Goal: Task Accomplishment & Management: Use online tool/utility

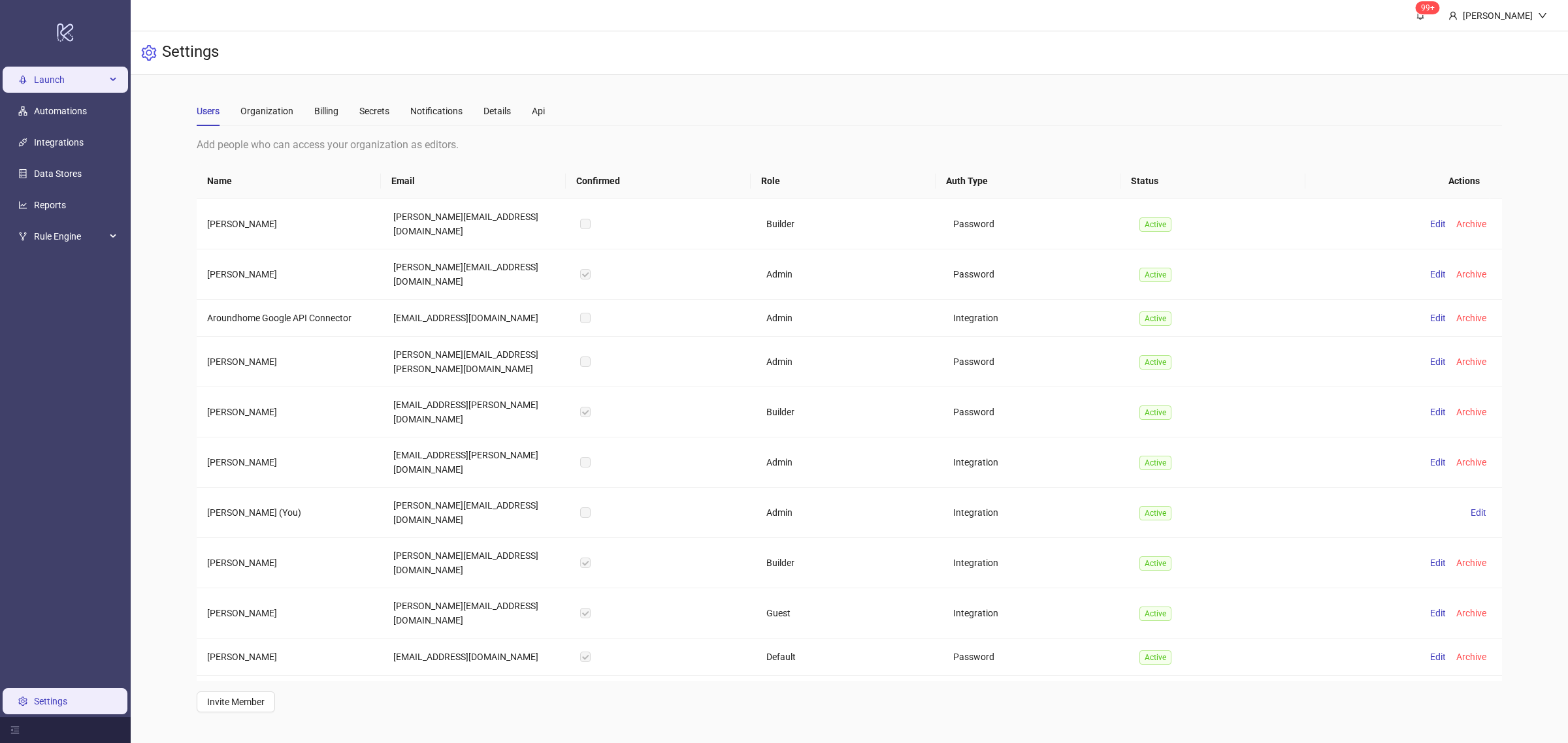
click at [73, 83] on span "Launch" at bounding box center [70, 80] width 72 height 26
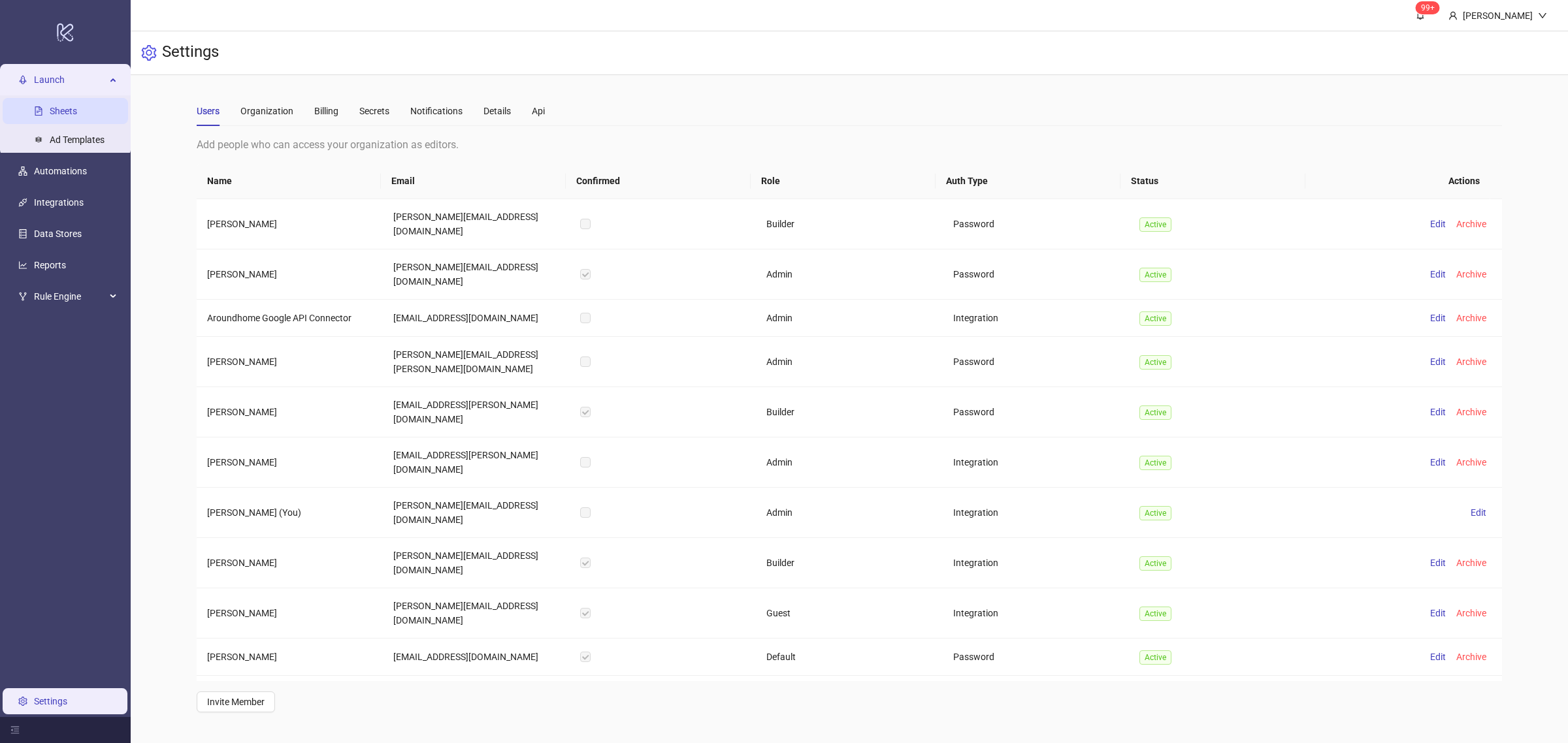
click at [71, 105] on link "Sheets" at bounding box center [64, 111] width 28 height 10
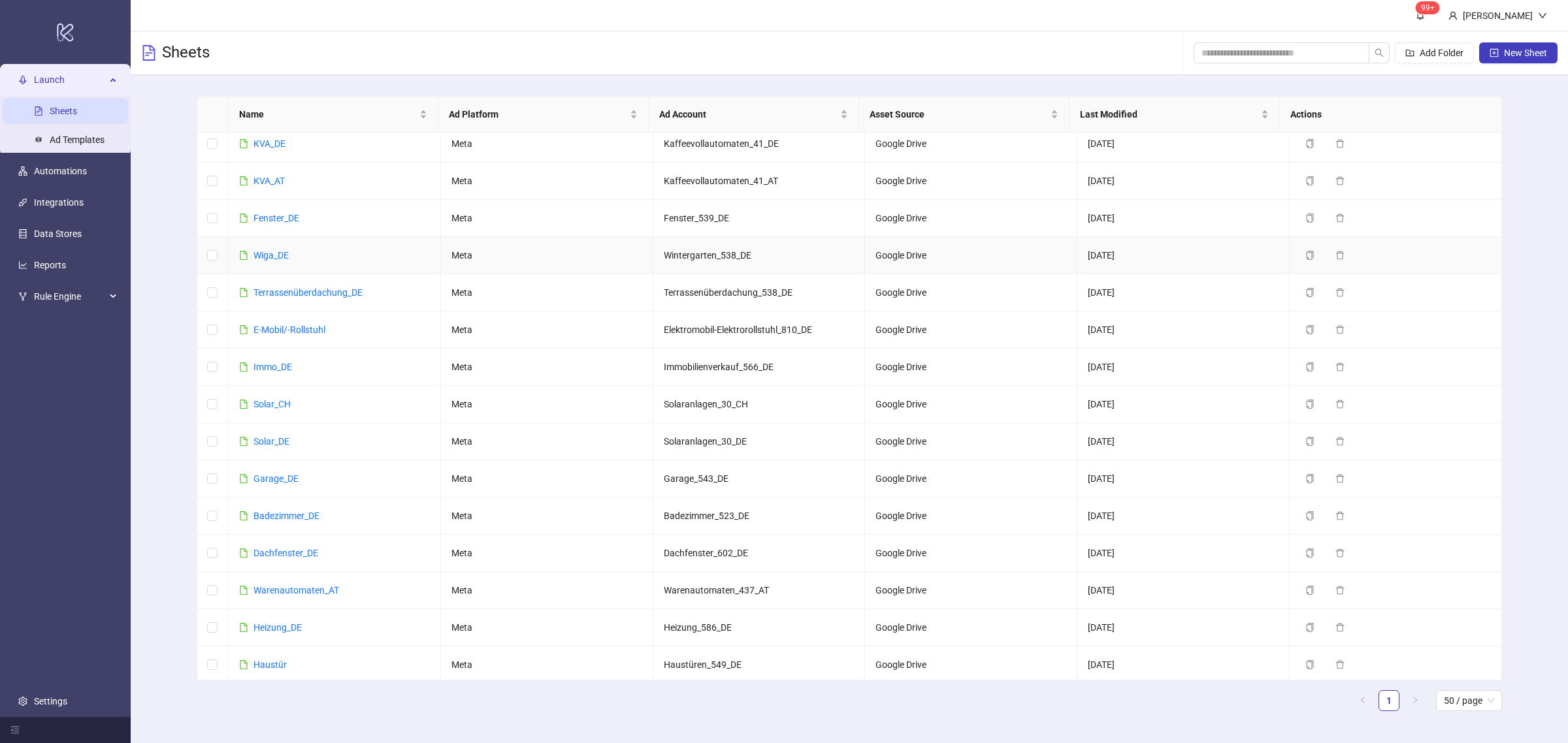
scroll to position [83, 0]
click at [278, 444] on link "Solar_DE" at bounding box center [271, 441] width 36 height 10
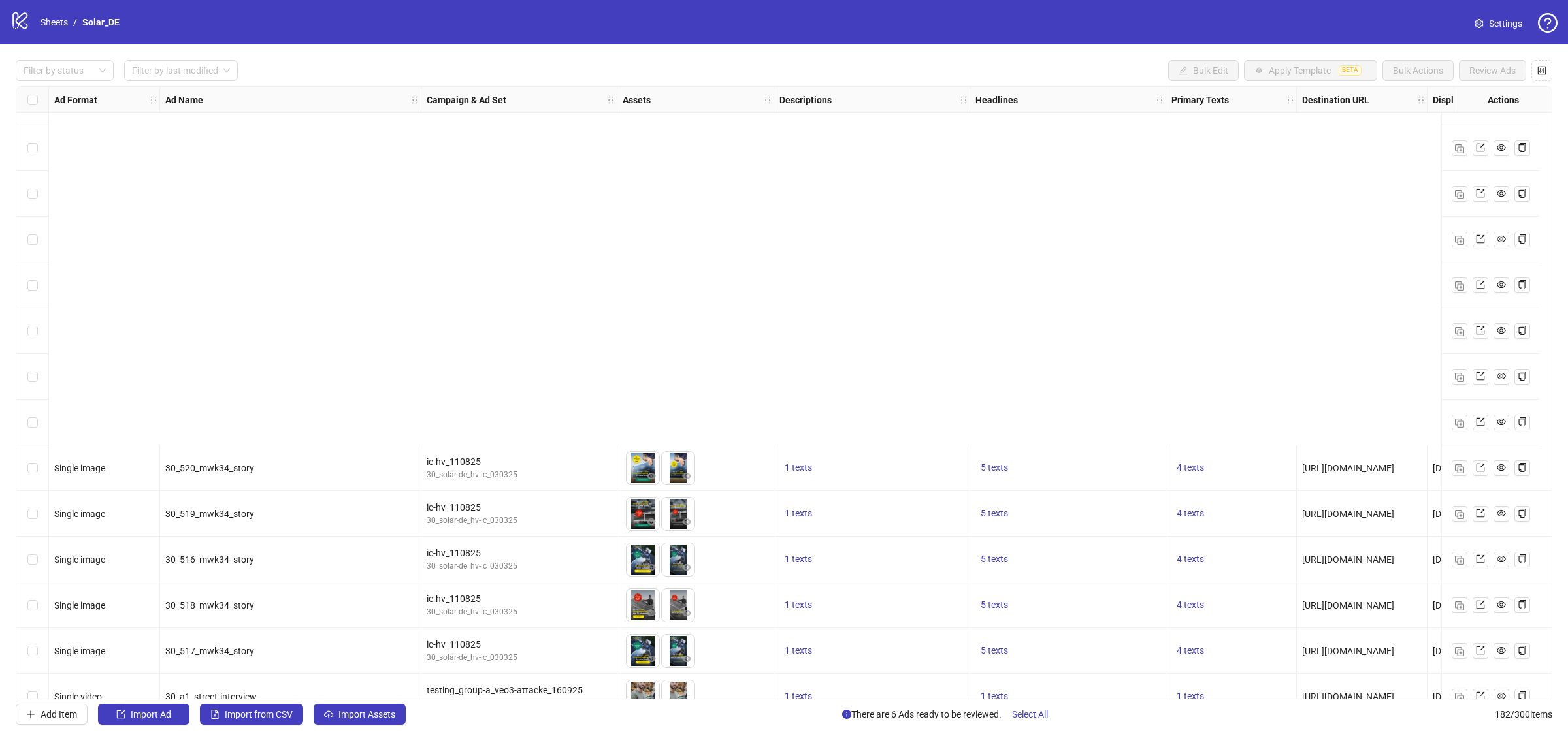
scroll to position [7738, 0]
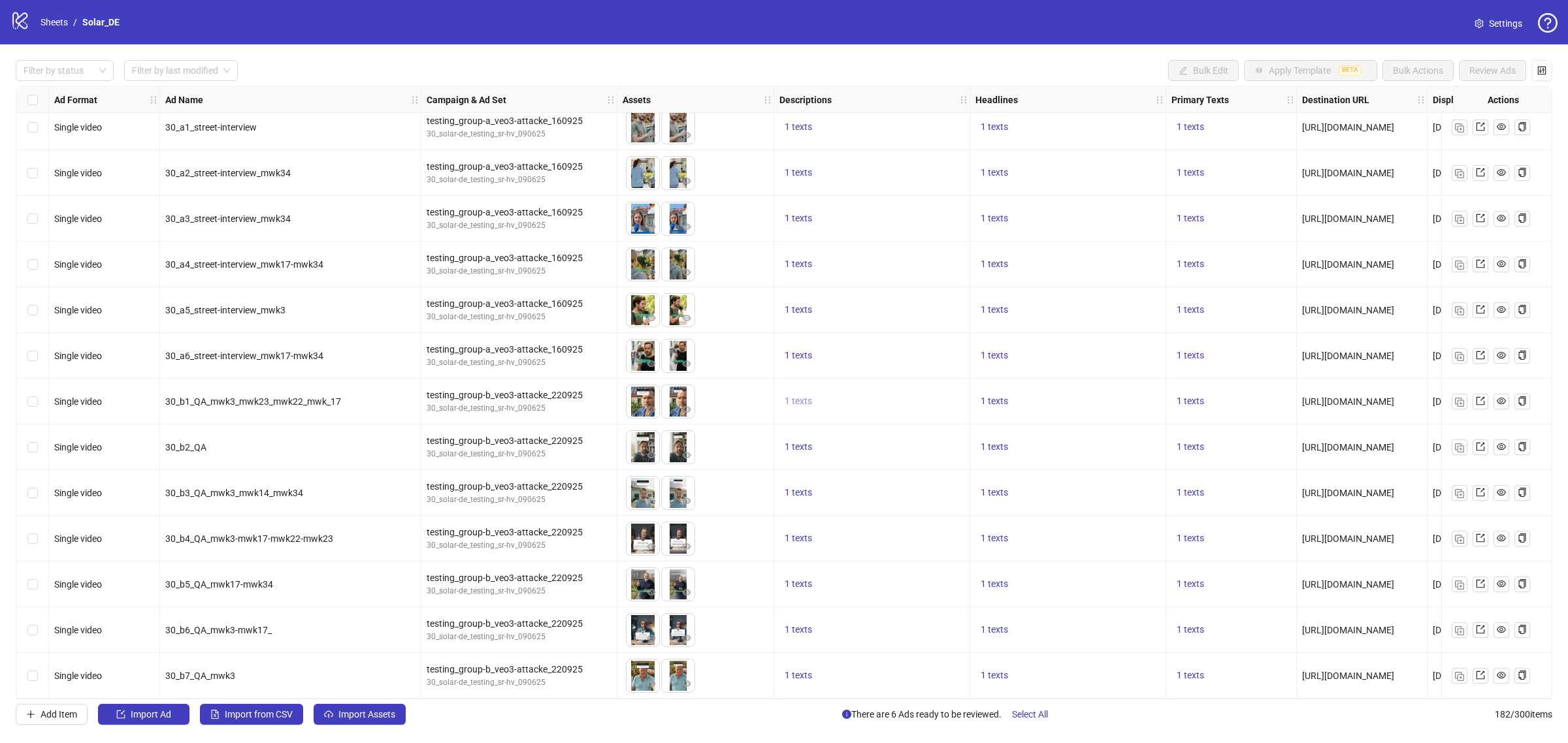
click at [801, 402] on button "1 texts" at bounding box center [798, 402] width 38 height 16
click at [1385, 584] on span "https://www.solaranlage.de/formular2/" at bounding box center [1348, 584] width 92 height 10
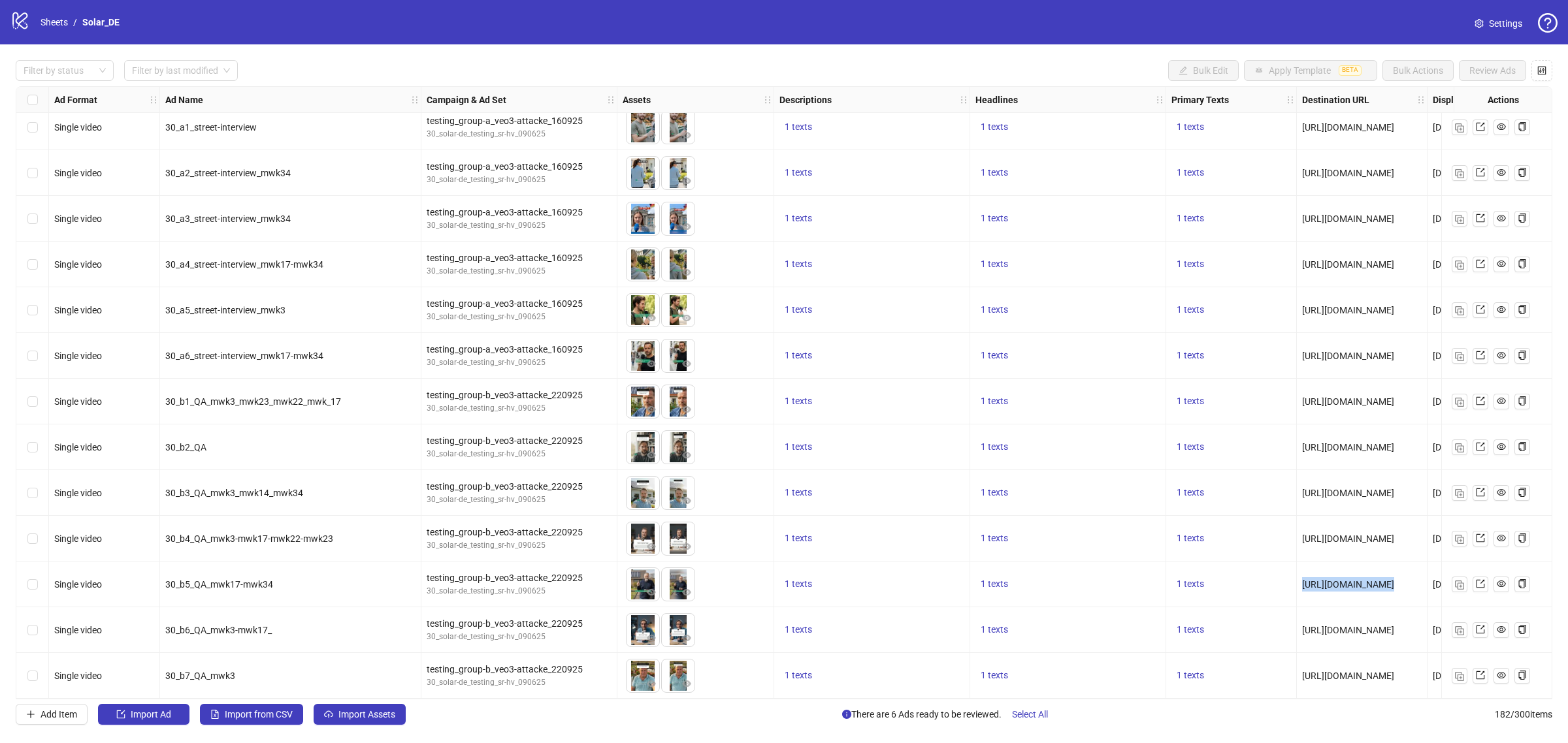
click at [1385, 584] on span "https://www.solaranlage.de/formular2/" at bounding box center [1348, 584] width 92 height 10
click at [1464, 671] on button "button" at bounding box center [1459, 676] width 16 height 16
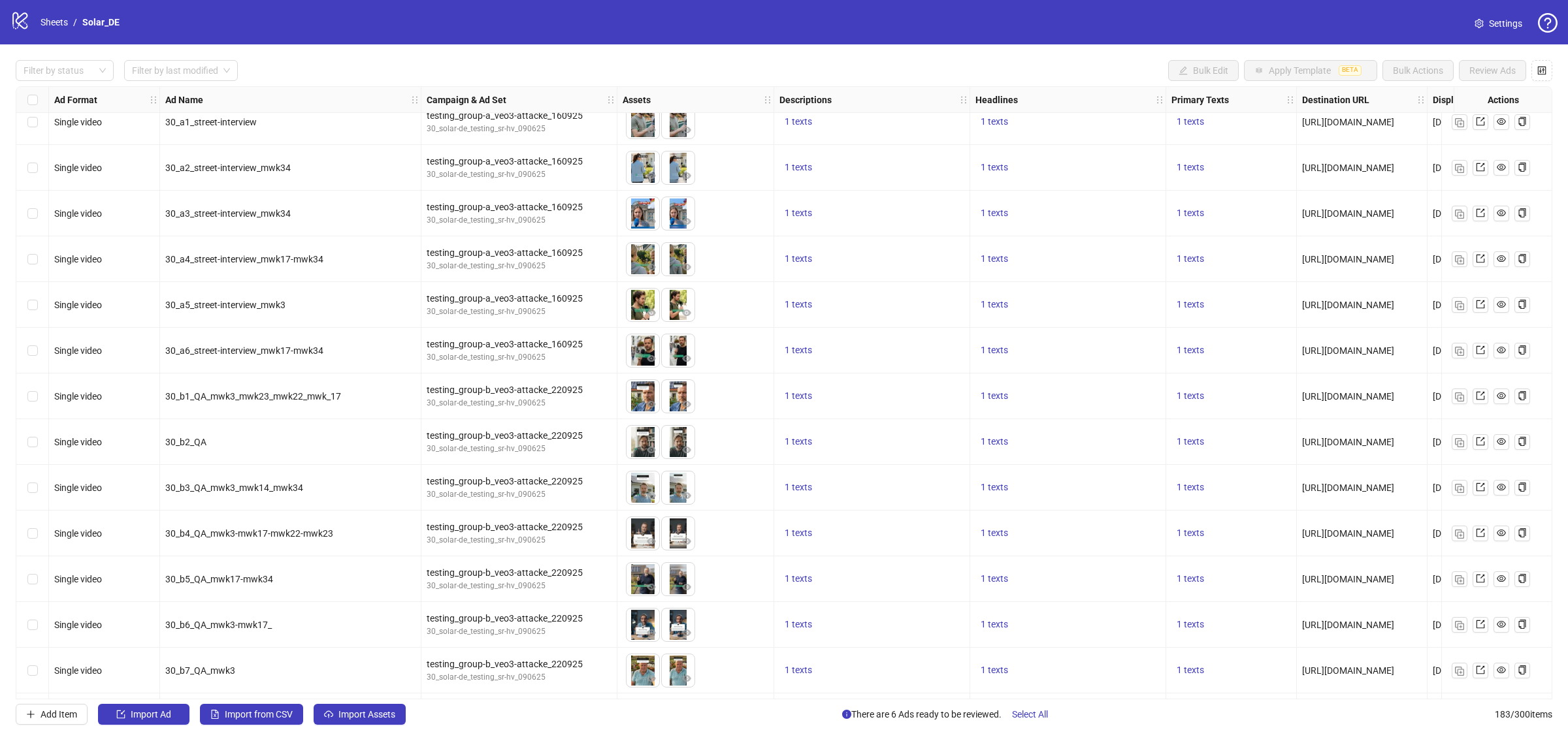
scroll to position [7784, 0]
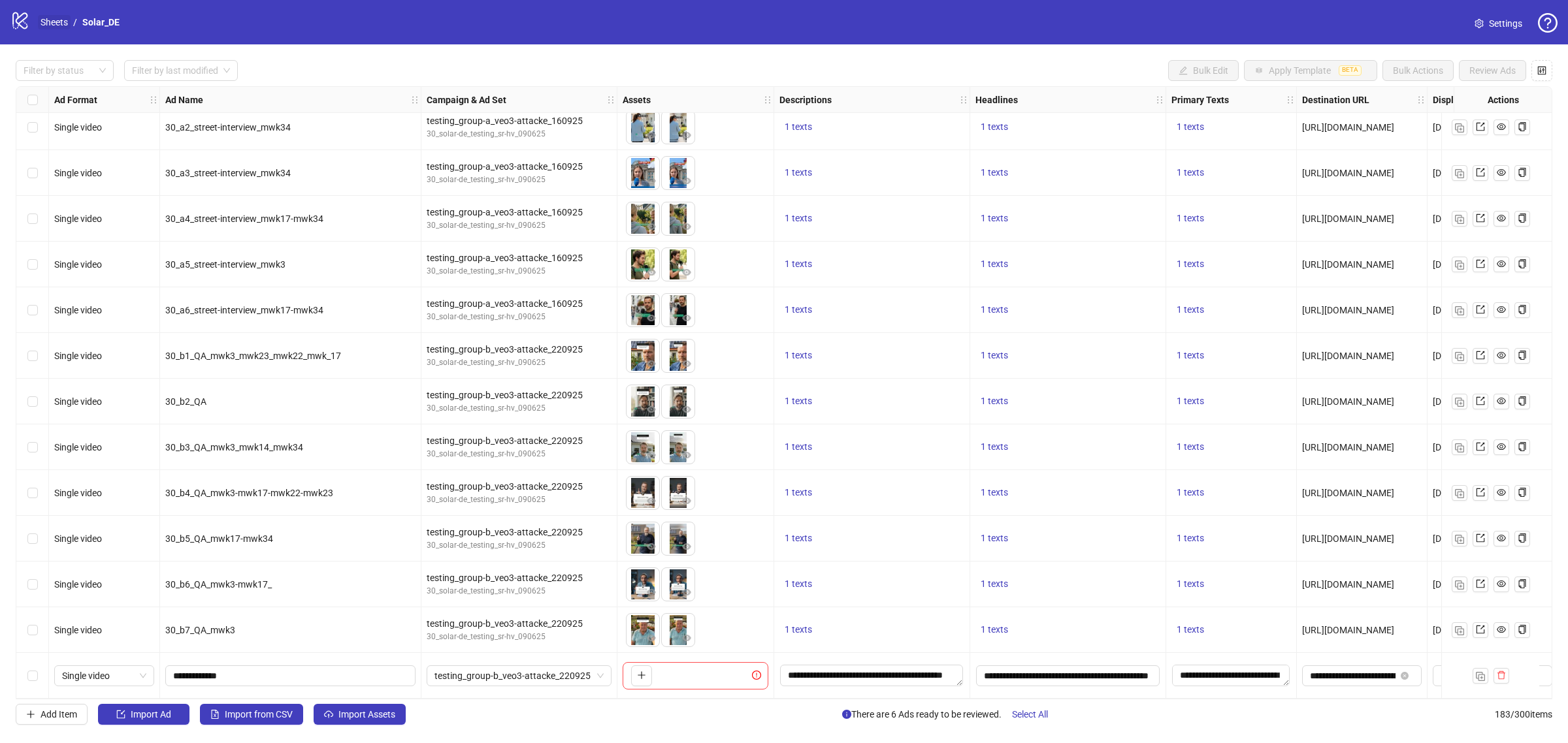
click at [62, 20] on link "Sheets" at bounding box center [54, 22] width 33 height 14
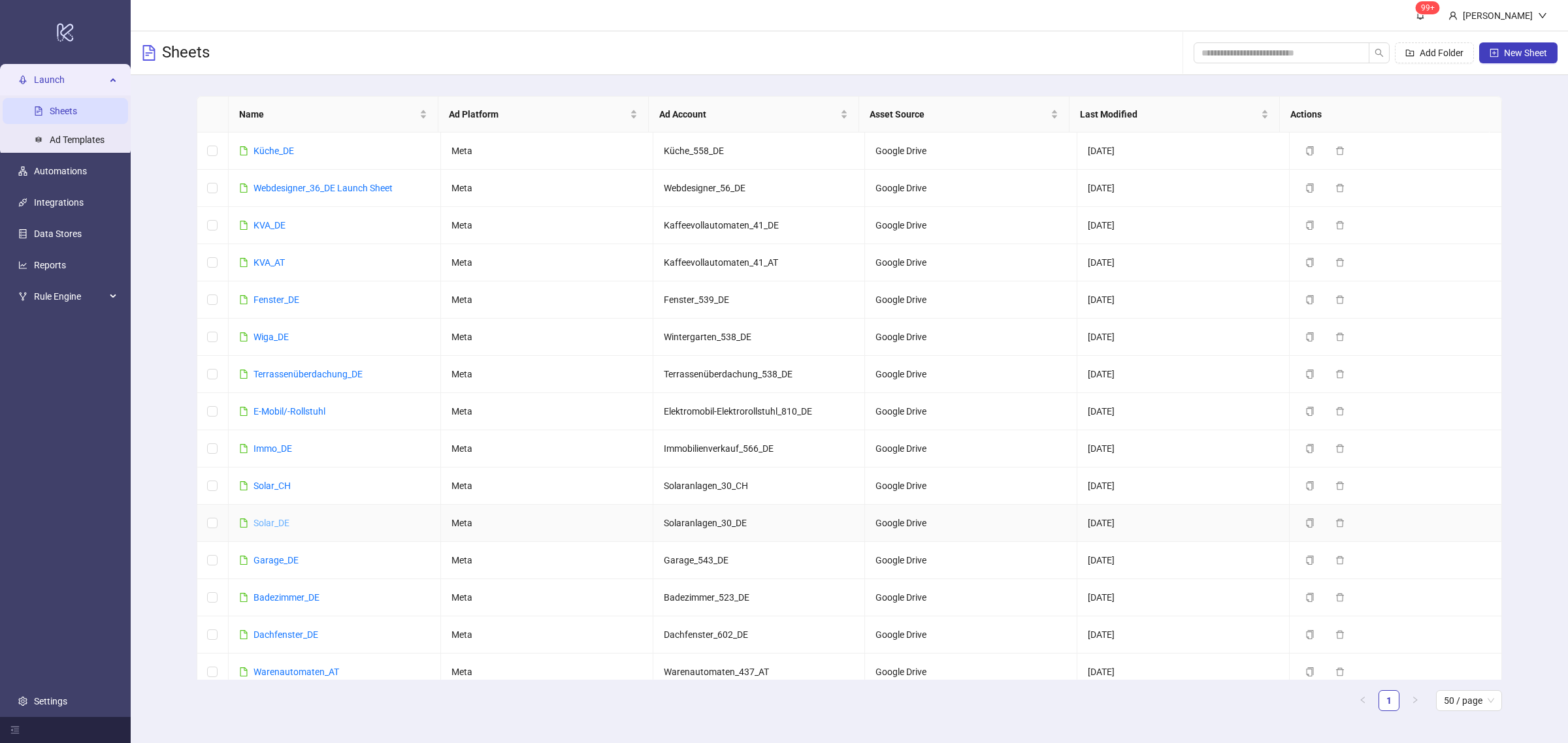
click at [270, 524] on link "Solar_DE" at bounding box center [271, 523] width 36 height 10
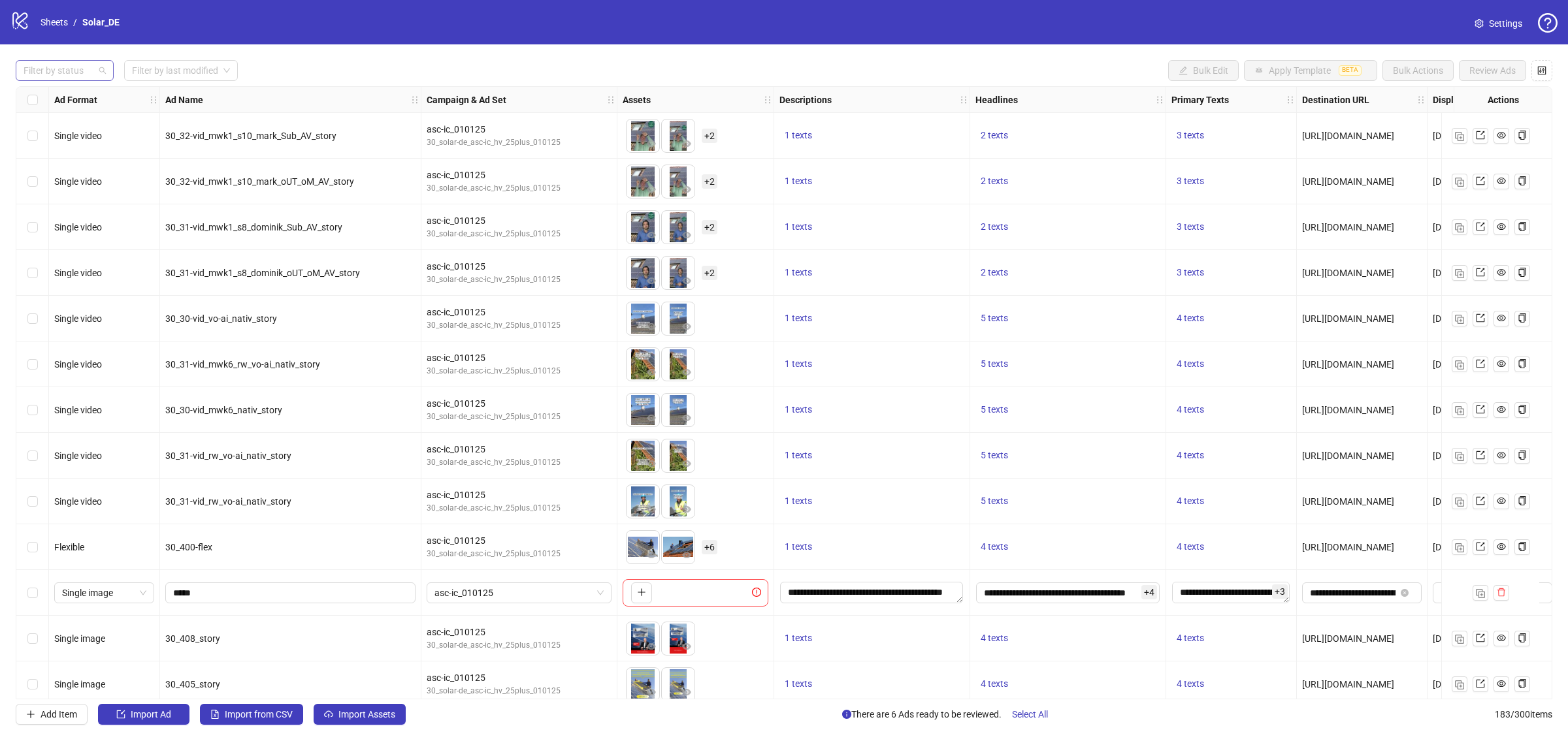
click at [72, 64] on div at bounding box center [58, 71] width 79 height 18
click at [64, 96] on div "Draft" at bounding box center [65, 98] width 77 height 14
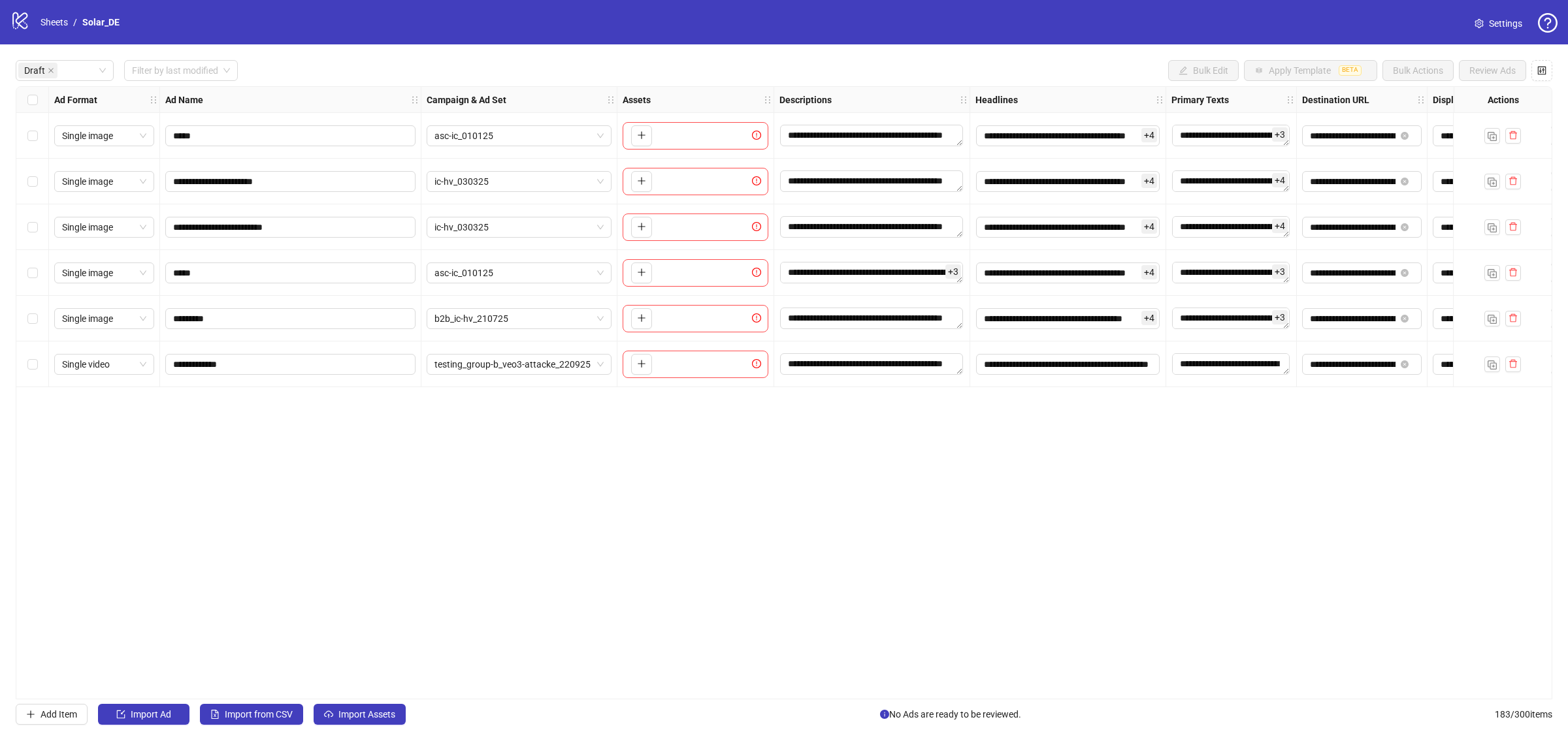
click at [343, 466] on div "**********" at bounding box center [784, 393] width 1537 height 613
click at [393, 712] on span "Import Assets" at bounding box center [366, 714] width 57 height 10
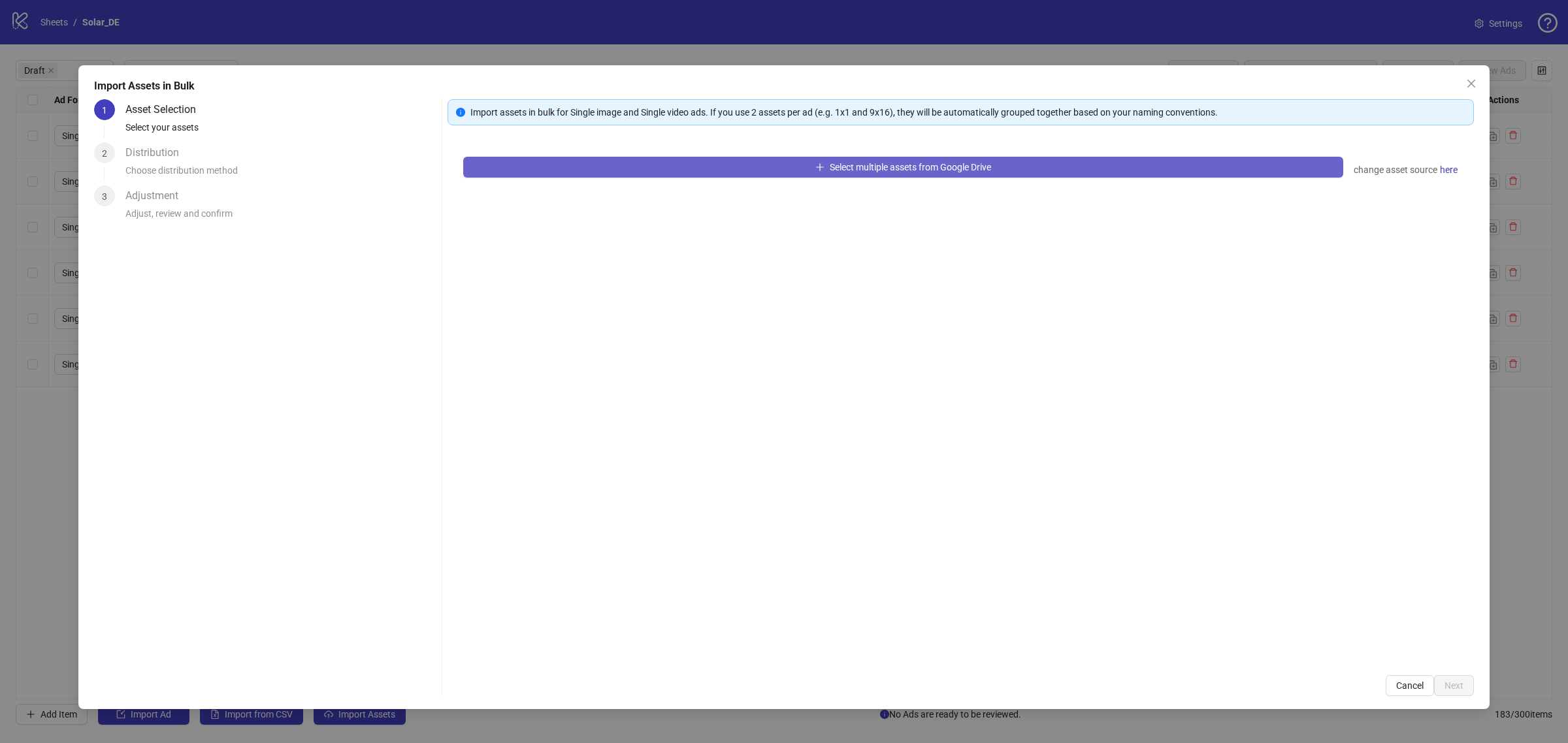
click at [928, 165] on span "Select multiple assets from Google Drive" at bounding box center [911, 167] width 161 height 10
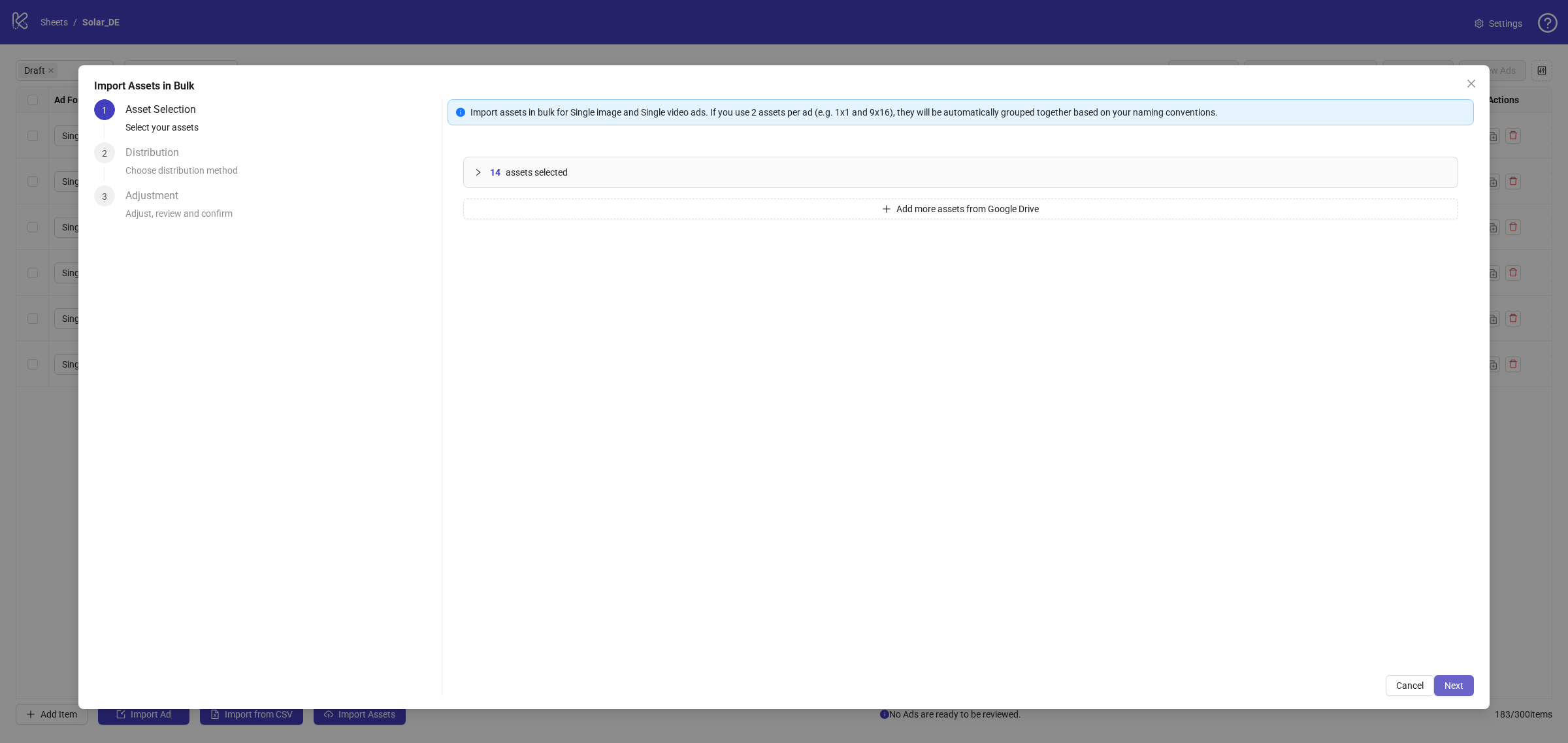
click at [1443, 676] on button "Next" at bounding box center [1453, 685] width 40 height 21
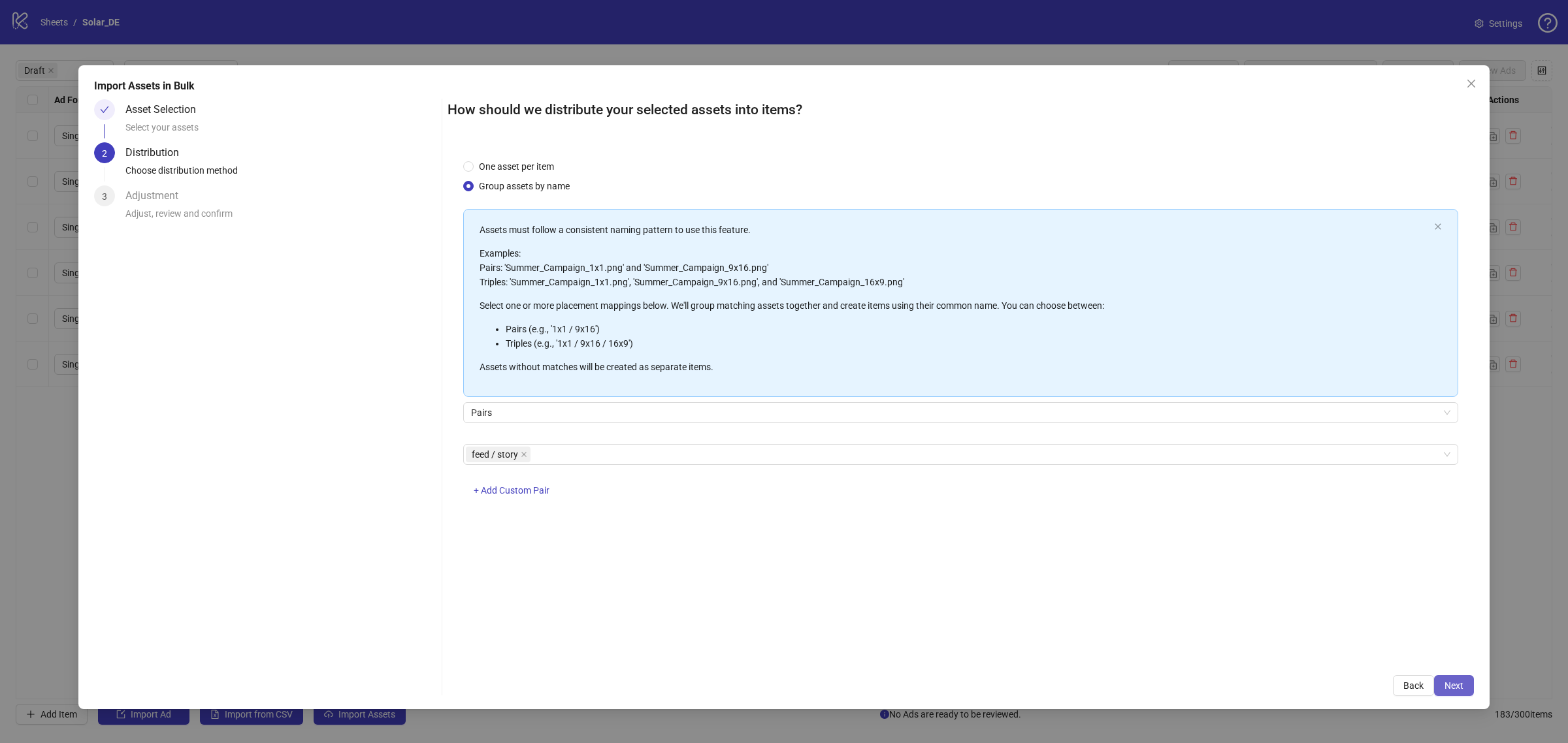
click at [1444, 681] on span "Next" at bounding box center [1453, 685] width 19 height 10
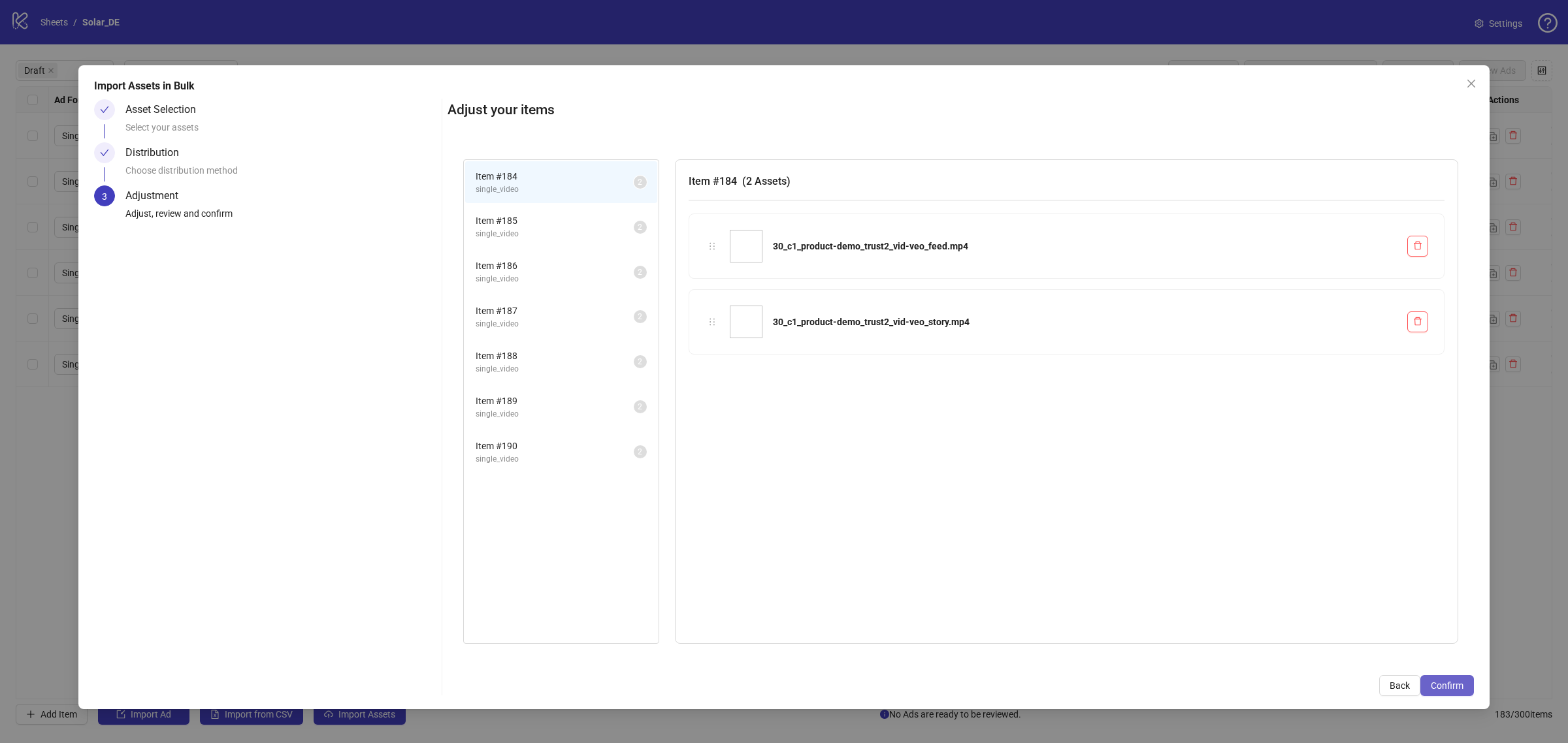
click at [1451, 690] on span "Confirm" at bounding box center [1447, 685] width 33 height 10
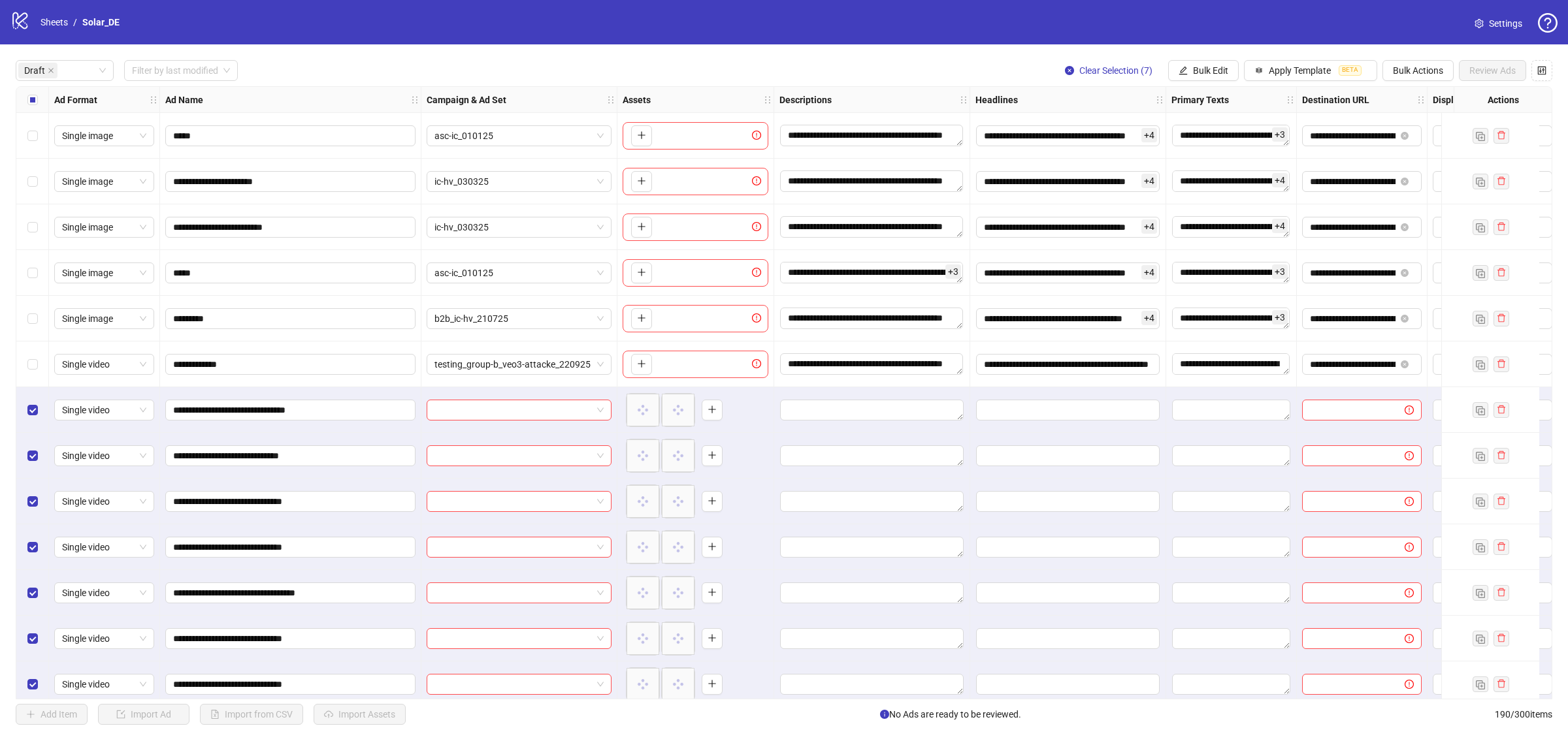
scroll to position [14, 0]
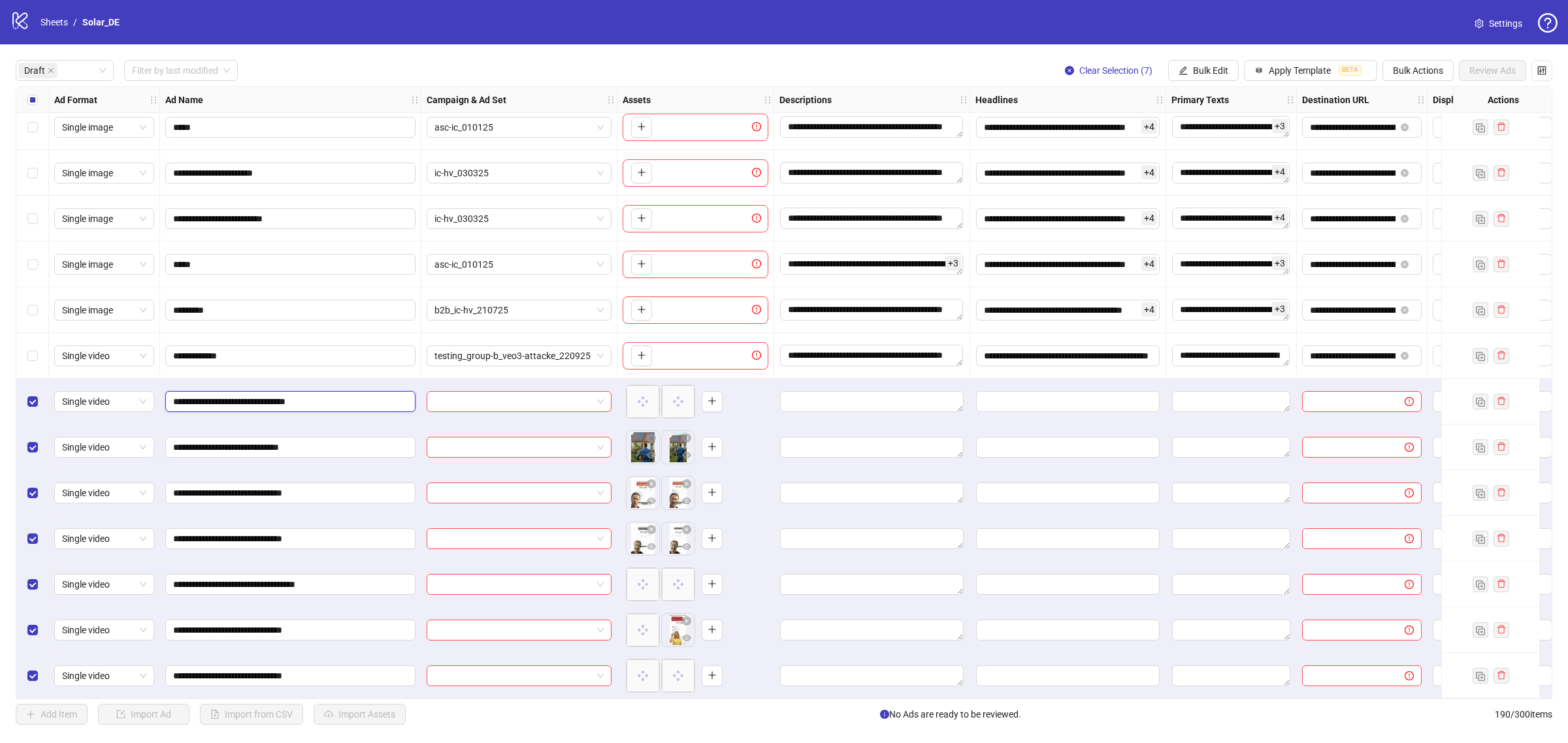
click at [385, 400] on input "**********" at bounding box center [289, 402] width 232 height 14
type input "**********"
click at [364, 449] on input "**********" at bounding box center [289, 448] width 232 height 14
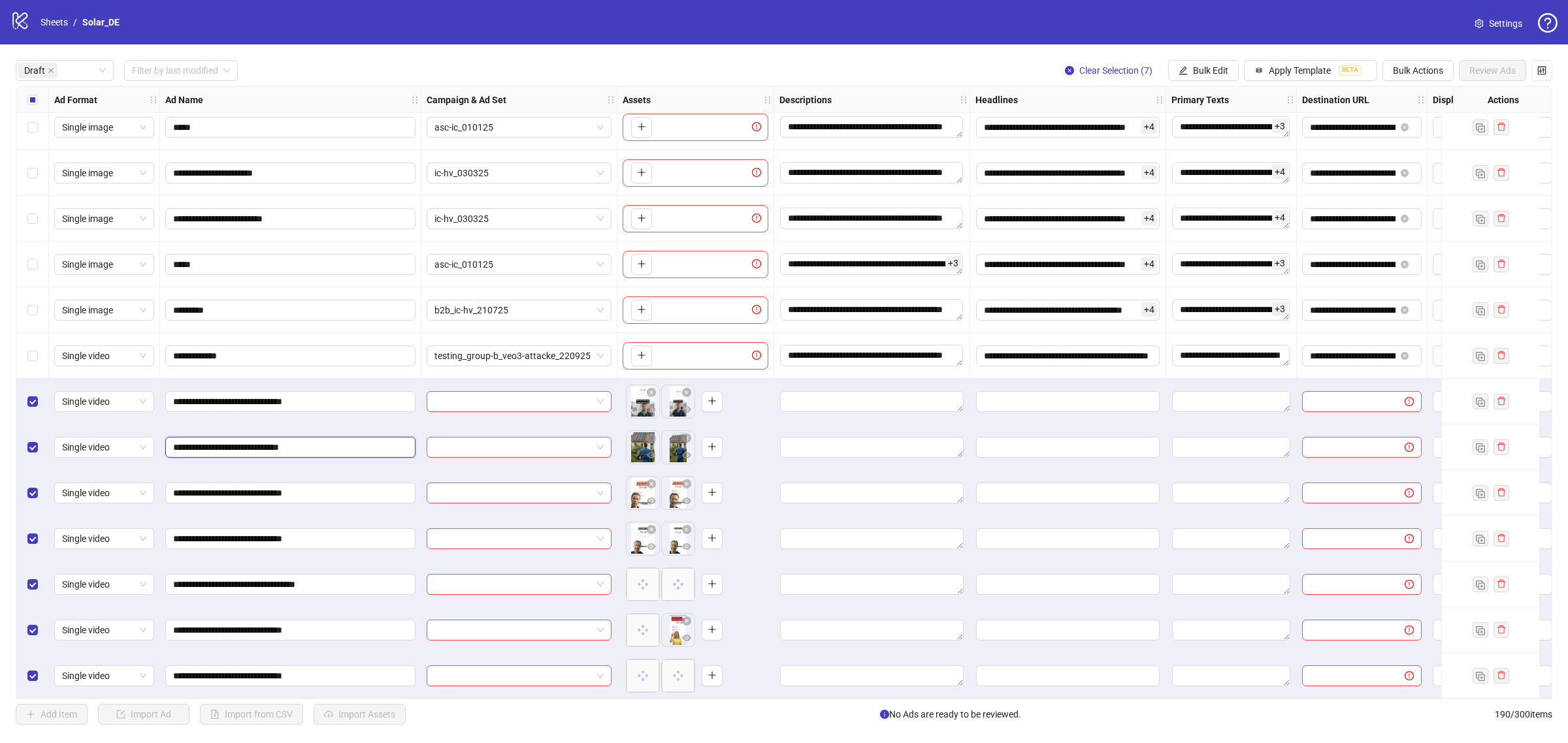
type input "**********"
click at [369, 487] on input "**********" at bounding box center [289, 493] width 232 height 14
type input "**********"
click at [838, 536] on textarea "Edit values" at bounding box center [872, 539] width 184 height 21
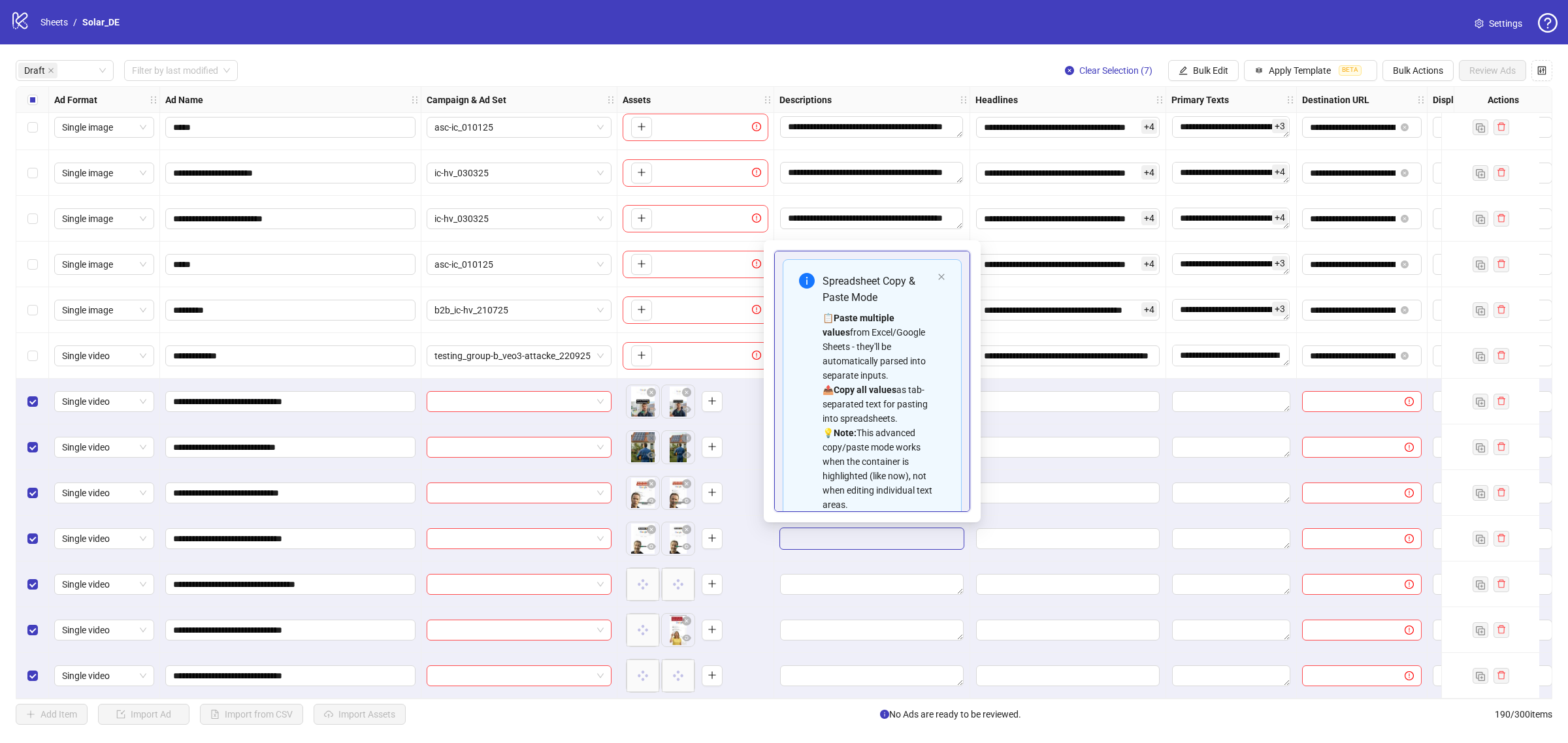
scroll to position [132, 0]
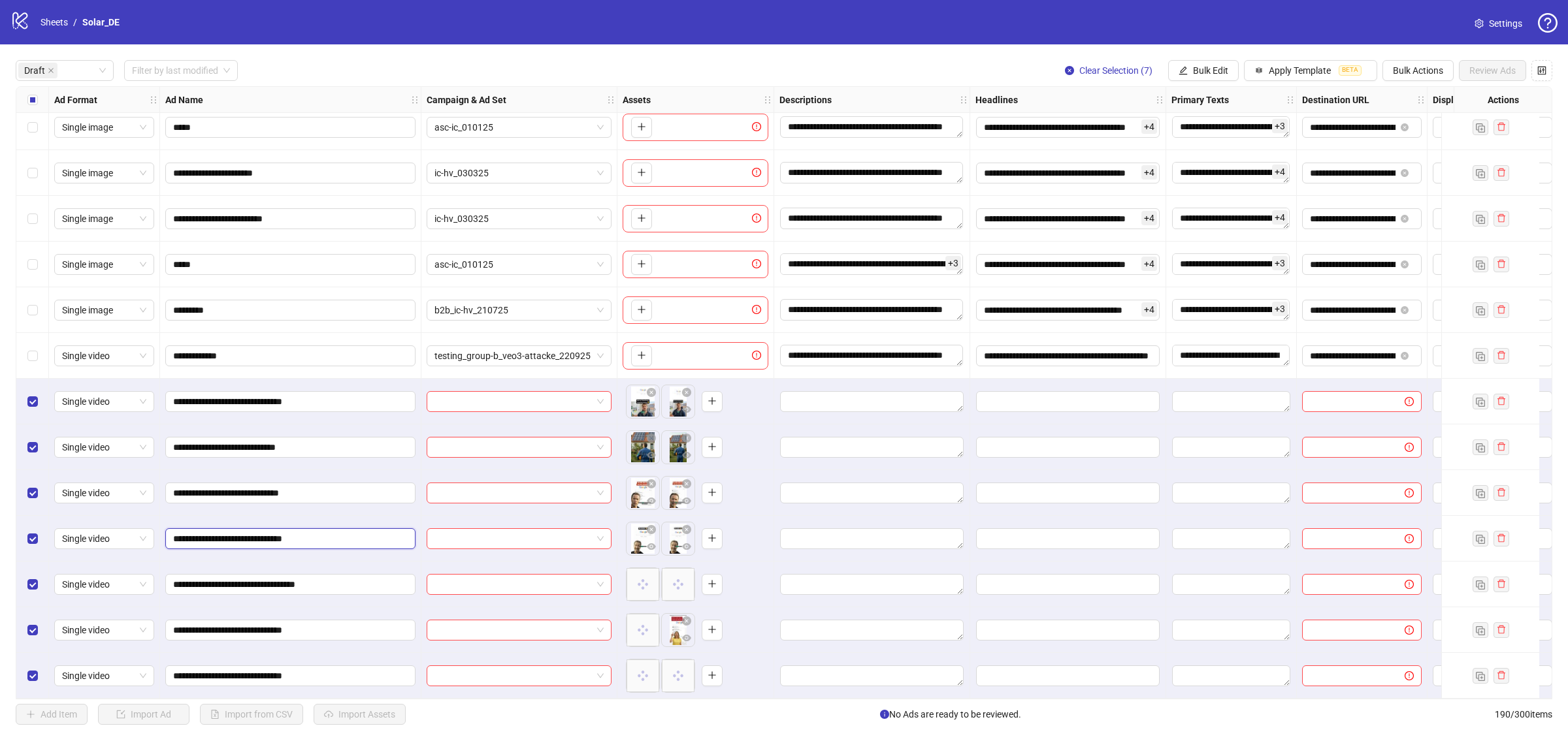
click at [356, 536] on input "**********" at bounding box center [289, 539] width 232 height 14
type input "**********"
click at [947, 543] on textarea "Edit values" at bounding box center [872, 539] width 184 height 21
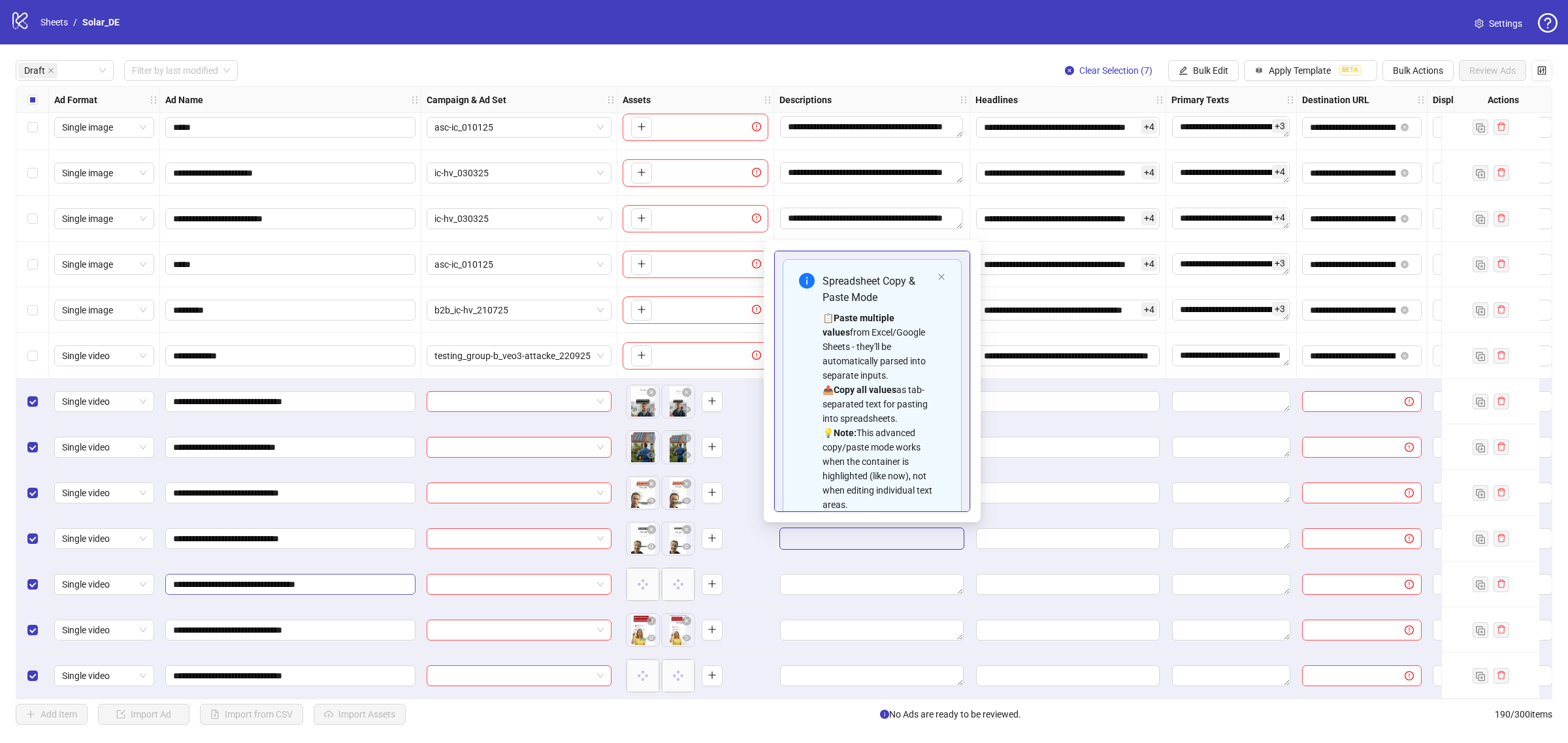
click at [386, 578] on input "**********" at bounding box center [289, 584] width 232 height 14
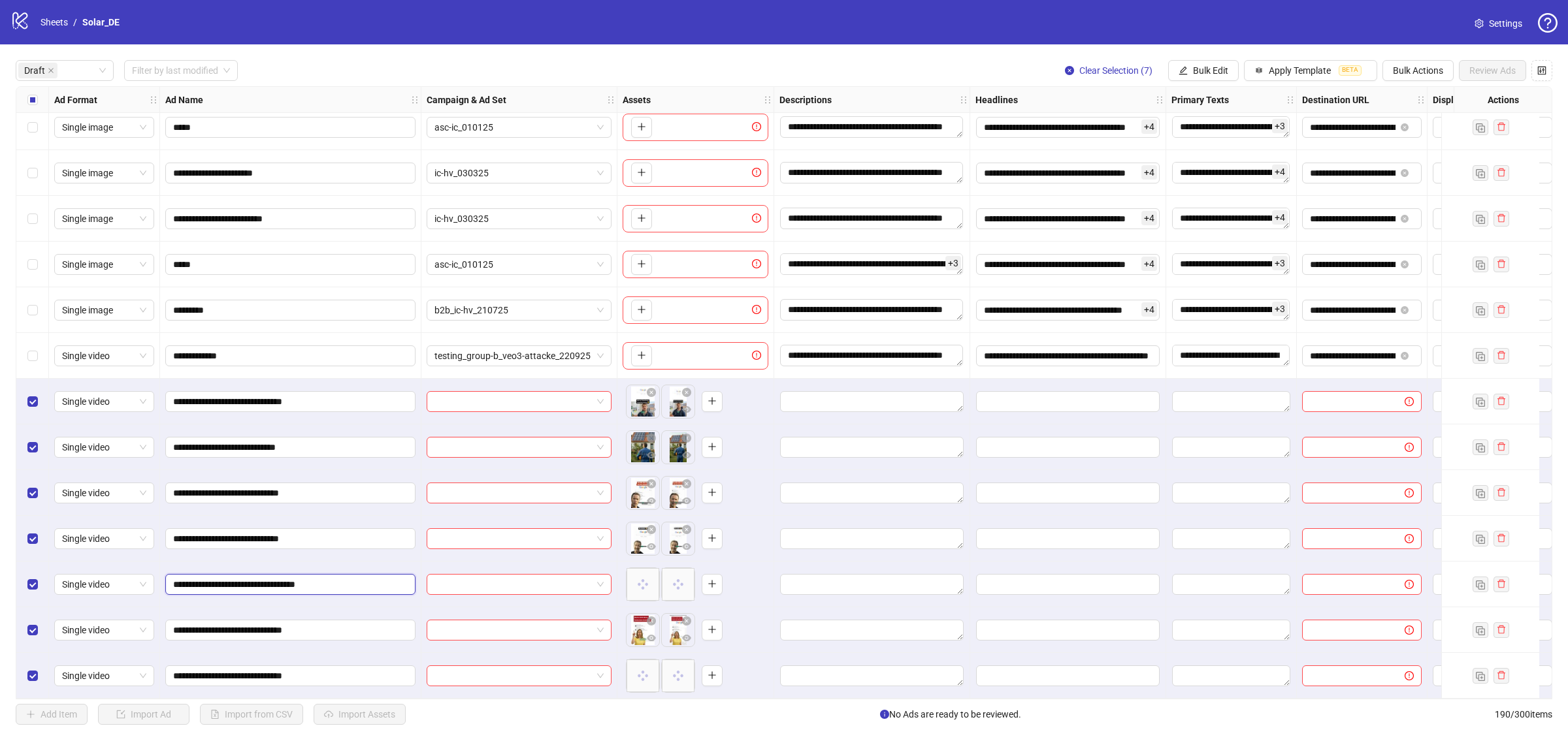
type input "**********"
click at [909, 590] on textarea "Edit values" at bounding box center [872, 584] width 184 height 21
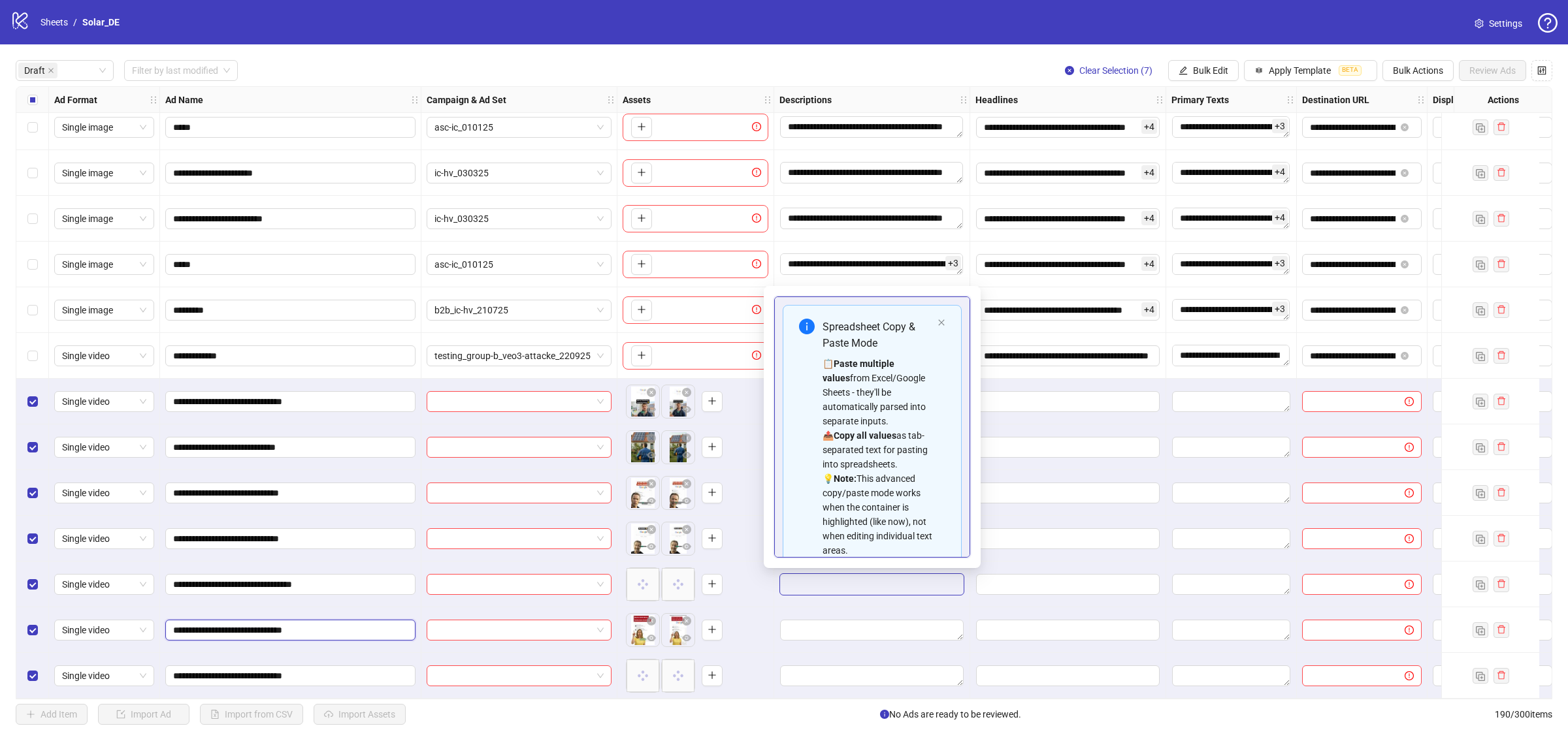
click at [357, 630] on input "**********" at bounding box center [289, 630] width 232 height 14
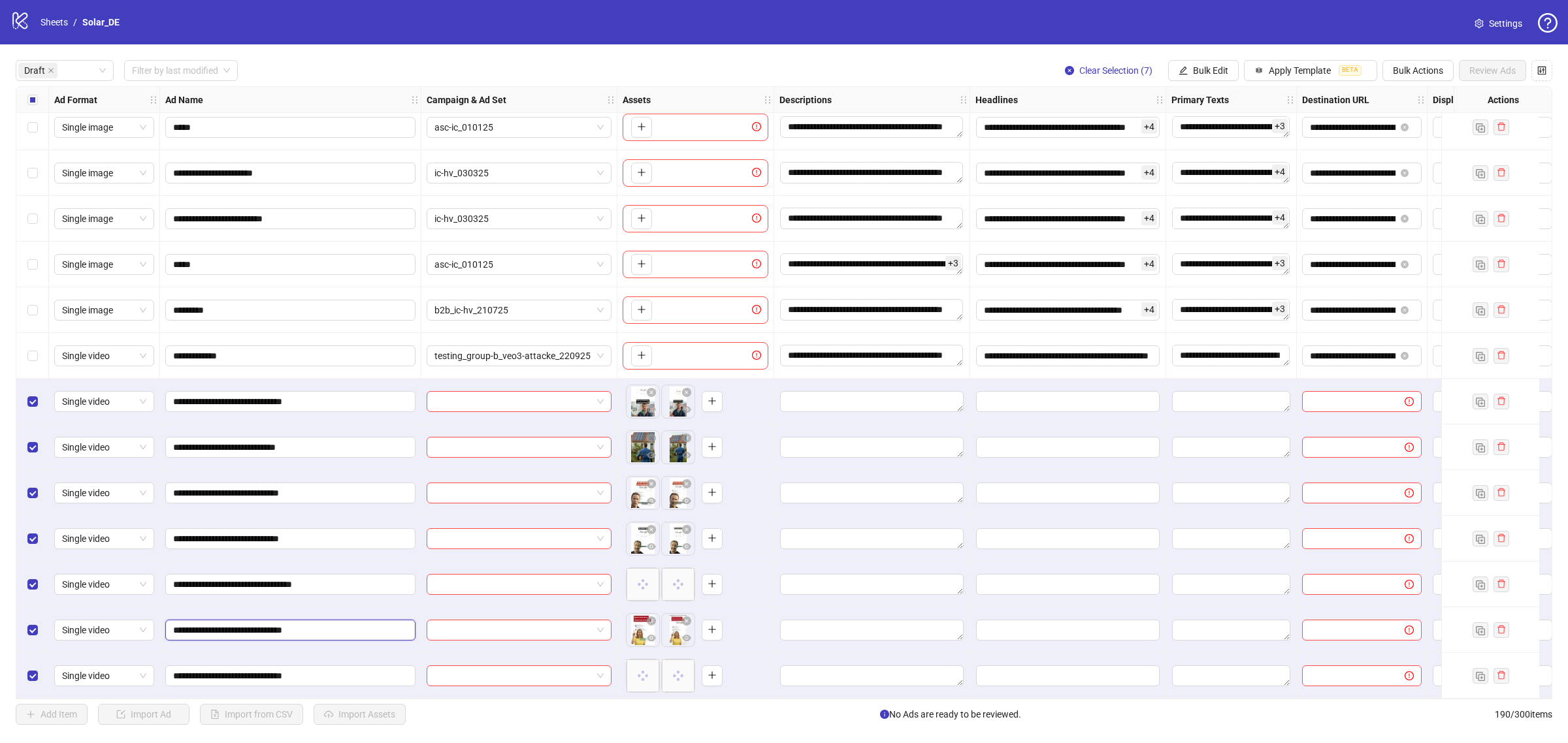
type input "**********"
click at [870, 632] on textarea "Edit values" at bounding box center [872, 630] width 184 height 21
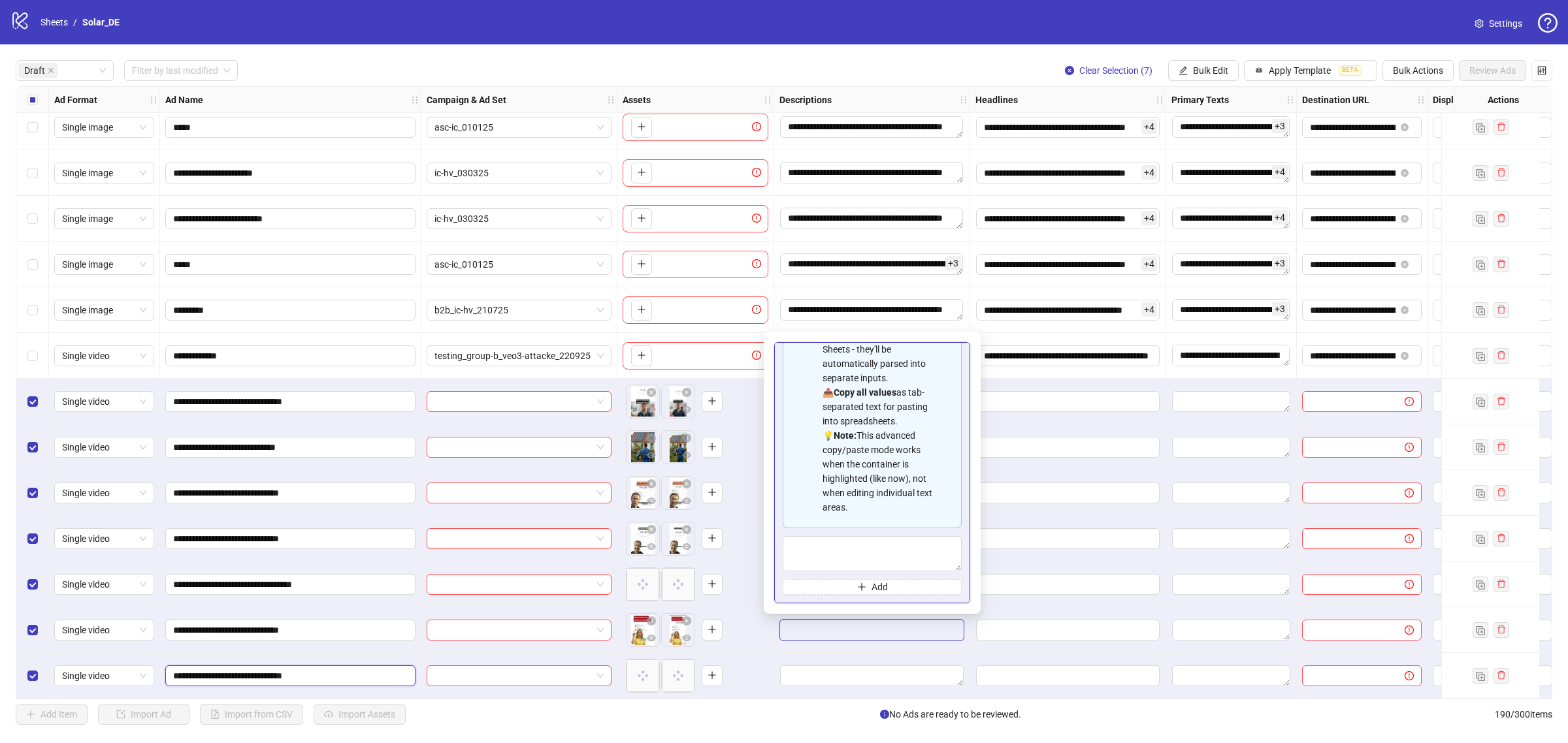
click at [369, 673] on input "**********" at bounding box center [289, 676] width 232 height 14
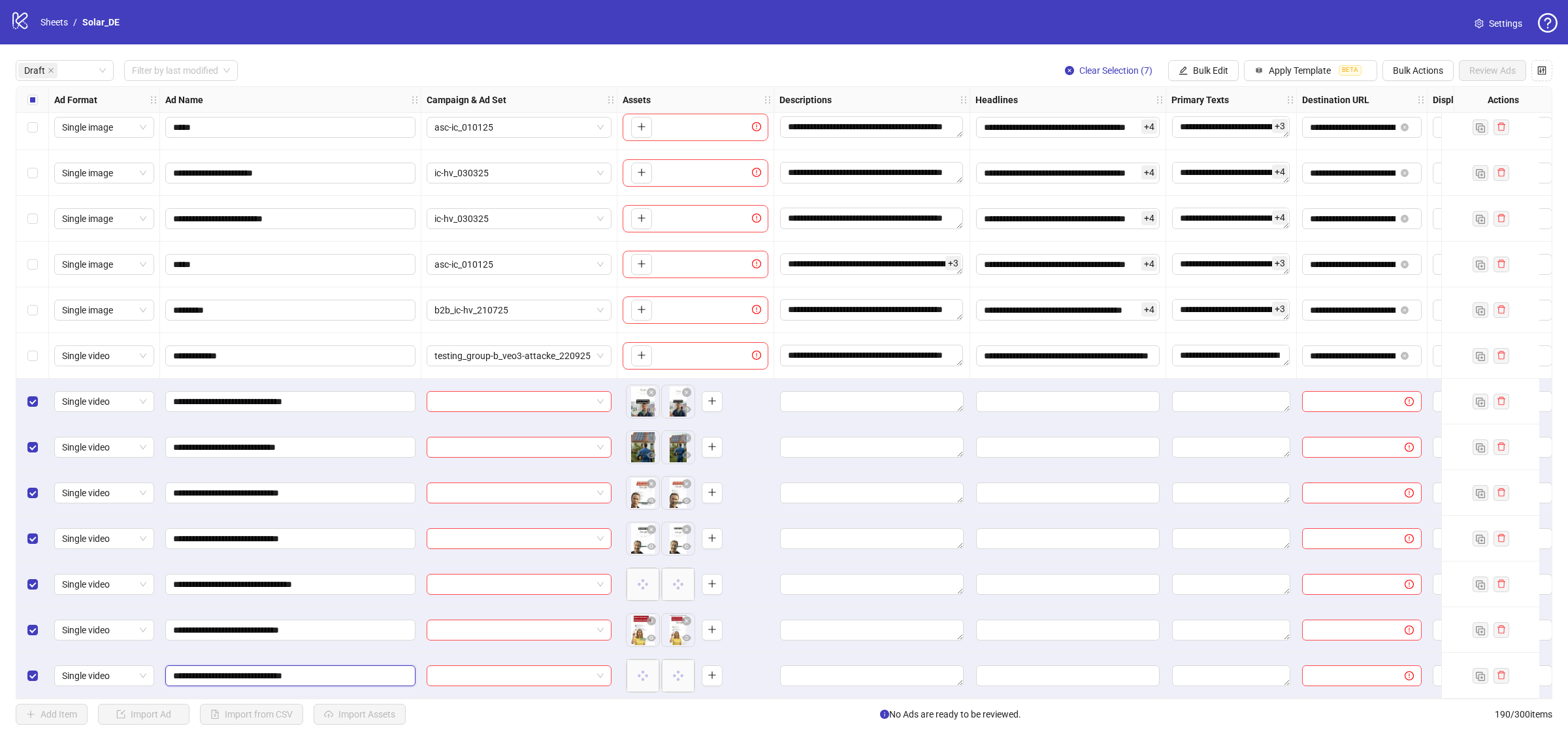
type input "**********"
click at [559, 391] on div at bounding box center [519, 402] width 185 height 21
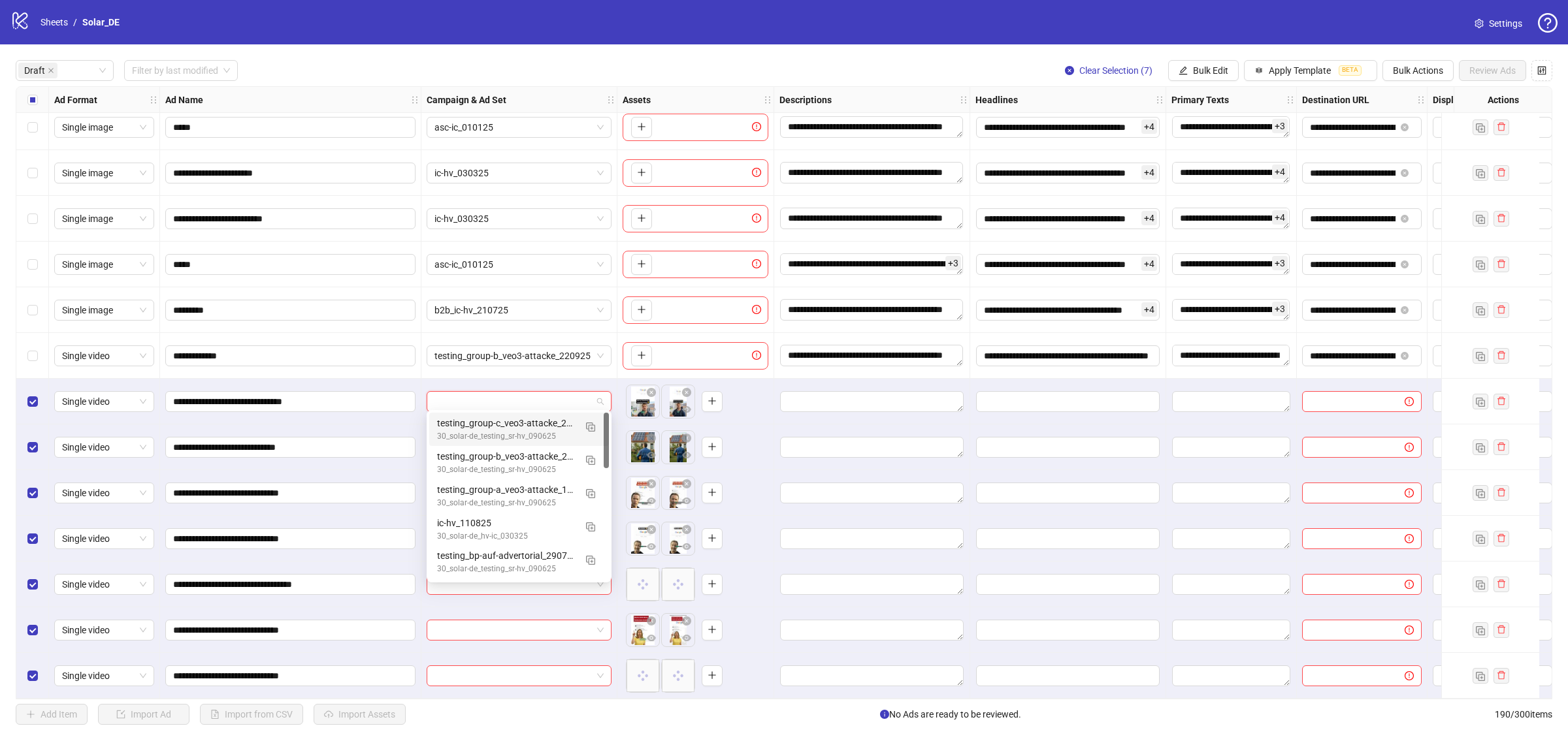
click at [543, 425] on div "testing_group-c_veo3-attacke_290925" at bounding box center [506, 423] width 138 height 14
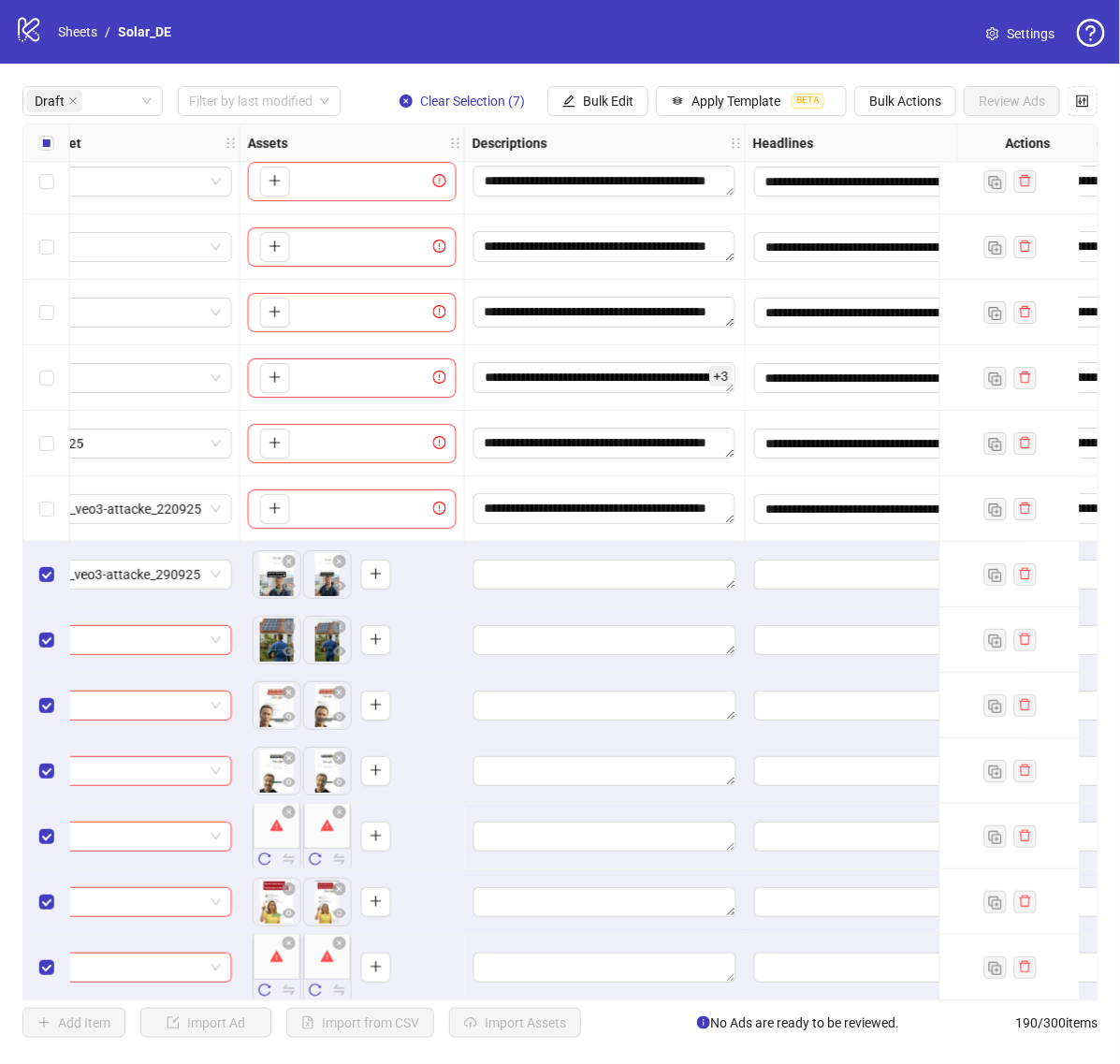
scroll to position [20, 646]
click at [76, 101] on icon "close" at bounding box center [73, 101] width 9 height 9
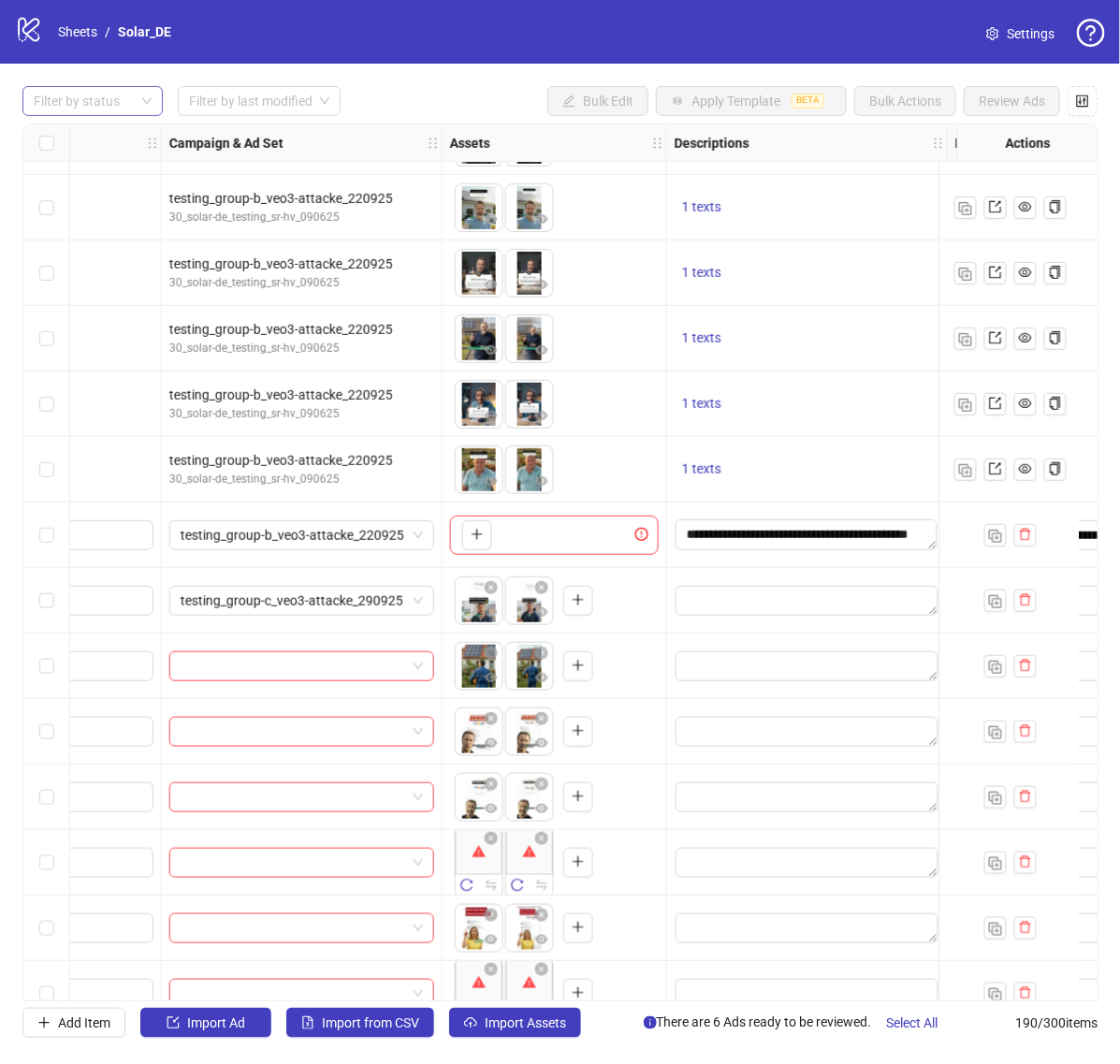
scroll to position [11577, 441]
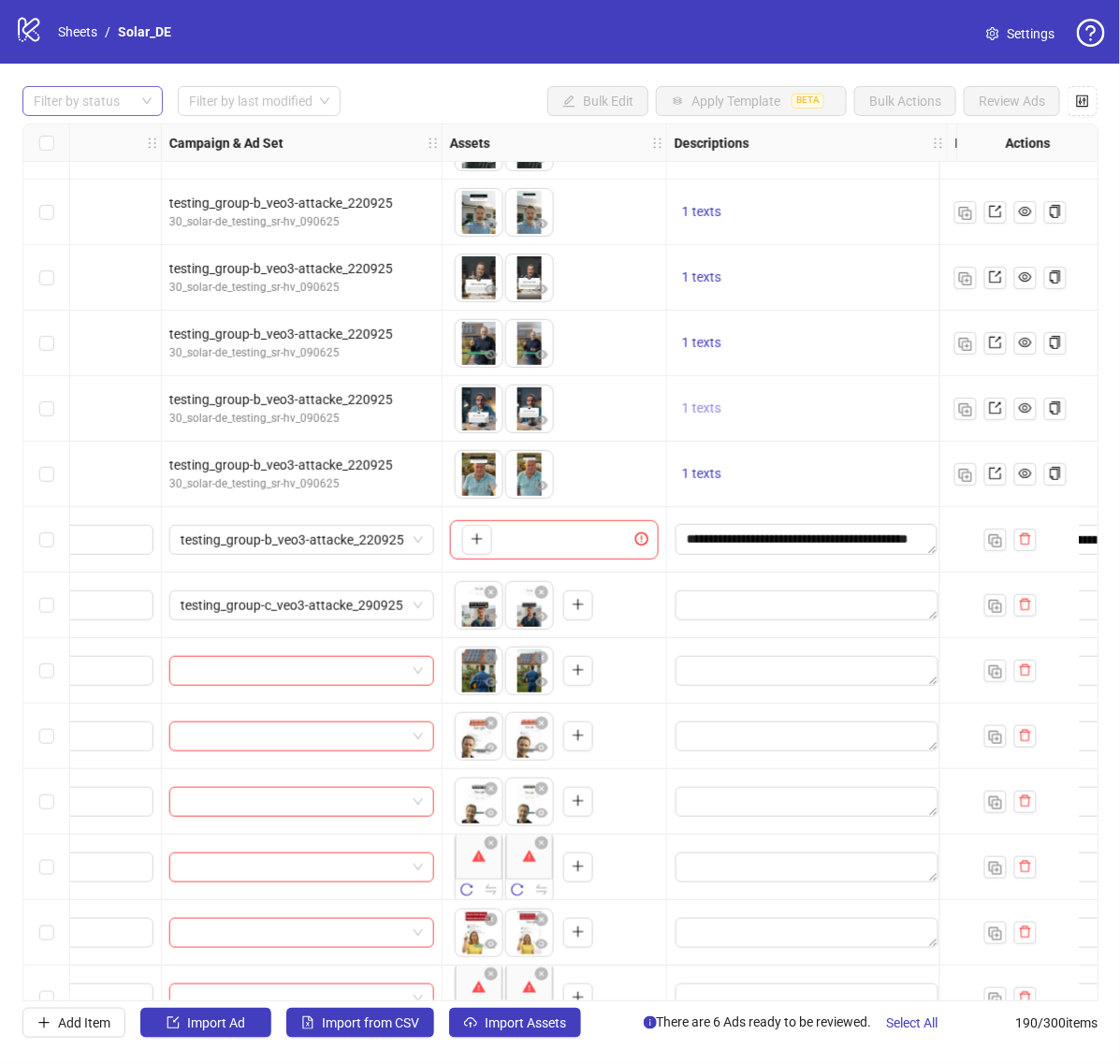
click at [706, 414] on span "1 texts" at bounding box center [701, 409] width 39 height 15
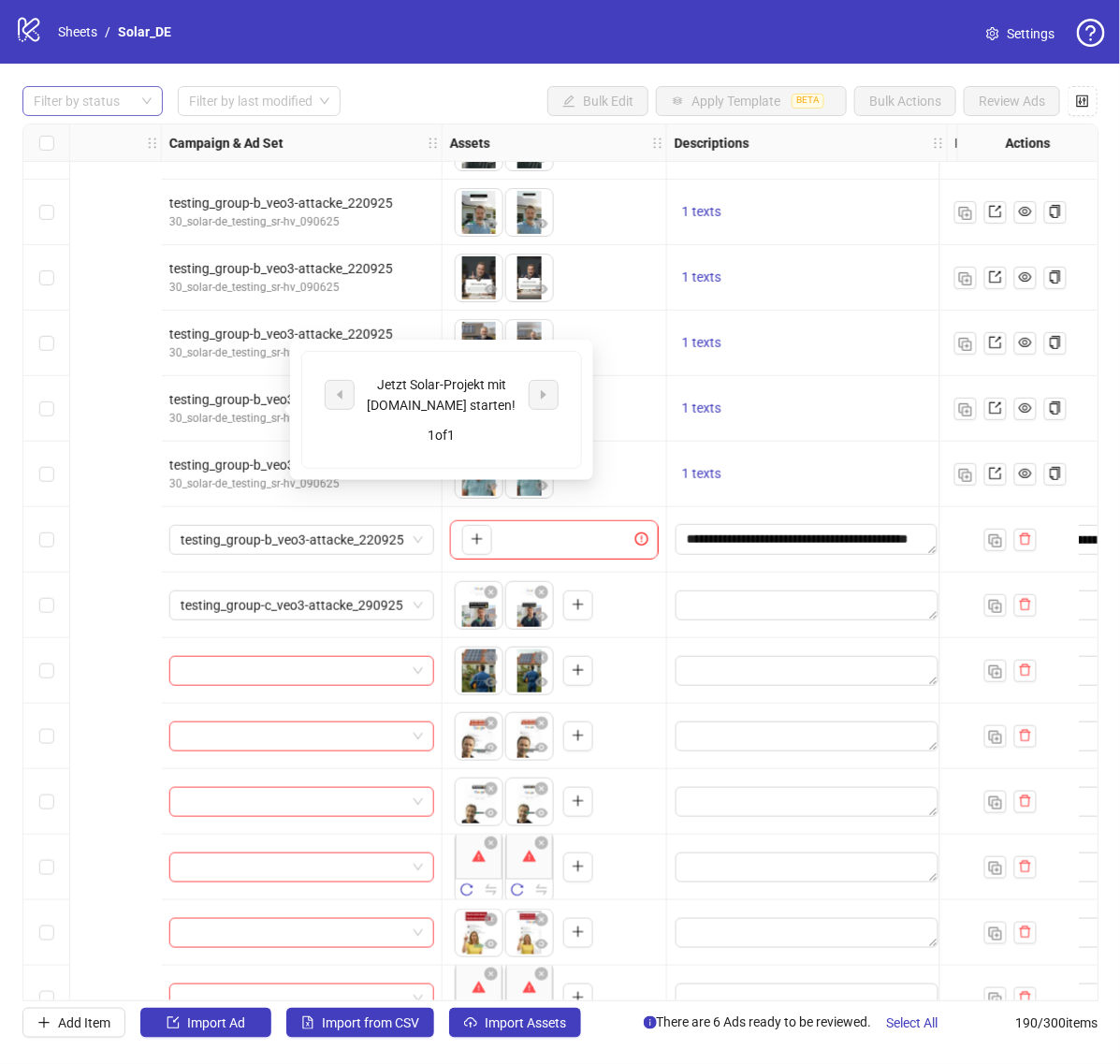
scroll to position [11577, 892]
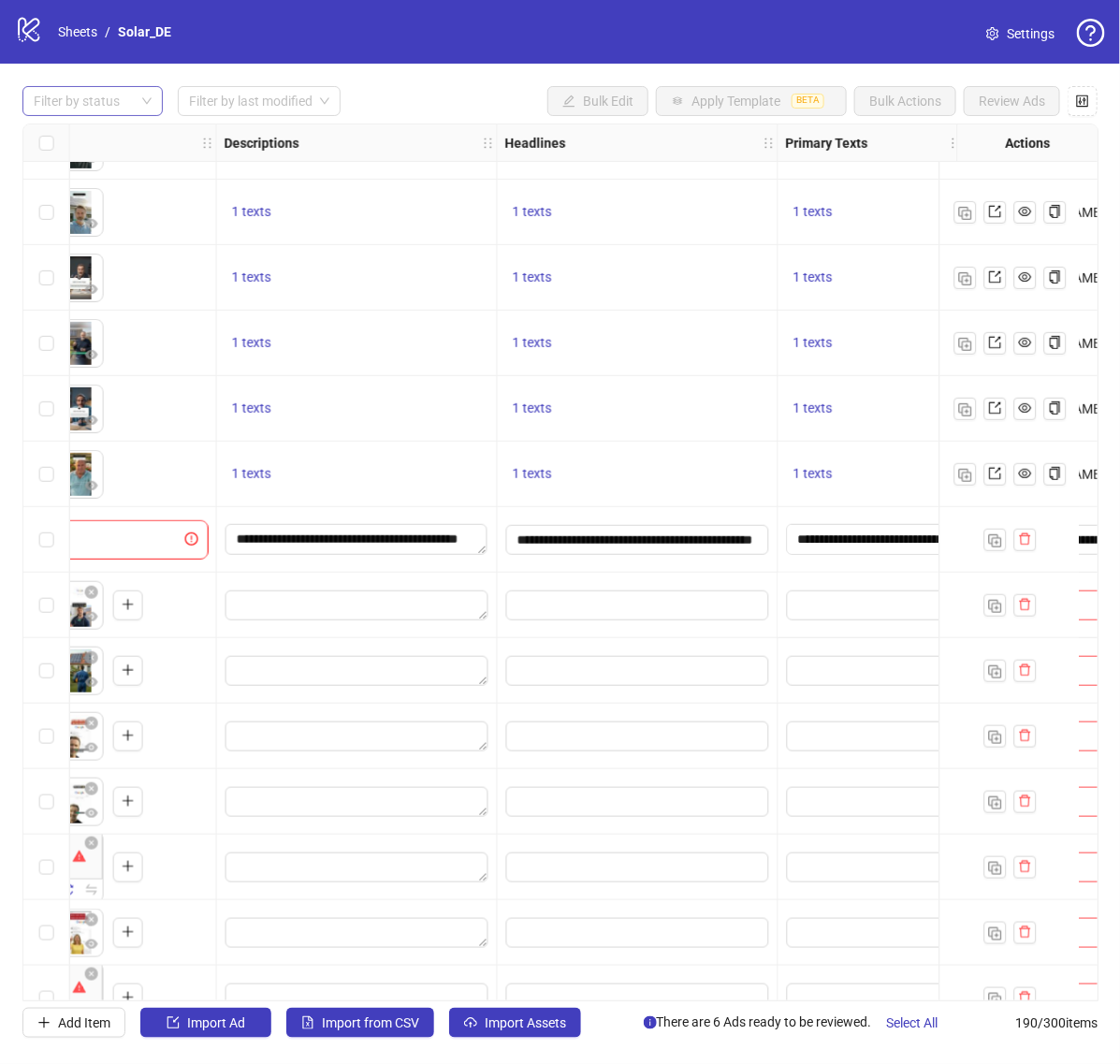
click at [721, 441] on div "1 texts" at bounding box center [637, 409] width 281 height 66
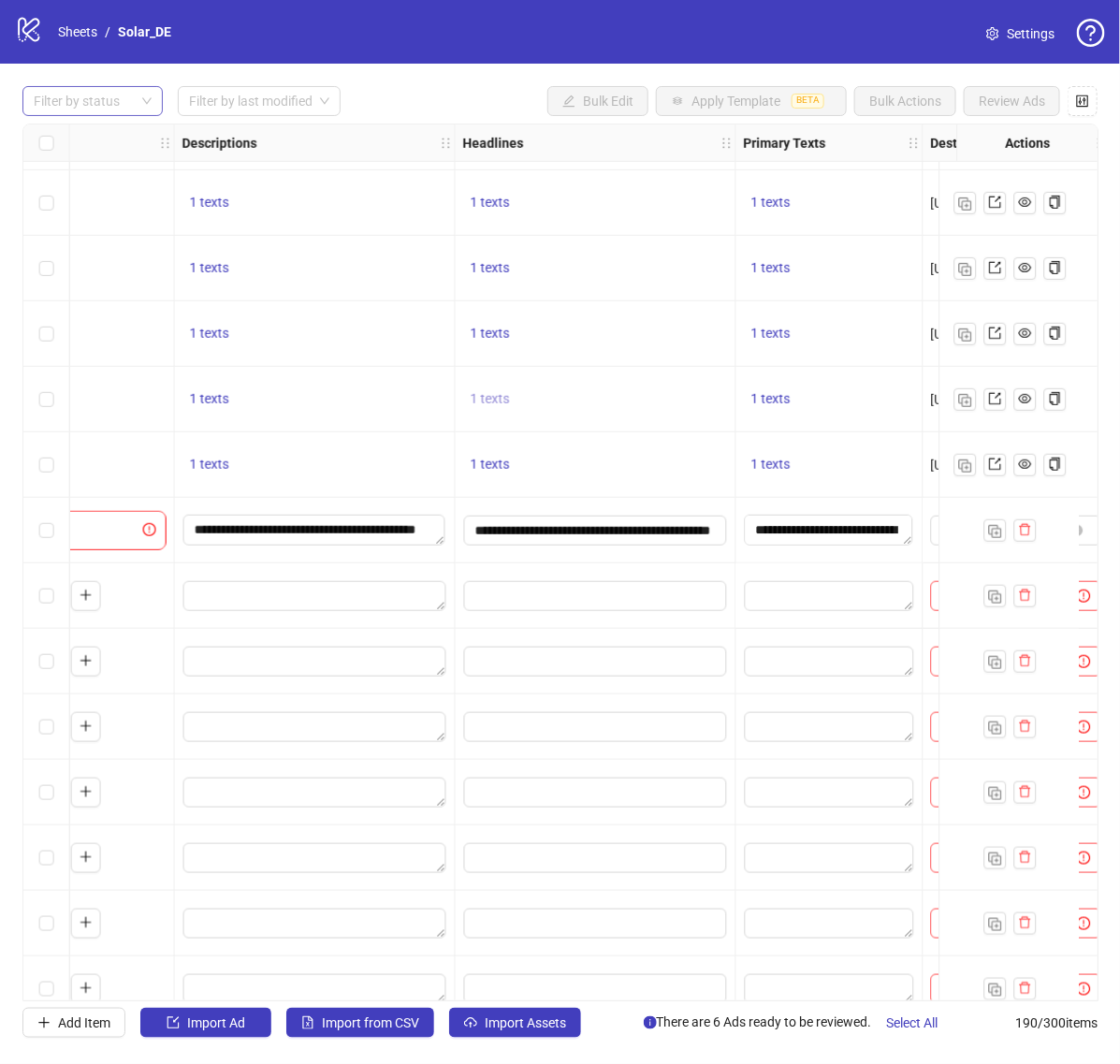
click at [496, 389] on button "1 texts" at bounding box center [490, 400] width 54 height 23
click at [491, 400] on span "1 texts" at bounding box center [490, 399] width 39 height 15
click at [508, 461] on span "1 texts" at bounding box center [490, 464] width 39 height 15
click at [775, 333] on span "1 texts" at bounding box center [771, 333] width 39 height 15
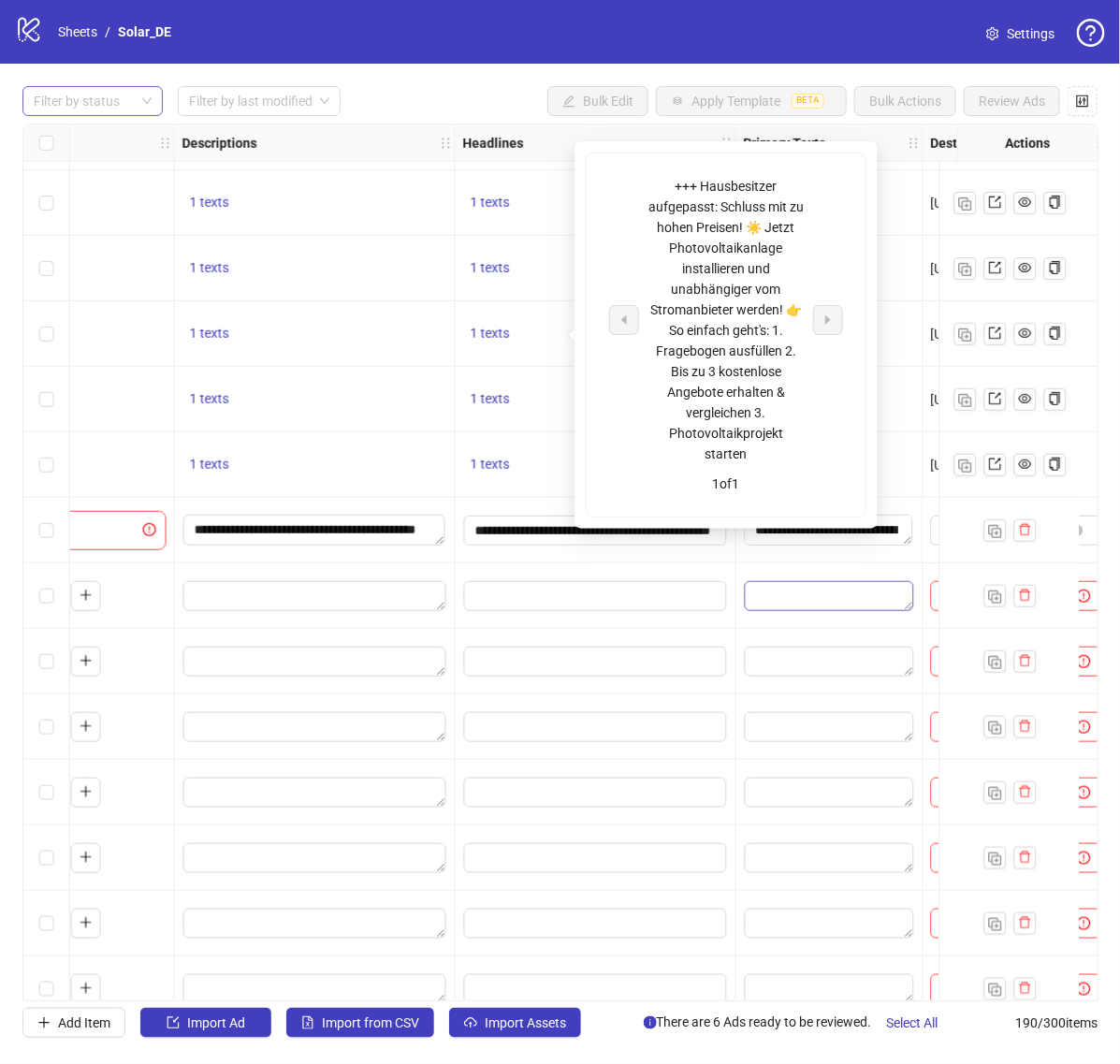
scroll to position [11587, 1170]
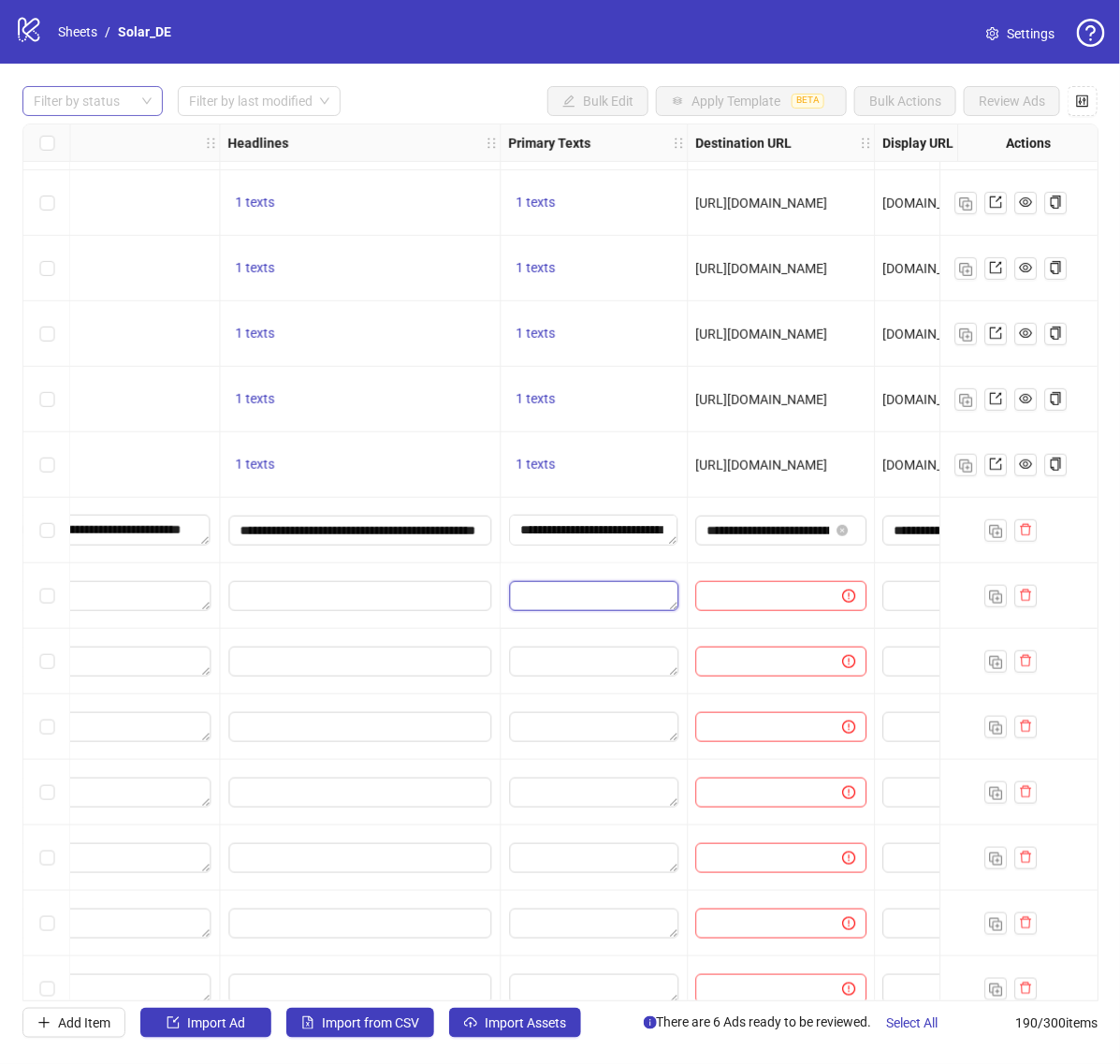
click at [569, 600] on textarea "Edit values" at bounding box center [593, 596] width 169 height 30
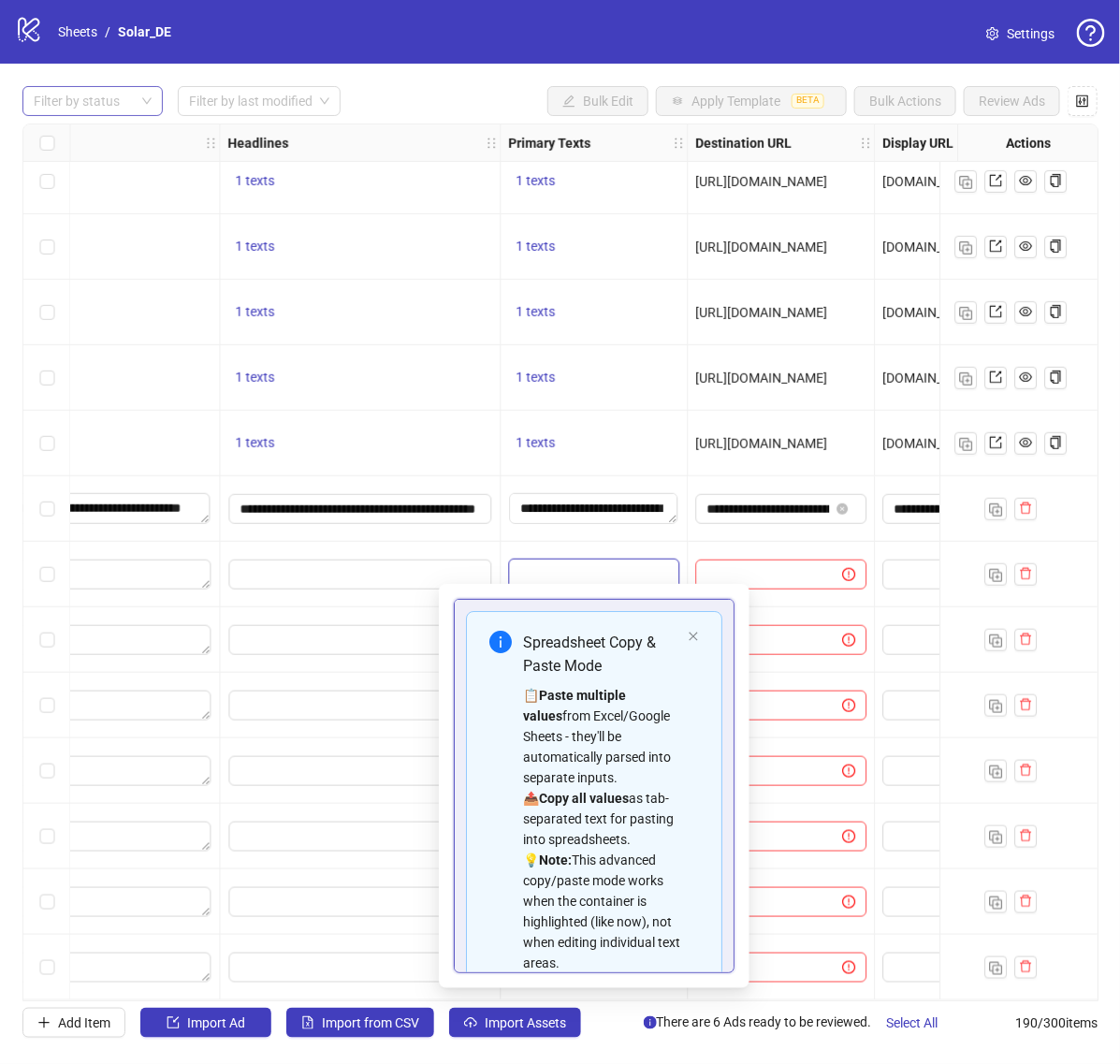
scroll to position [190, 0]
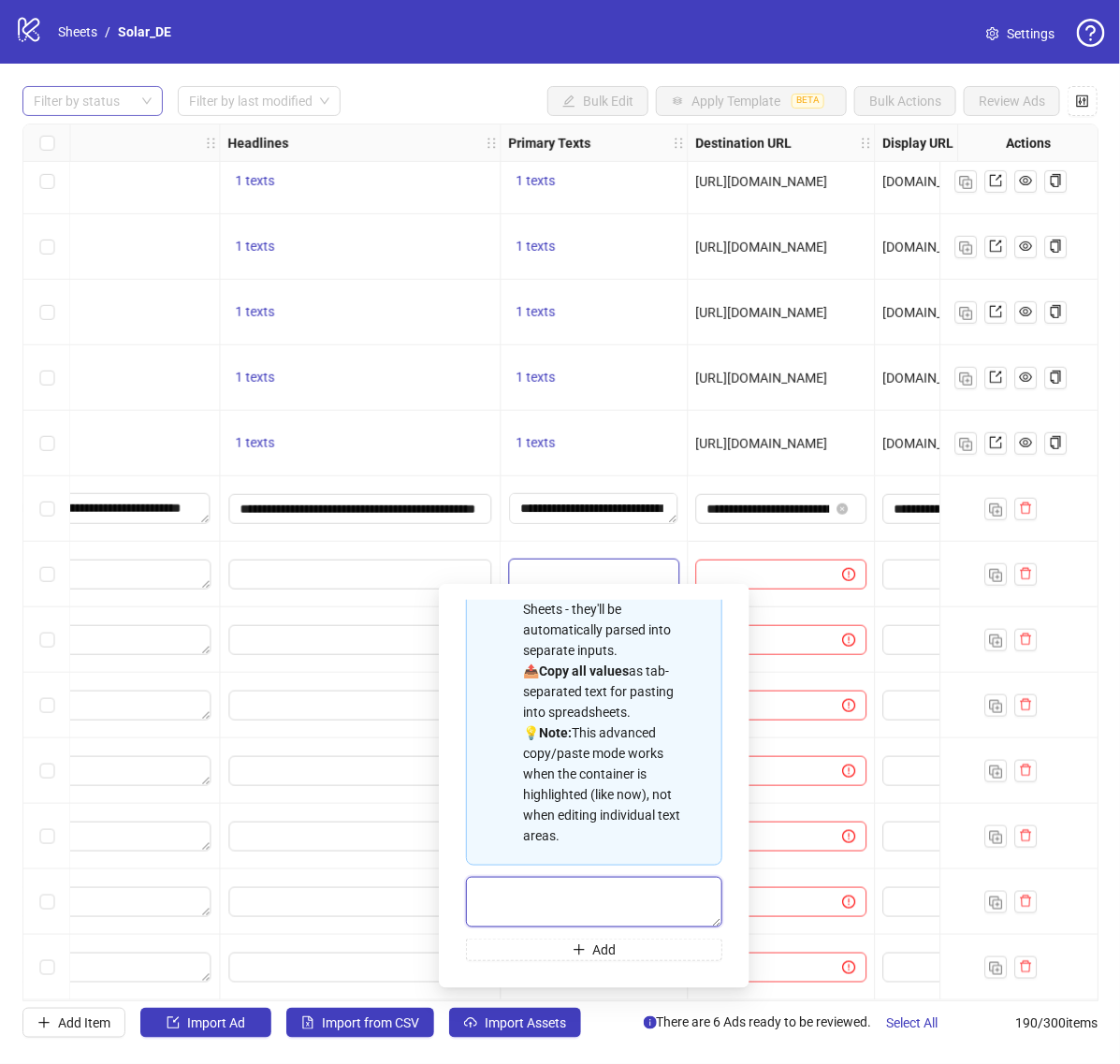
click at [564, 895] on textarea "Multi-text input container - paste or copy values" at bounding box center [593, 902] width 256 height 51
paste textarea "**********"
type textarea "**********"
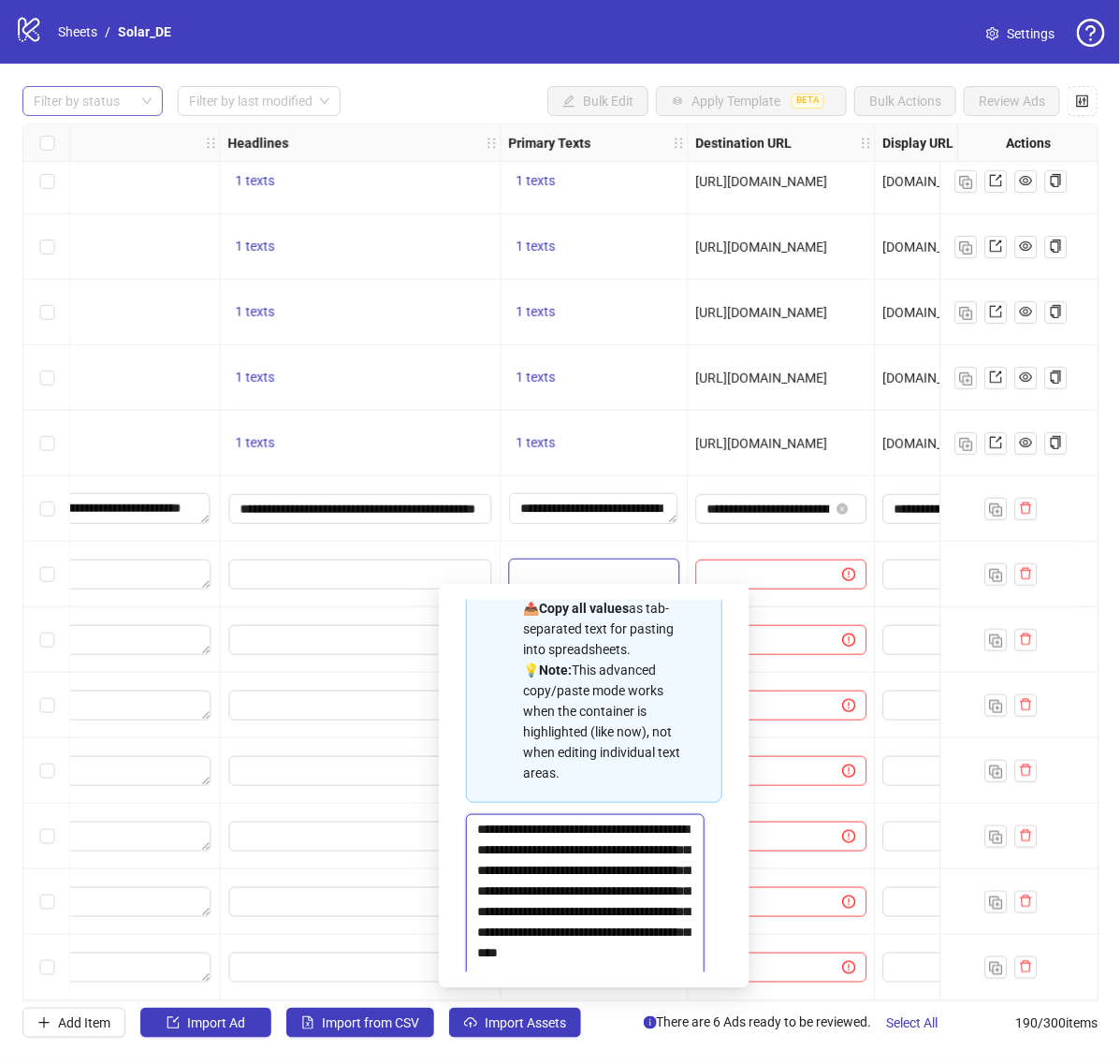
scroll to position [0, 0]
drag, startPoint x: 695, startPoint y: 918, endPoint x: 679, endPoint y: 1077, distance: 159.8
click at [679, 1064] on html "logo/logo-mobile Sheets / Solar_DE Settings Filter by status Filter by last mod…" at bounding box center [560, 532] width 1120 height 1064
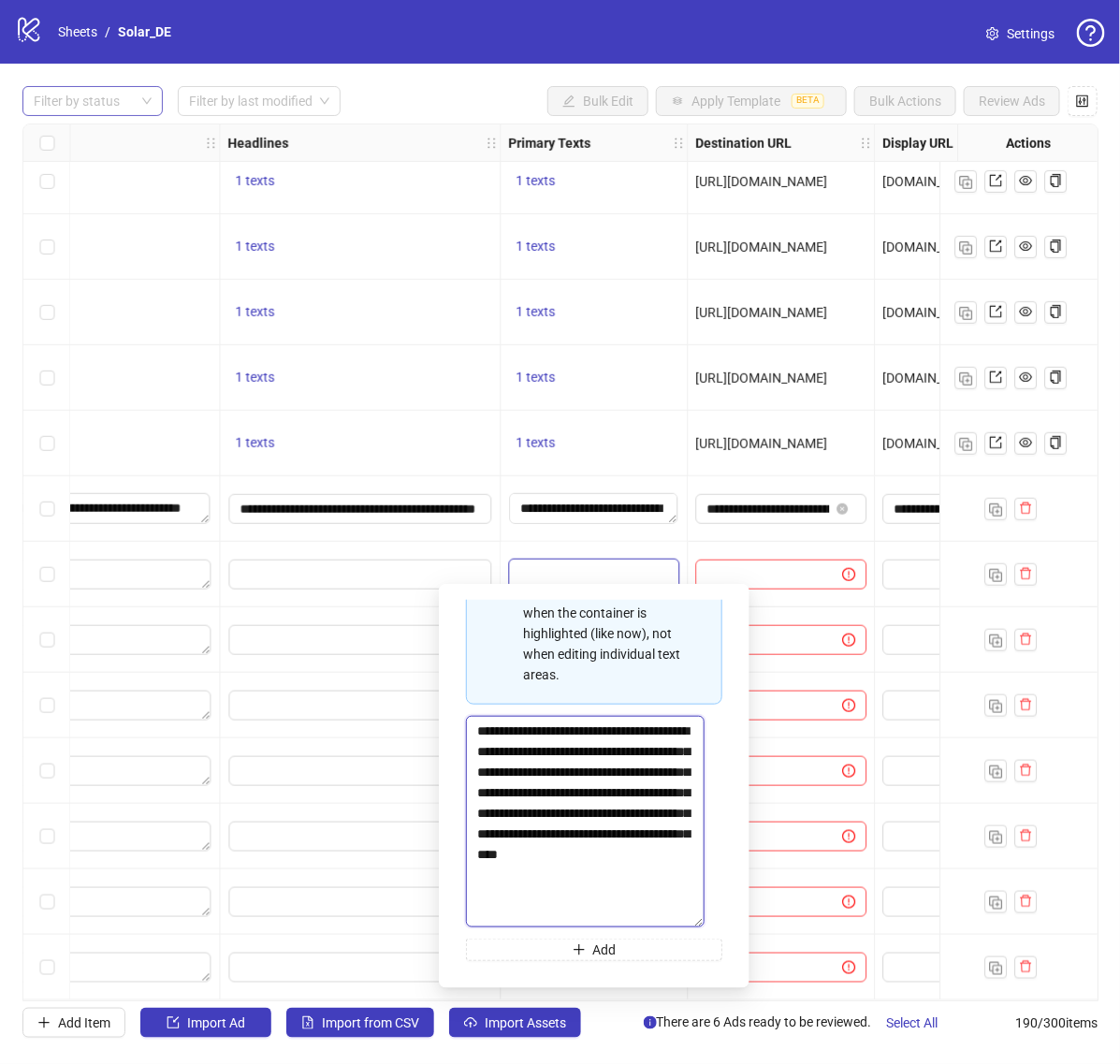
drag, startPoint x: 622, startPoint y: 916, endPoint x: 408, endPoint y: 803, distance: 242.0
click at [408, 803] on body "logo/logo-mobile Sheets / Solar_DE Settings Filter by status Filter by last mod…" at bounding box center [560, 532] width 1120 height 1064
click at [621, 529] on div "**********" at bounding box center [593, 509] width 187 height 66
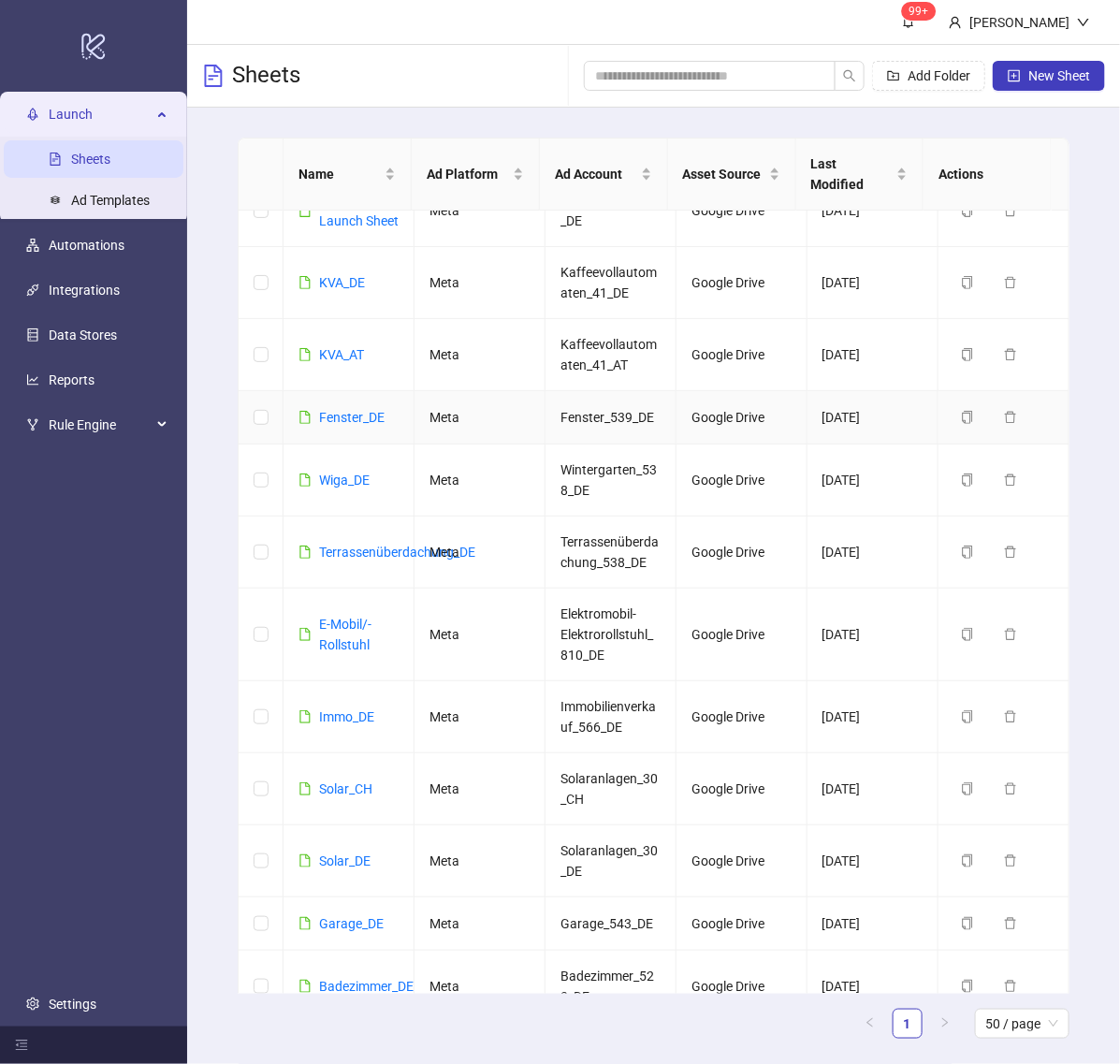
scroll to position [90, 0]
click at [333, 853] on link "Solar_DE" at bounding box center [345, 860] width 52 height 15
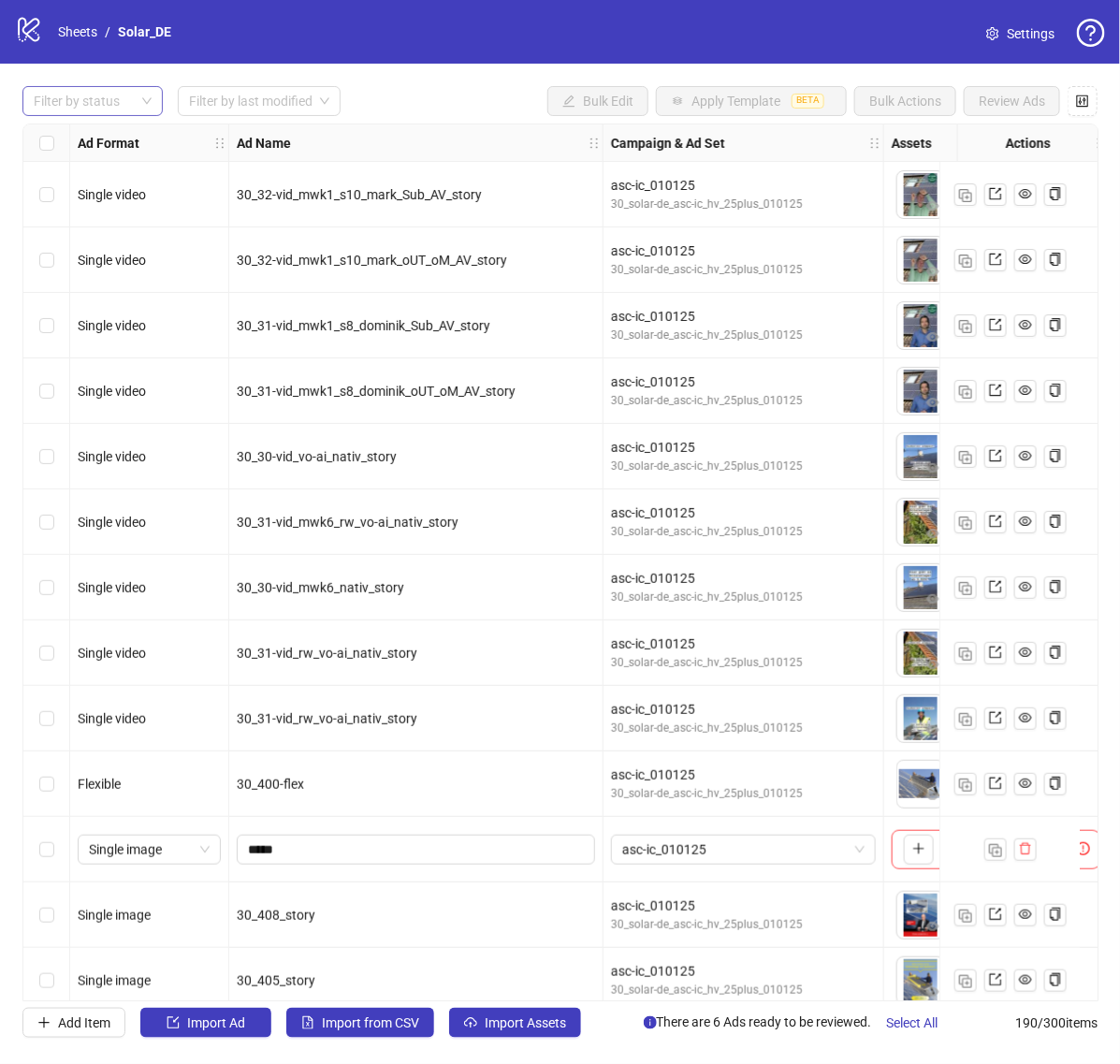
click at [87, 115] on div at bounding box center [83, 101] width 114 height 26
click at [75, 143] on div "Draft" at bounding box center [93, 140] width 111 height 21
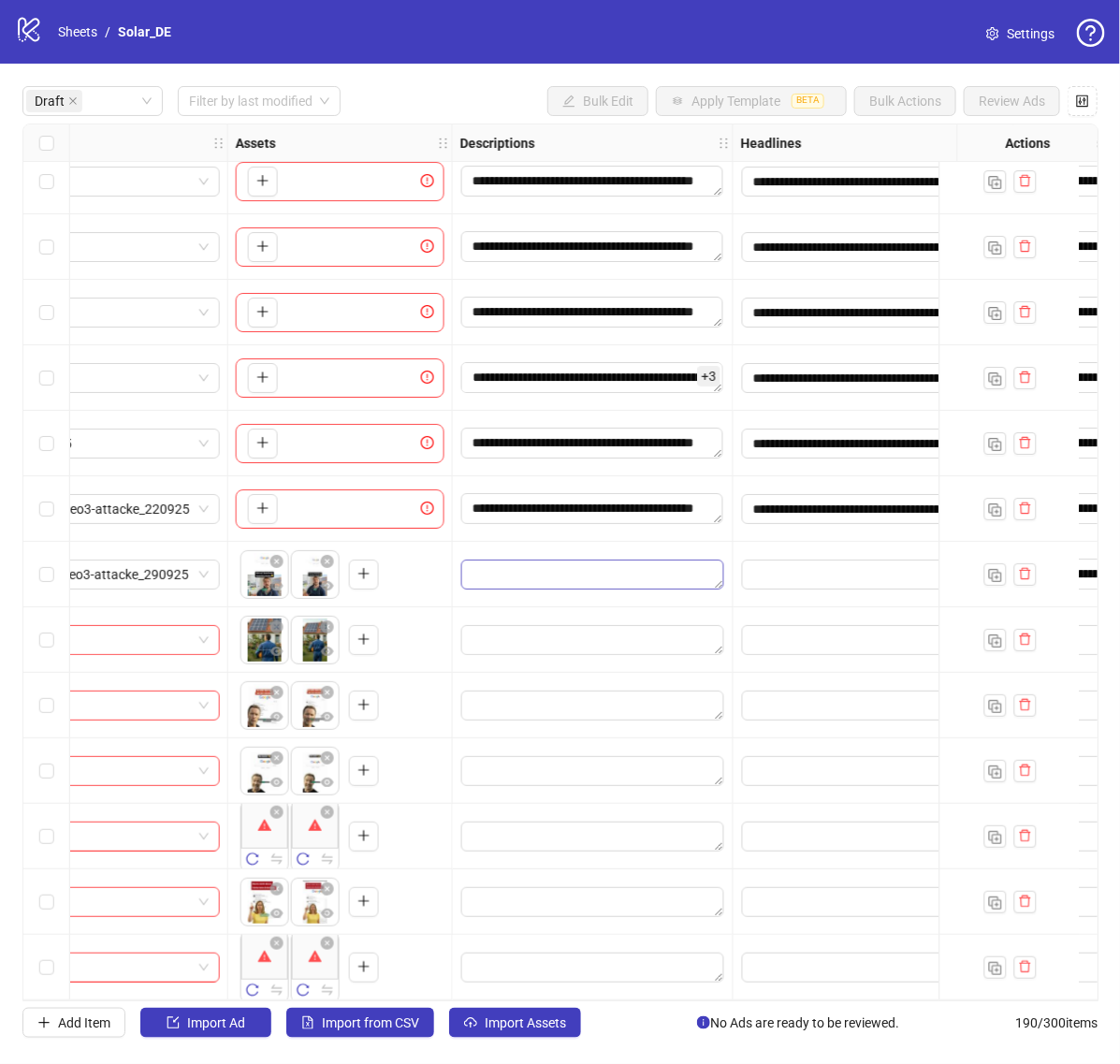
scroll to position [21, 796]
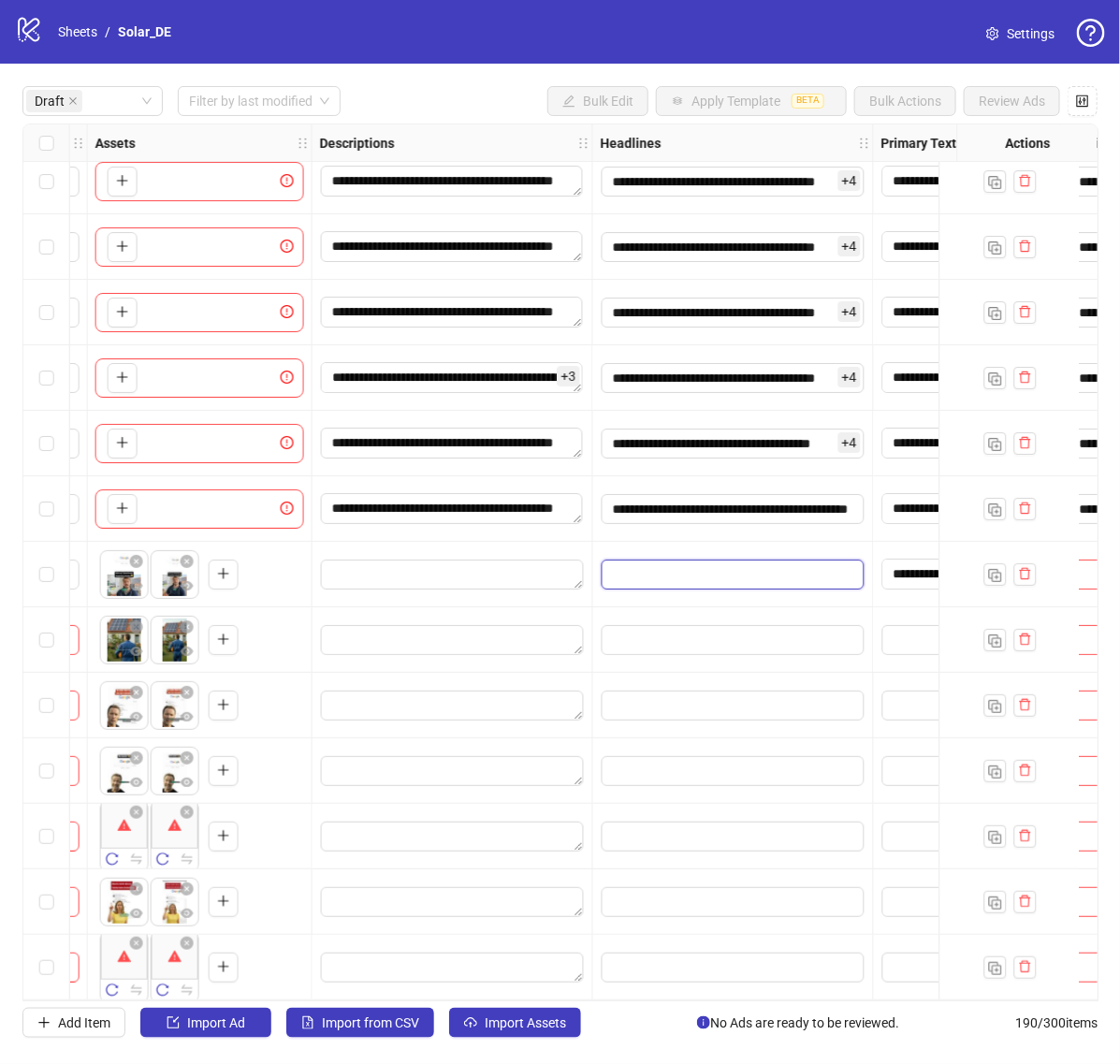
click at [698, 567] on input "Edit values" at bounding box center [733, 575] width 263 height 30
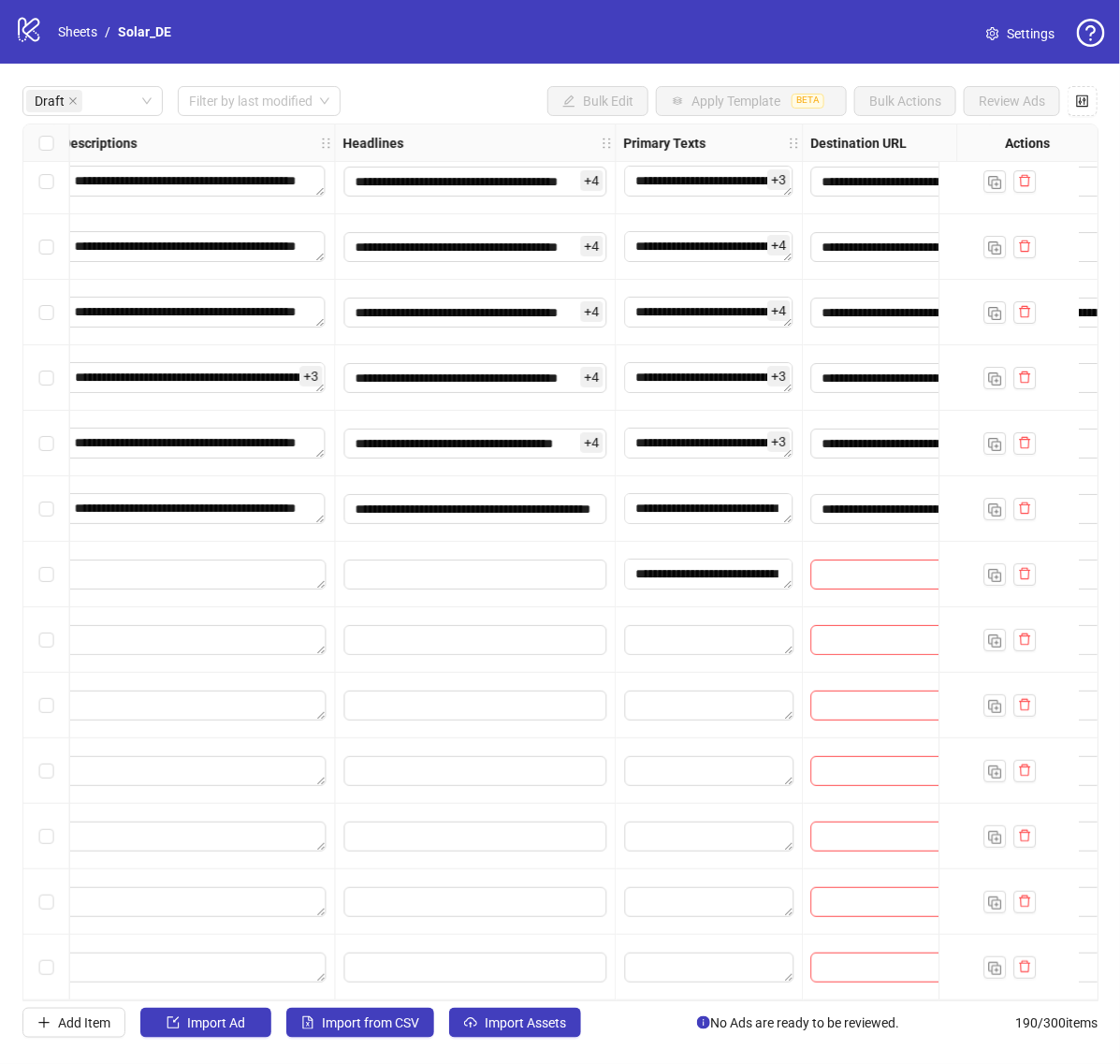
scroll to position [21, 1006]
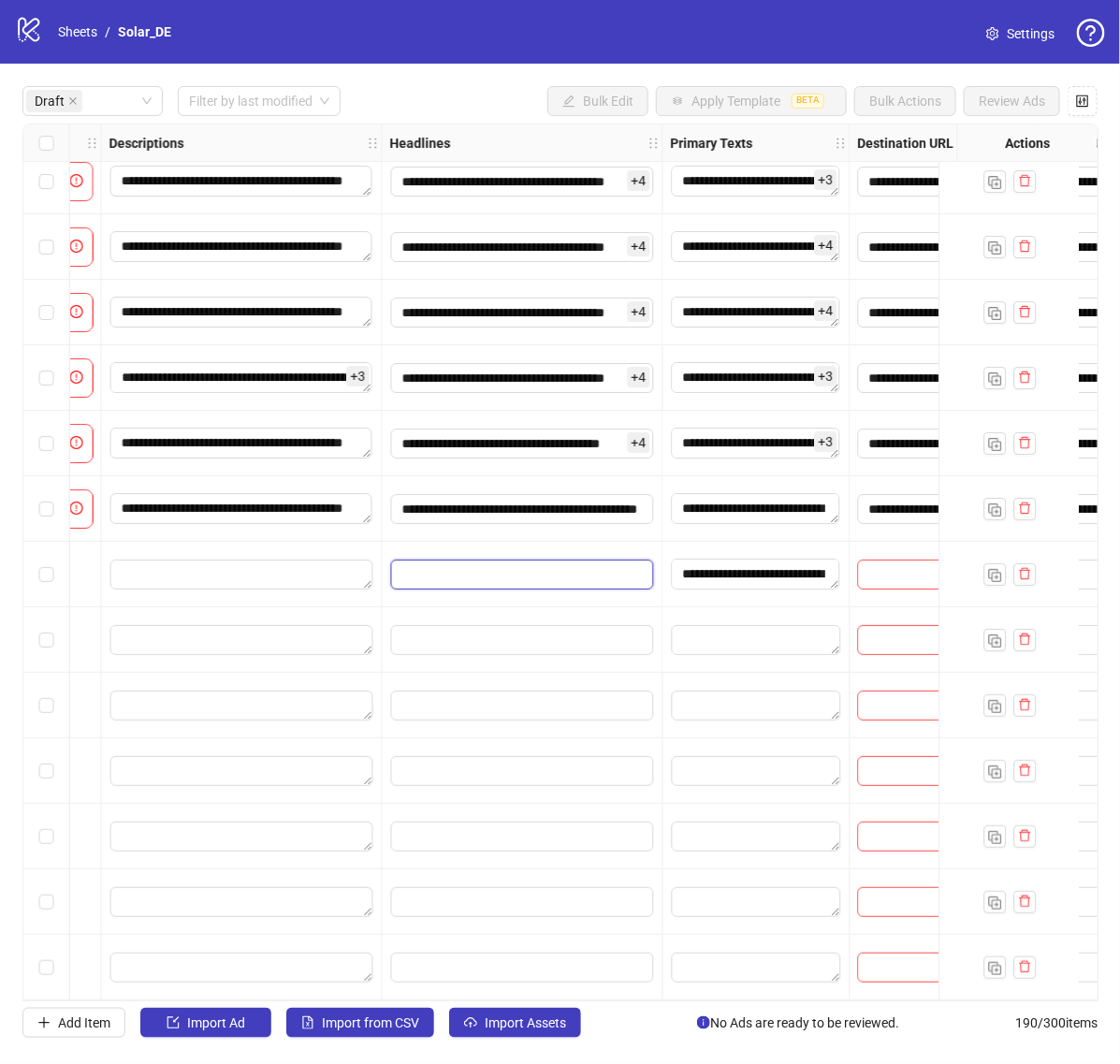
click at [568, 566] on input "Edit values" at bounding box center [523, 575] width 263 height 30
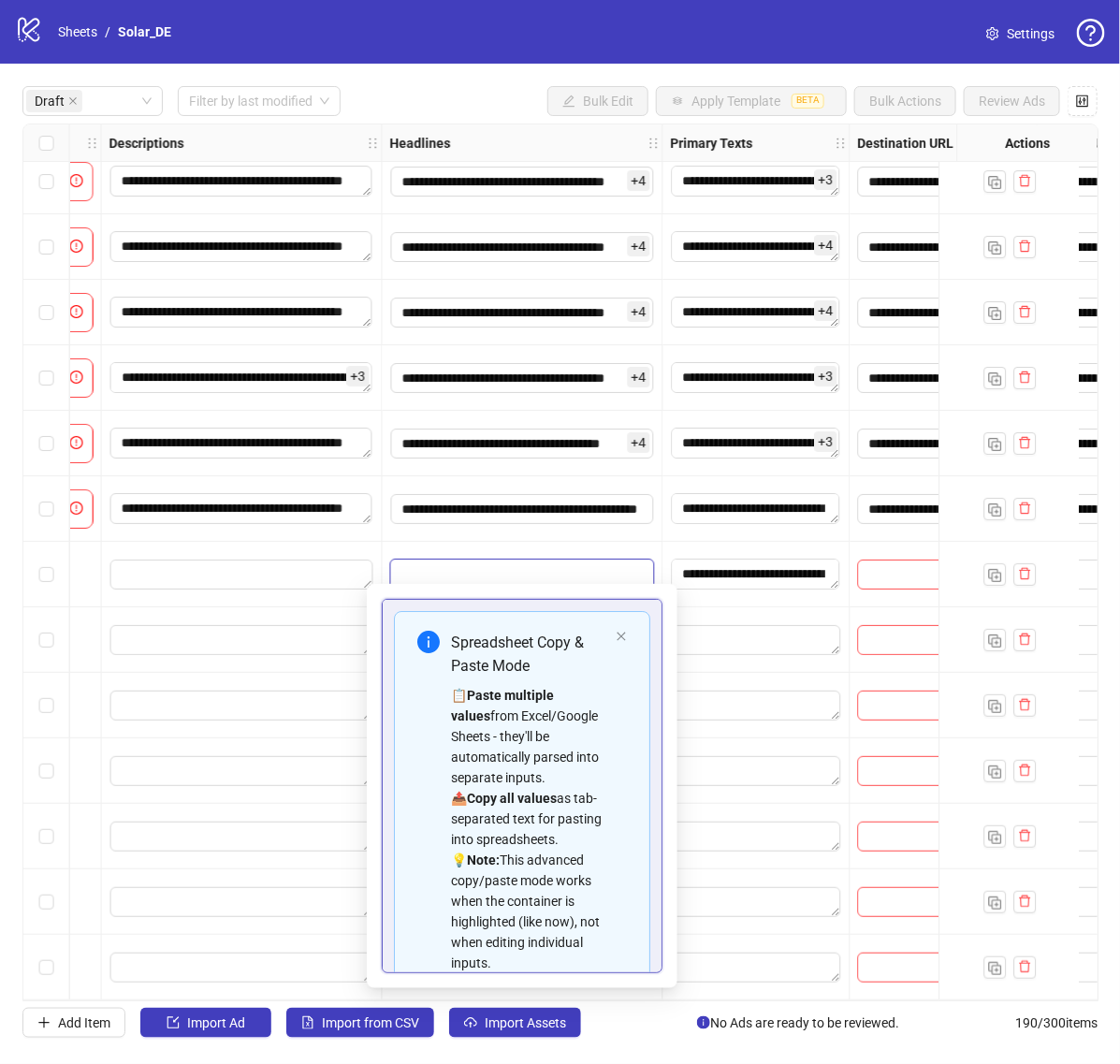
type input "**********"
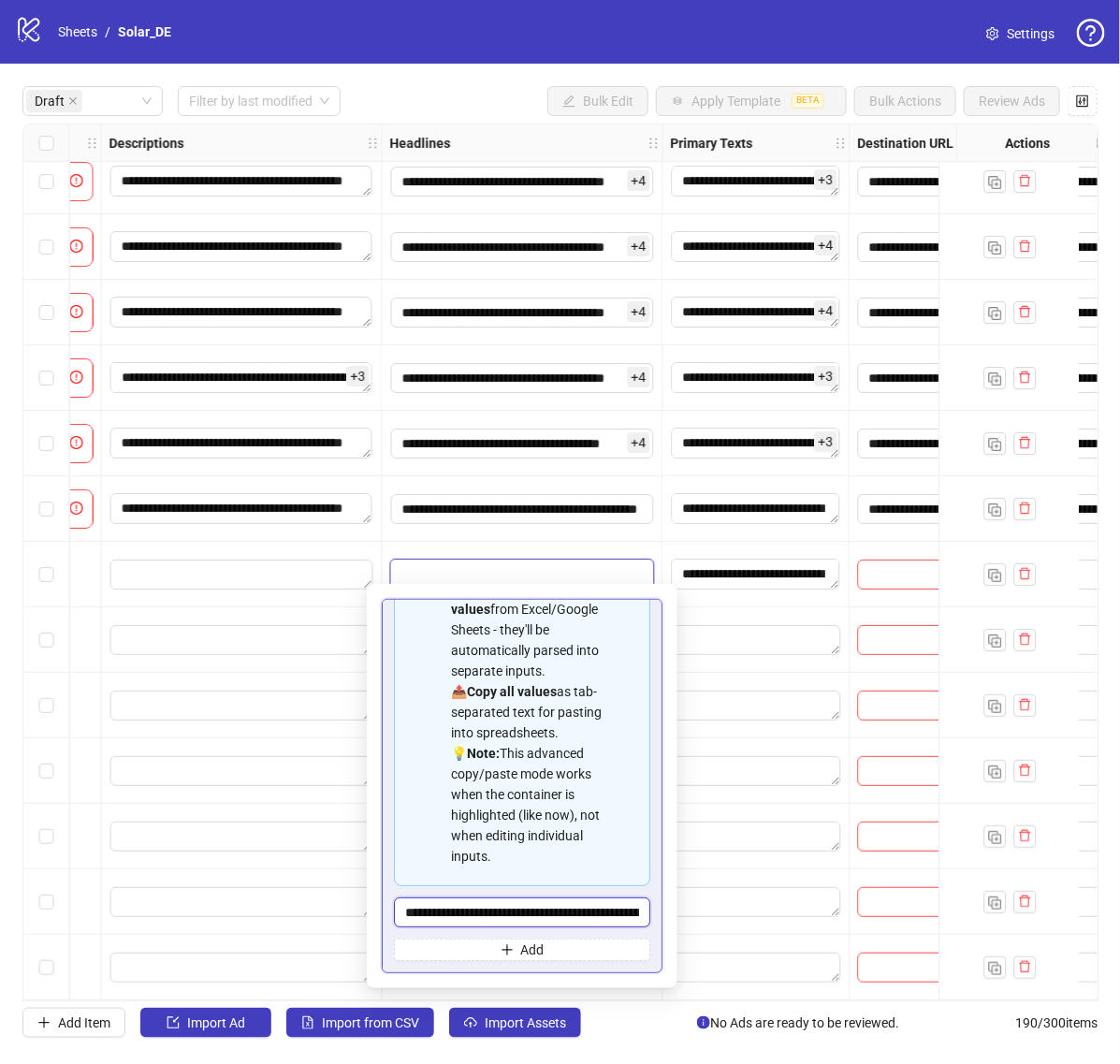
click at [525, 908] on input "**********" at bounding box center [522, 913] width 256 height 30
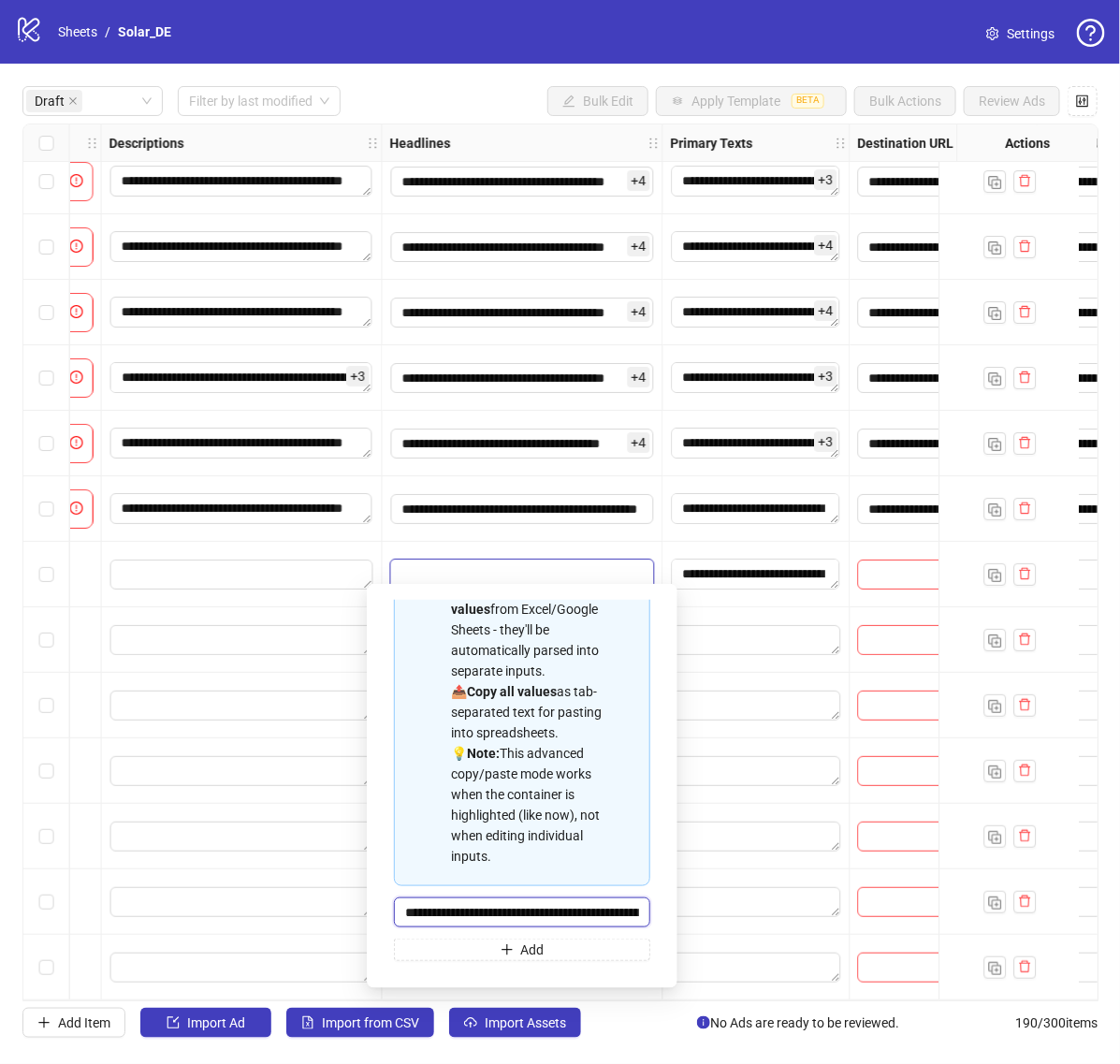
click at [525, 908] on input "**********" at bounding box center [522, 913] width 256 height 30
paste input "**********"
type input "**********"
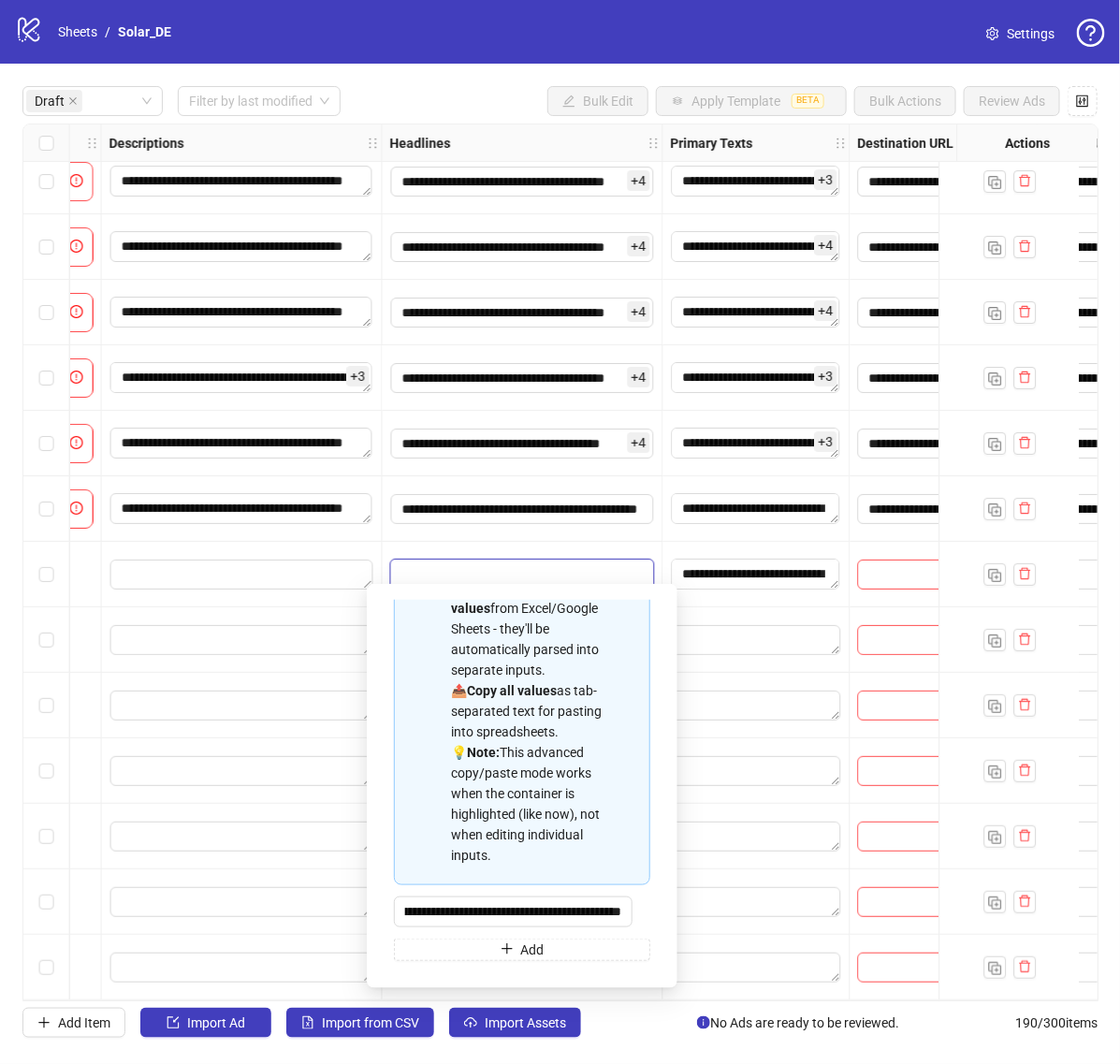
click at [754, 742] on div at bounding box center [757, 771] width 187 height 66
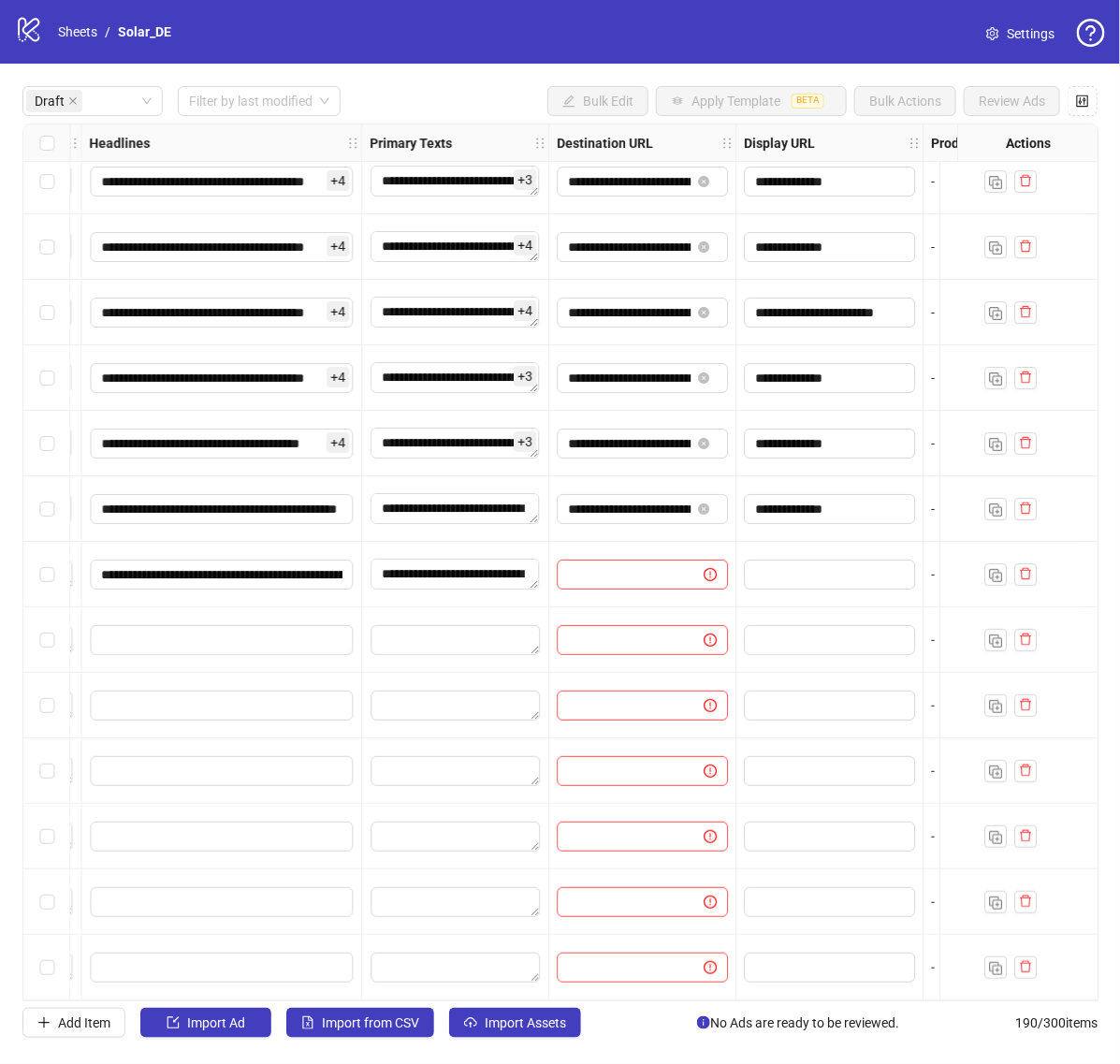
scroll to position [21, 1310]
click at [253, 639] on input "Edit values" at bounding box center [220, 640] width 263 height 30
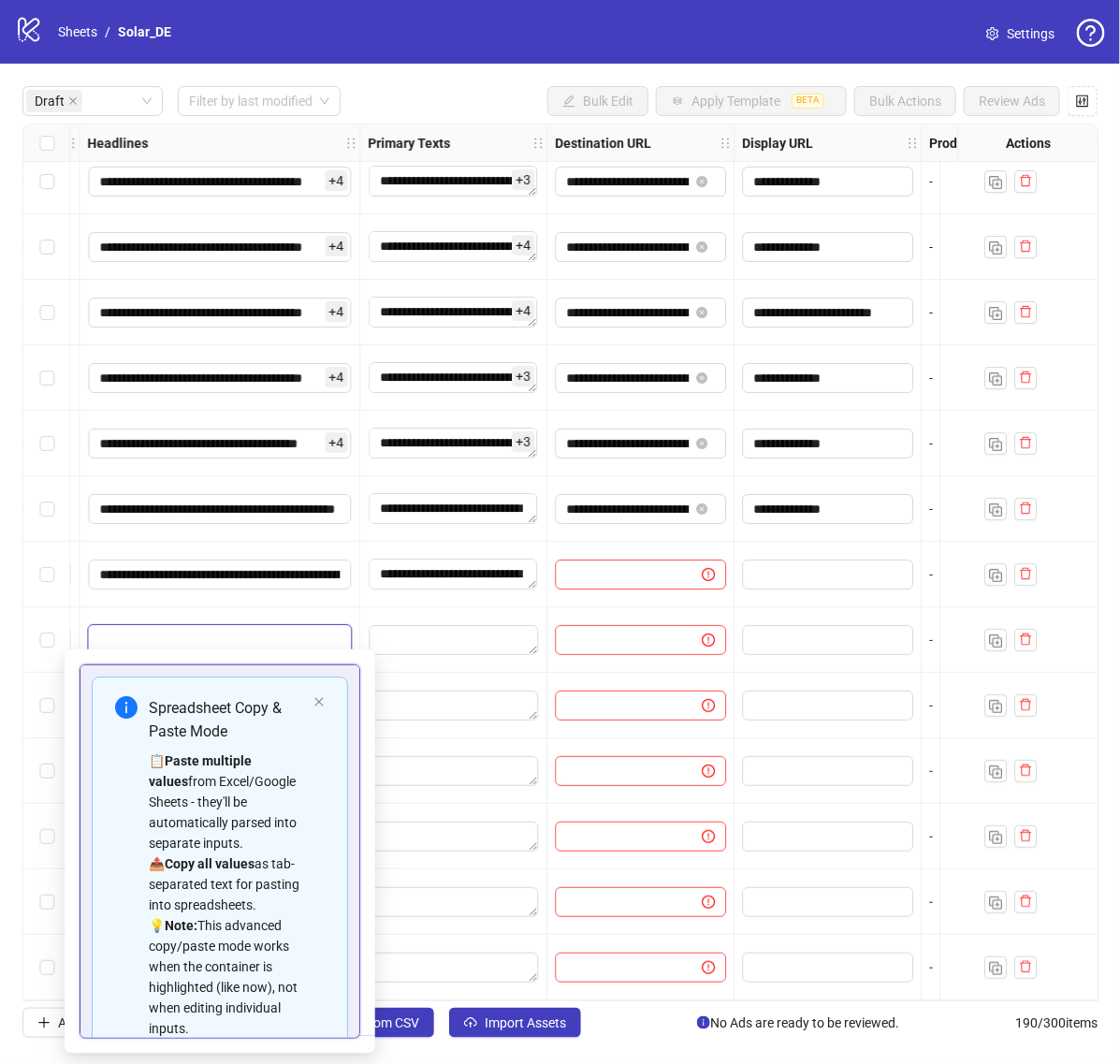
scroll to position [169, 0]
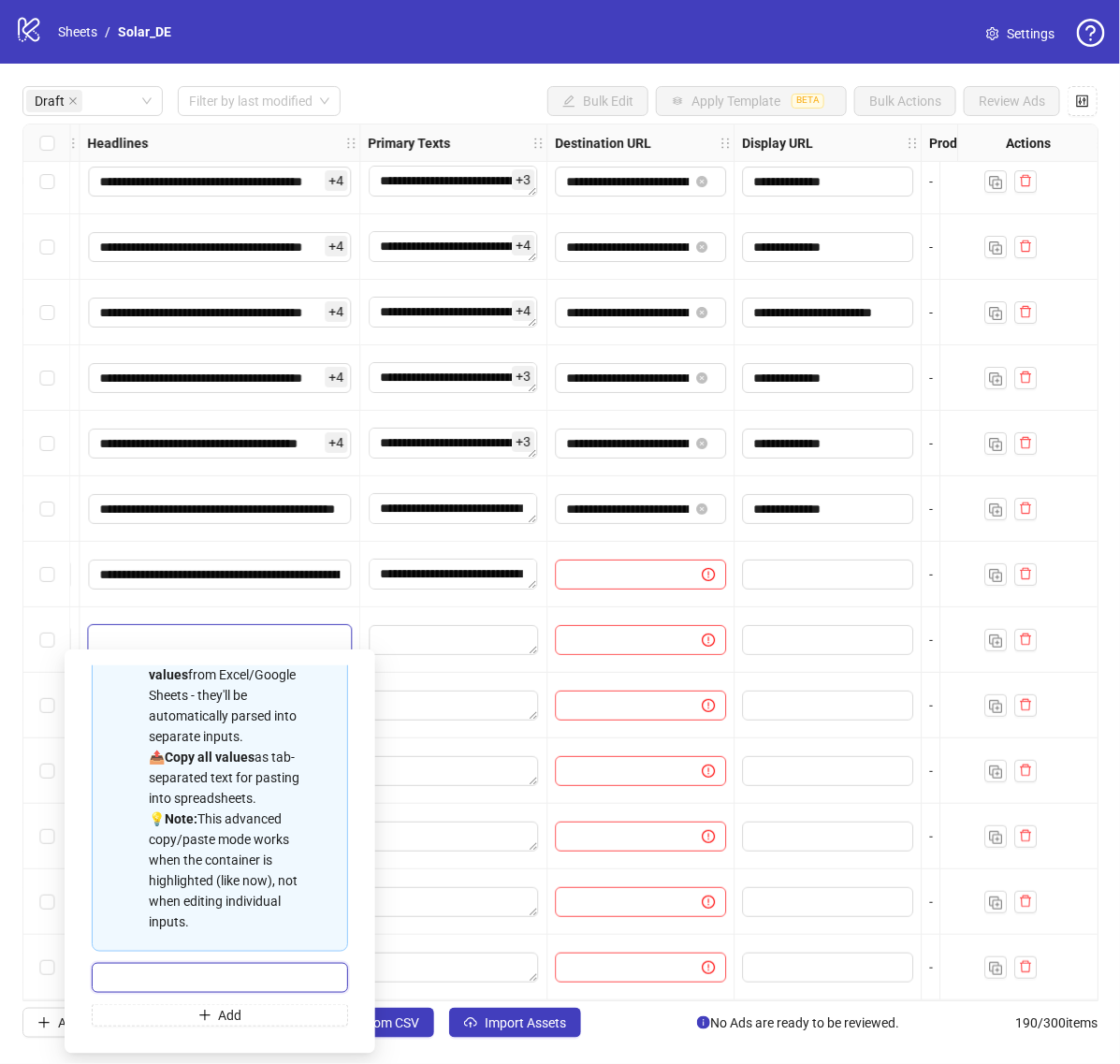
click at [226, 984] on input "Multi-input container - paste or copy values" at bounding box center [220, 978] width 256 height 30
paste input "**********"
type input "**********"
click at [463, 870] on div at bounding box center [453, 902] width 187 height 66
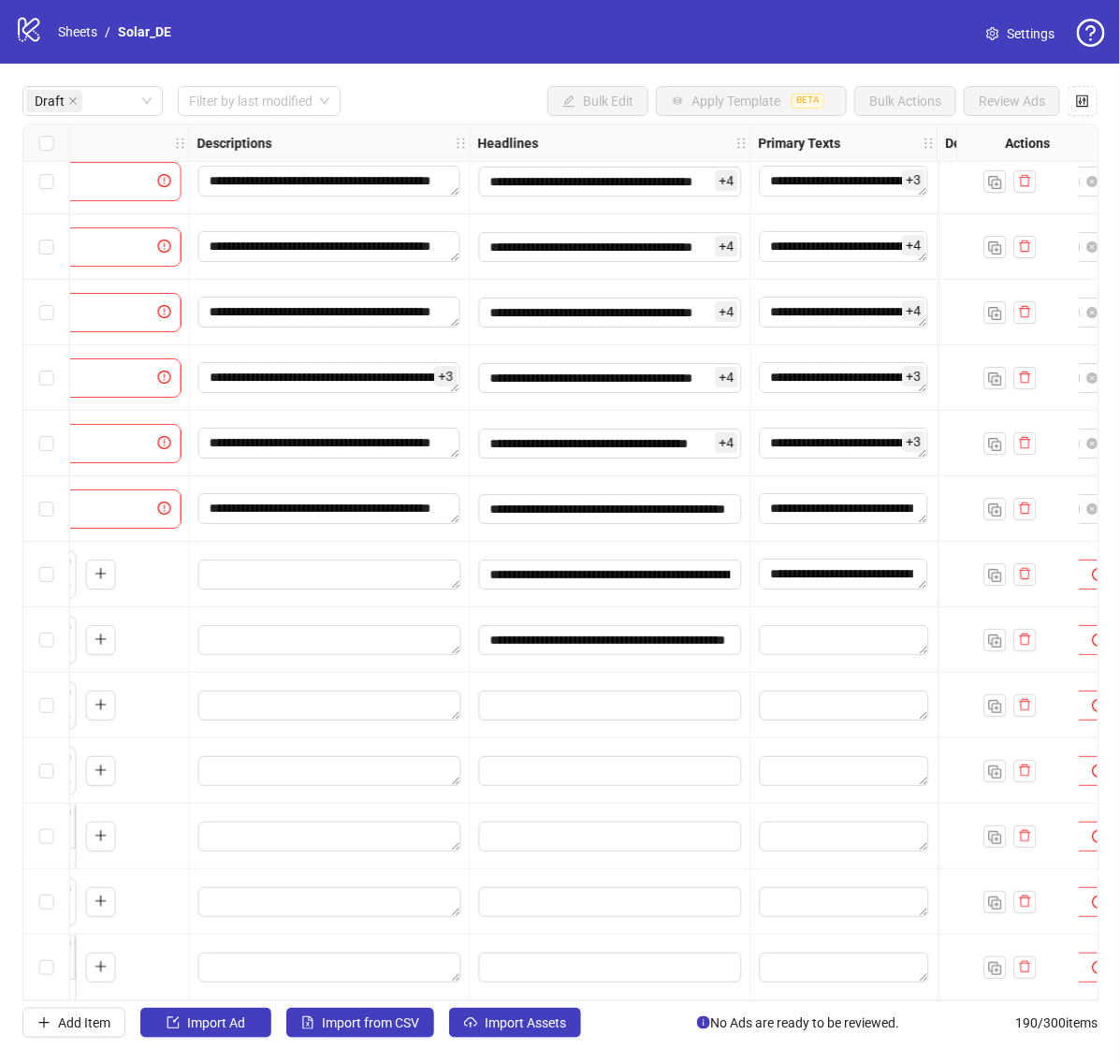
scroll to position [21, 975]
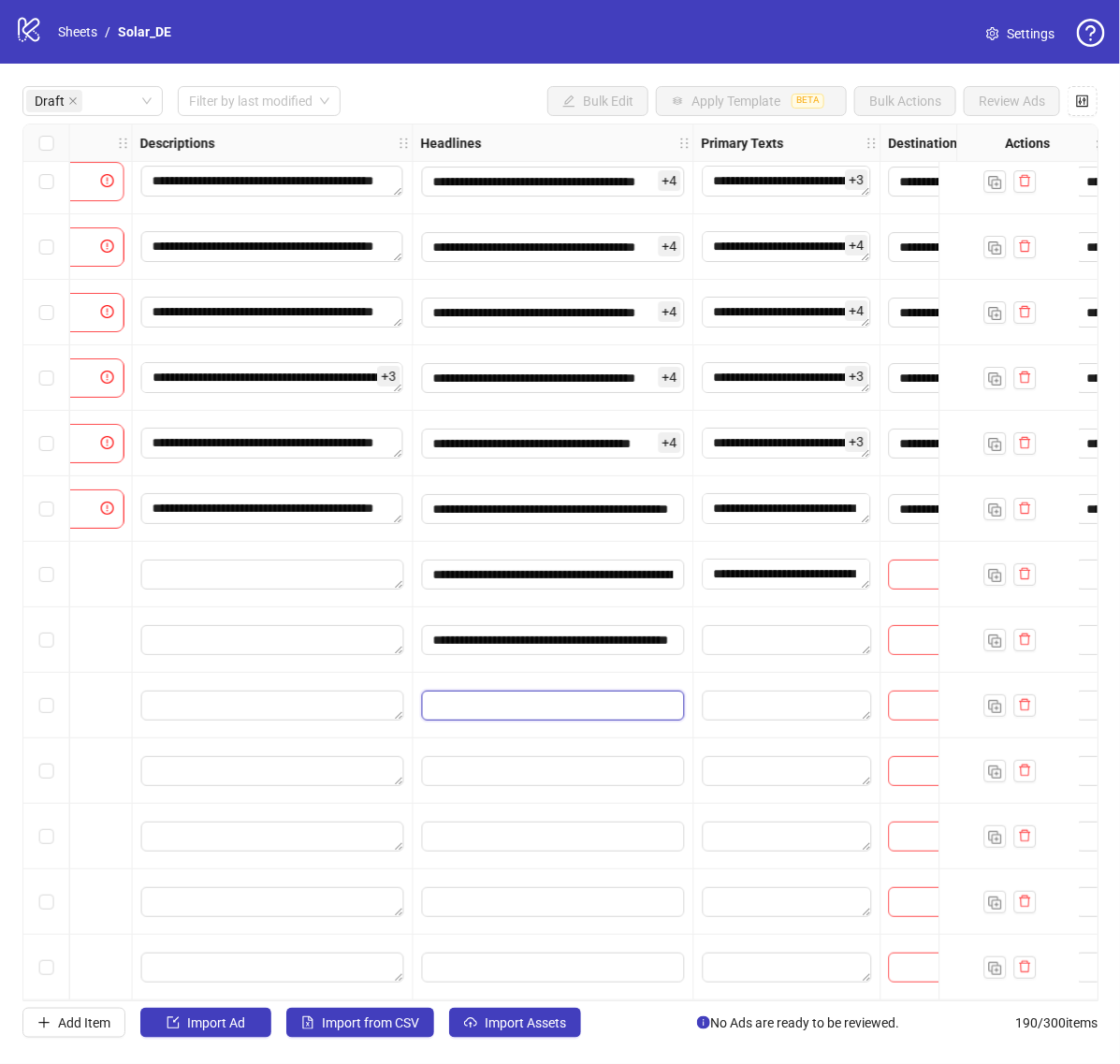
click at [529, 703] on input "Edit values" at bounding box center [553, 705] width 263 height 30
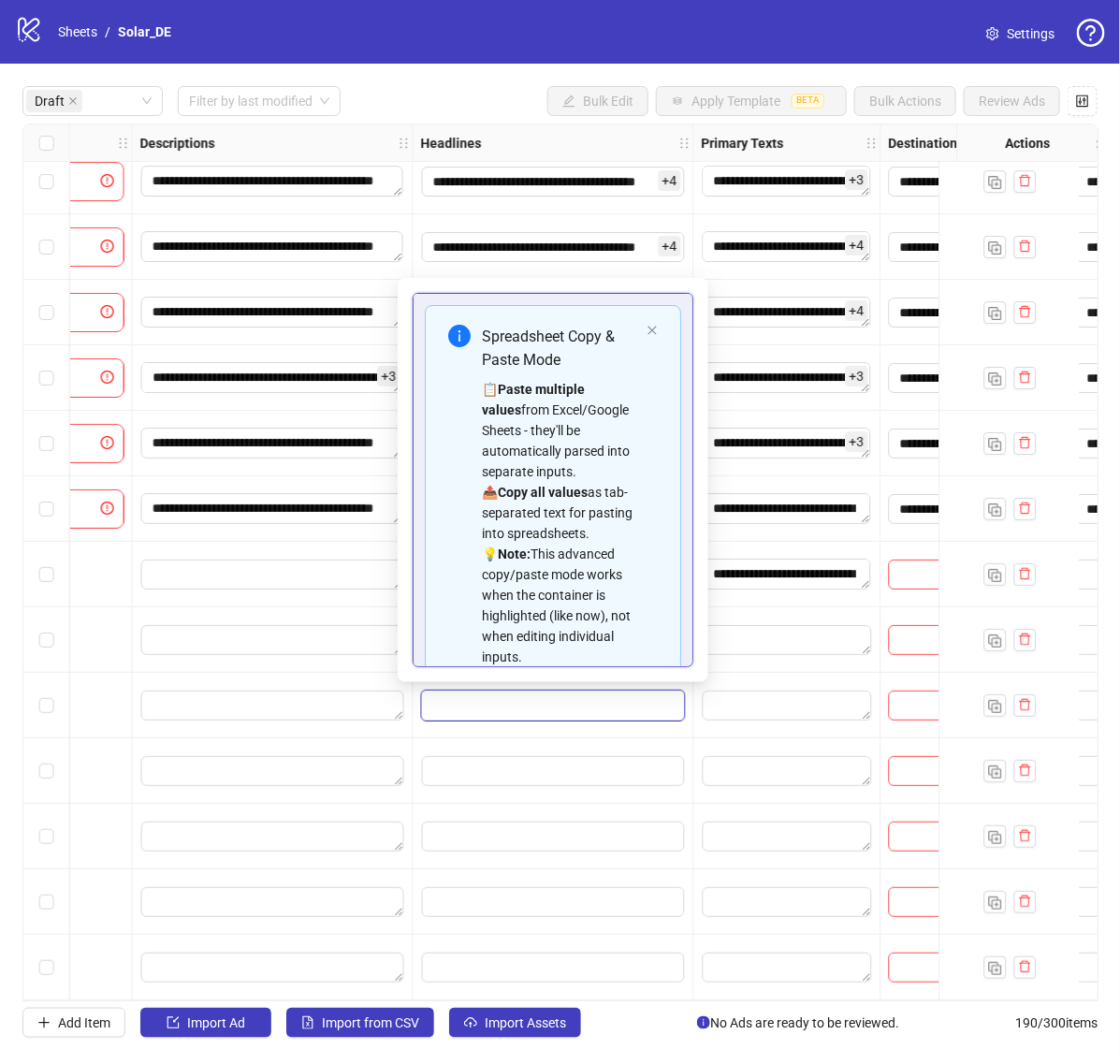
scroll to position [169, 0]
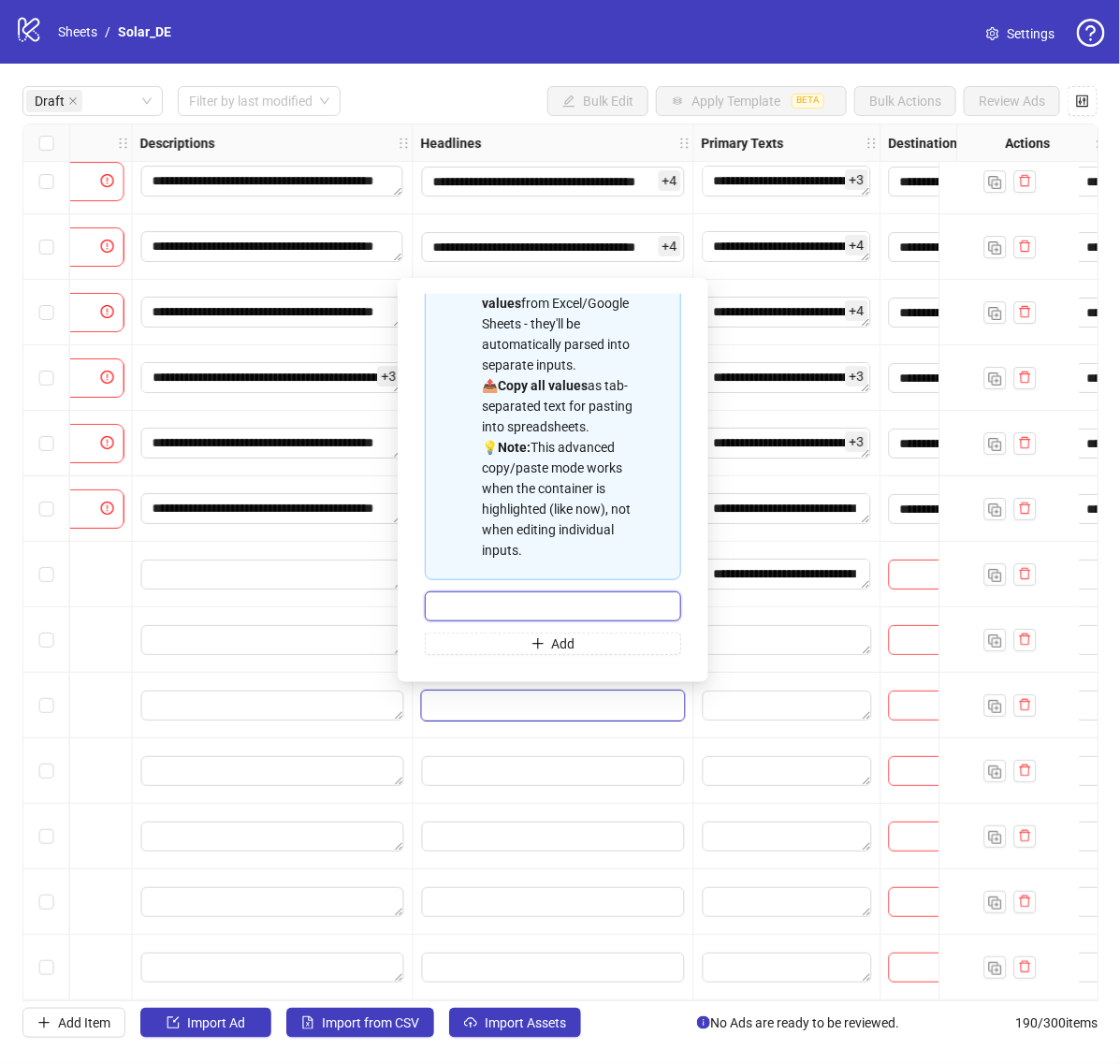
click at [541, 610] on input "Multi-input container - paste or copy values" at bounding box center [552, 607] width 256 height 30
paste input "**********"
type input "**********"
click at [773, 658] on div at bounding box center [787, 640] width 187 height 66
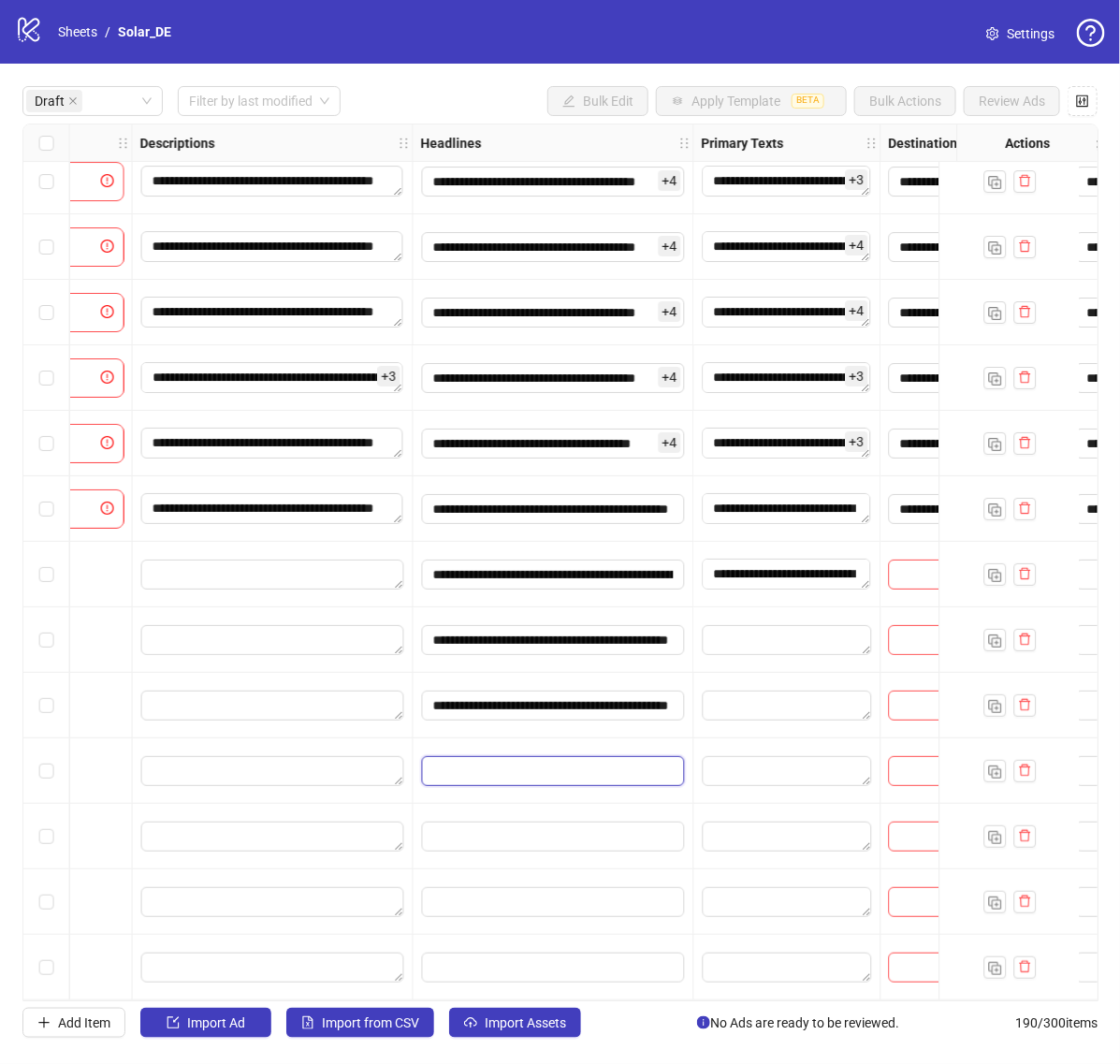
click at [561, 773] on input "Edit values" at bounding box center [553, 771] width 263 height 30
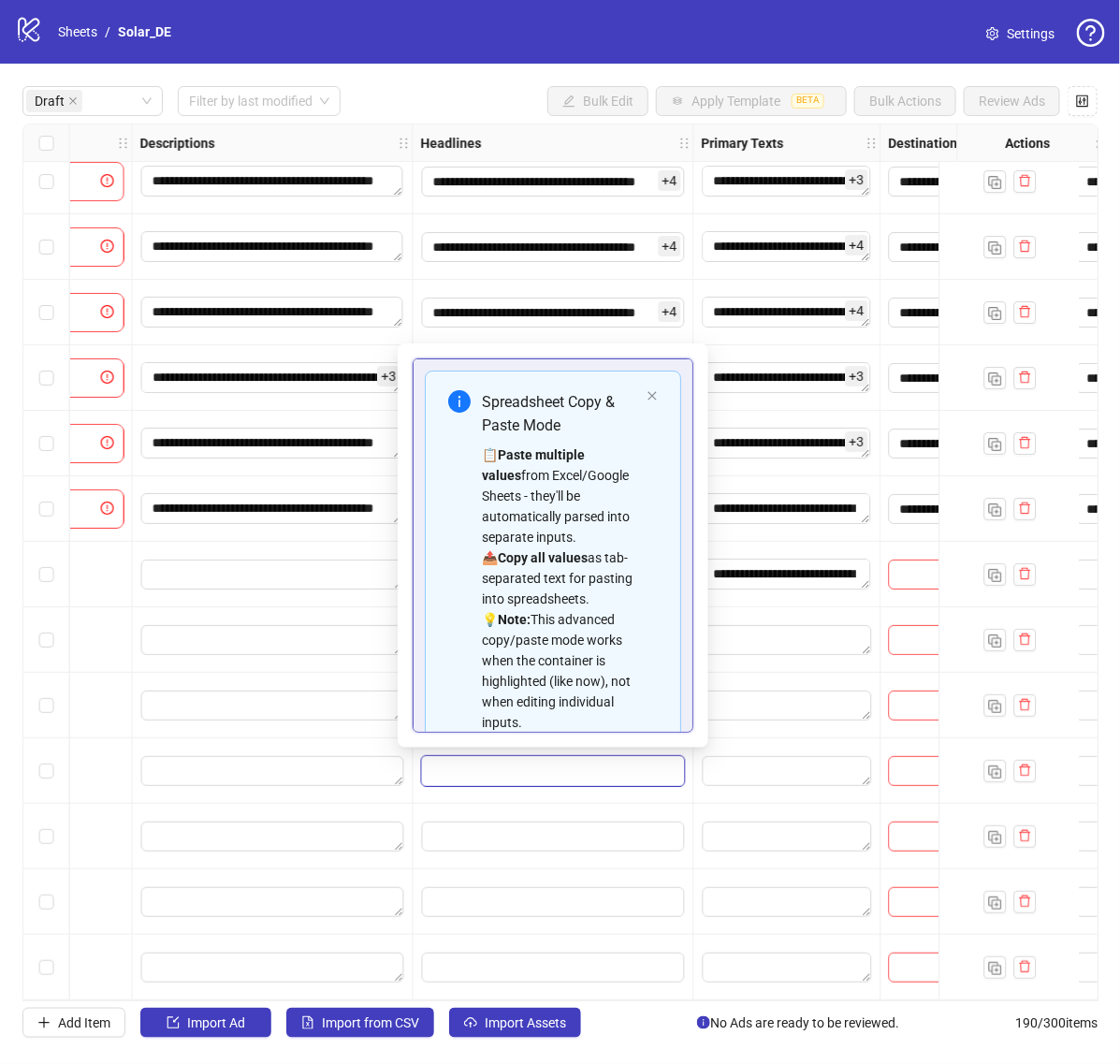
scroll to position [169, 0]
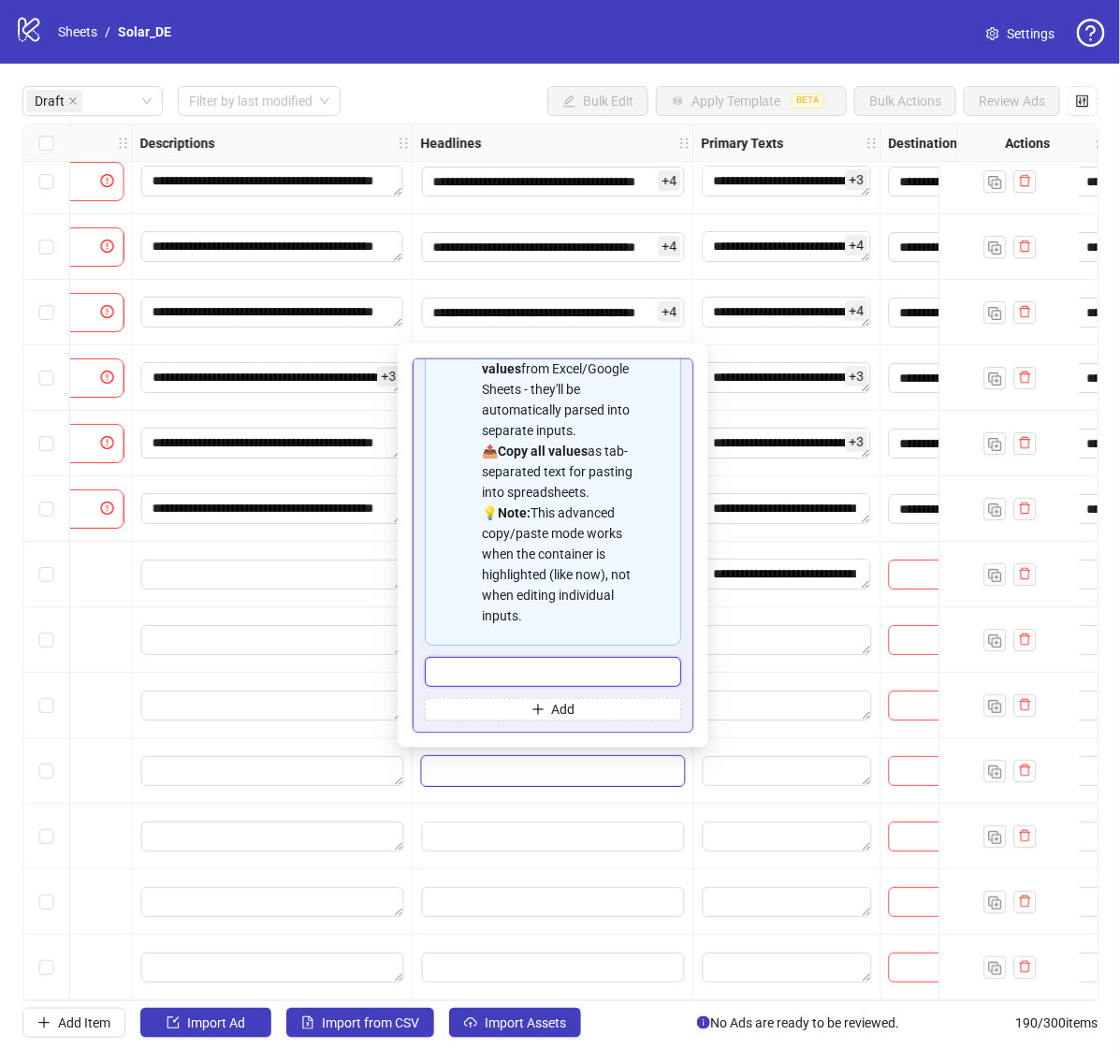
click at [560, 662] on input "Multi-input container - paste or copy values" at bounding box center [552, 672] width 256 height 30
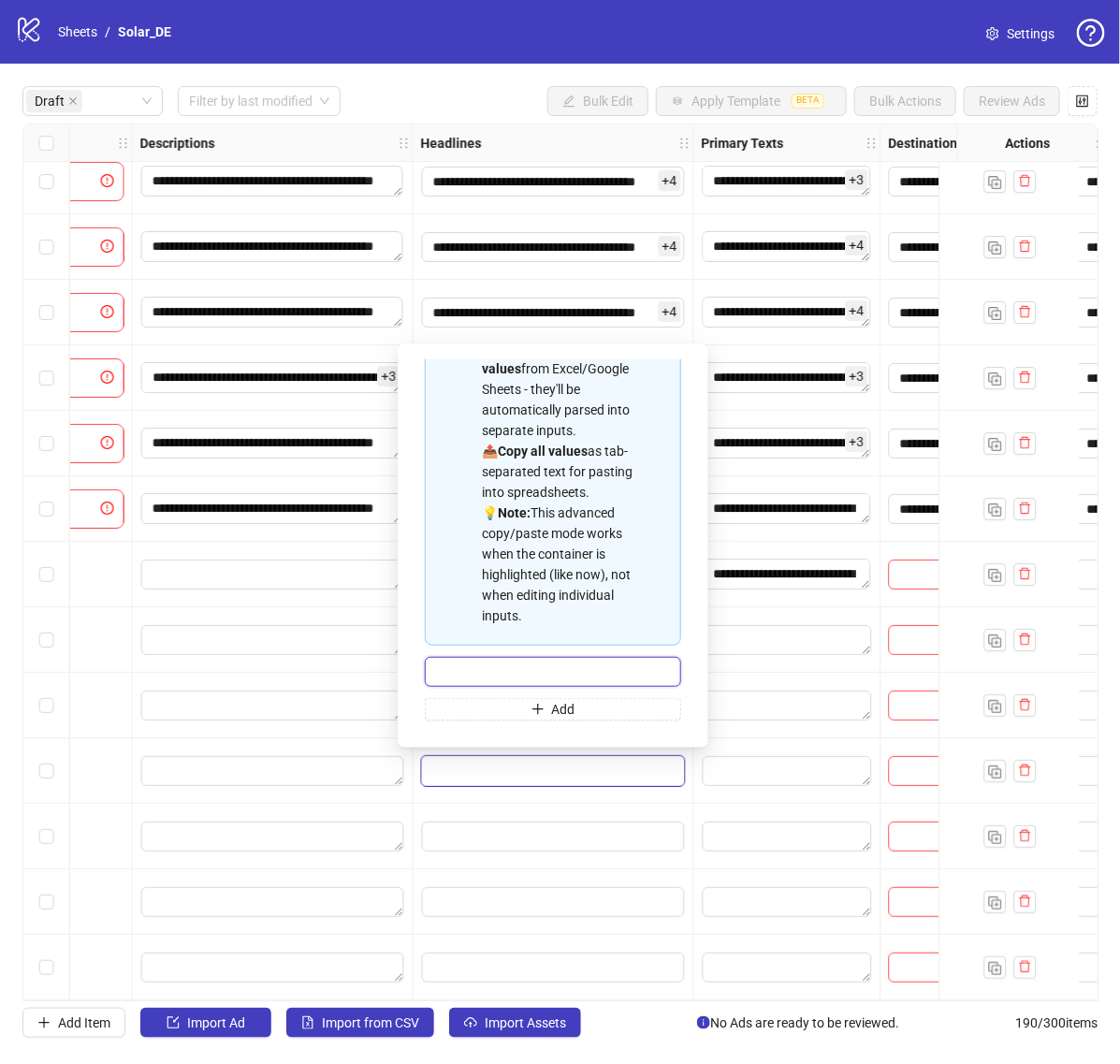
paste input "**********"
type input "**********"
click at [791, 704] on textarea "Edit values" at bounding box center [787, 705] width 169 height 30
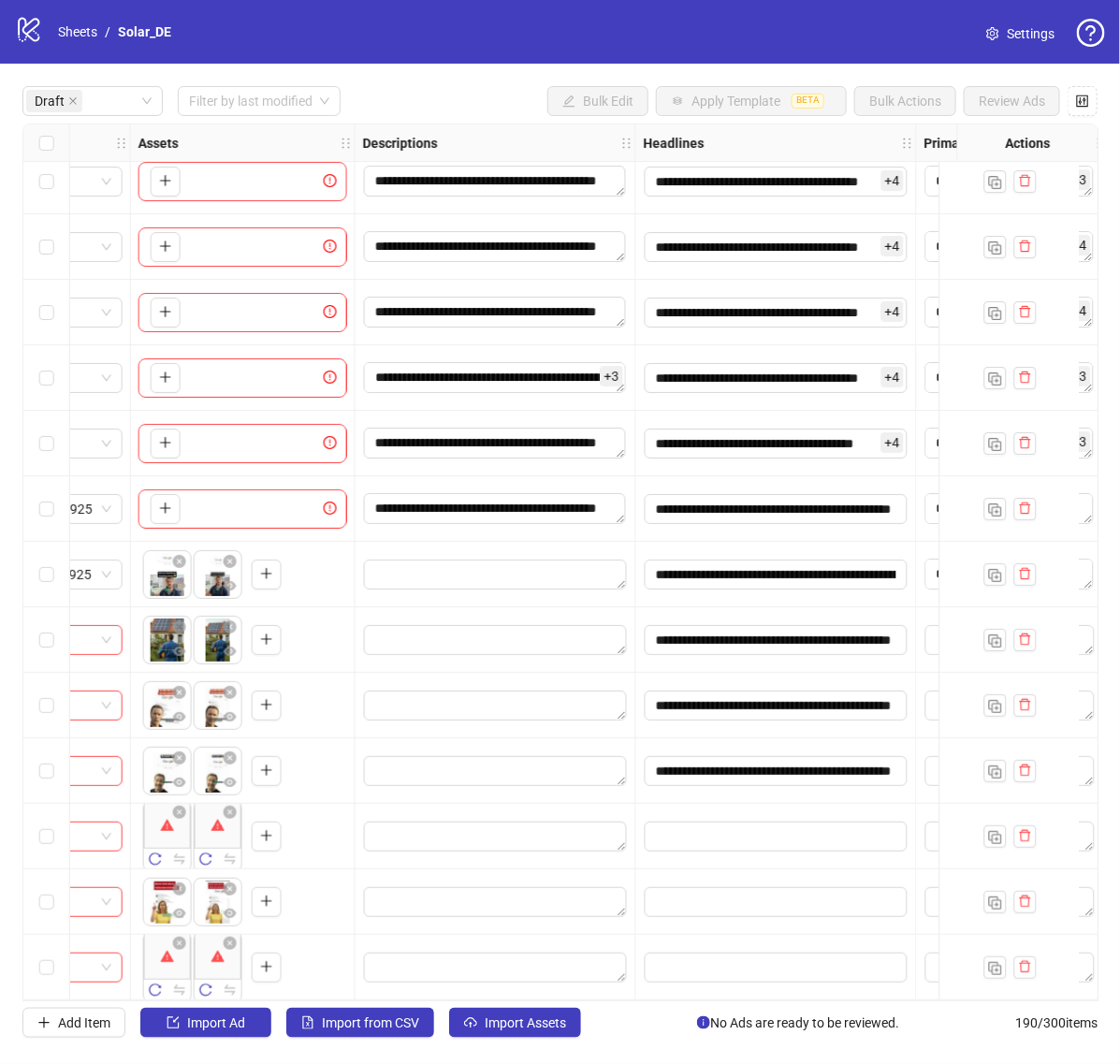
scroll to position [21, 1114]
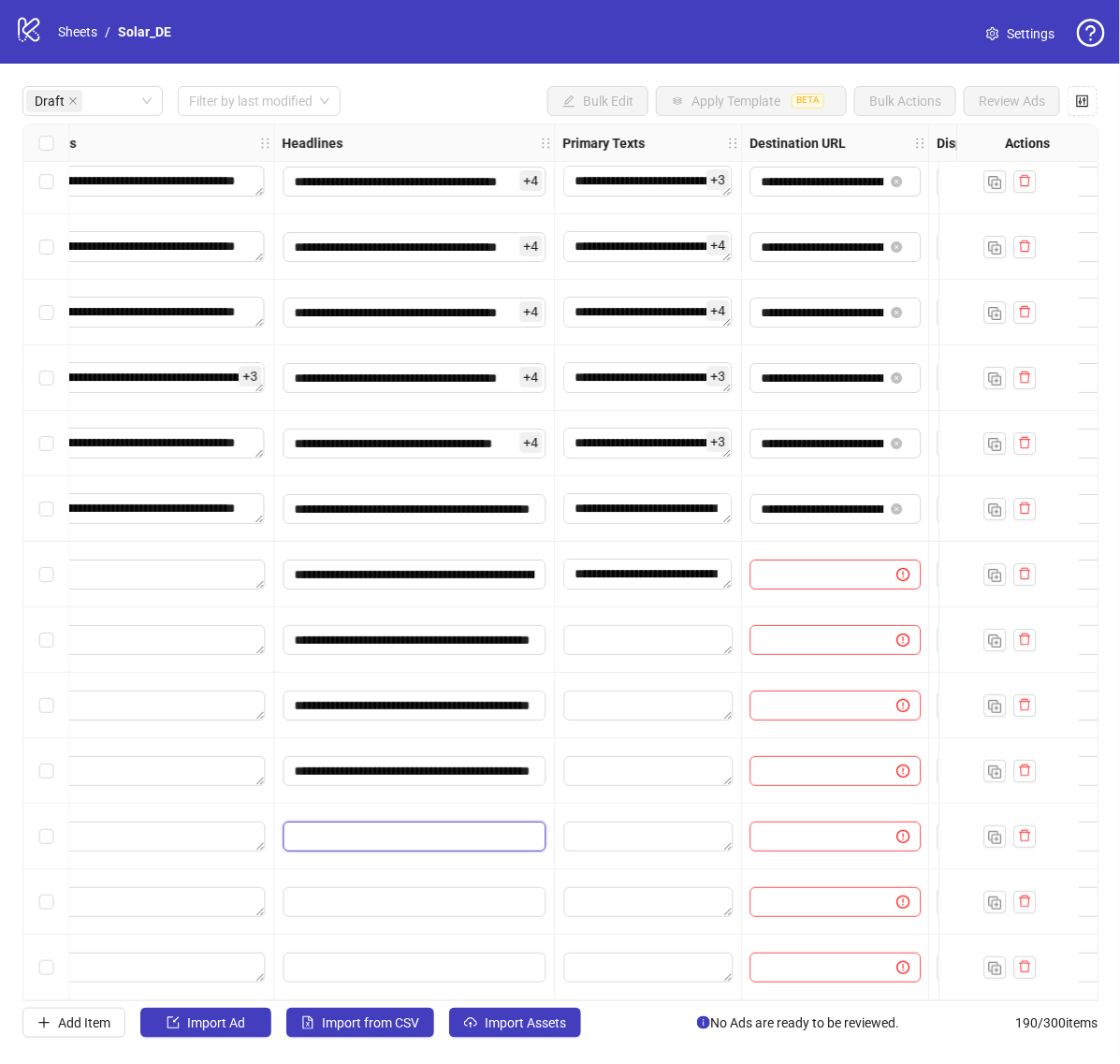
click at [484, 825] on input "Edit values" at bounding box center [415, 837] width 263 height 30
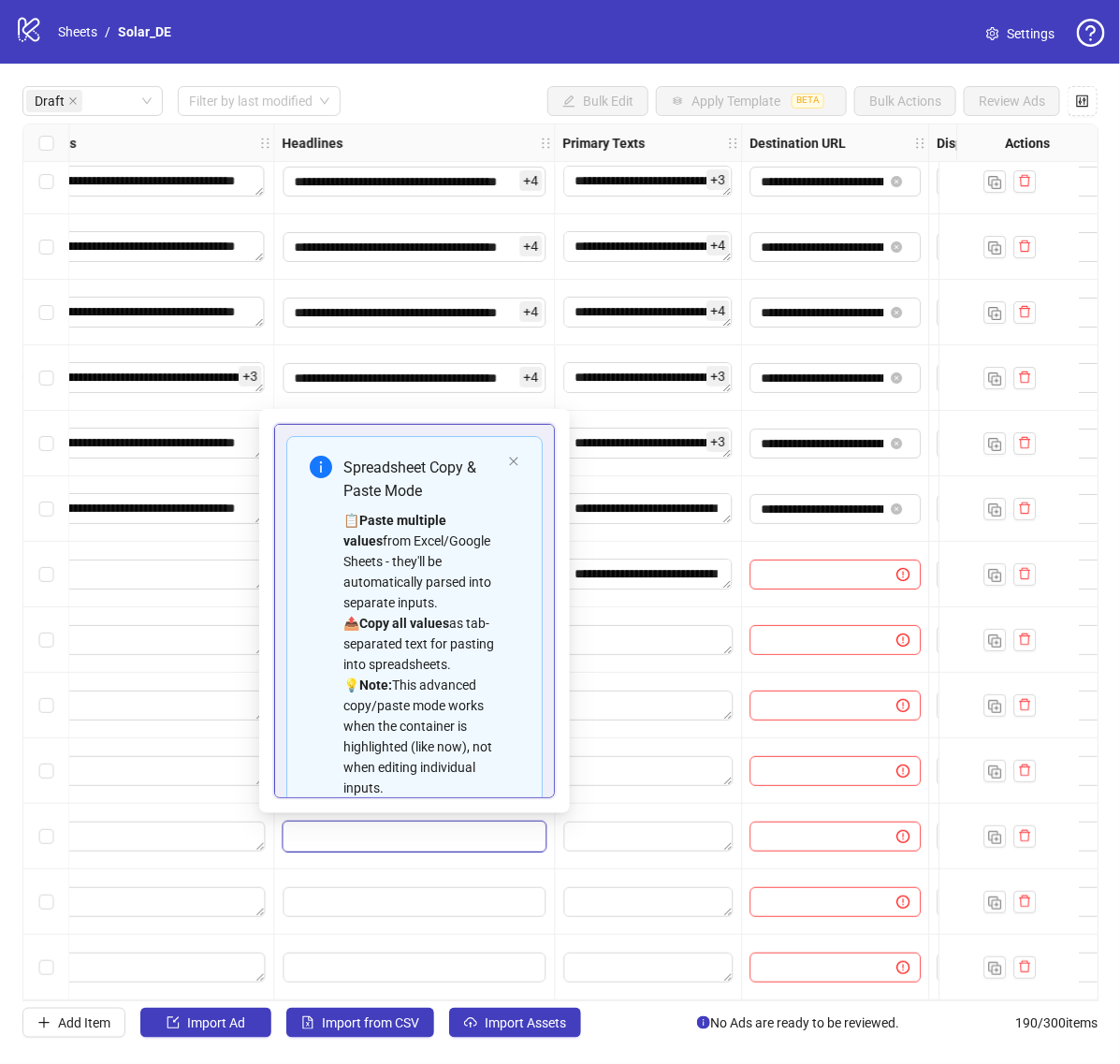
scroll to position [169, 0]
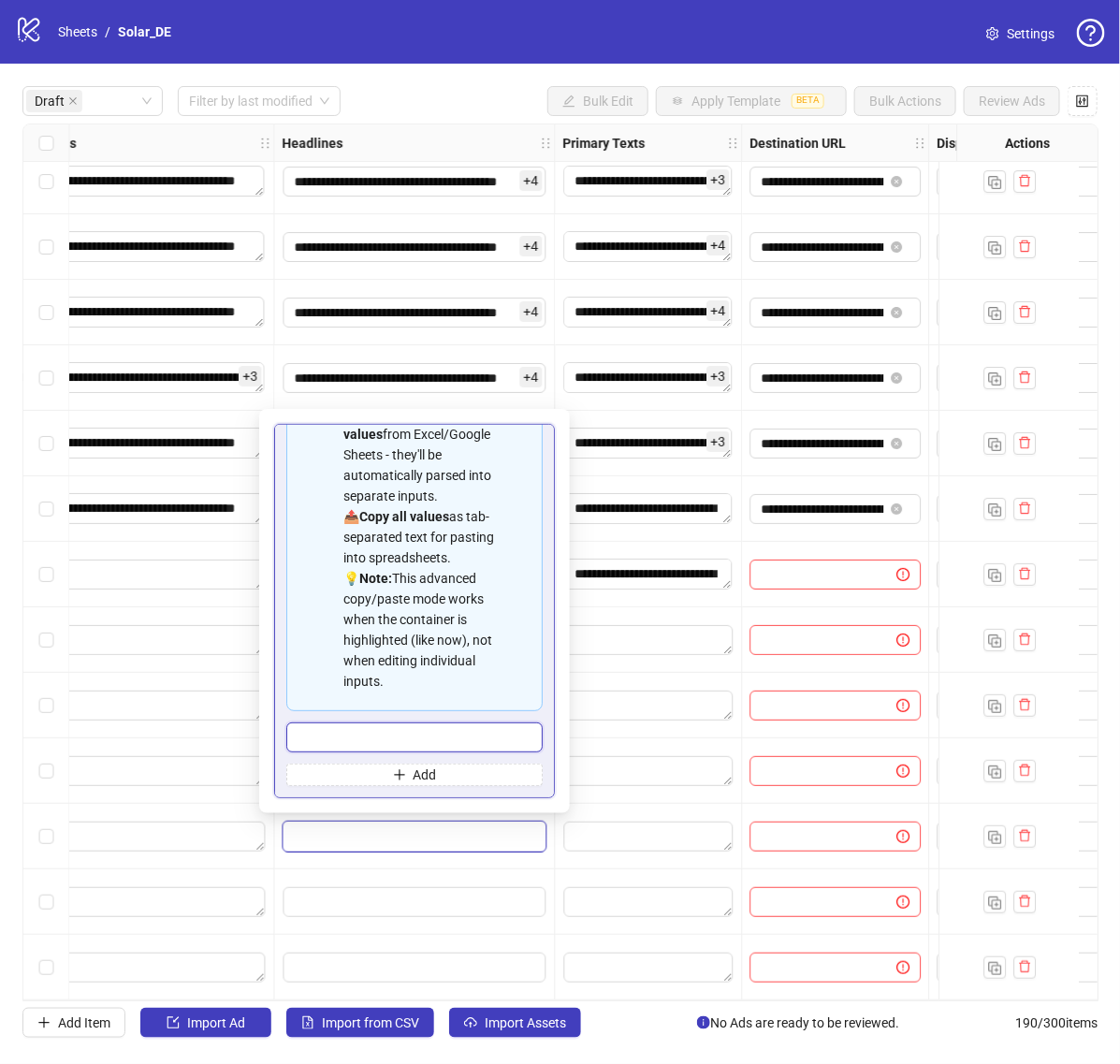
click at [491, 745] on input "Multi-input container - paste or copy values" at bounding box center [414, 737] width 256 height 30
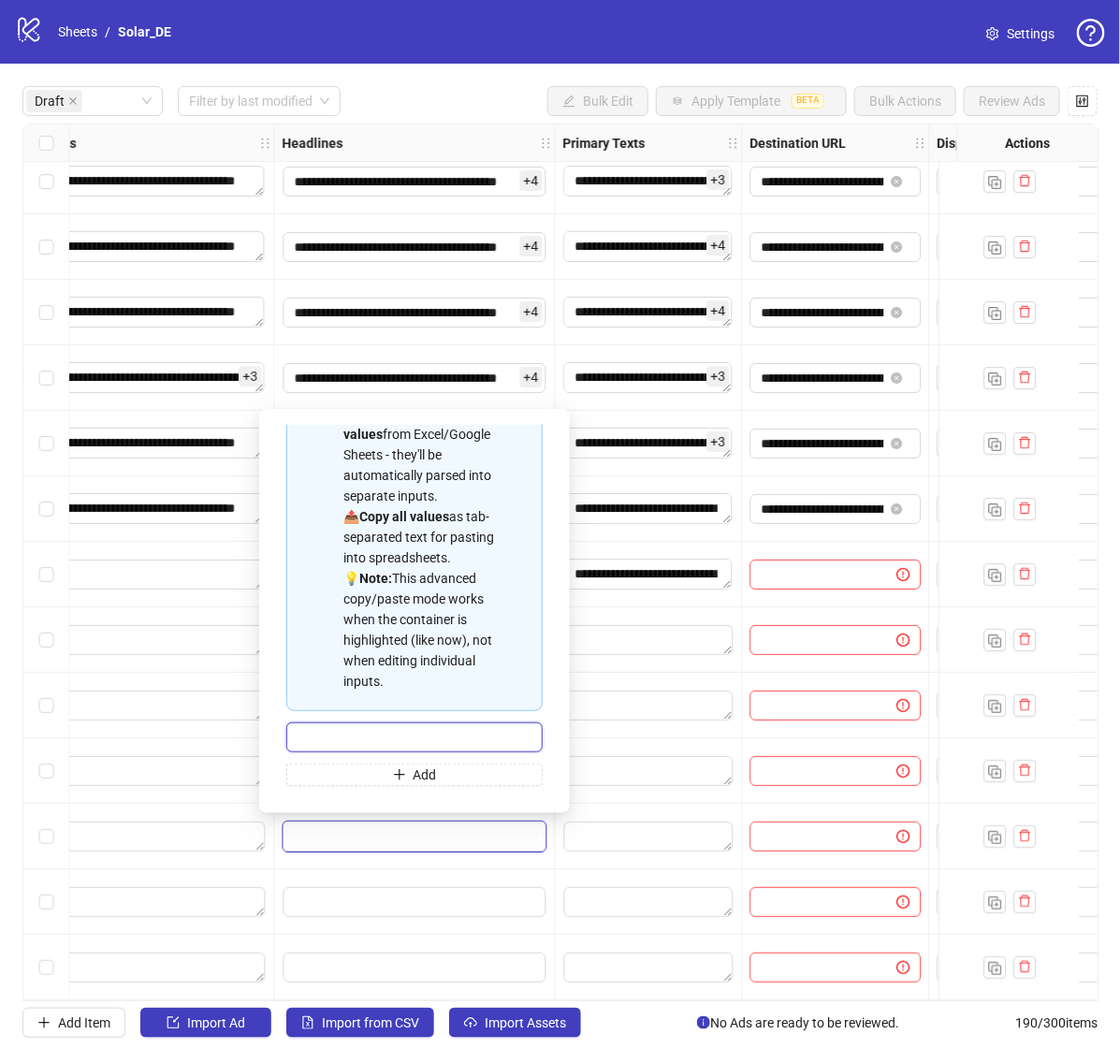
paste input "**********"
type input "**********"
click at [635, 835] on textarea "Edit values" at bounding box center [649, 837] width 169 height 30
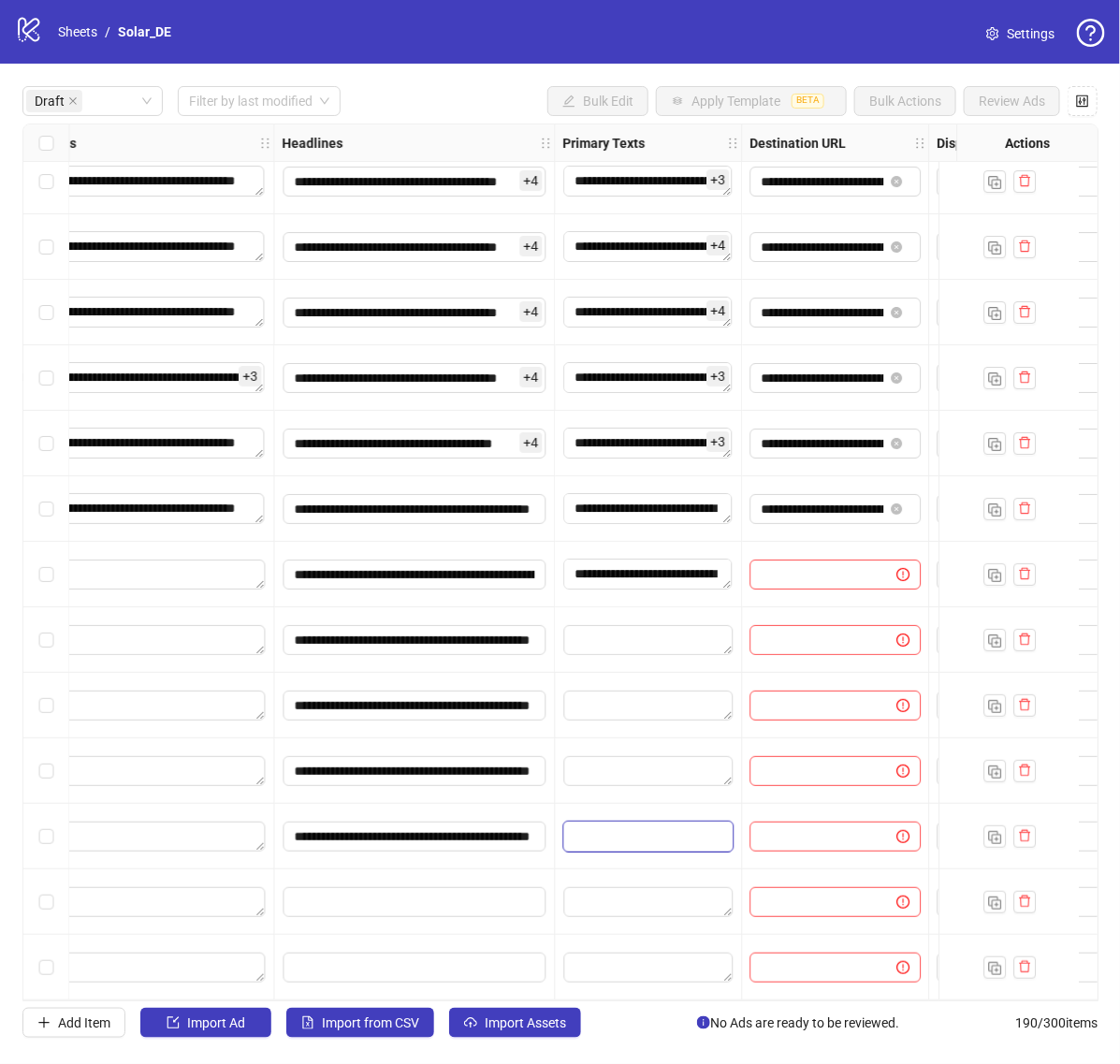
scroll to position [190, 0]
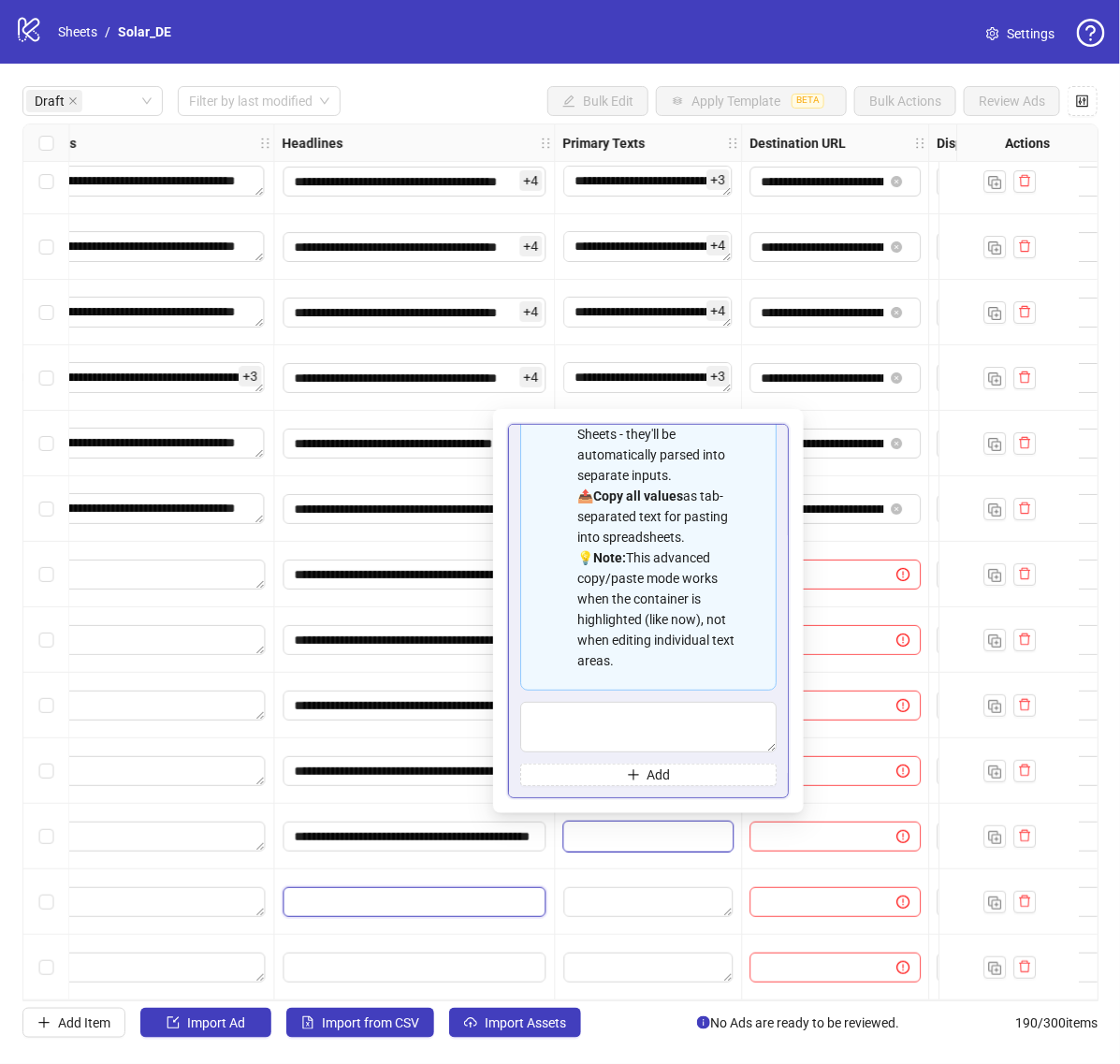
click at [407, 891] on input "Edit values" at bounding box center [415, 902] width 263 height 30
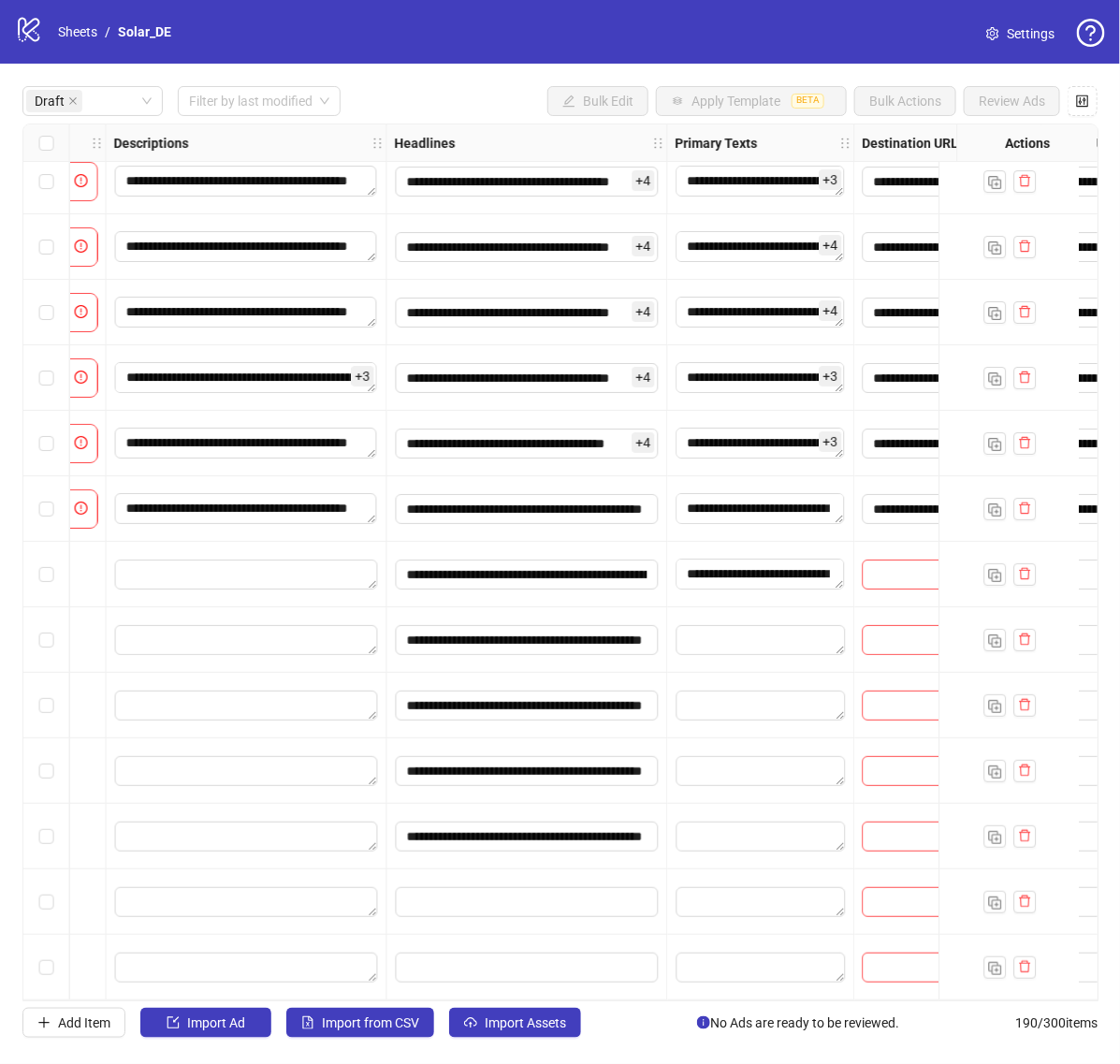
scroll to position [21, 1017]
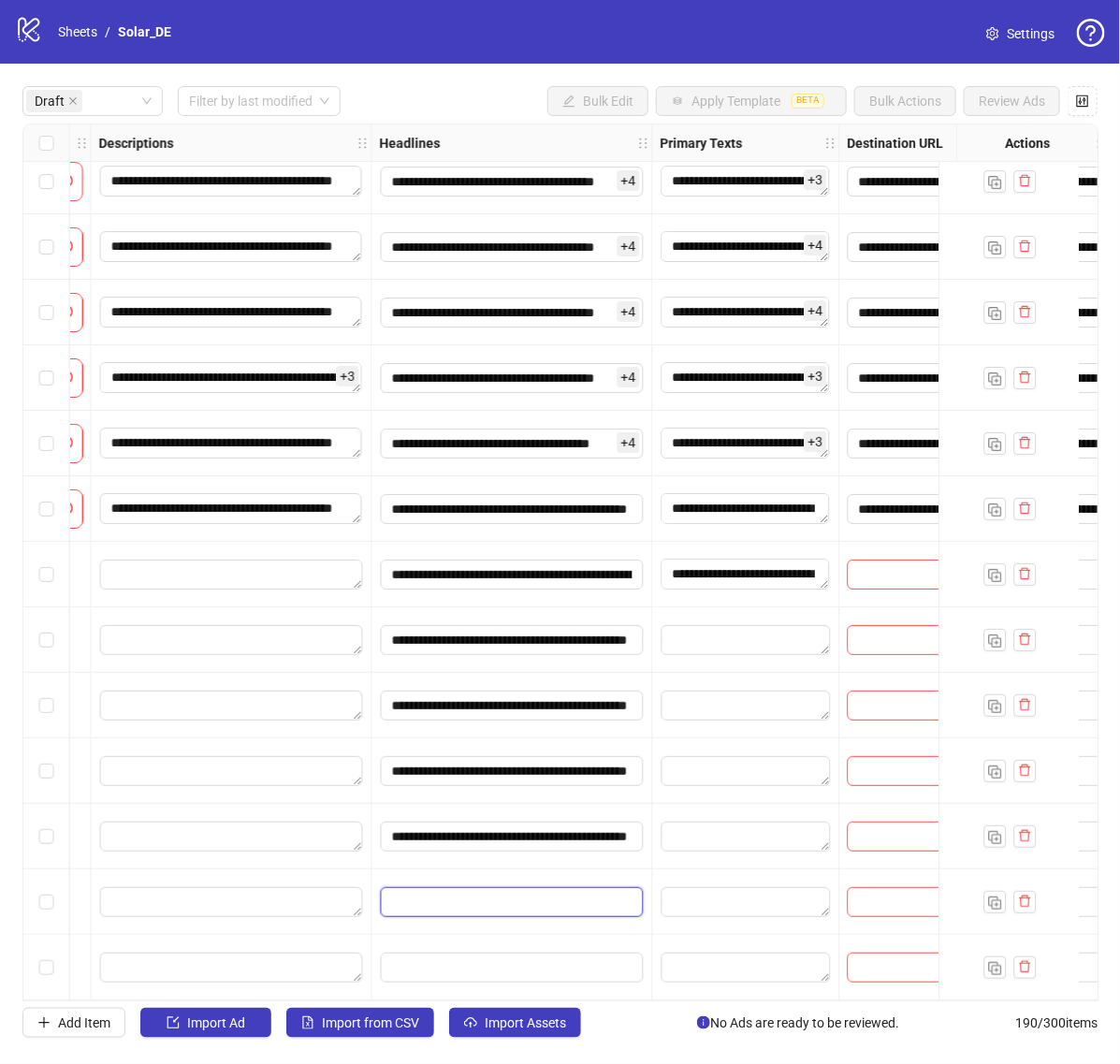
click at [458, 895] on input "Edit values" at bounding box center [513, 902] width 263 height 30
click at [508, 876] on div at bounding box center [513, 902] width 281 height 66
click at [503, 896] on input "Edit values" at bounding box center [513, 902] width 263 height 30
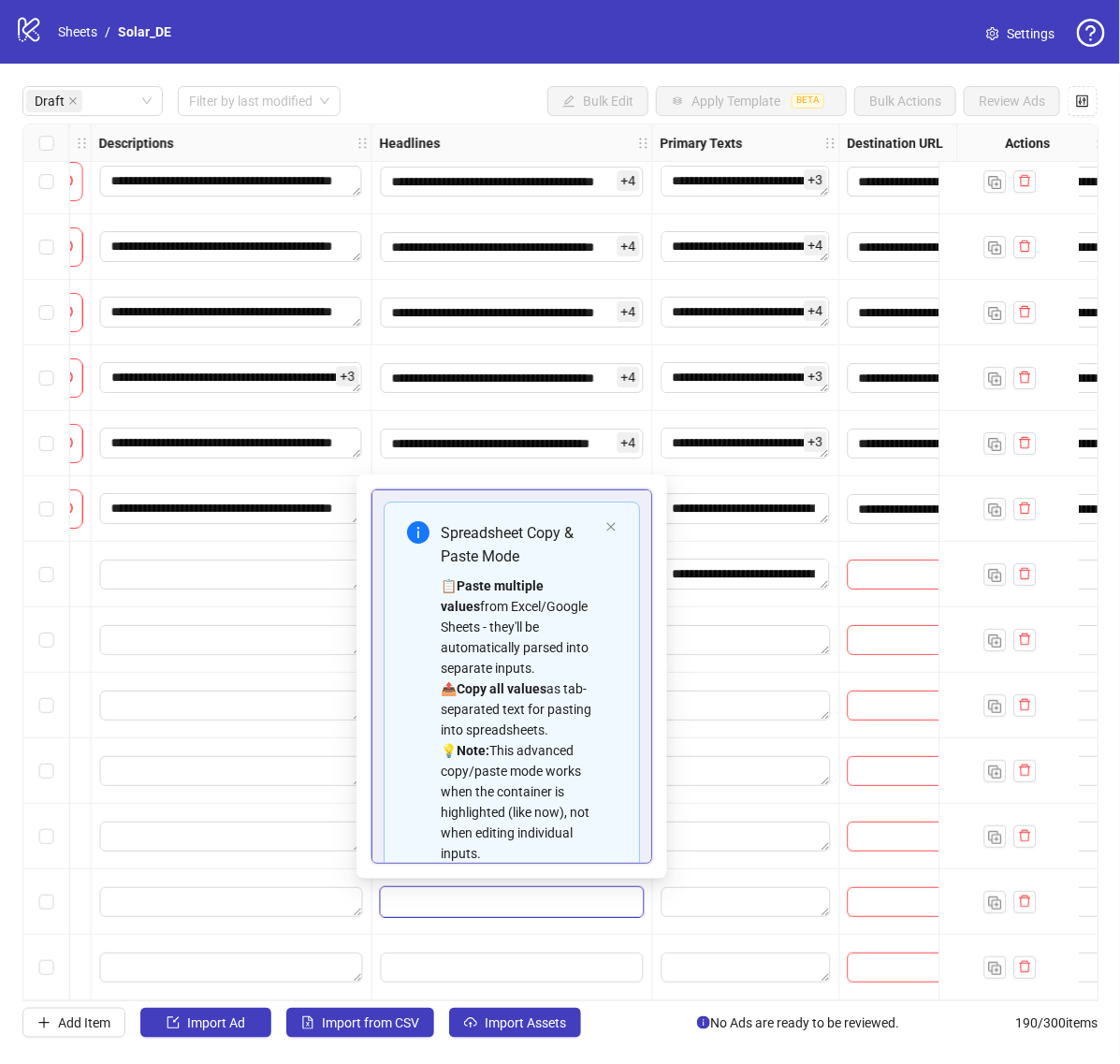
scroll to position [169, 0]
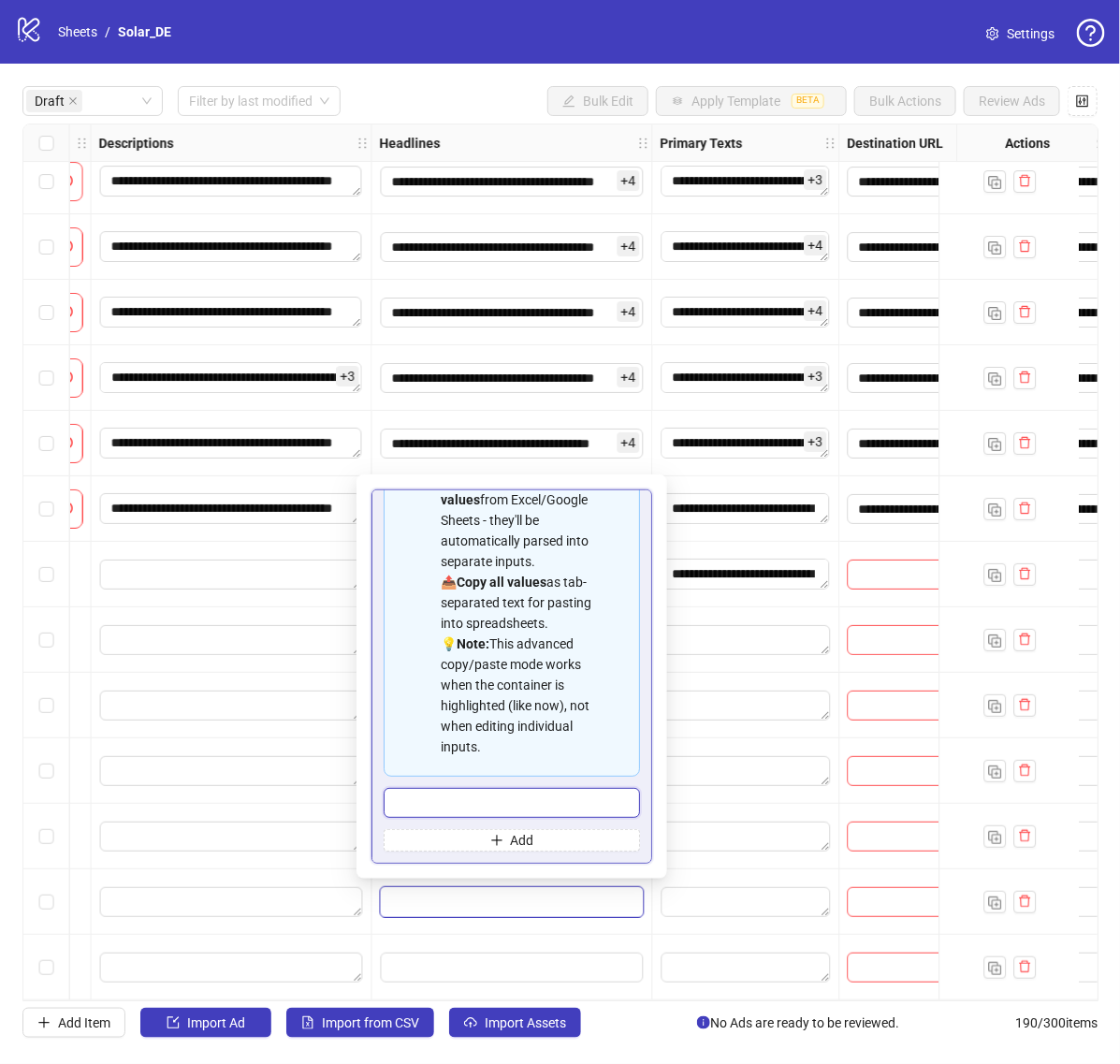
click at [533, 800] on input "Multi-input container - paste or copy values" at bounding box center [512, 803] width 256 height 30
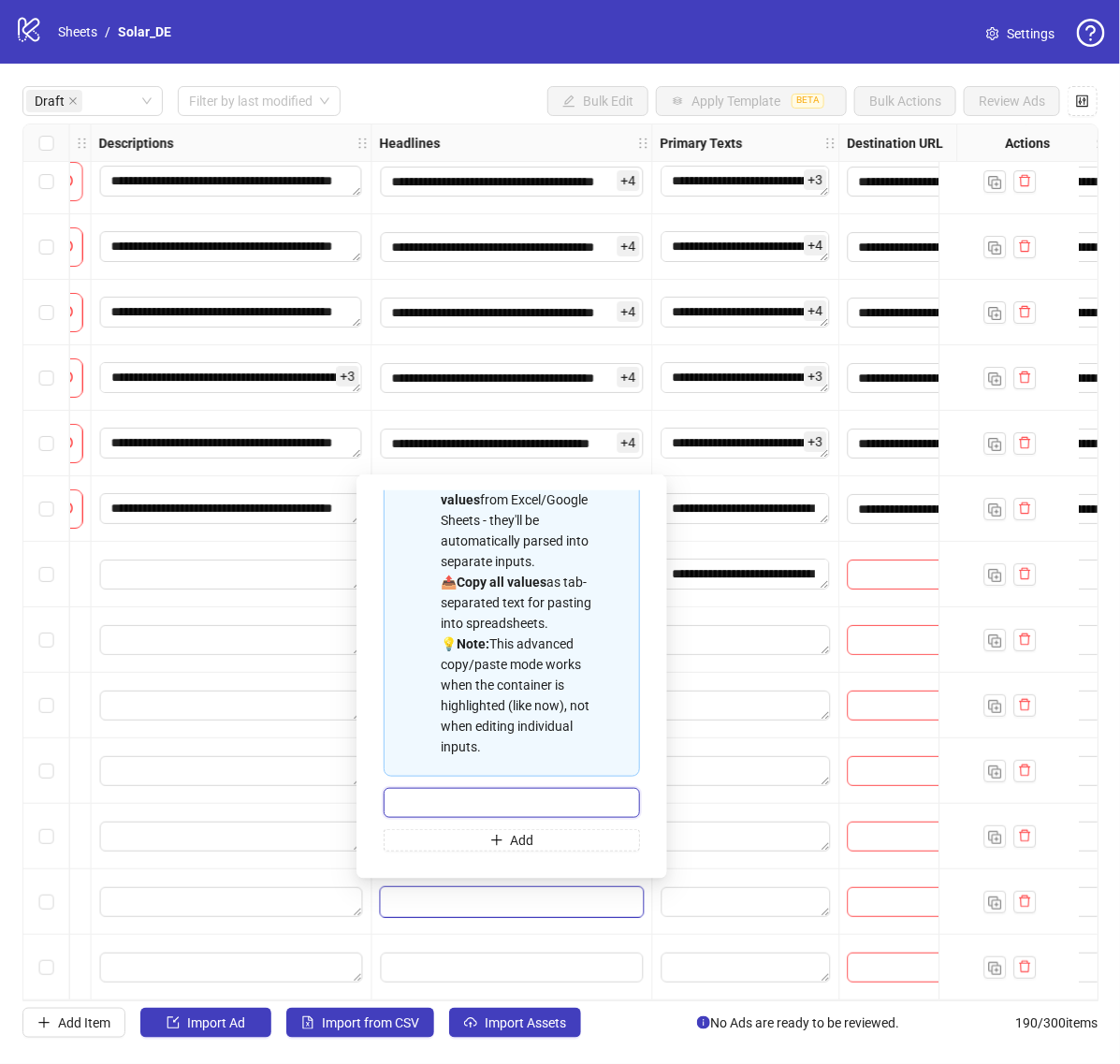
paste input "**********"
type input "**********"
click at [729, 822] on textarea "Edit values" at bounding box center [746, 837] width 169 height 30
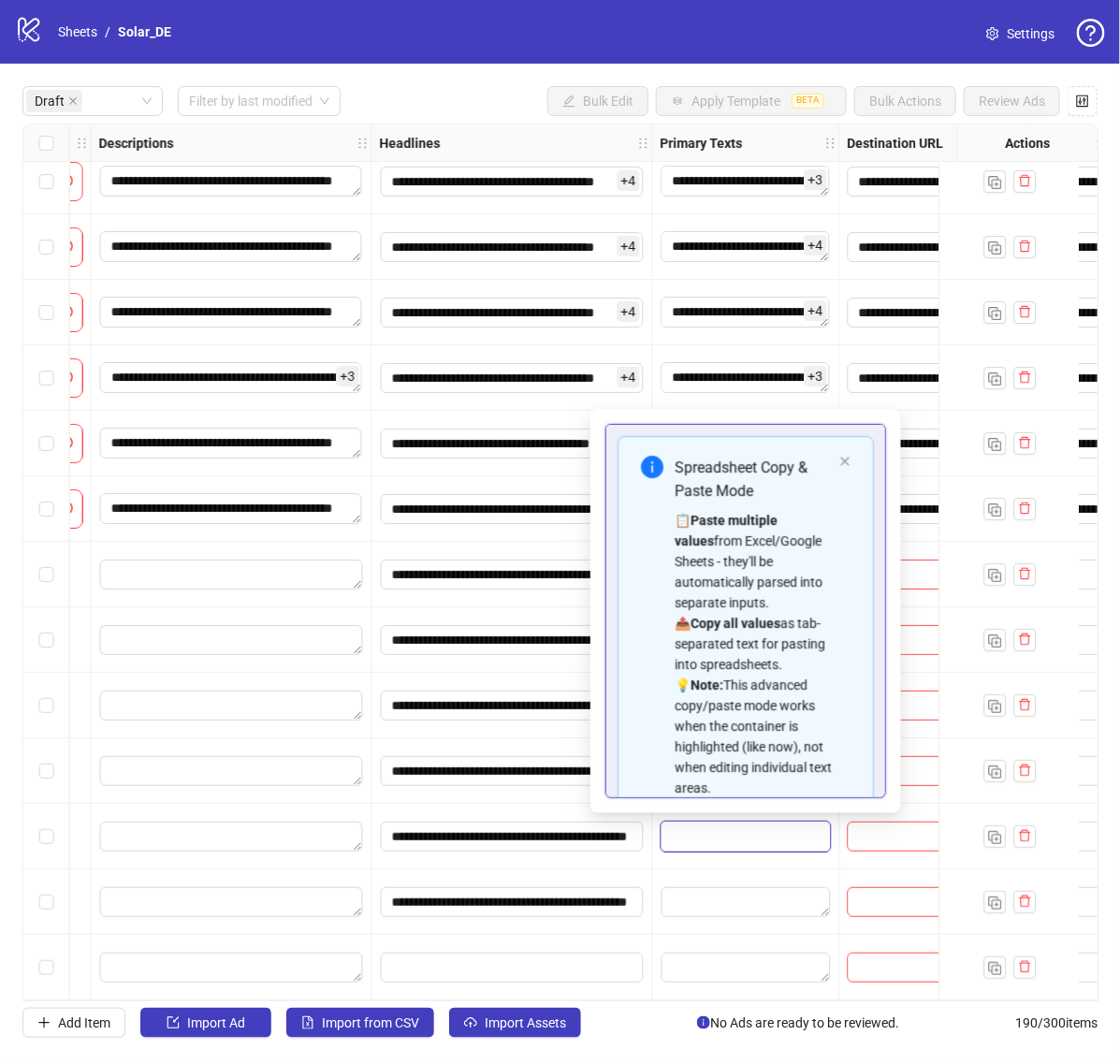
scroll to position [190, 0]
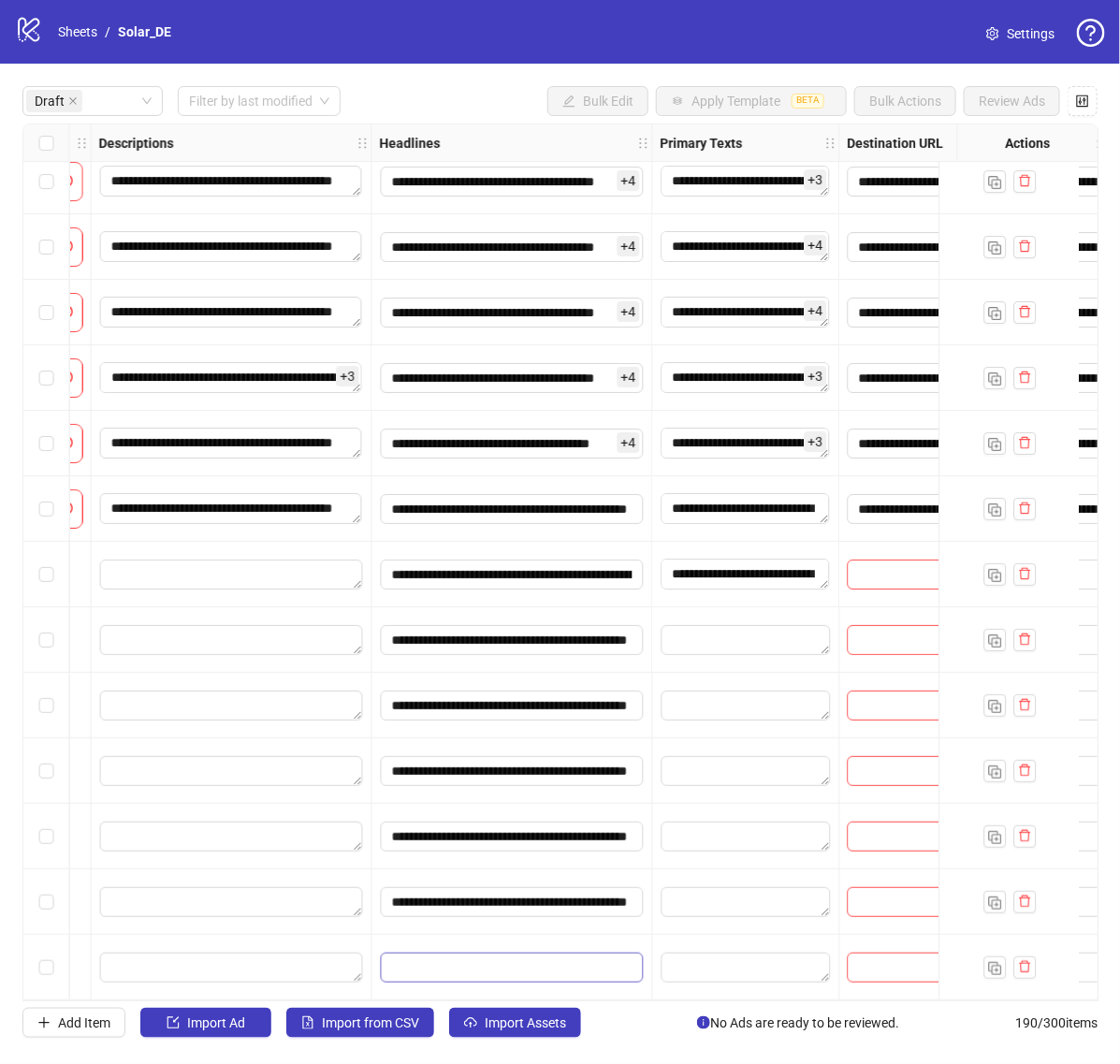
click at [503, 952] on input "Edit values" at bounding box center [513, 967] width 263 height 30
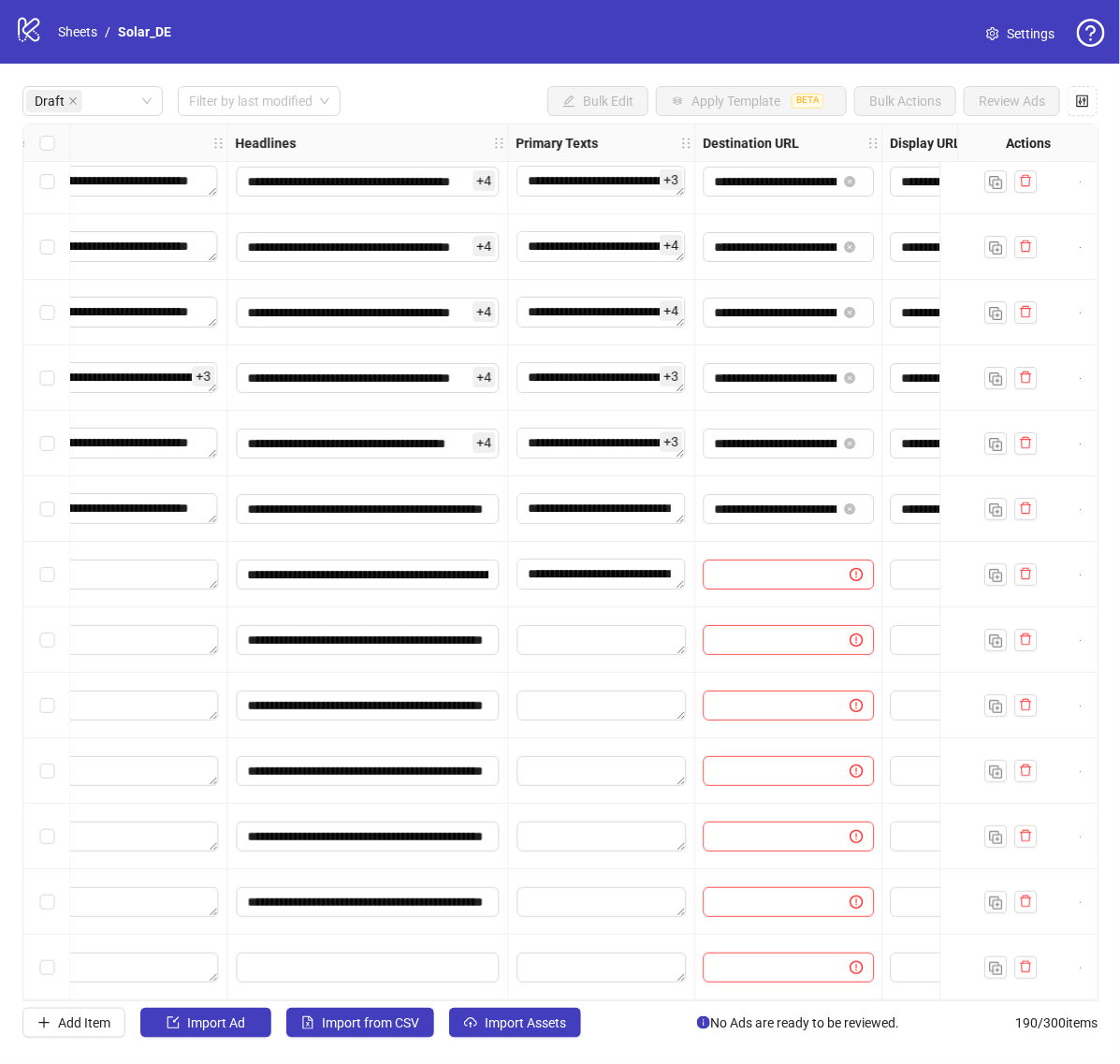
scroll to position [21, 1161]
click at [295, 957] on input "Edit values" at bounding box center [368, 967] width 263 height 30
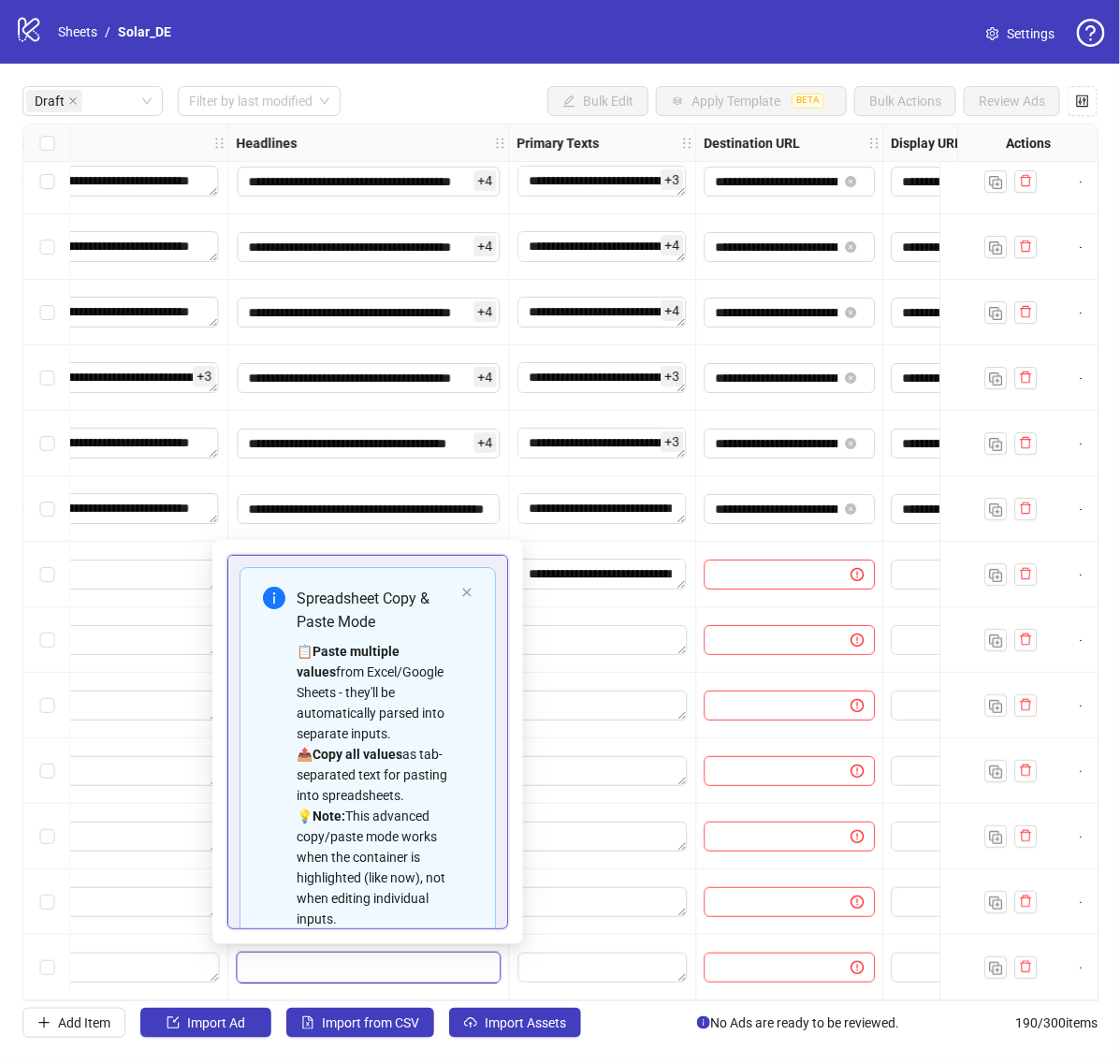
scroll to position [169, 0]
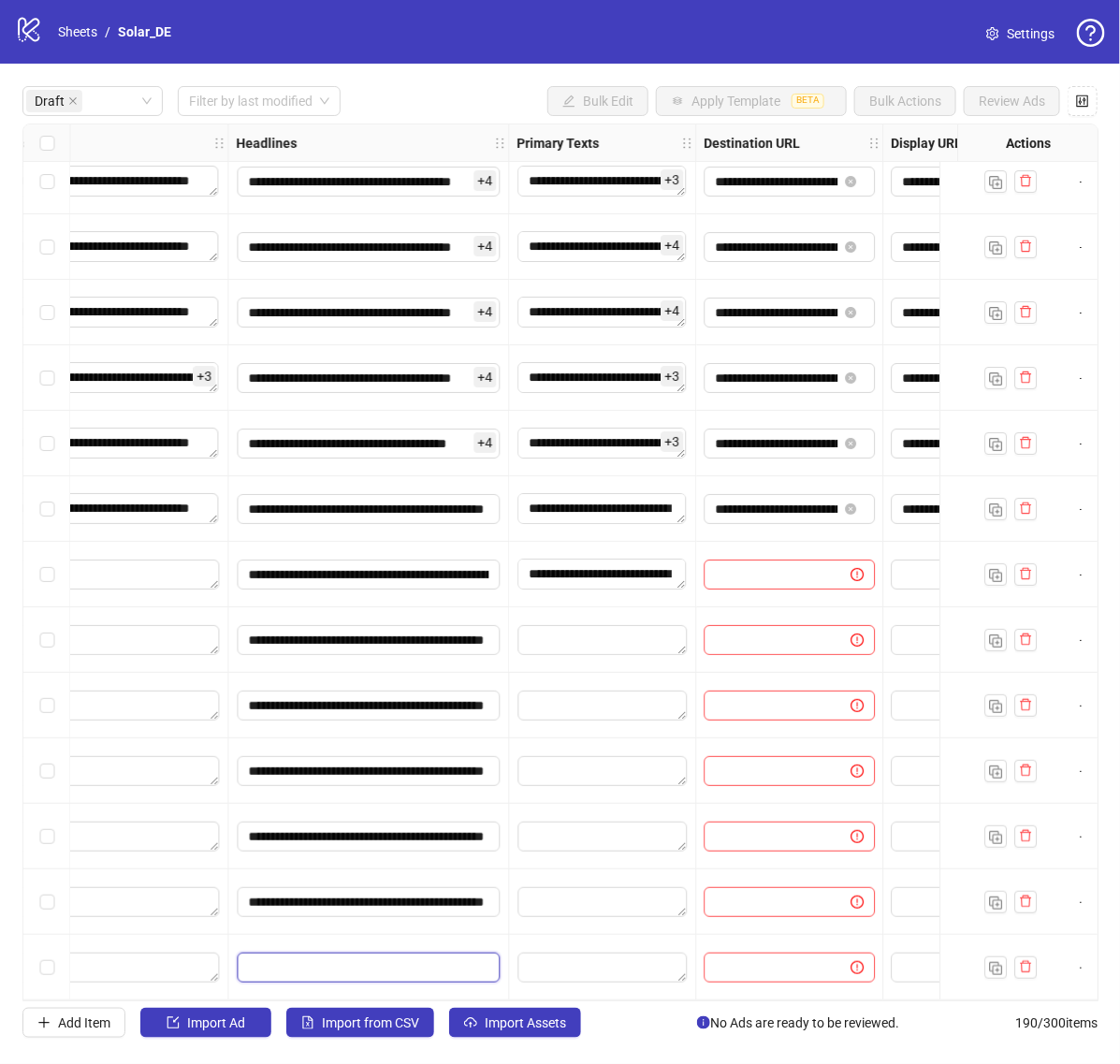
click at [347, 952] on input "Edit values" at bounding box center [368, 967] width 263 height 30
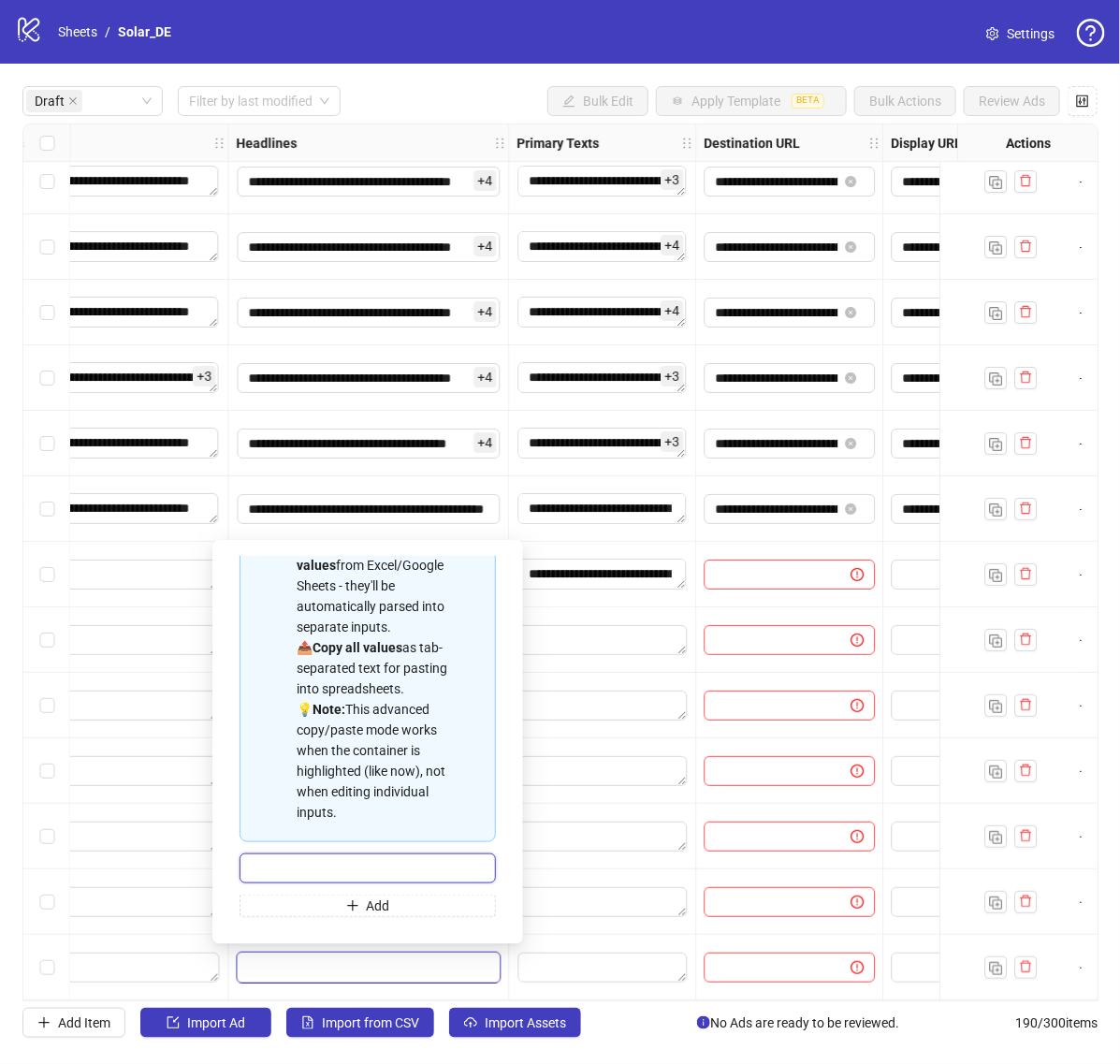
click at [366, 872] on input "Multi-input container - paste or copy values" at bounding box center [367, 869] width 256 height 30
paste input "**********"
type input "**********"
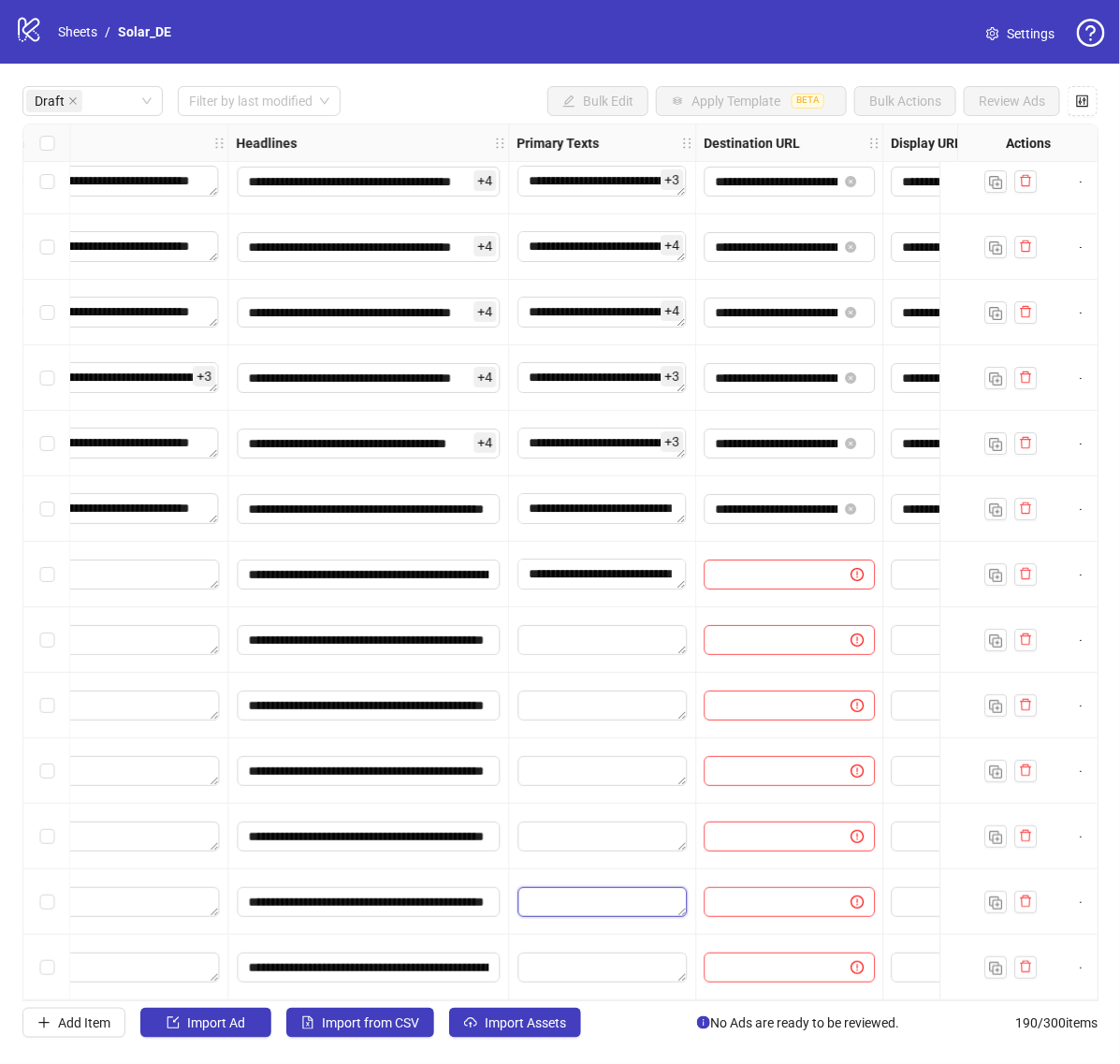
click at [594, 910] on textarea "Edit values" at bounding box center [602, 902] width 169 height 30
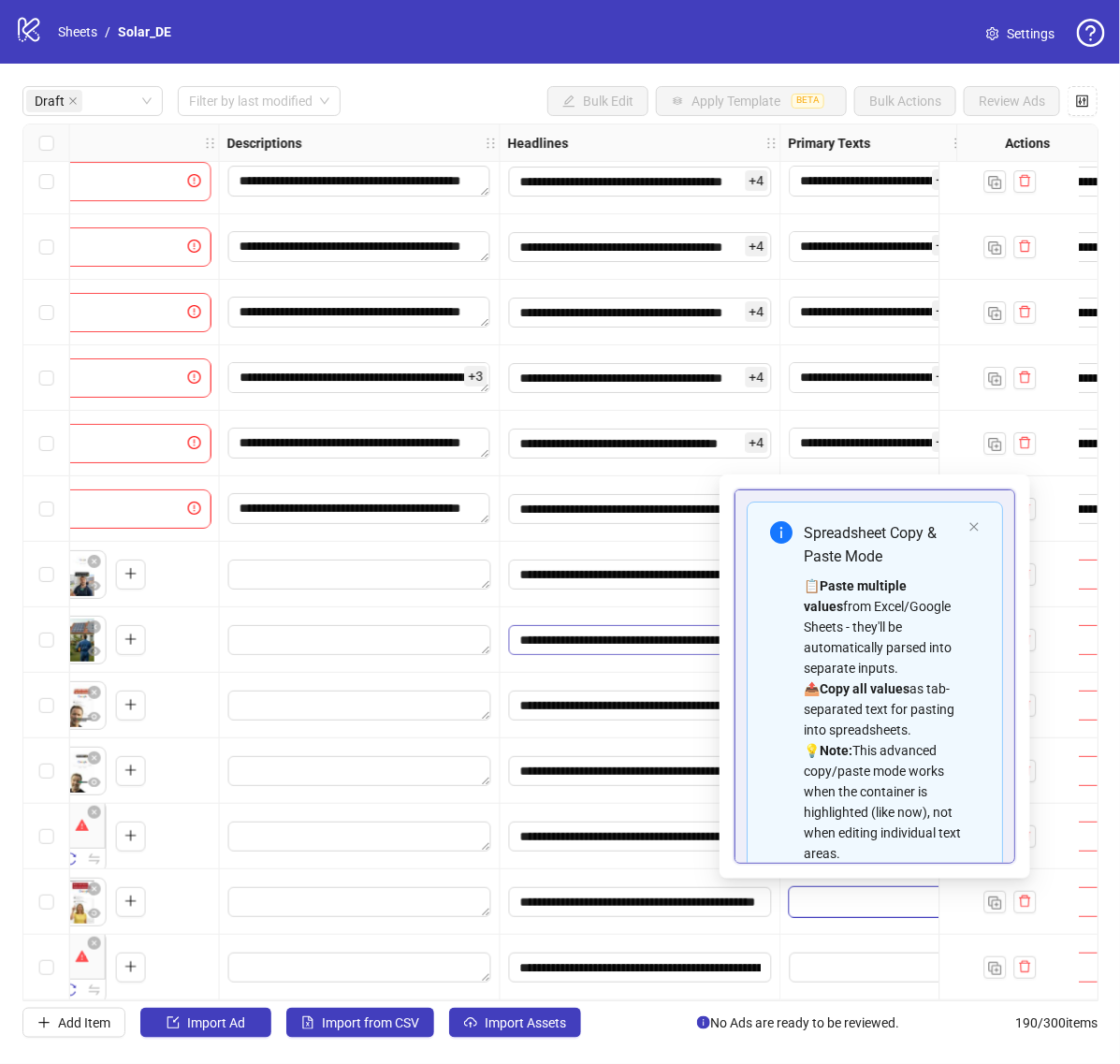
scroll to position [21, 887]
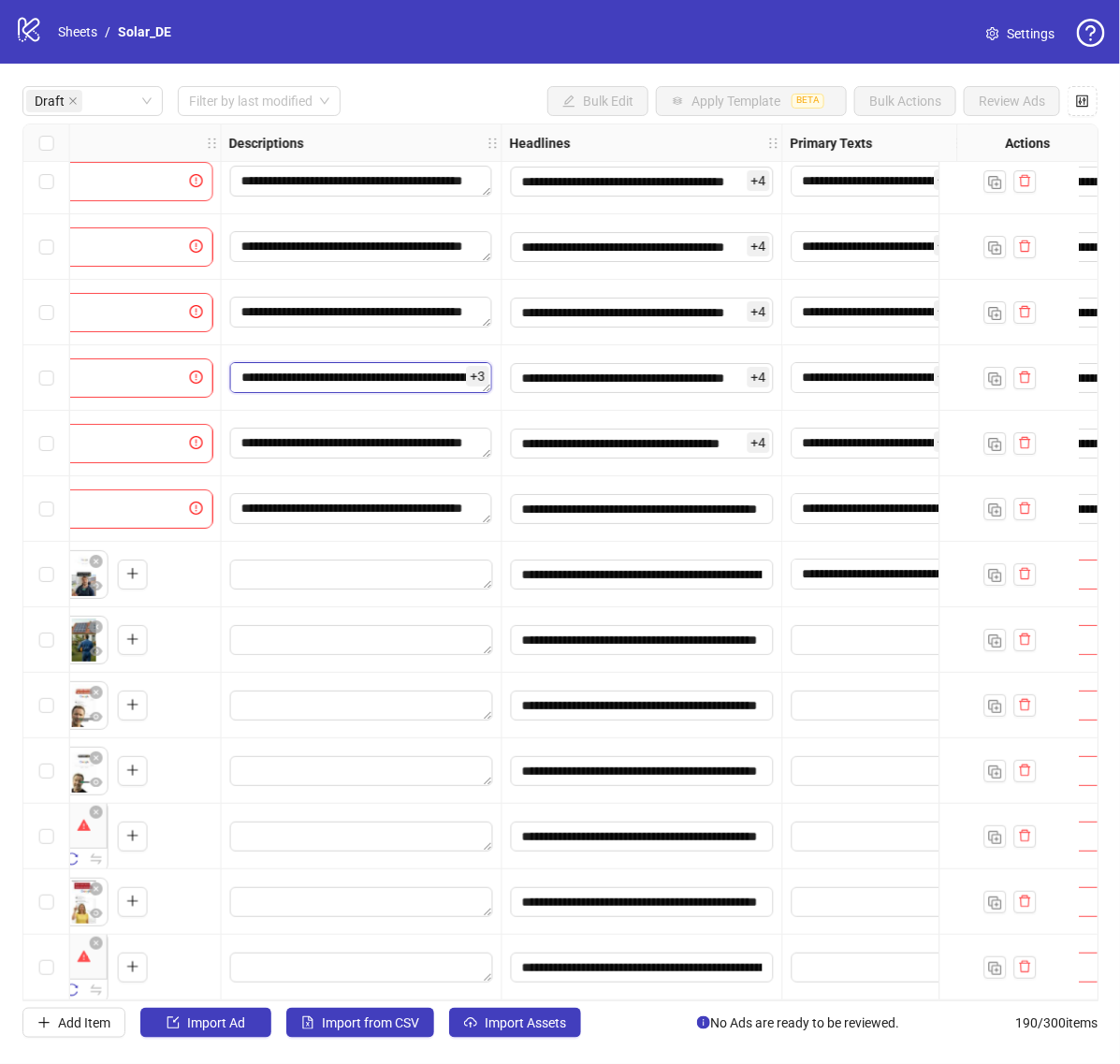
click at [358, 380] on textarea "**********" at bounding box center [361, 378] width 262 height 30
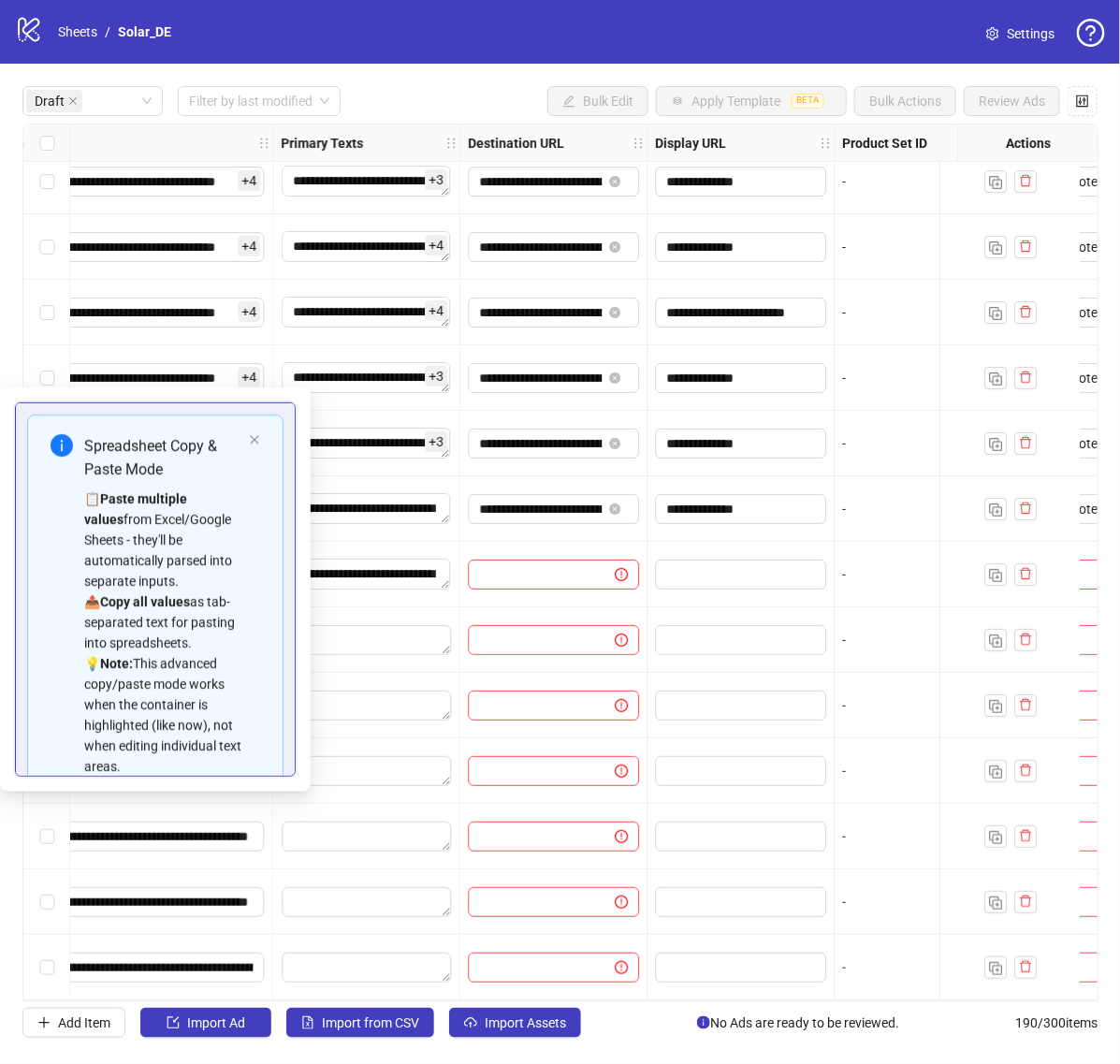
scroll to position [21, 1414]
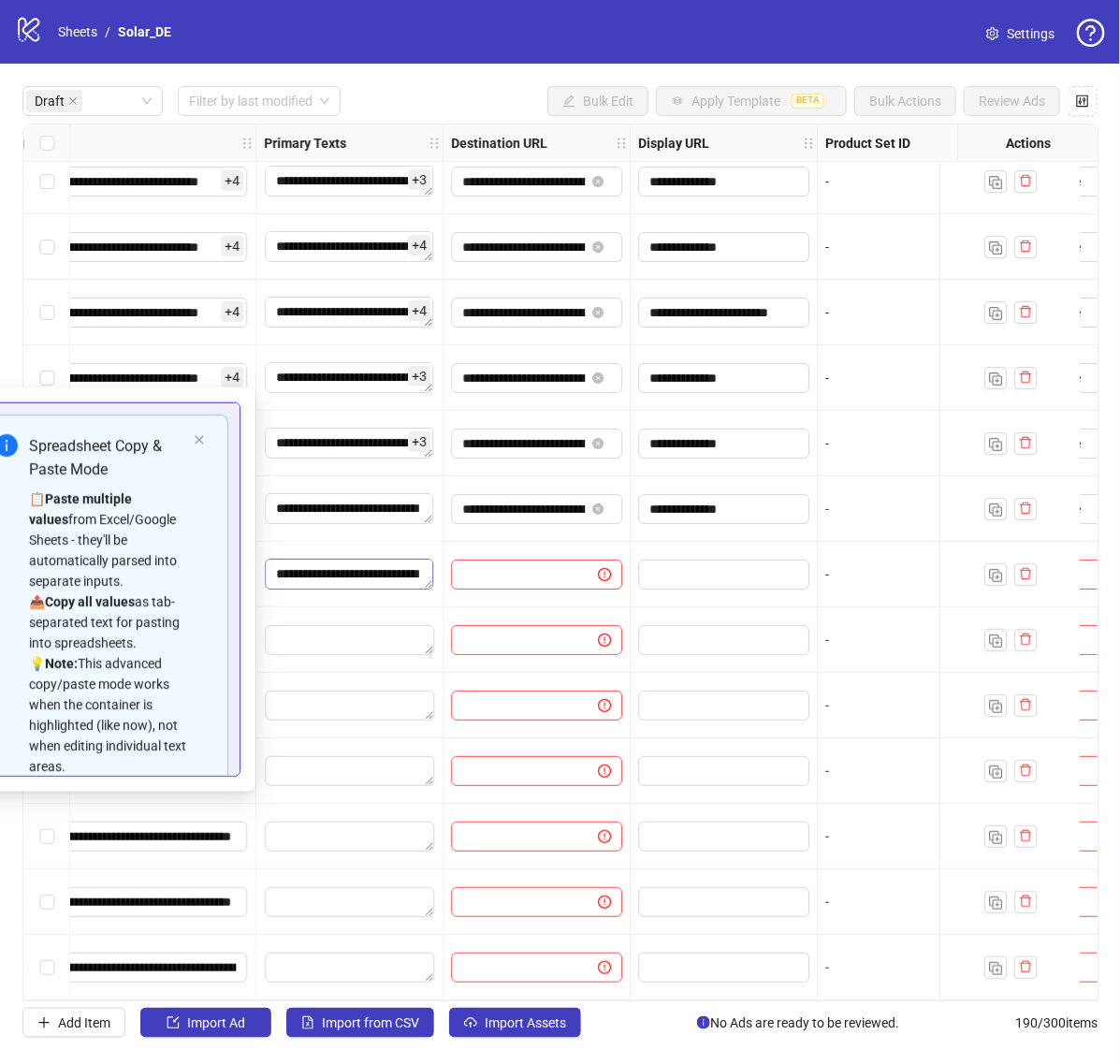
click at [357, 569] on div "**********" at bounding box center [560, 563] width 1076 height 878
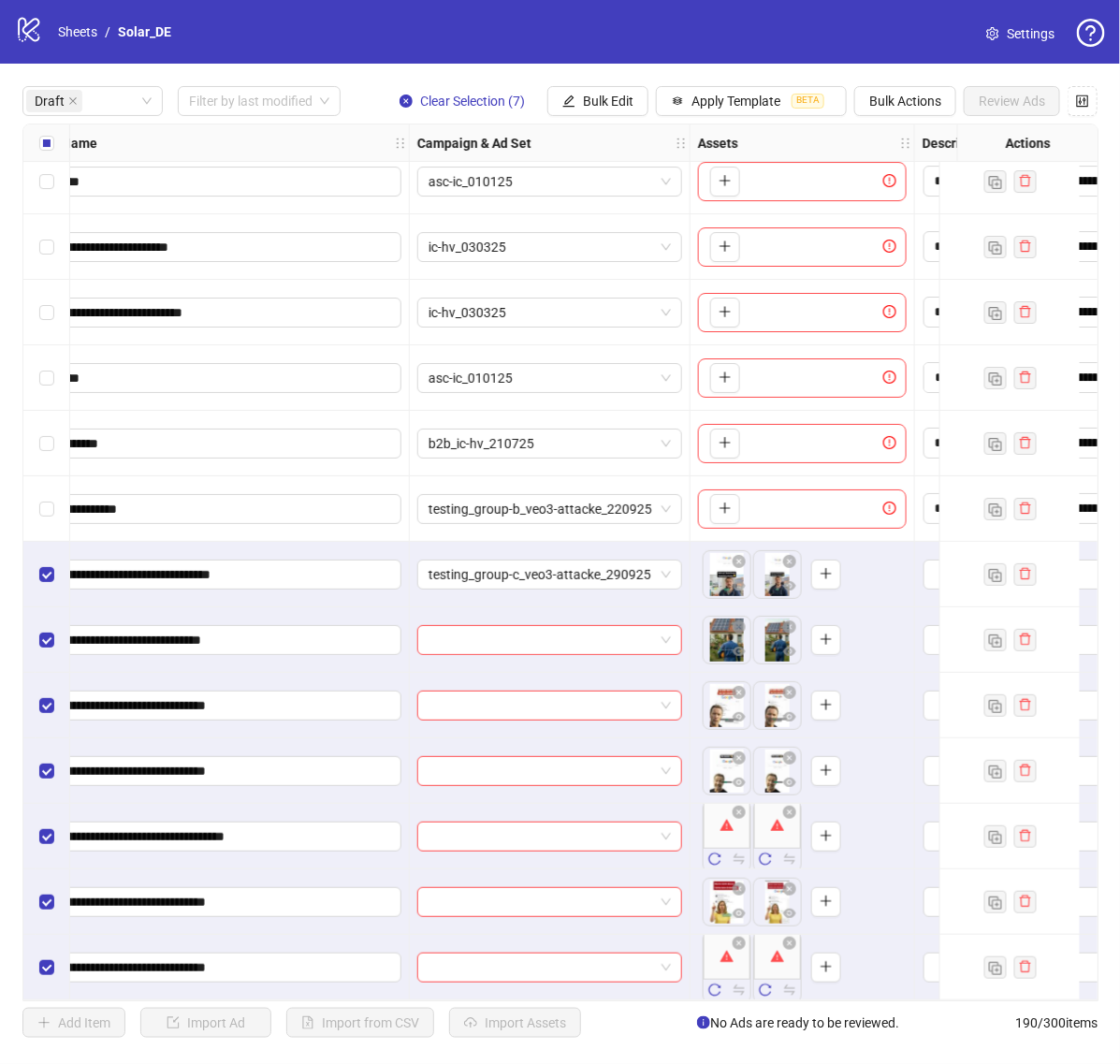
scroll to position [21, 194]
click at [619, 101] on span "Bulk Edit" at bounding box center [608, 101] width 51 height 15
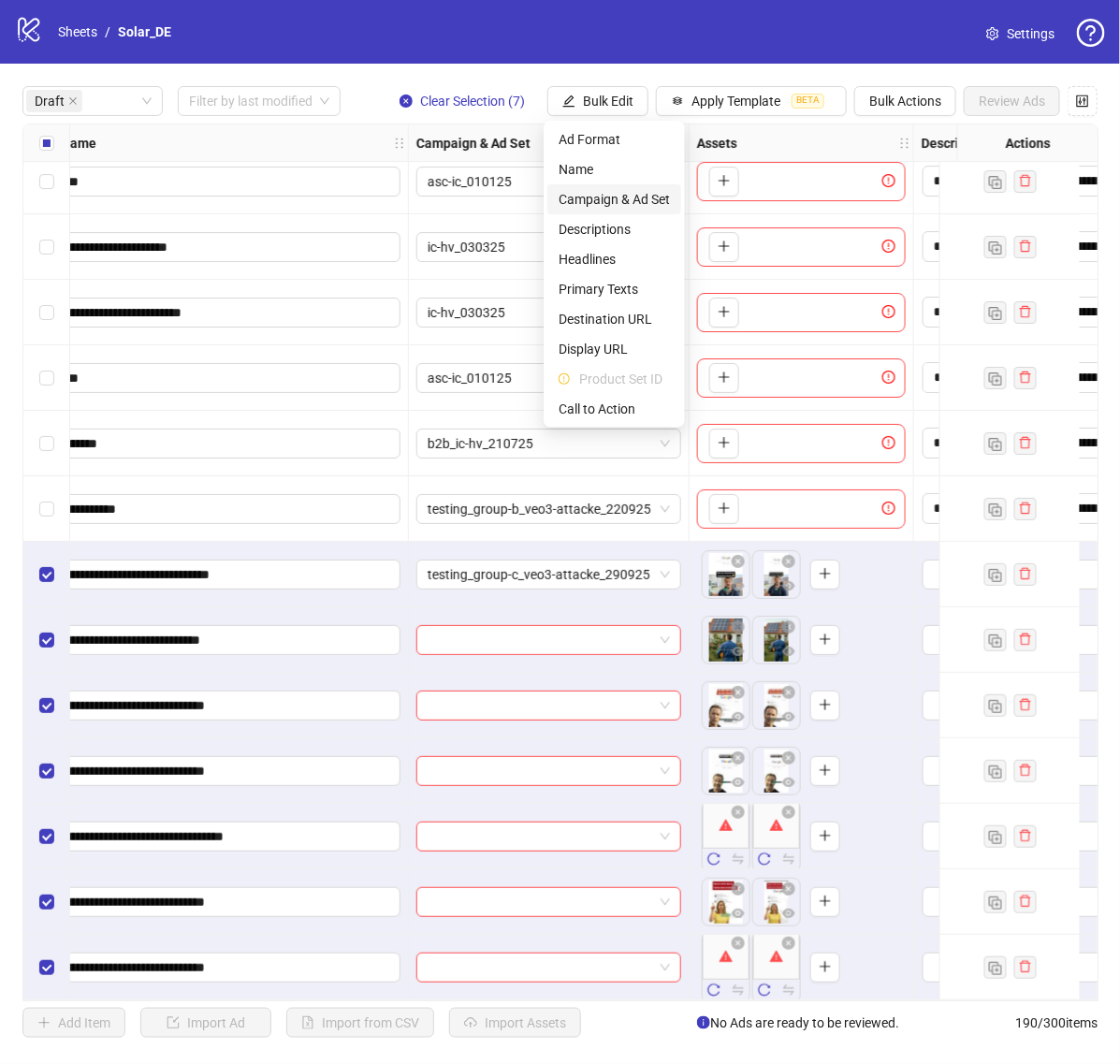
click at [624, 190] on span "Campaign & Ad Set" at bounding box center [614, 199] width 112 height 21
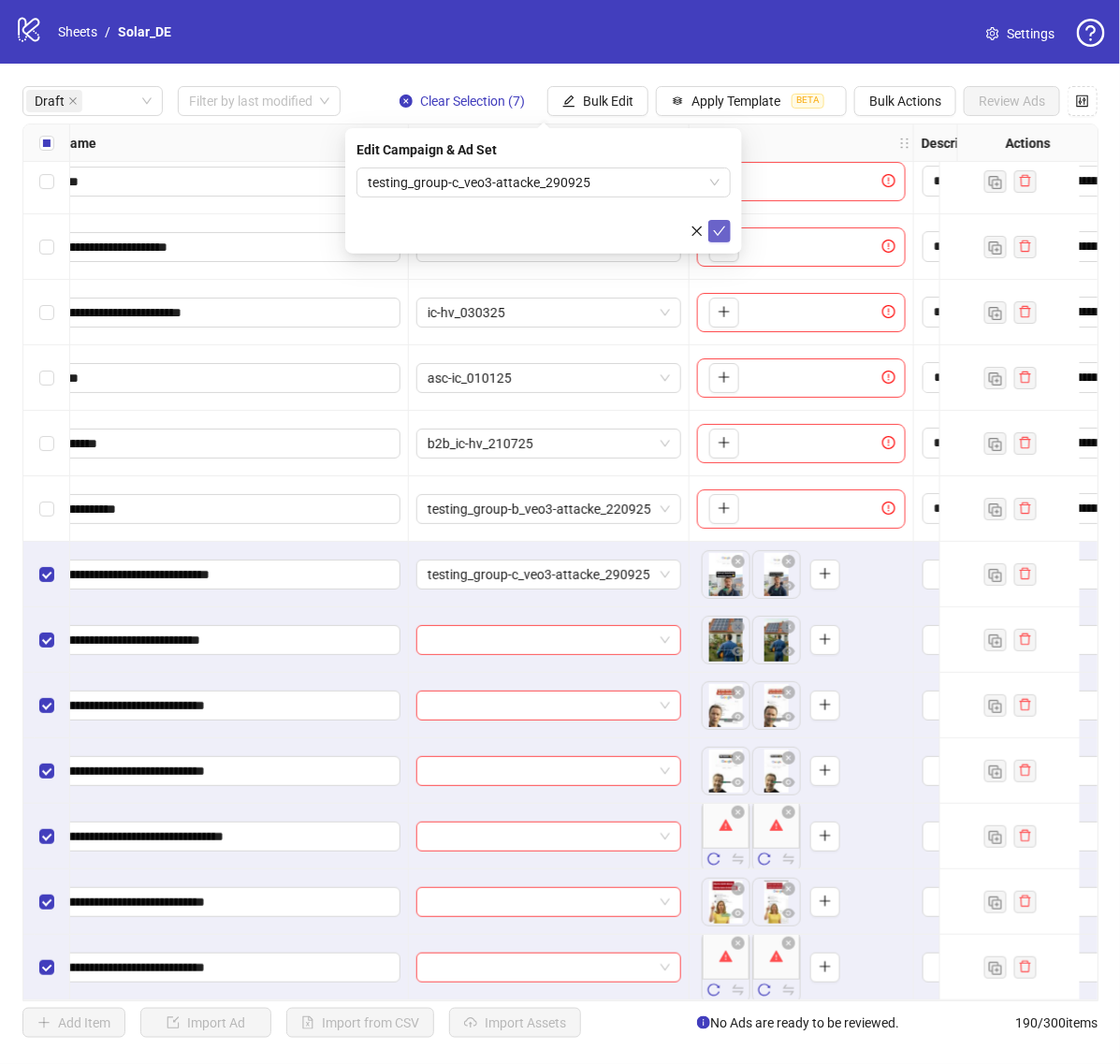
click at [715, 230] on icon "check" at bounding box center [719, 231] width 13 height 13
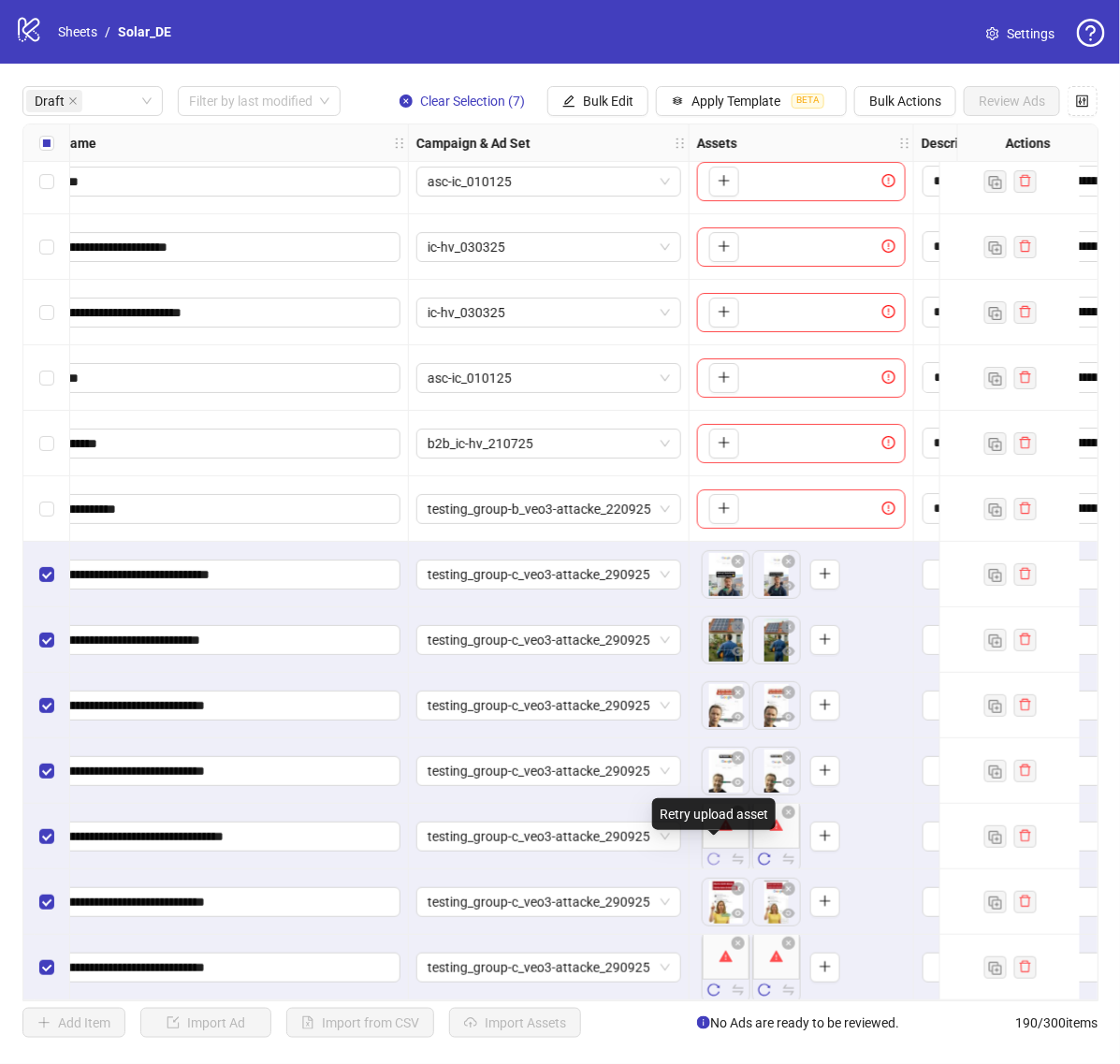
click at [713, 856] on icon "reload" at bounding box center [713, 859] width 13 height 13
click at [768, 854] on icon "reload" at bounding box center [764, 859] width 12 height 12
click at [708, 983] on icon "reload" at bounding box center [713, 990] width 13 height 13
click at [764, 988] on icon "reload" at bounding box center [764, 990] width 13 height 13
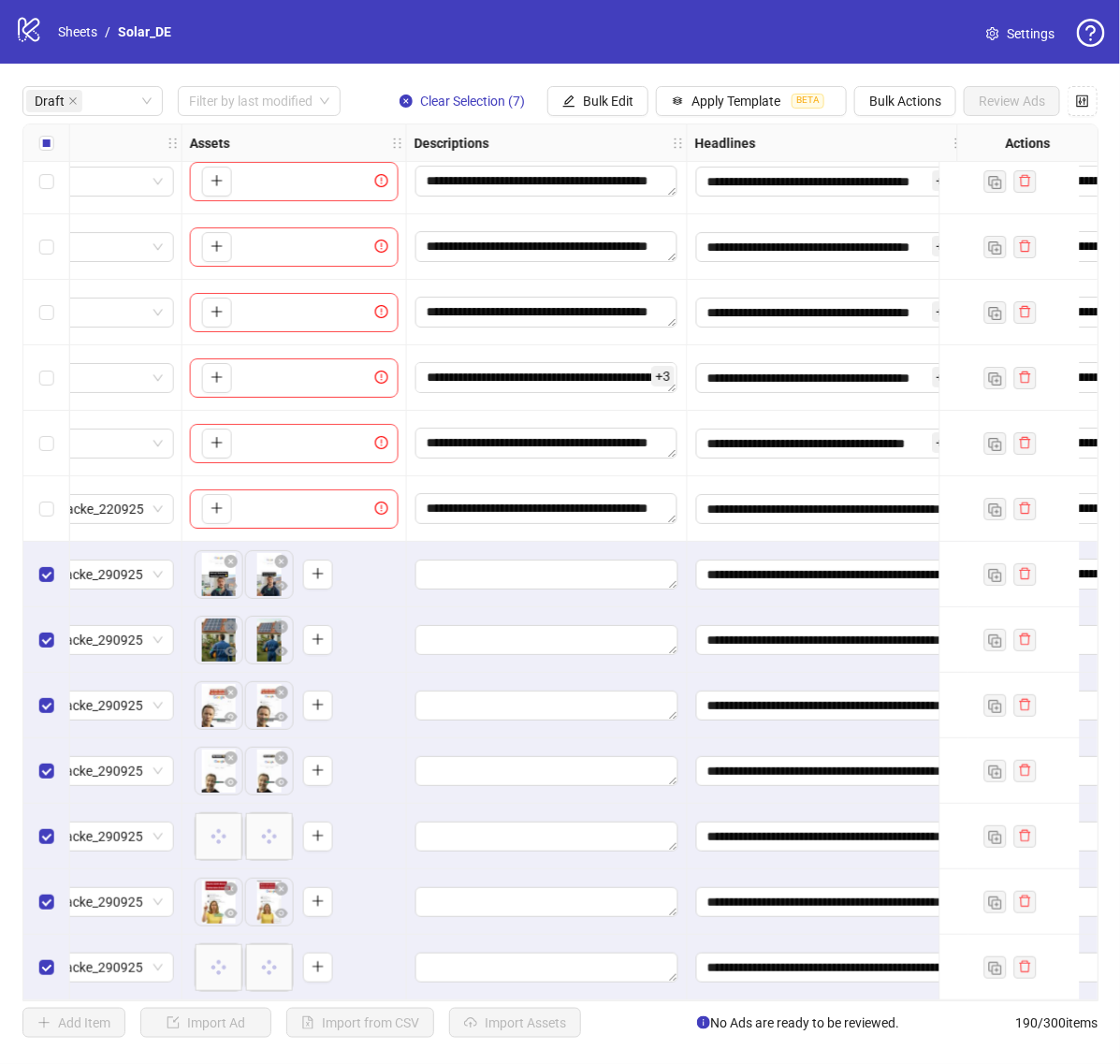
scroll to position [21, 702]
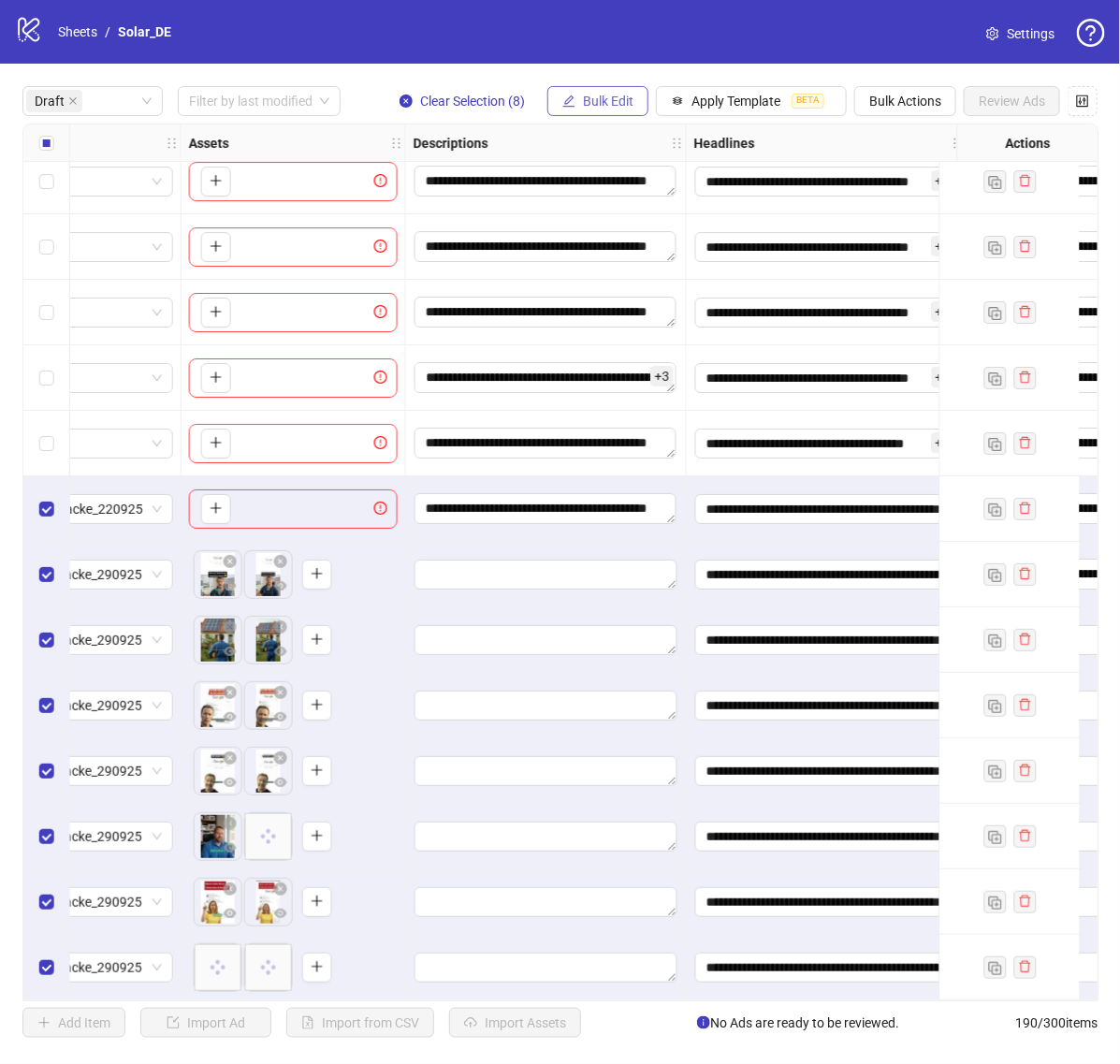
click at [596, 103] on span "Bulk Edit" at bounding box center [608, 101] width 51 height 15
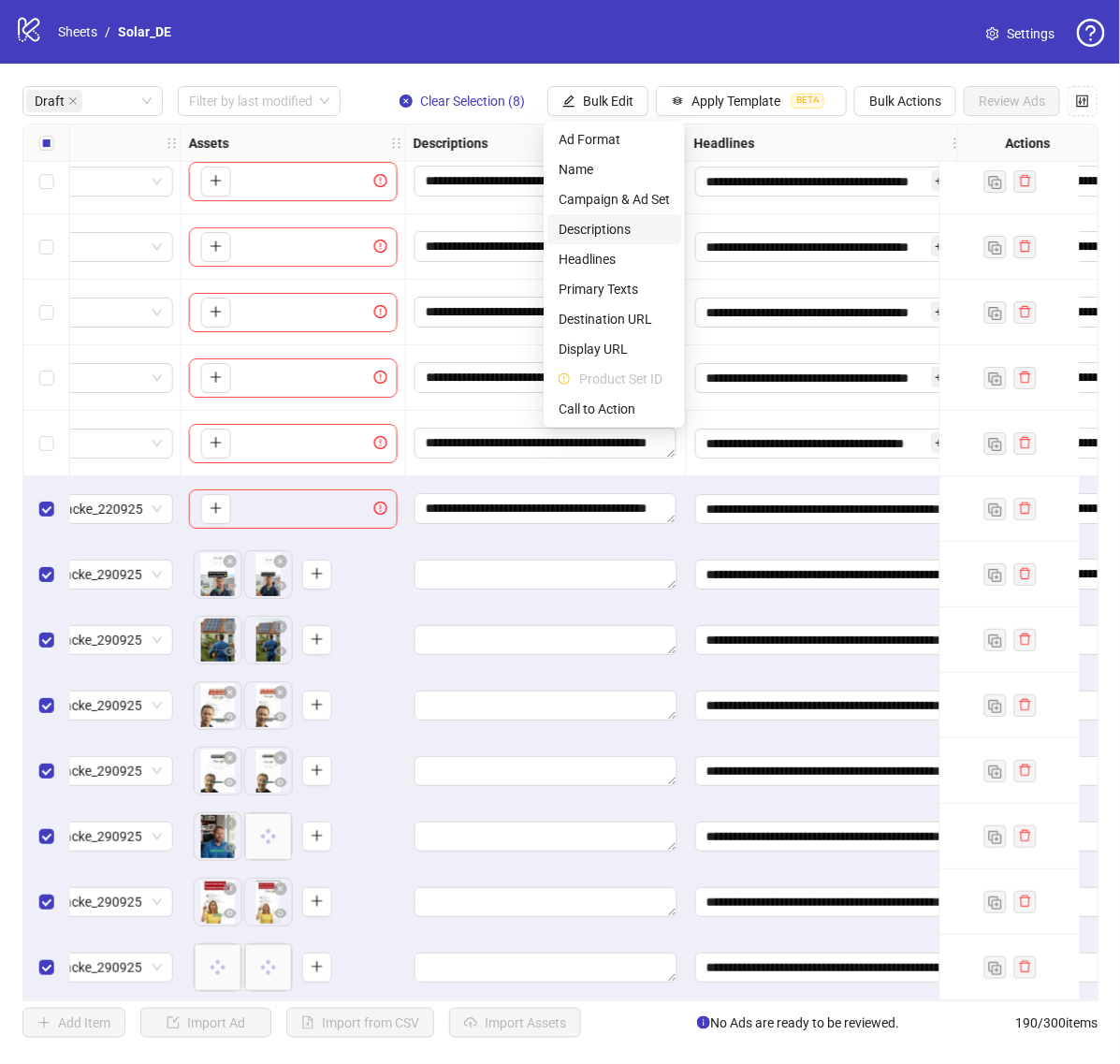
click at [615, 236] on span "Descriptions" at bounding box center [614, 229] width 112 height 21
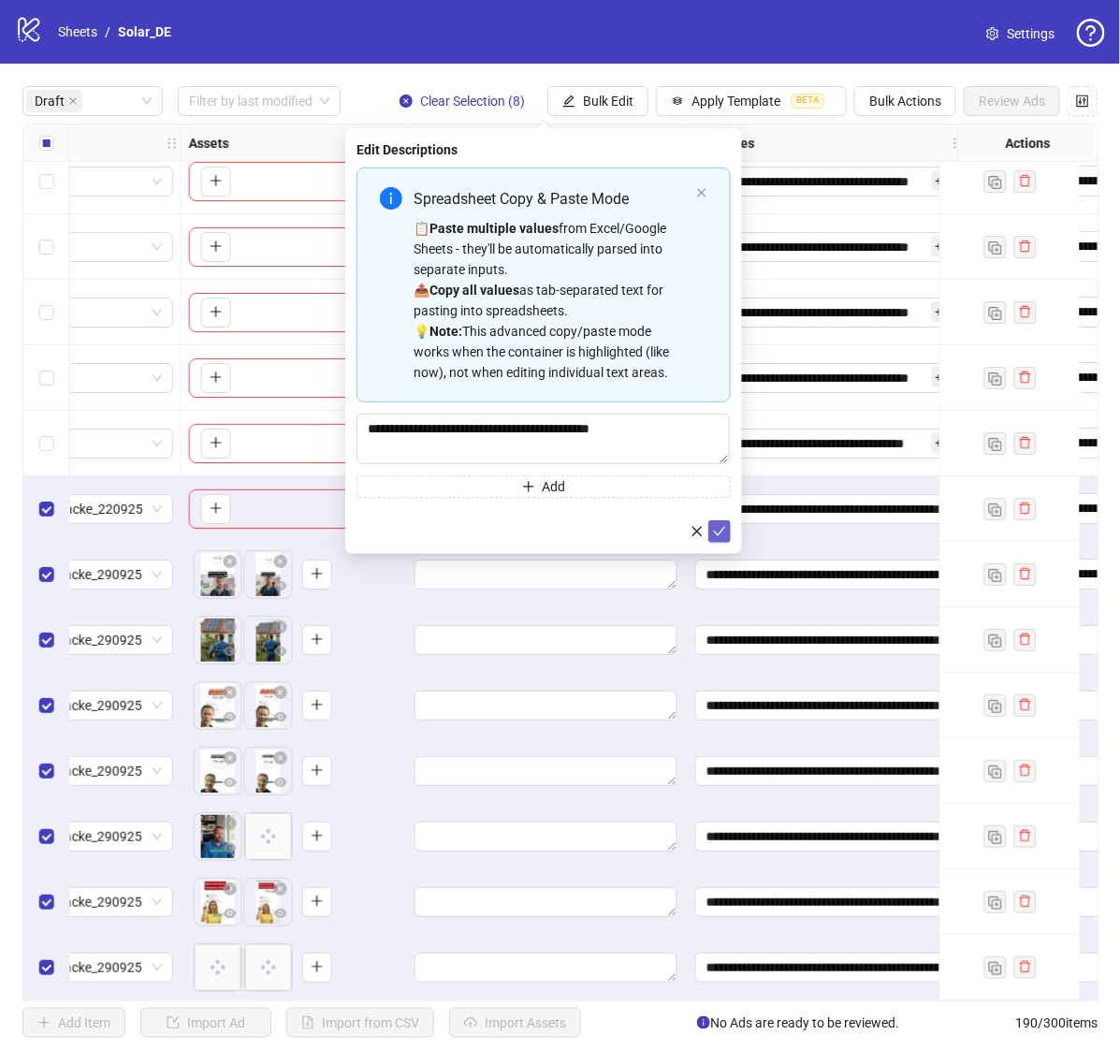
click at [711, 533] on button "submit" at bounding box center [719, 532] width 23 height 23
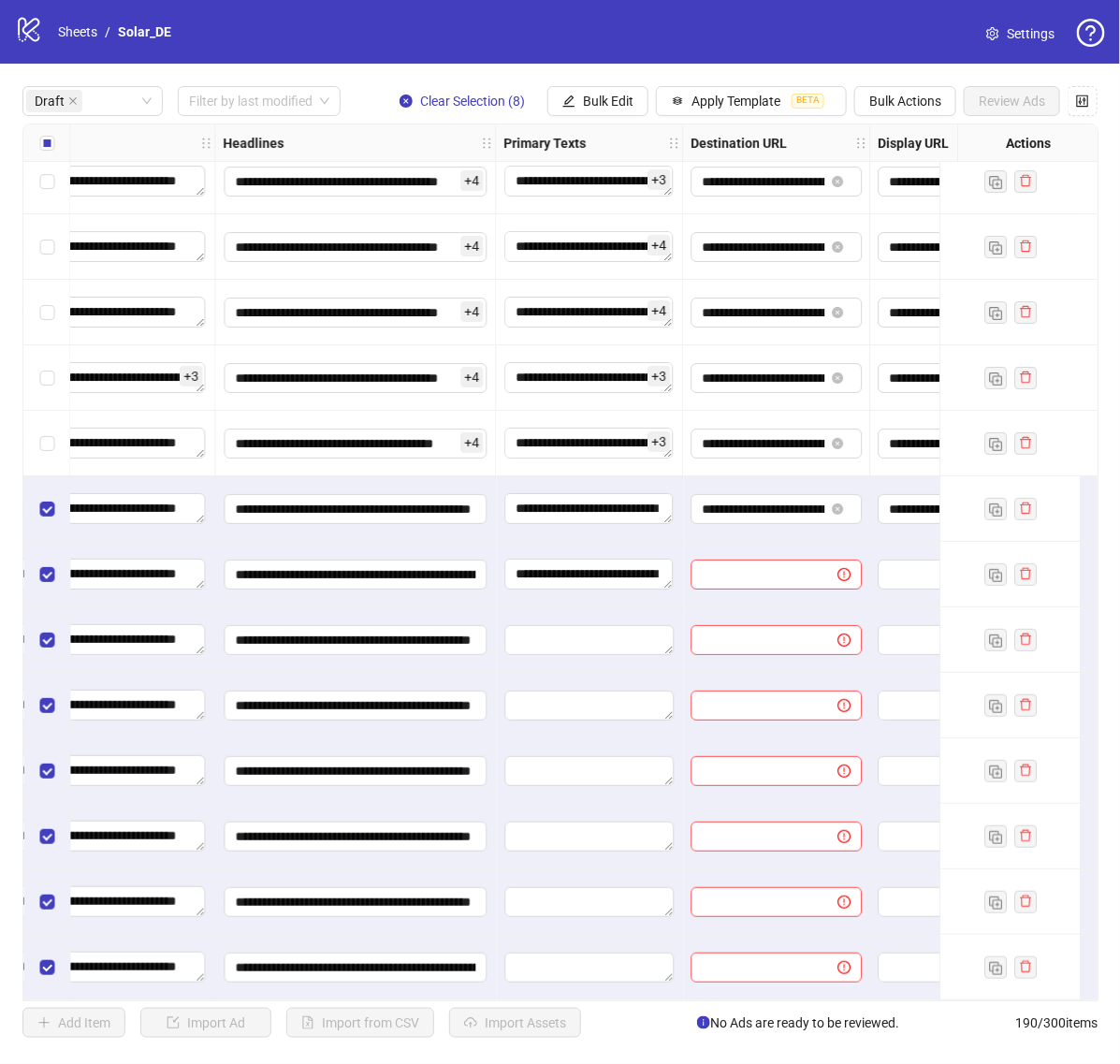
scroll to position [21, 1175]
click at [615, 106] on span "Bulk Edit" at bounding box center [608, 101] width 51 height 15
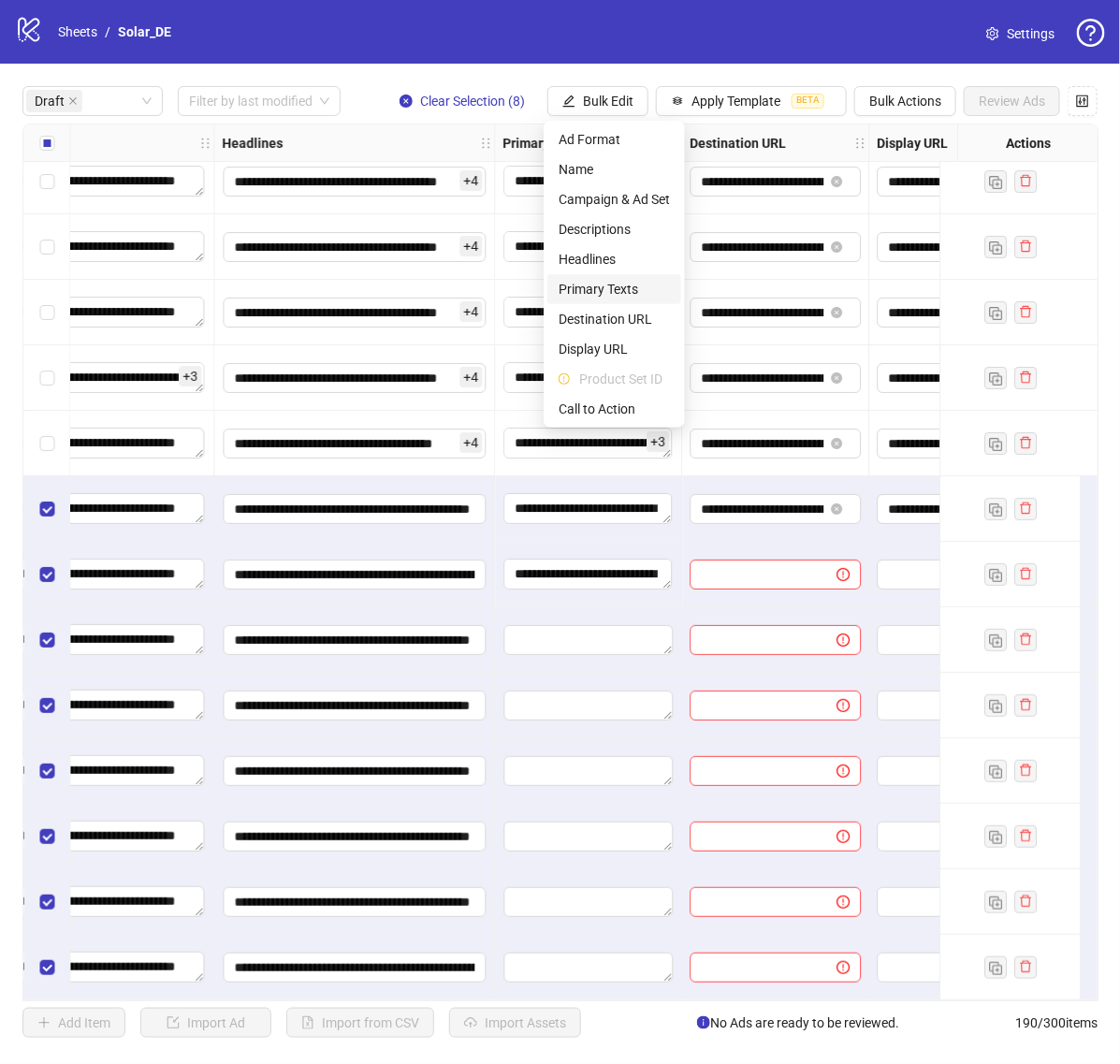
click at [644, 296] on span "Primary Texts" at bounding box center [614, 289] width 112 height 21
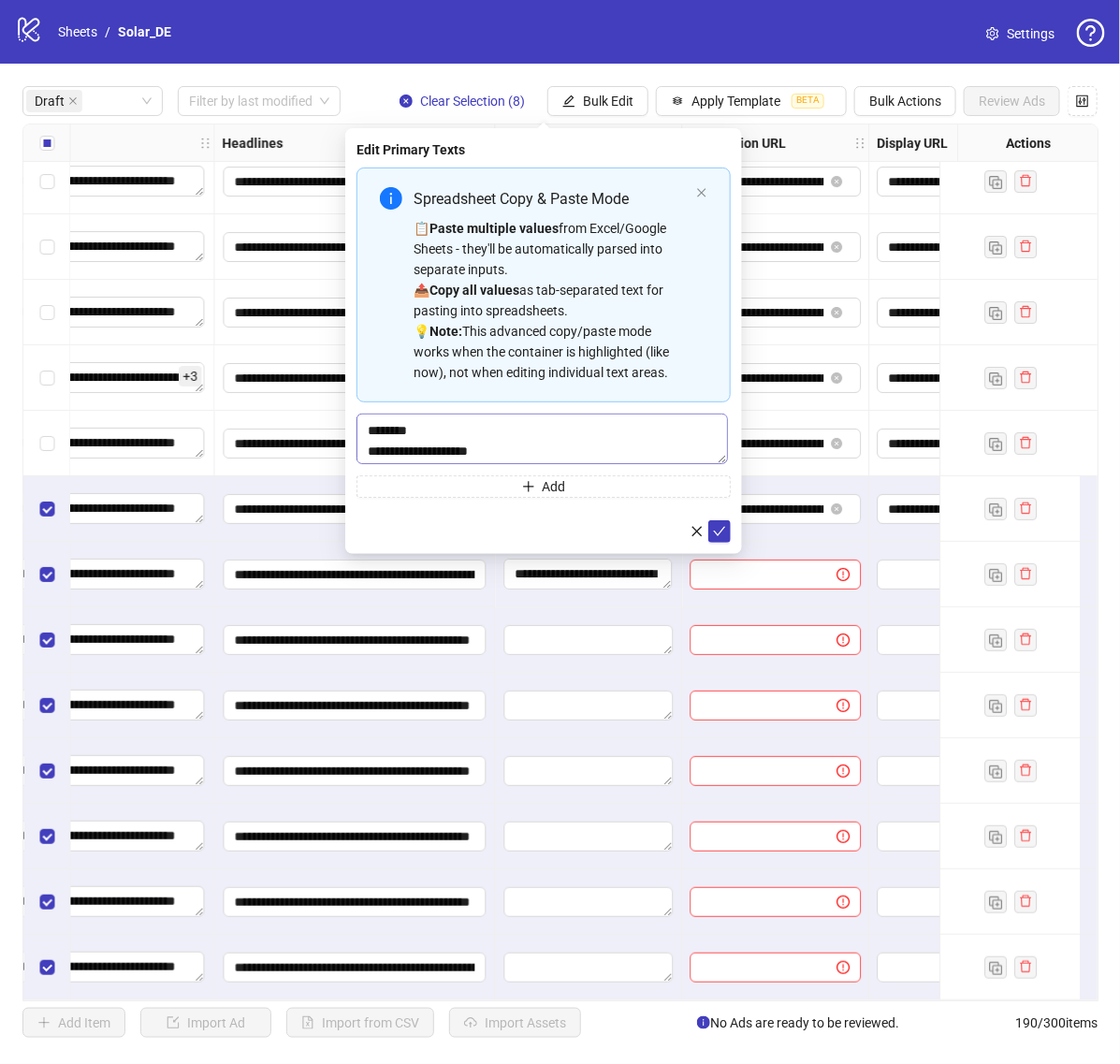
scroll to position [39, 0]
click at [725, 533] on icon "check" at bounding box center [719, 532] width 13 height 13
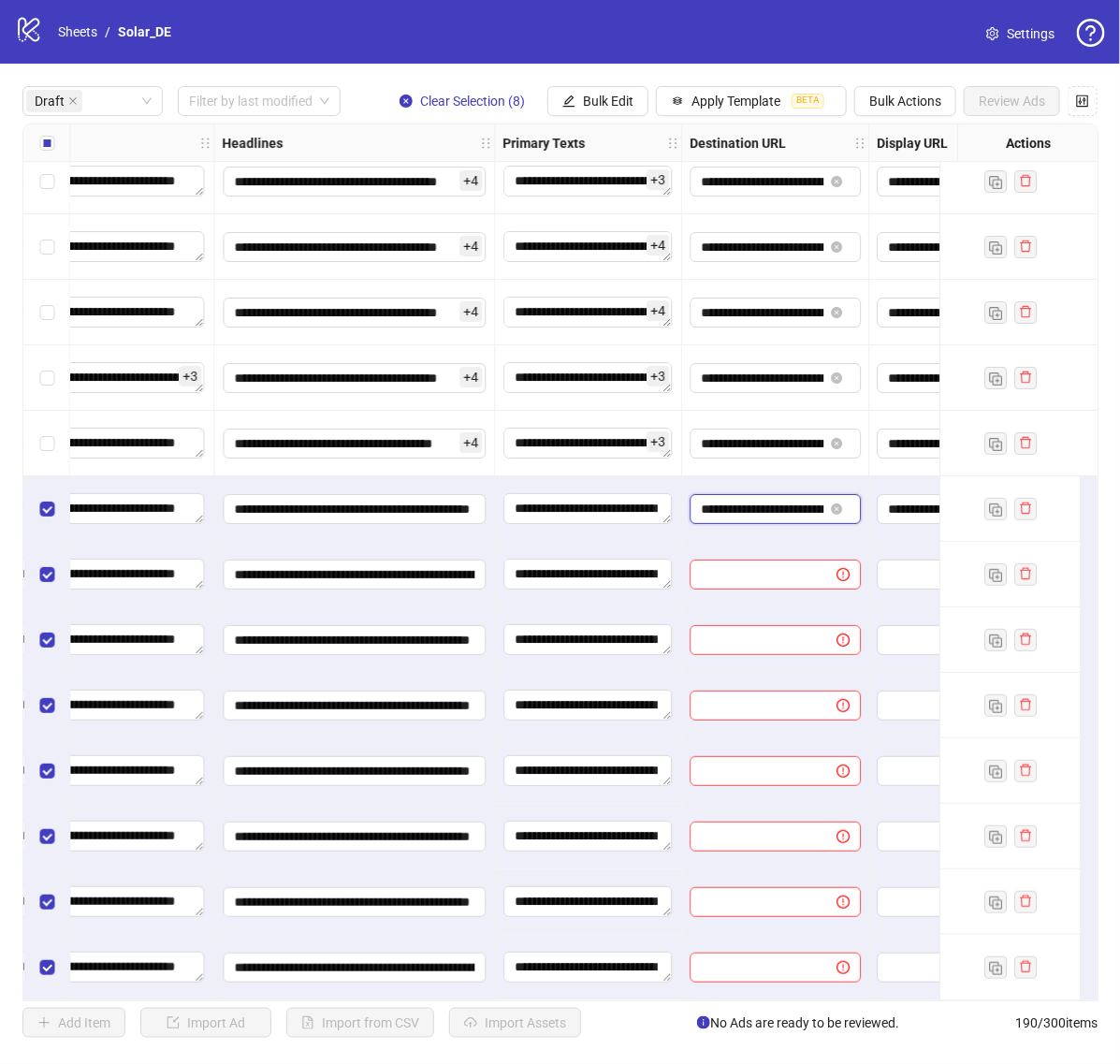
click at [756, 502] on input "**********" at bounding box center [761, 509] width 123 height 21
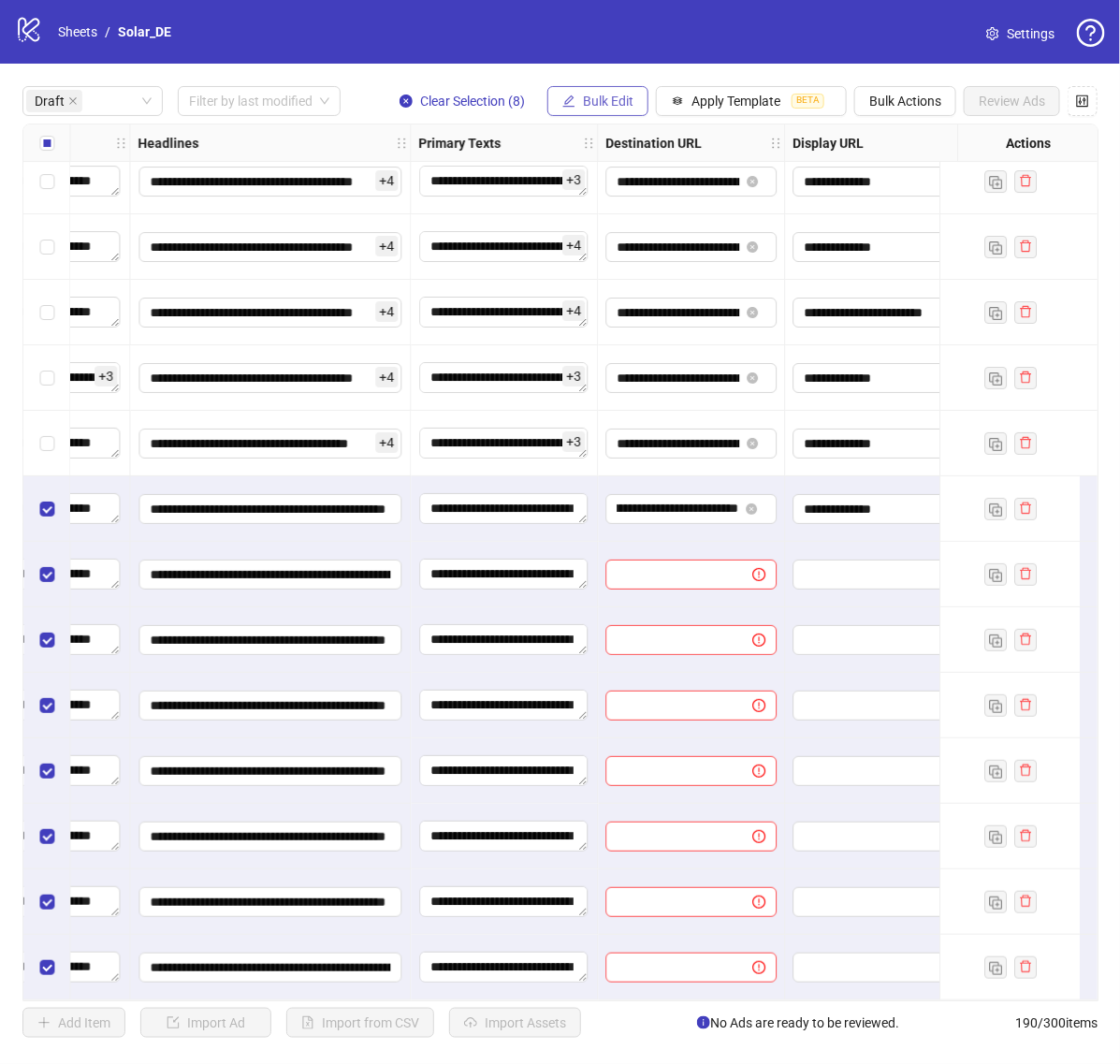
click at [599, 89] on button "Bulk Edit" at bounding box center [598, 101] width 101 height 30
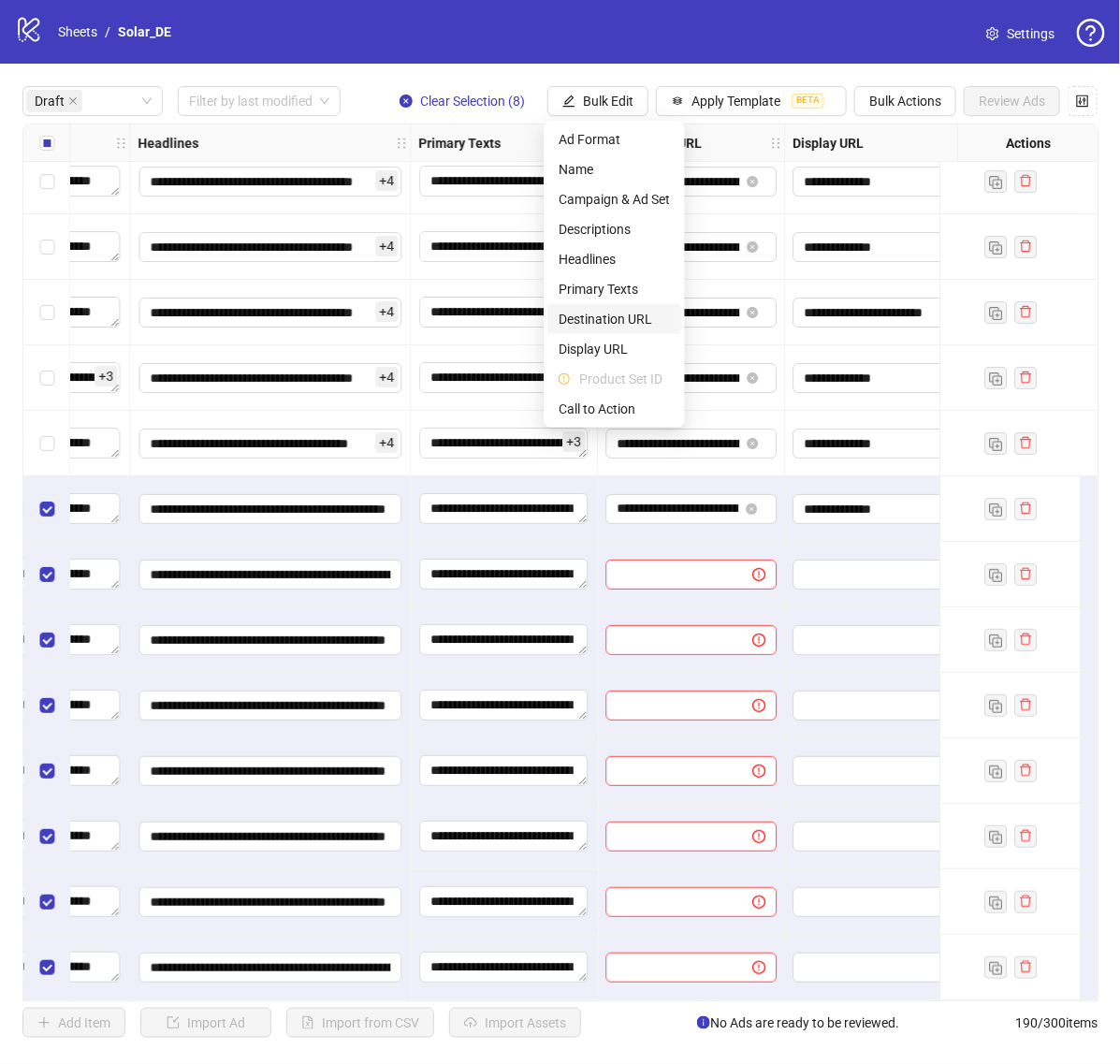
click at [637, 312] on span "Destination URL" at bounding box center [614, 319] width 112 height 21
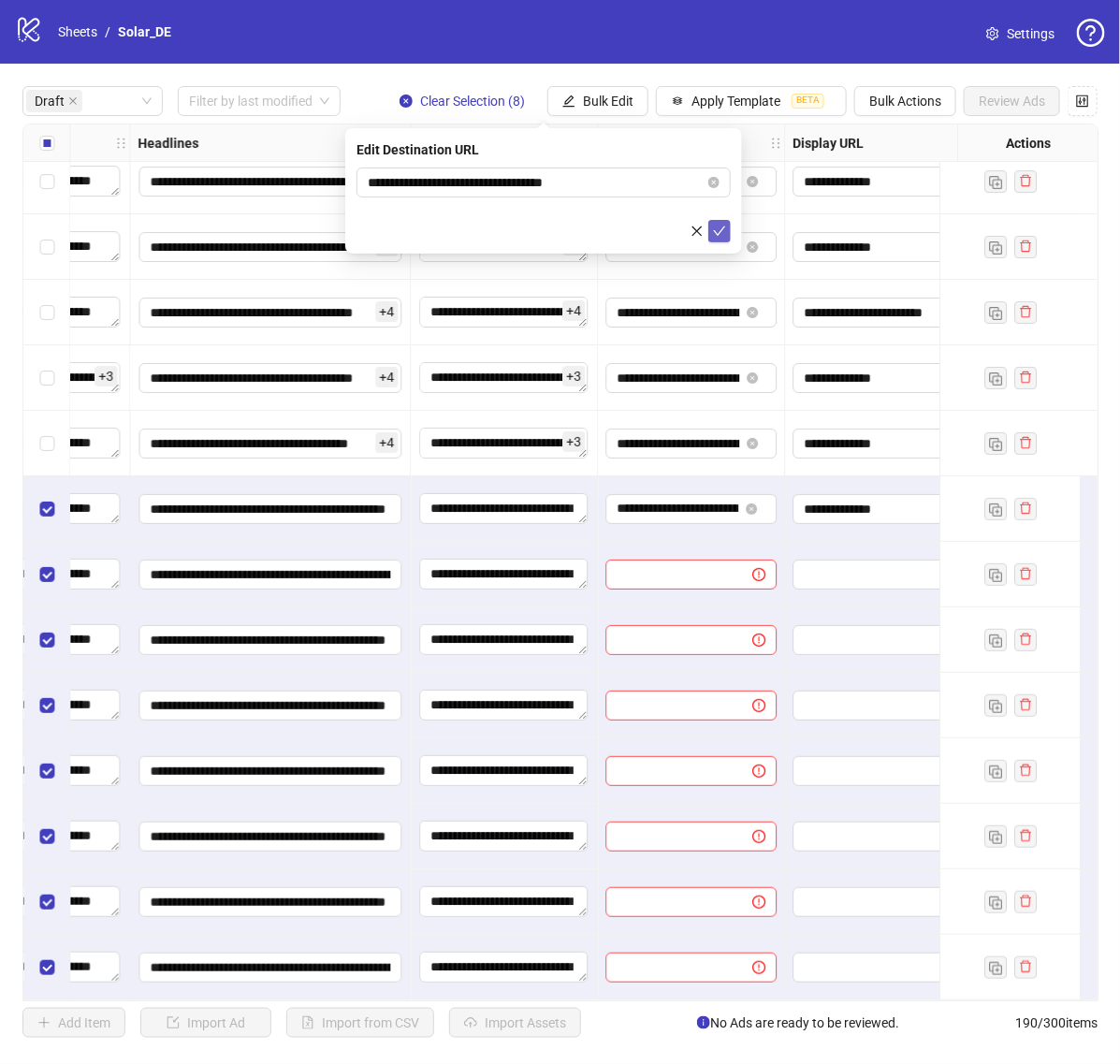
click at [722, 231] on icon "check" at bounding box center [719, 231] width 13 height 13
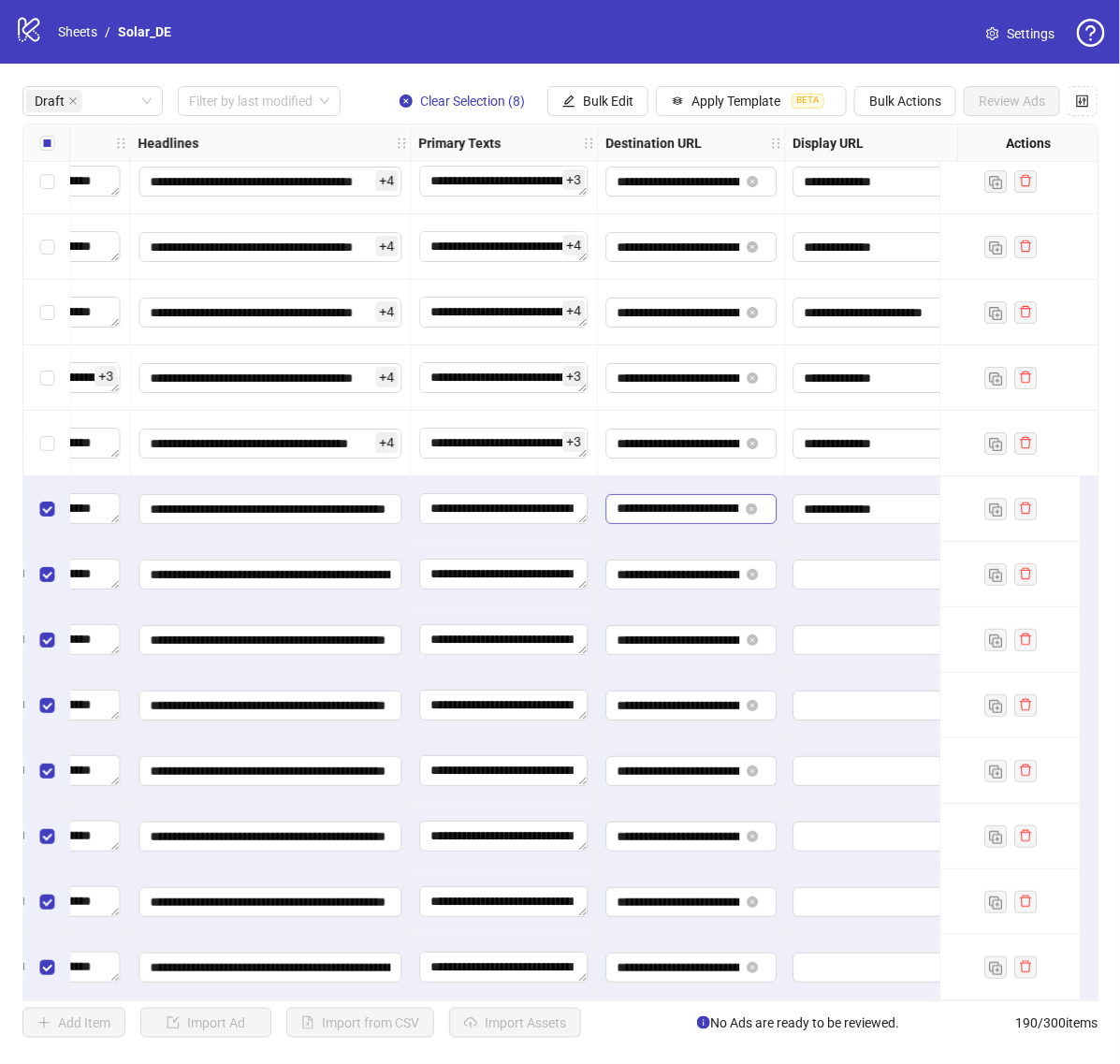
scroll to position [0, 106]
click at [609, 99] on span "Bulk Edit" at bounding box center [608, 101] width 51 height 15
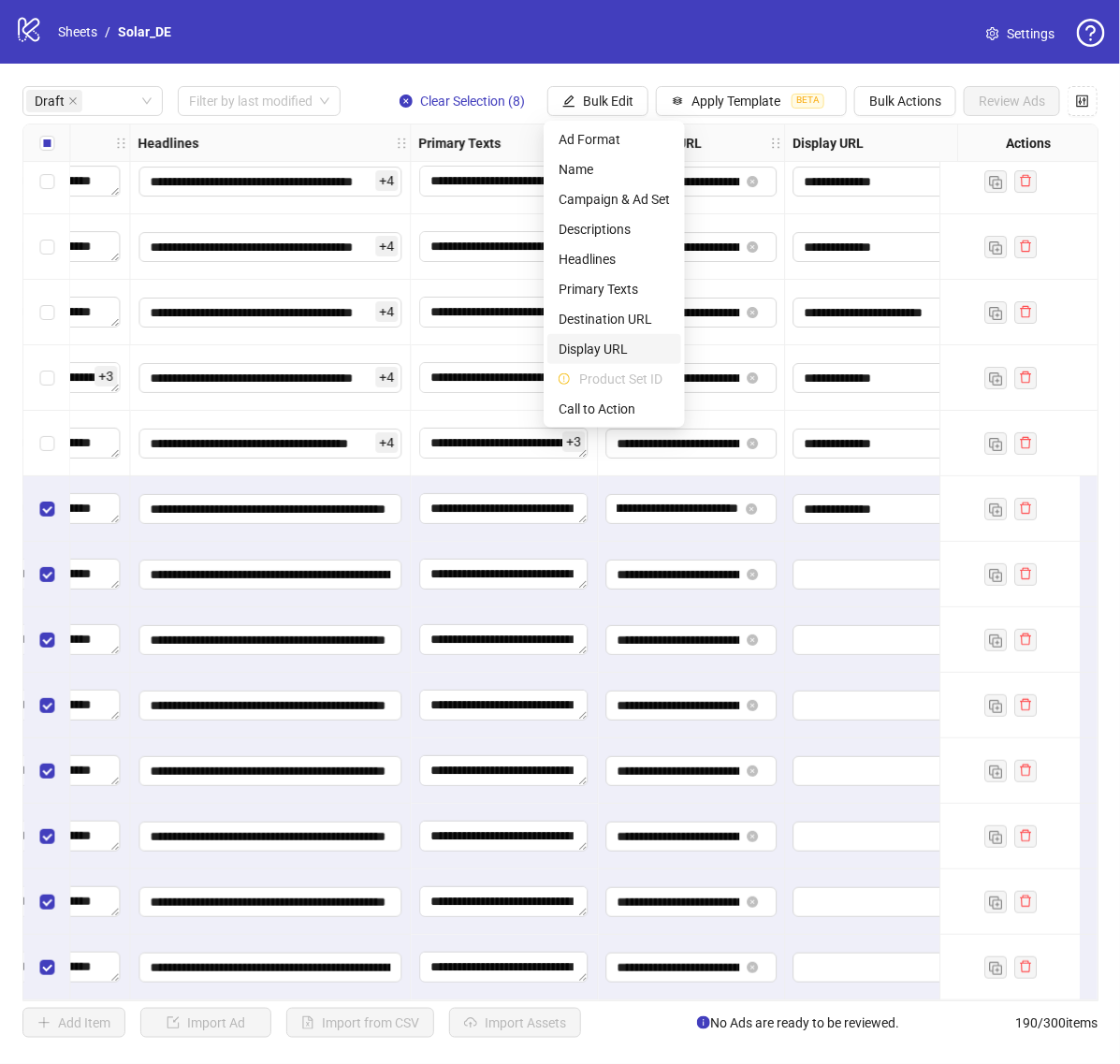
click at [622, 353] on span "Display URL" at bounding box center [614, 349] width 112 height 21
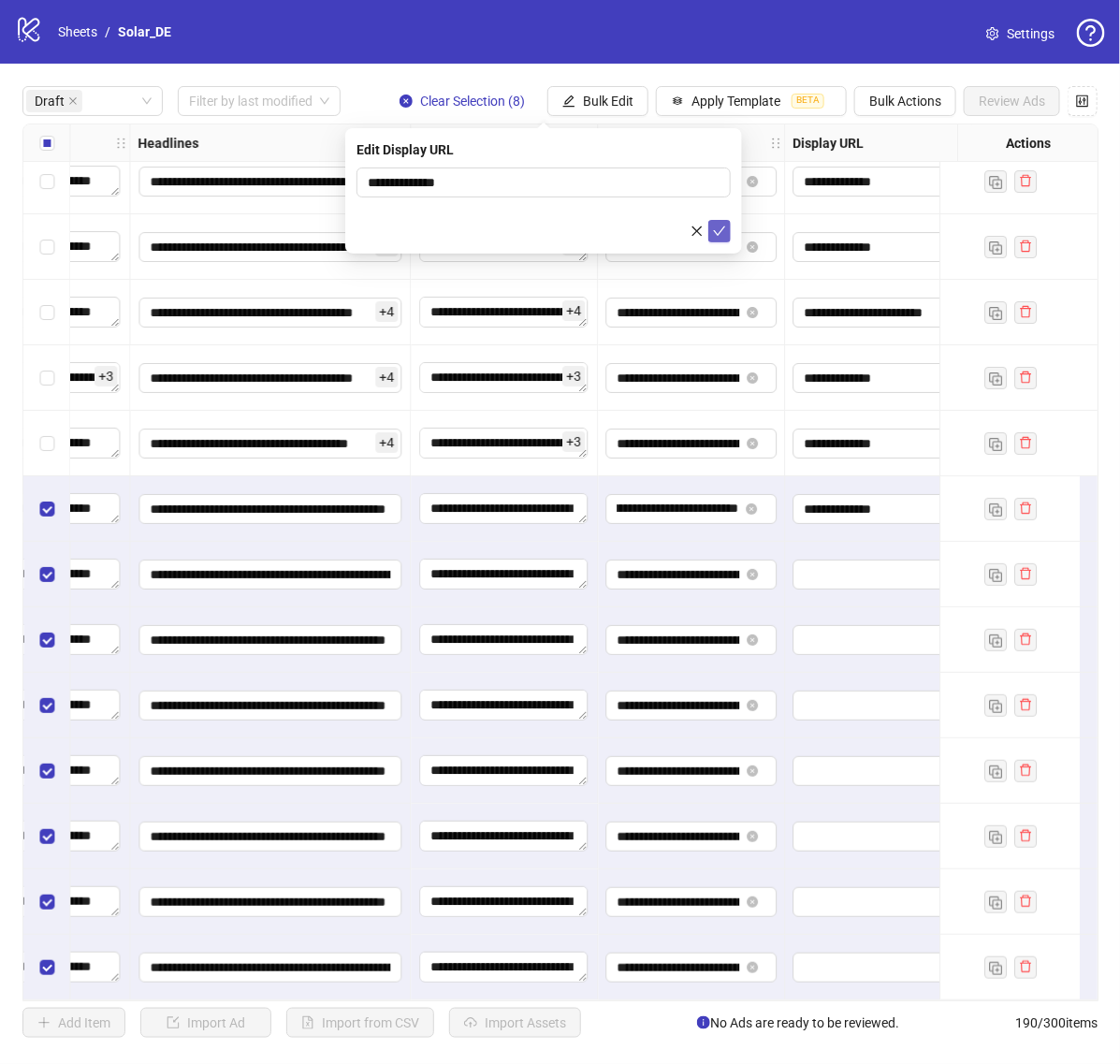
click at [722, 231] on icon "check" at bounding box center [719, 231] width 13 height 13
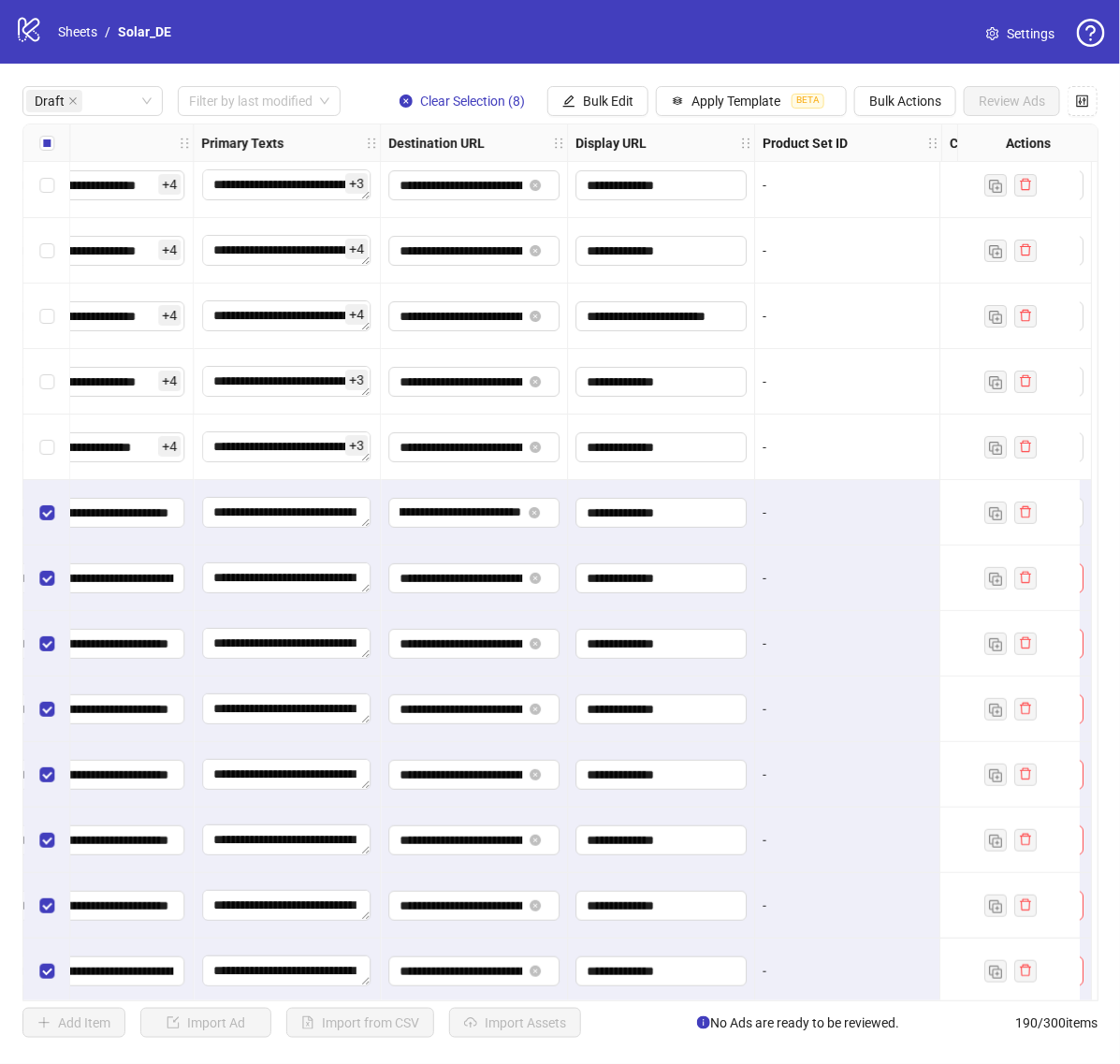
scroll to position [9, 1629]
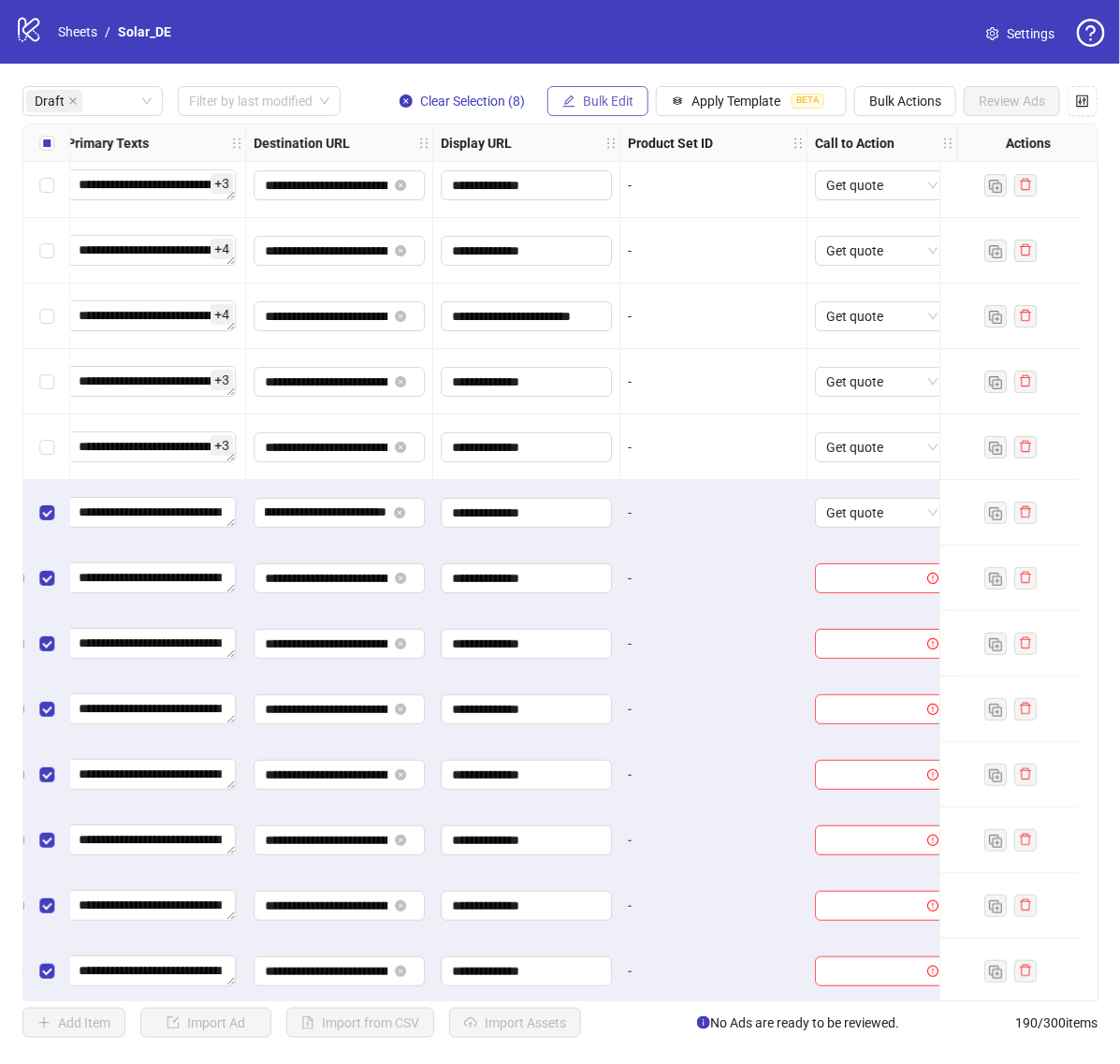
click at [609, 105] on span "Bulk Edit" at bounding box center [608, 101] width 51 height 15
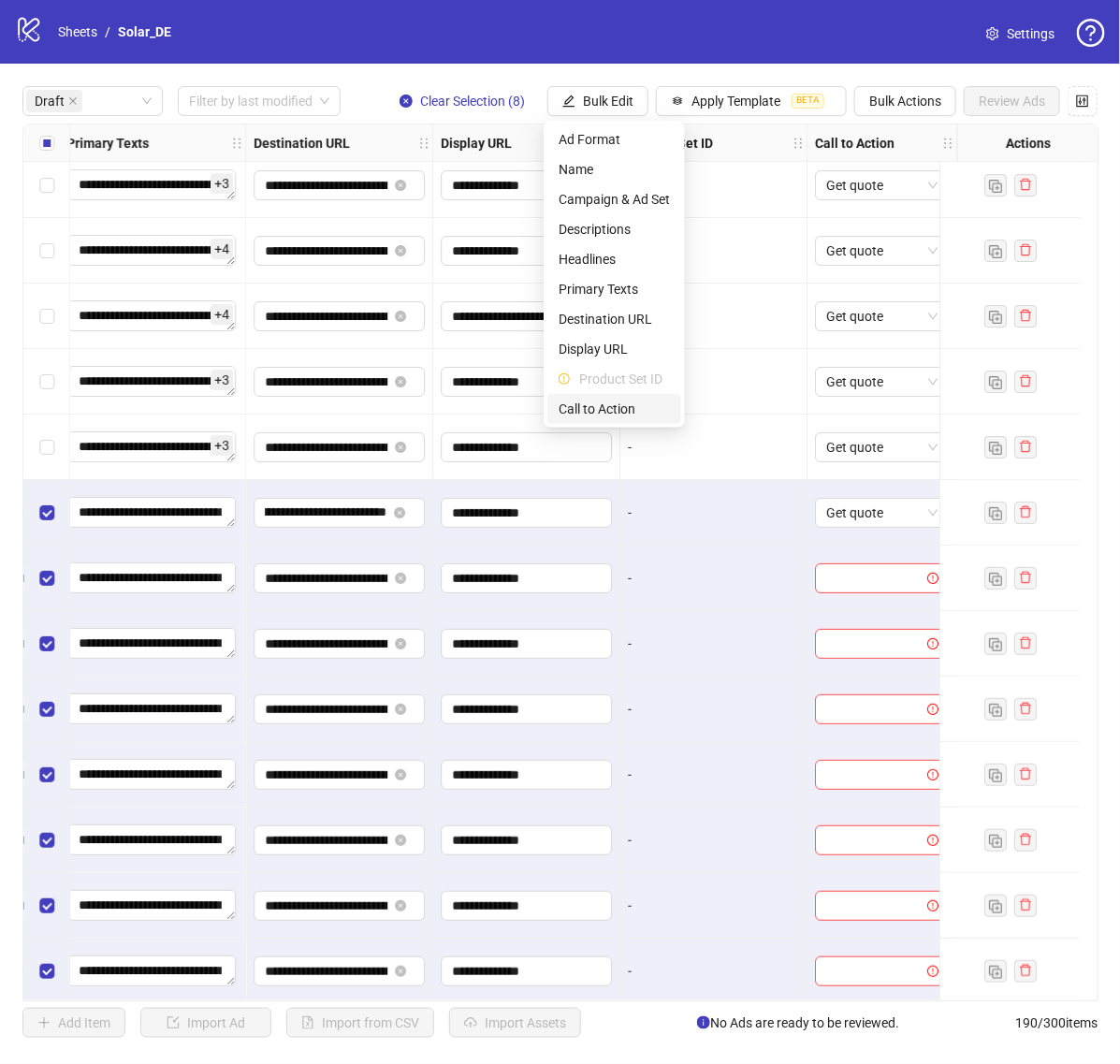
click at [604, 409] on span "Call to Action" at bounding box center [614, 409] width 112 height 21
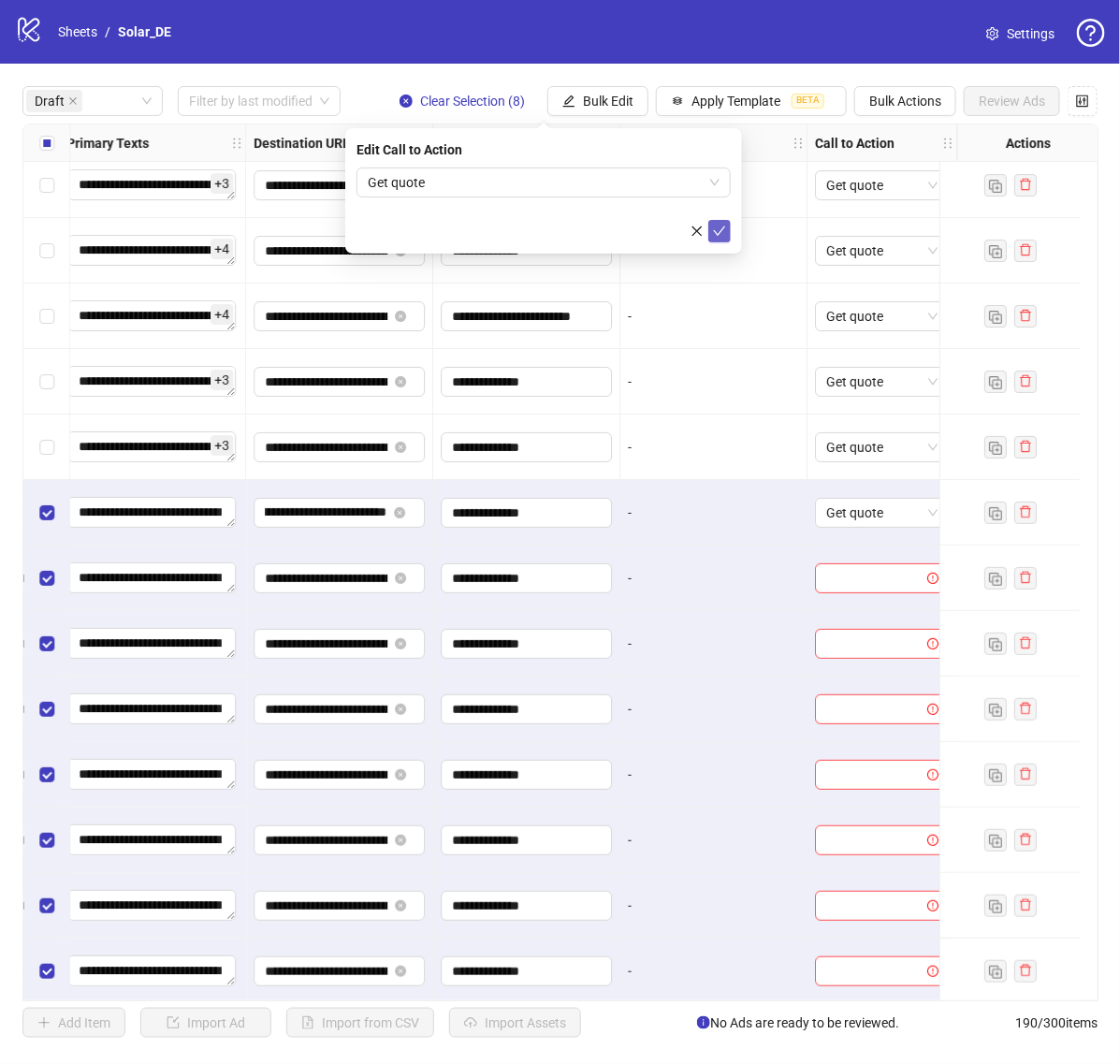
click at [727, 227] on button "submit" at bounding box center [719, 231] width 23 height 23
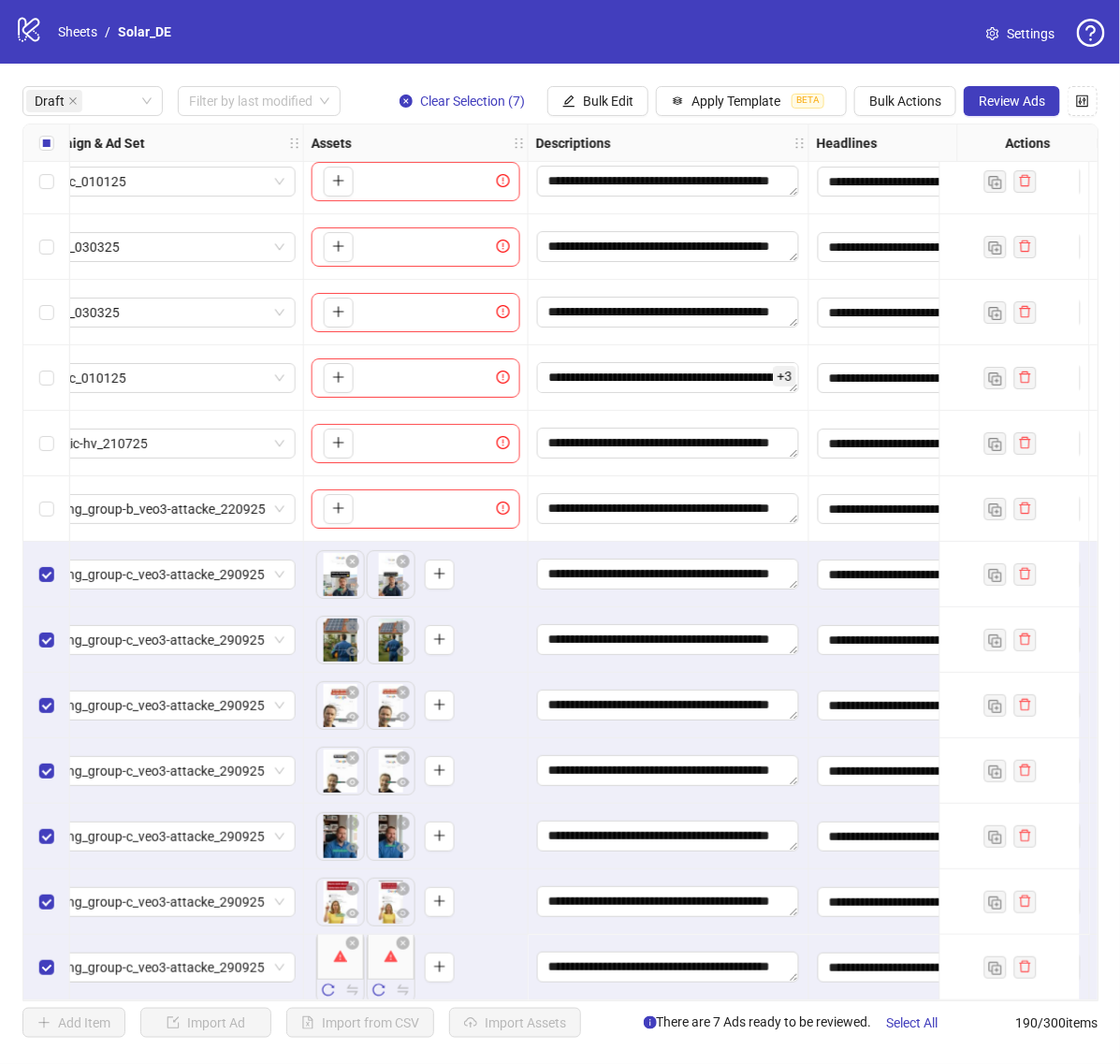
scroll to position [21, 581]
click at [328, 987] on icon "reload" at bounding box center [328, 990] width 13 height 13
click at [381, 983] on icon "reload" at bounding box center [378, 990] width 13 height 13
click at [72, 106] on icon "close" at bounding box center [73, 101] width 9 height 9
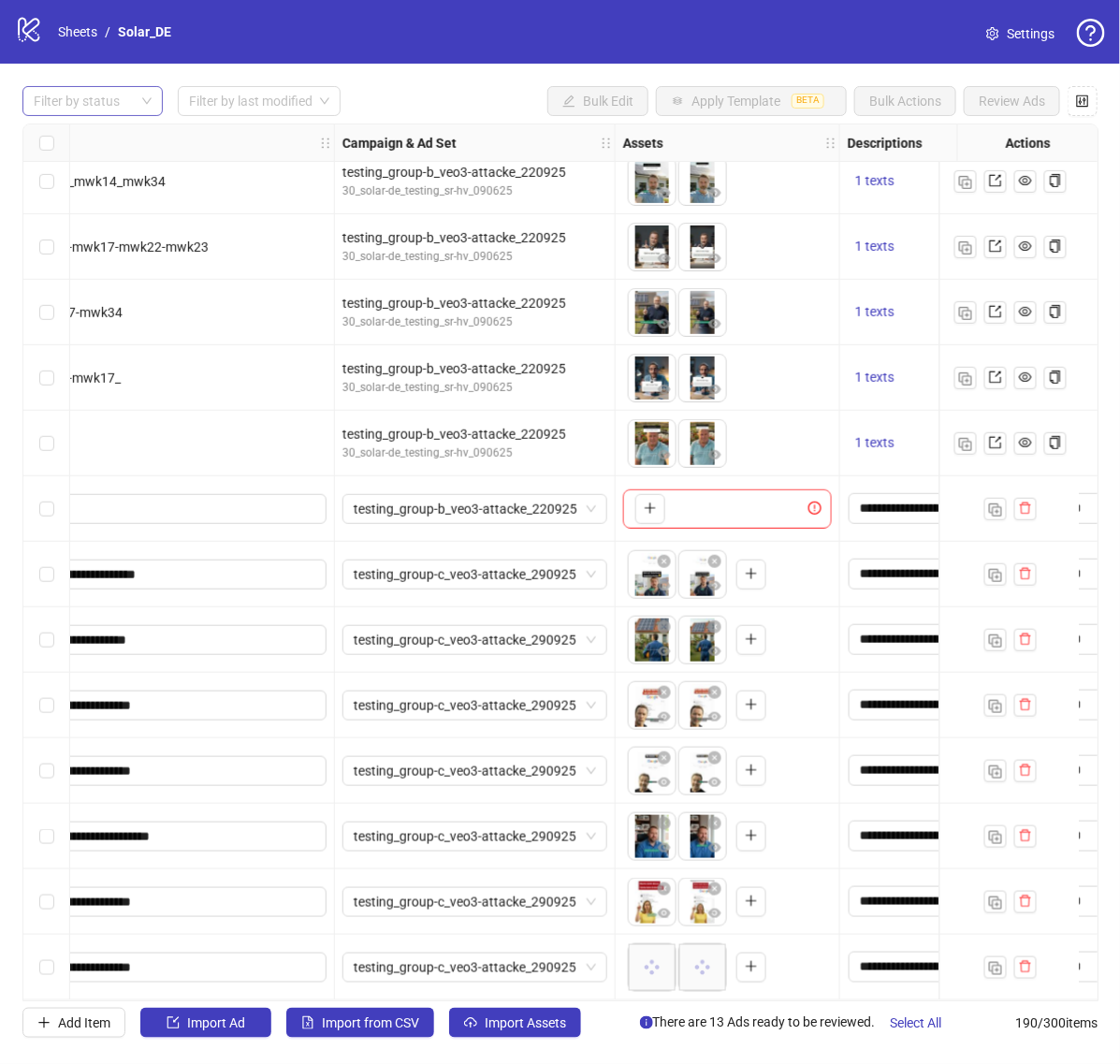
scroll to position [11616, 690]
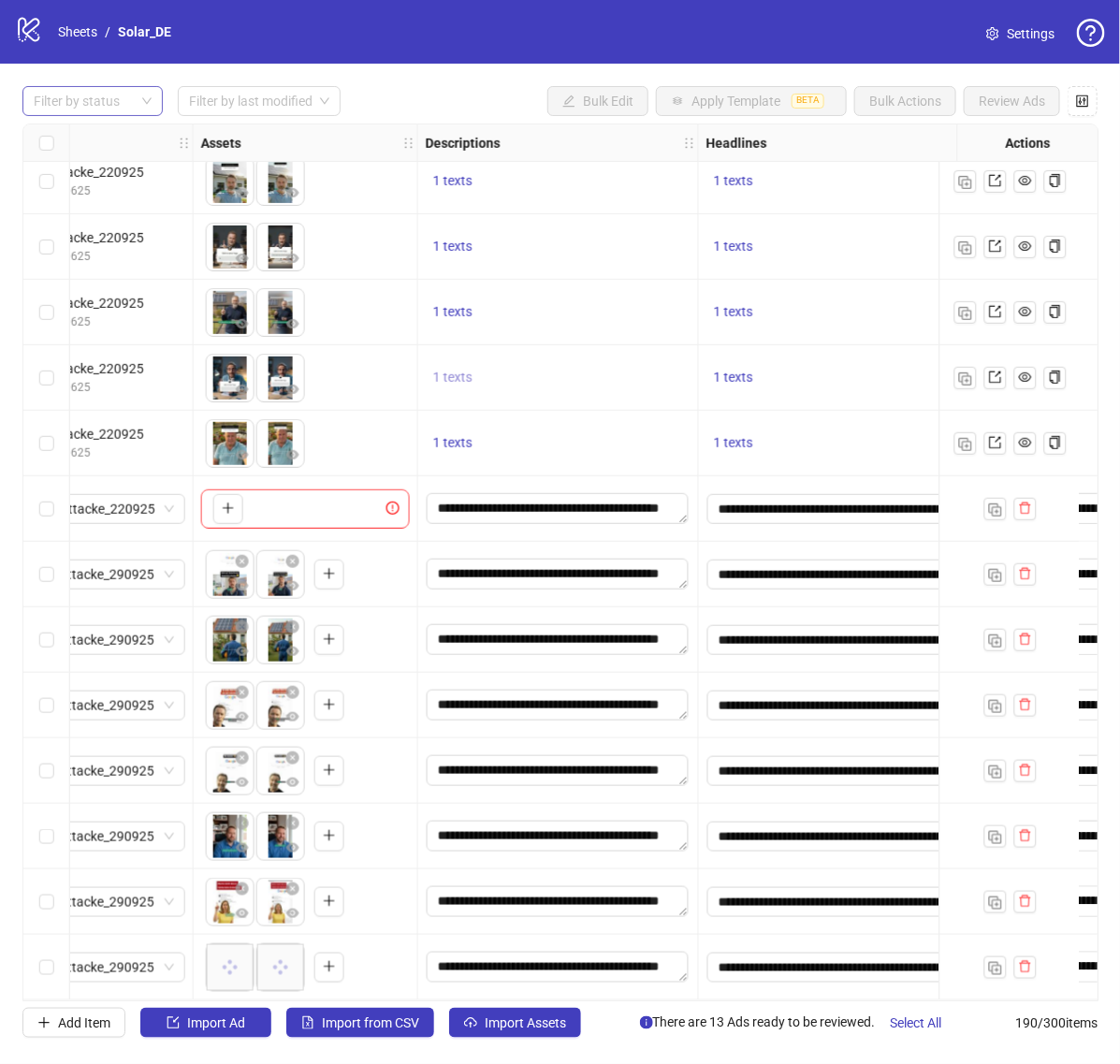
click at [452, 370] on span "1 texts" at bounding box center [453, 378] width 39 height 15
click at [470, 304] on span "1 texts" at bounding box center [453, 312] width 39 height 15
click at [455, 239] on span "1 texts" at bounding box center [453, 246] width 39 height 15
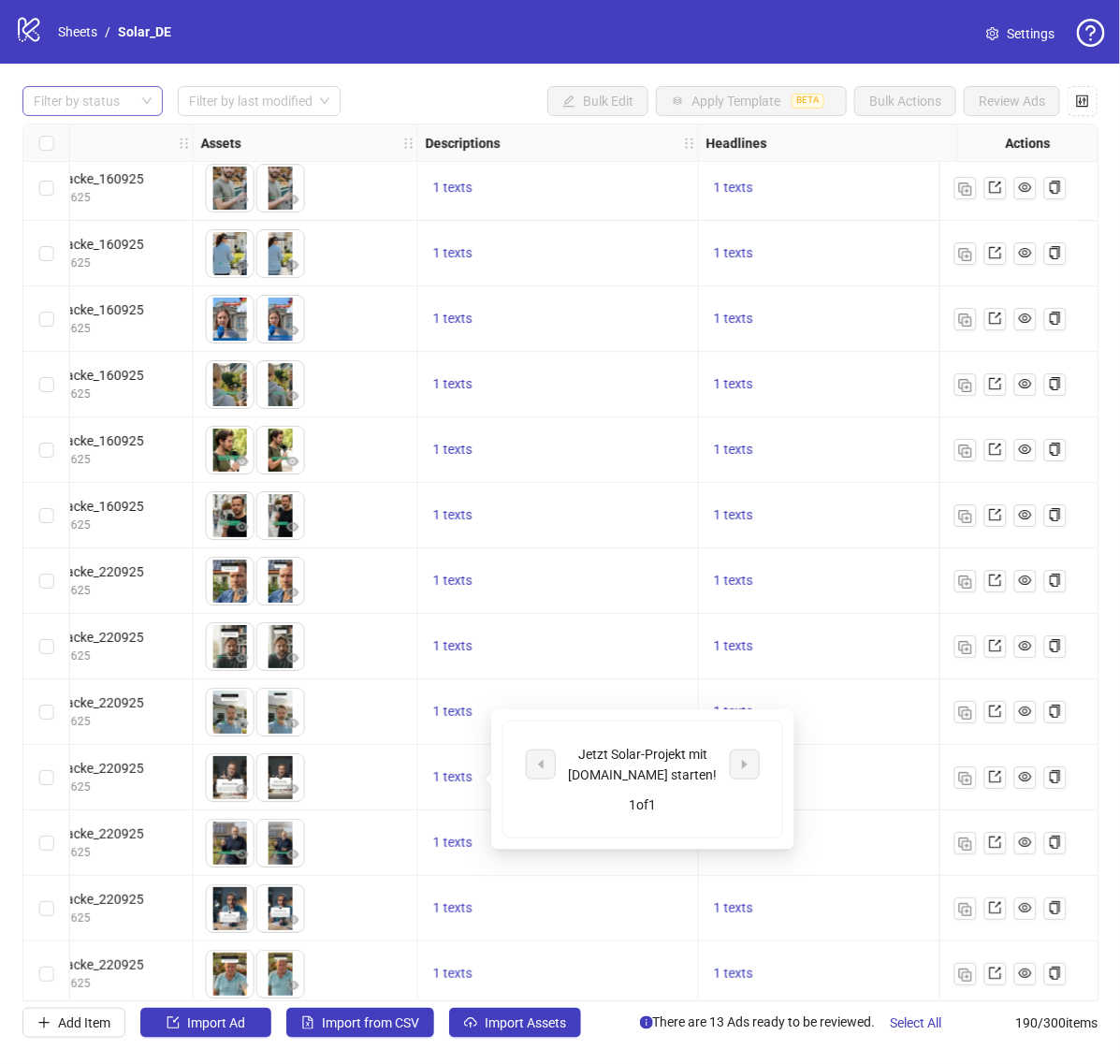
scroll to position [11077, 690]
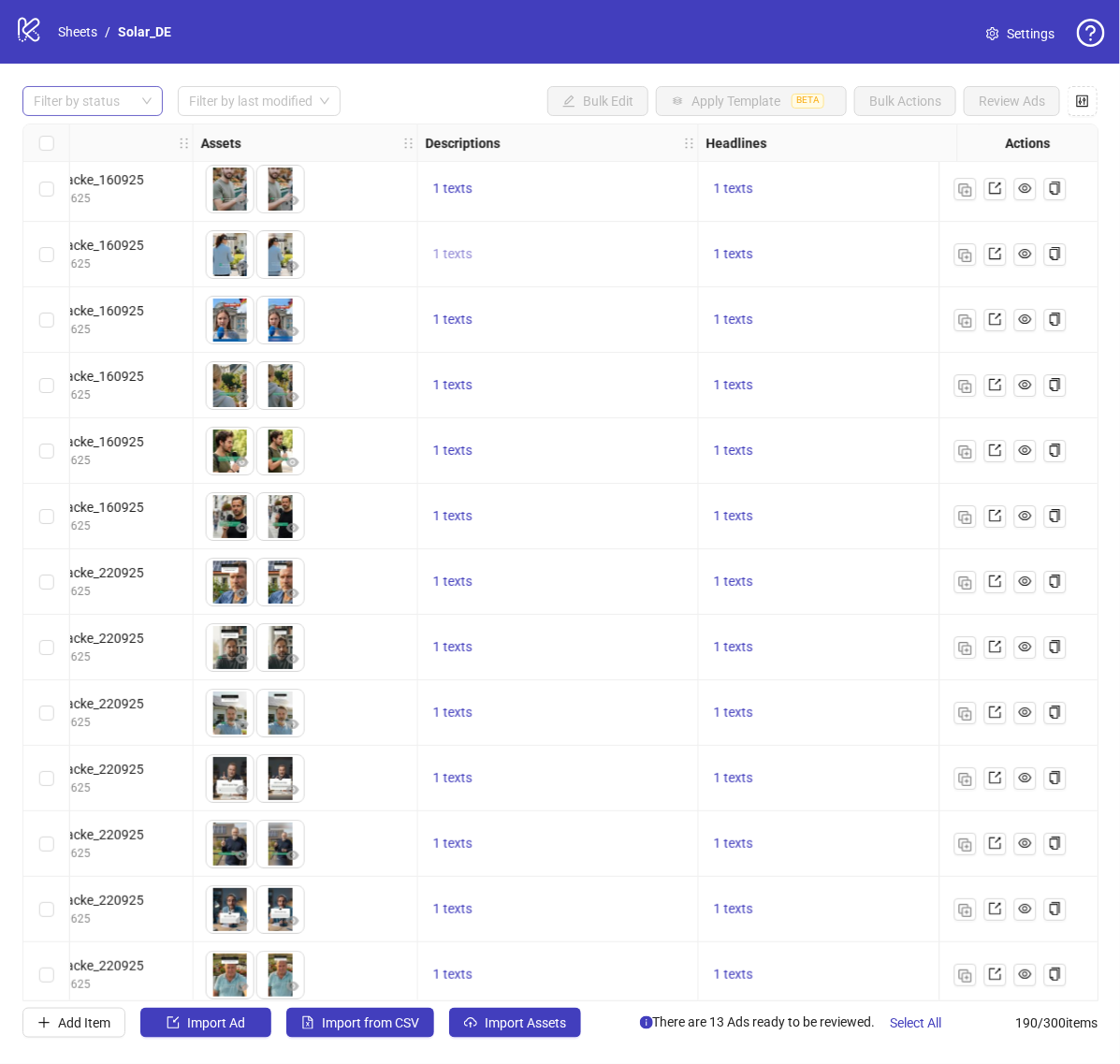
click at [447, 254] on span "1 texts" at bounding box center [453, 254] width 39 height 15
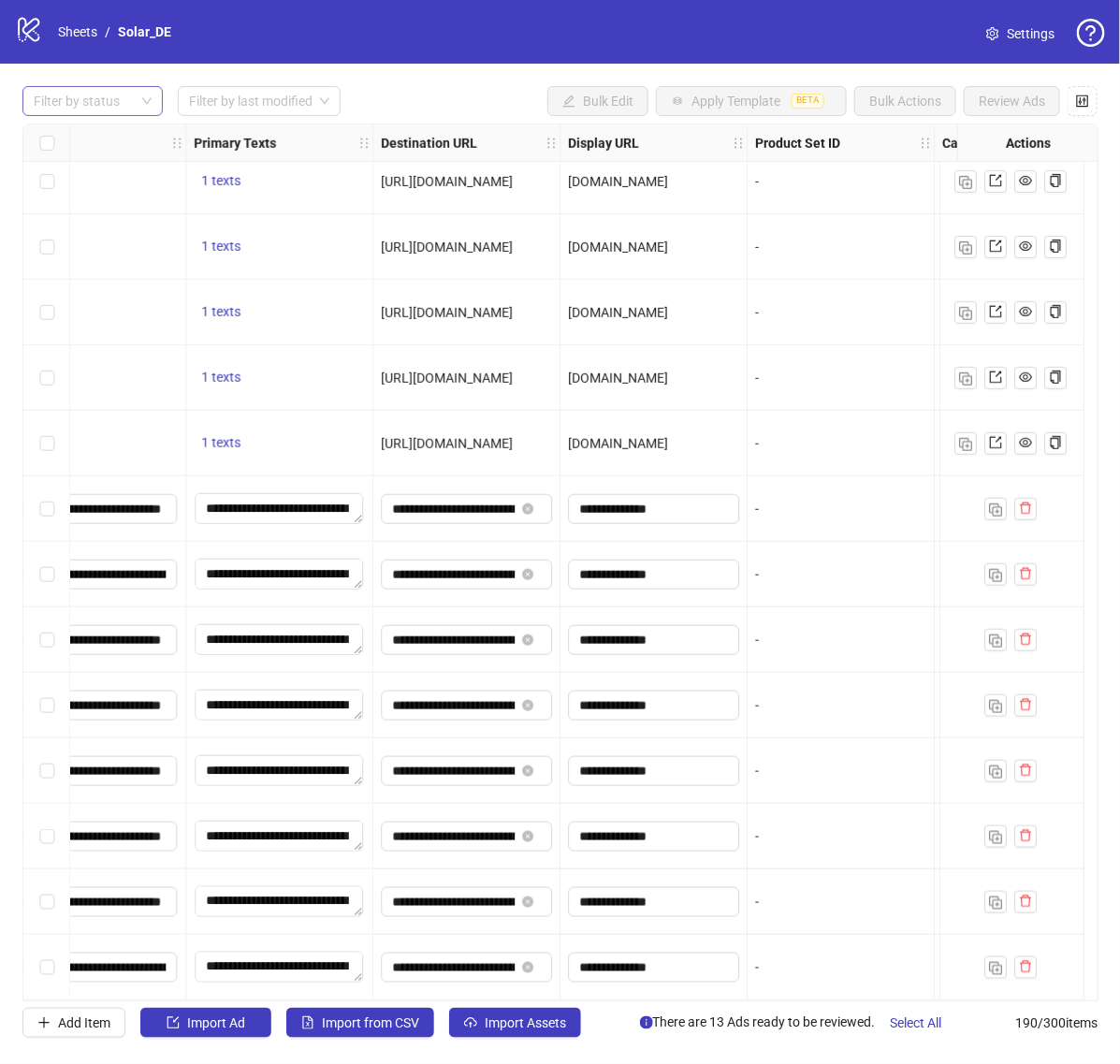
scroll to position [11616, 1629]
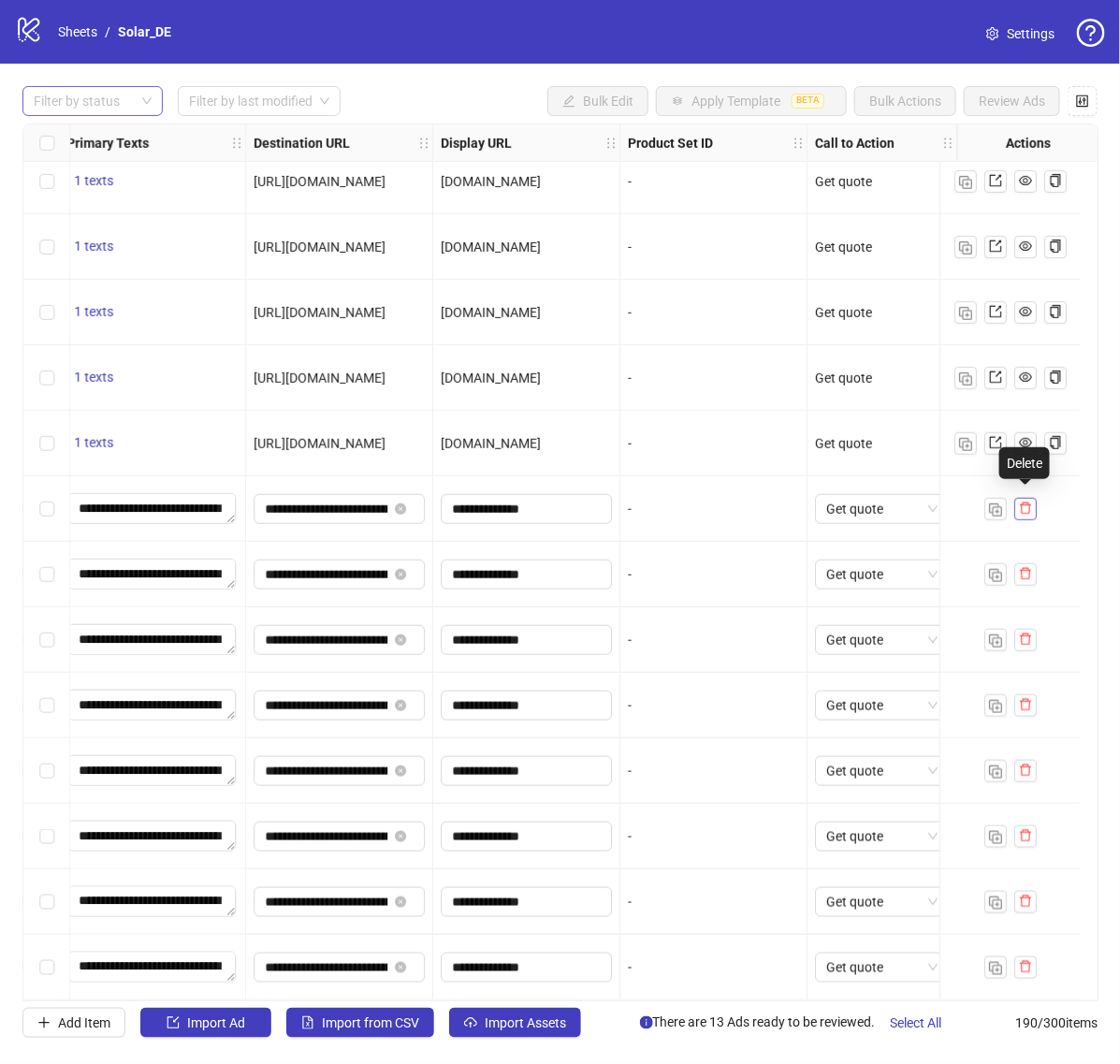
click at [1026, 501] on icon "delete" at bounding box center [1025, 508] width 13 height 13
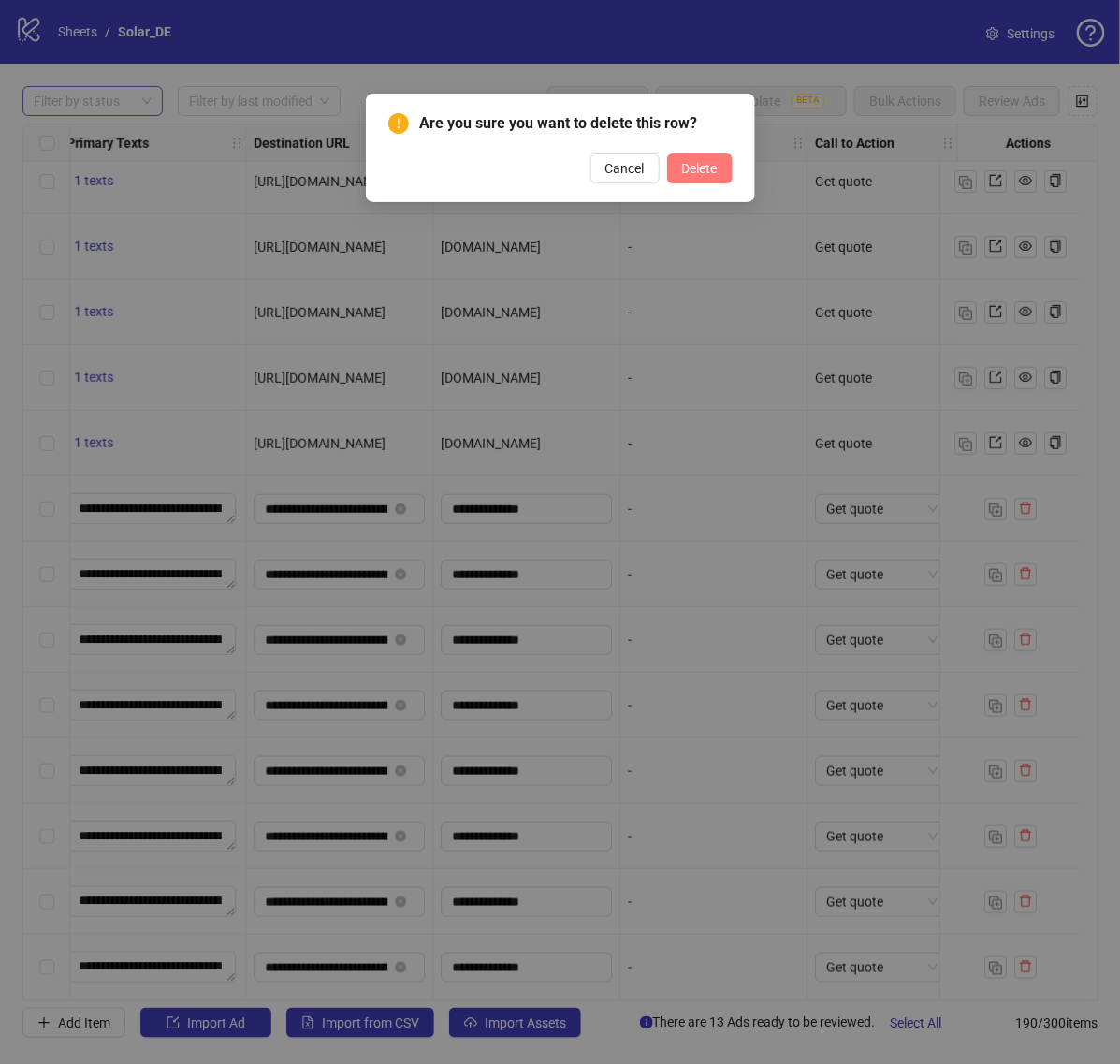
click at [698, 179] on button "Delete" at bounding box center [700, 168] width 66 height 30
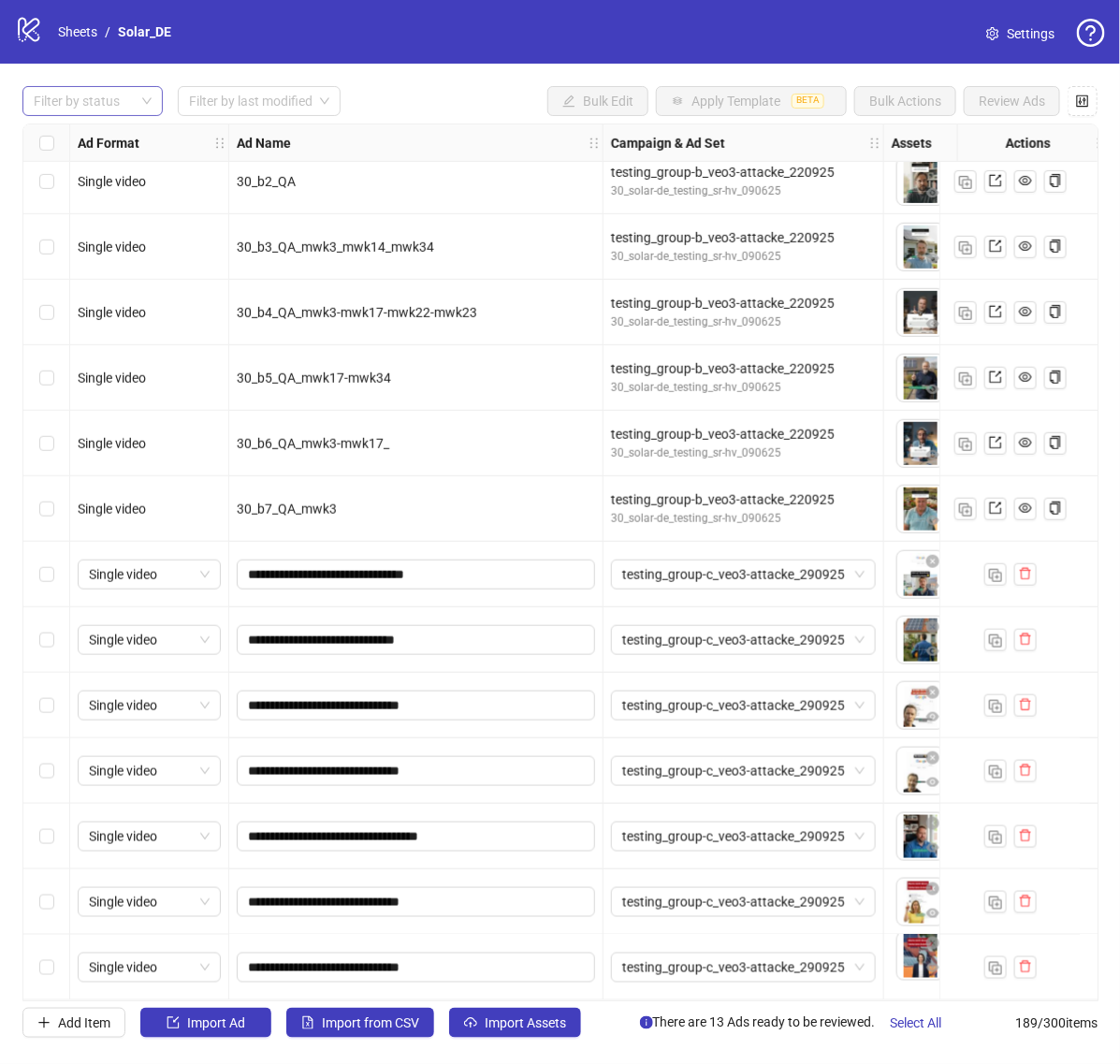
scroll to position [11550, 146]
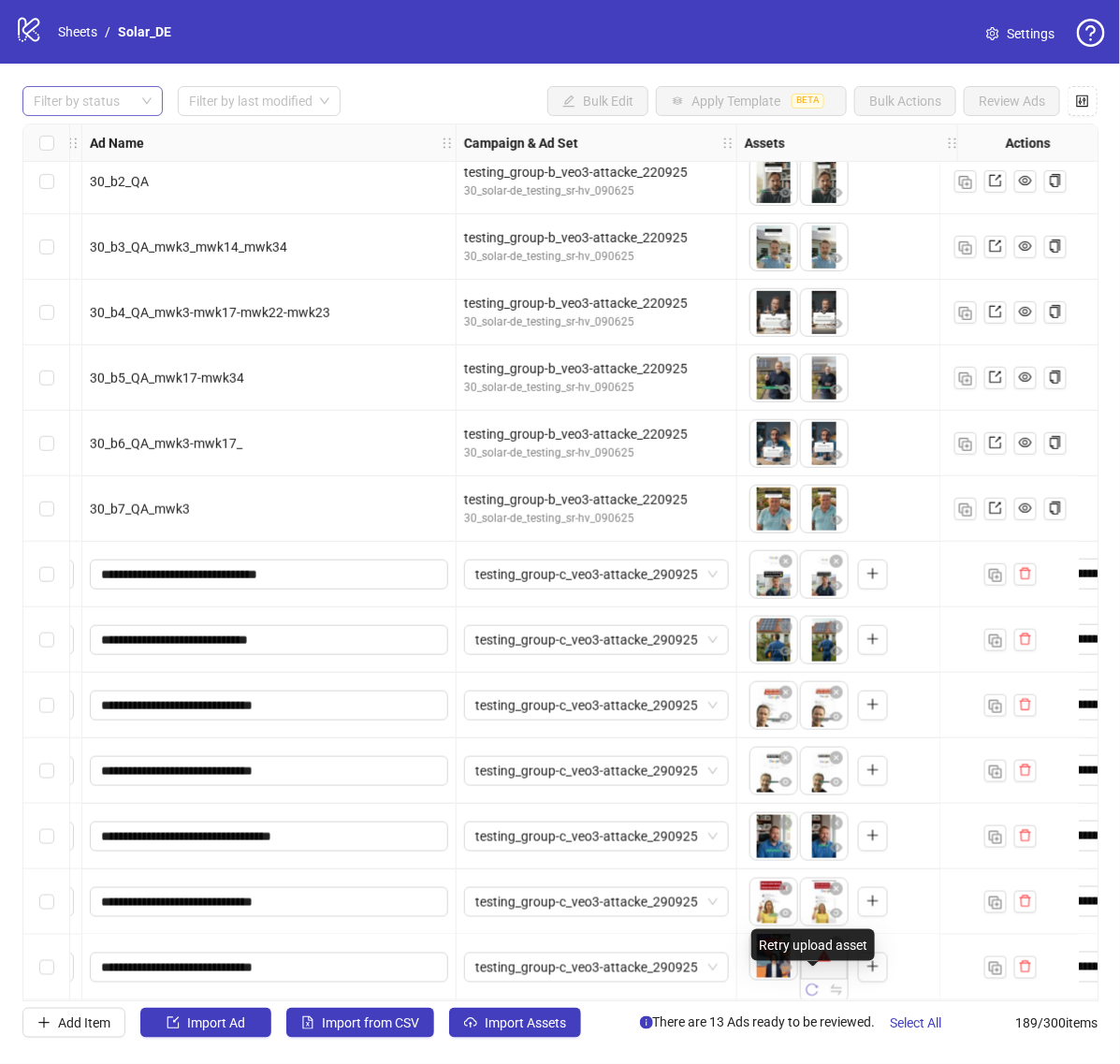
click at [809, 983] on icon "reload" at bounding box center [812, 990] width 13 height 13
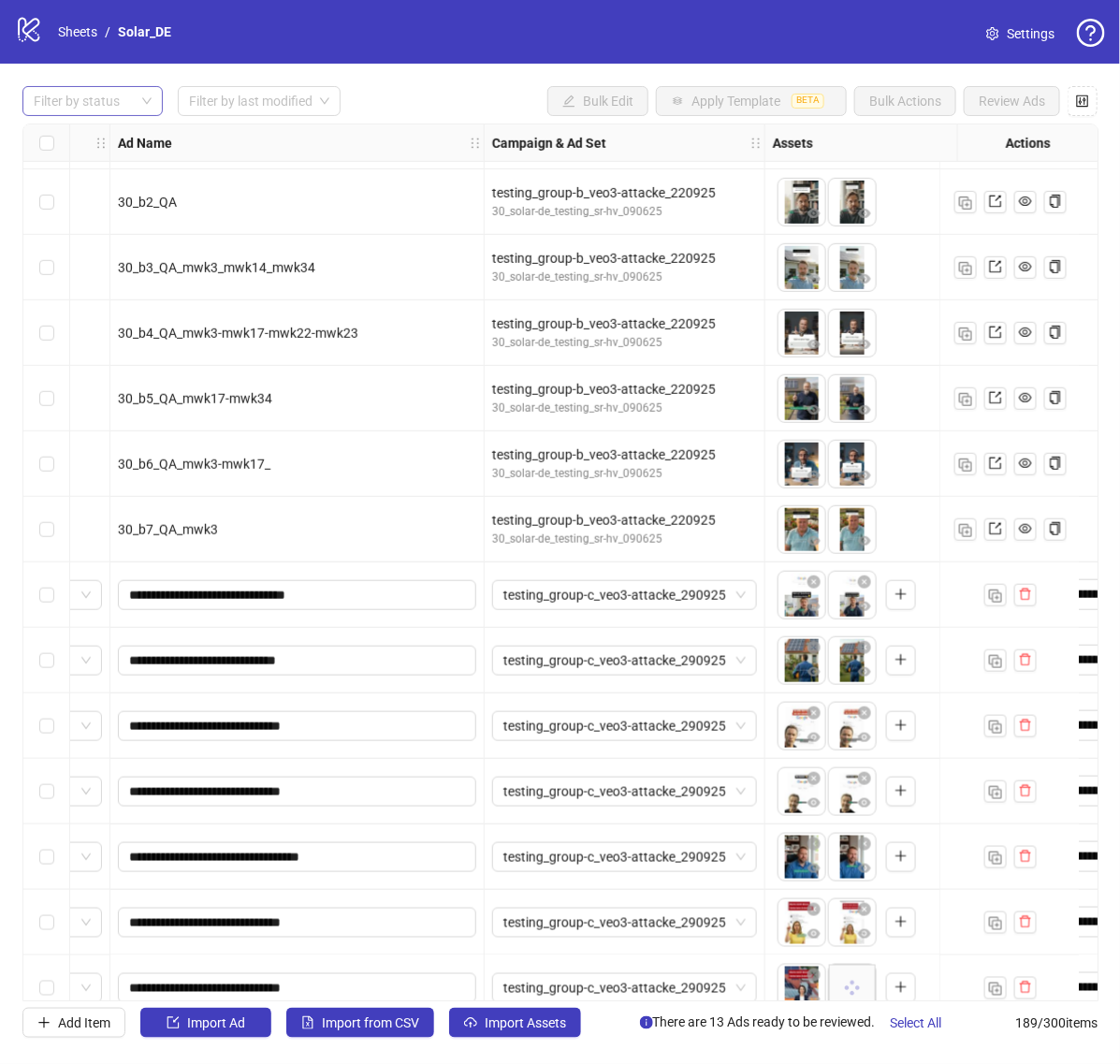
scroll to position [11550, 119]
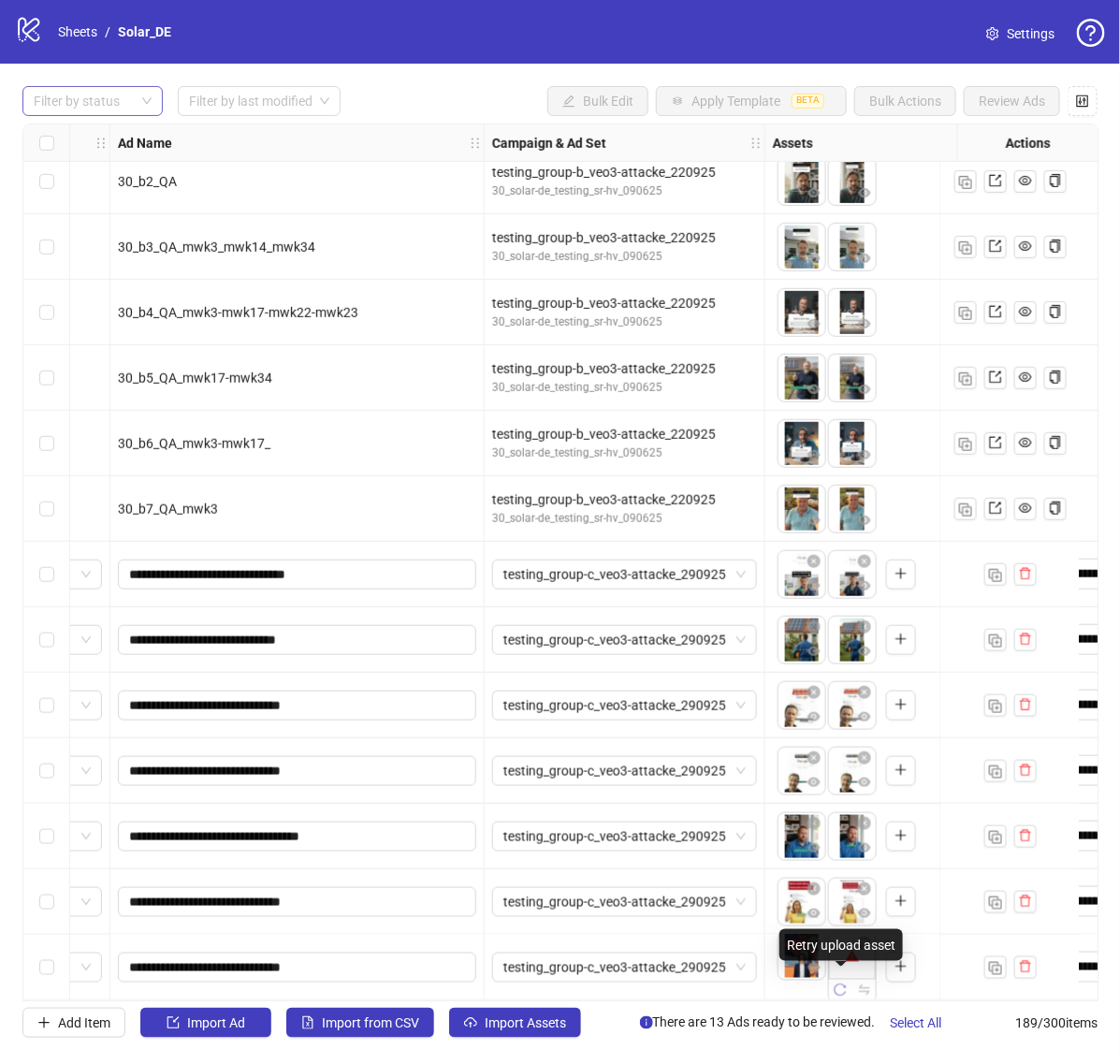
click at [836, 984] on icon "reload" at bounding box center [840, 990] width 12 height 12
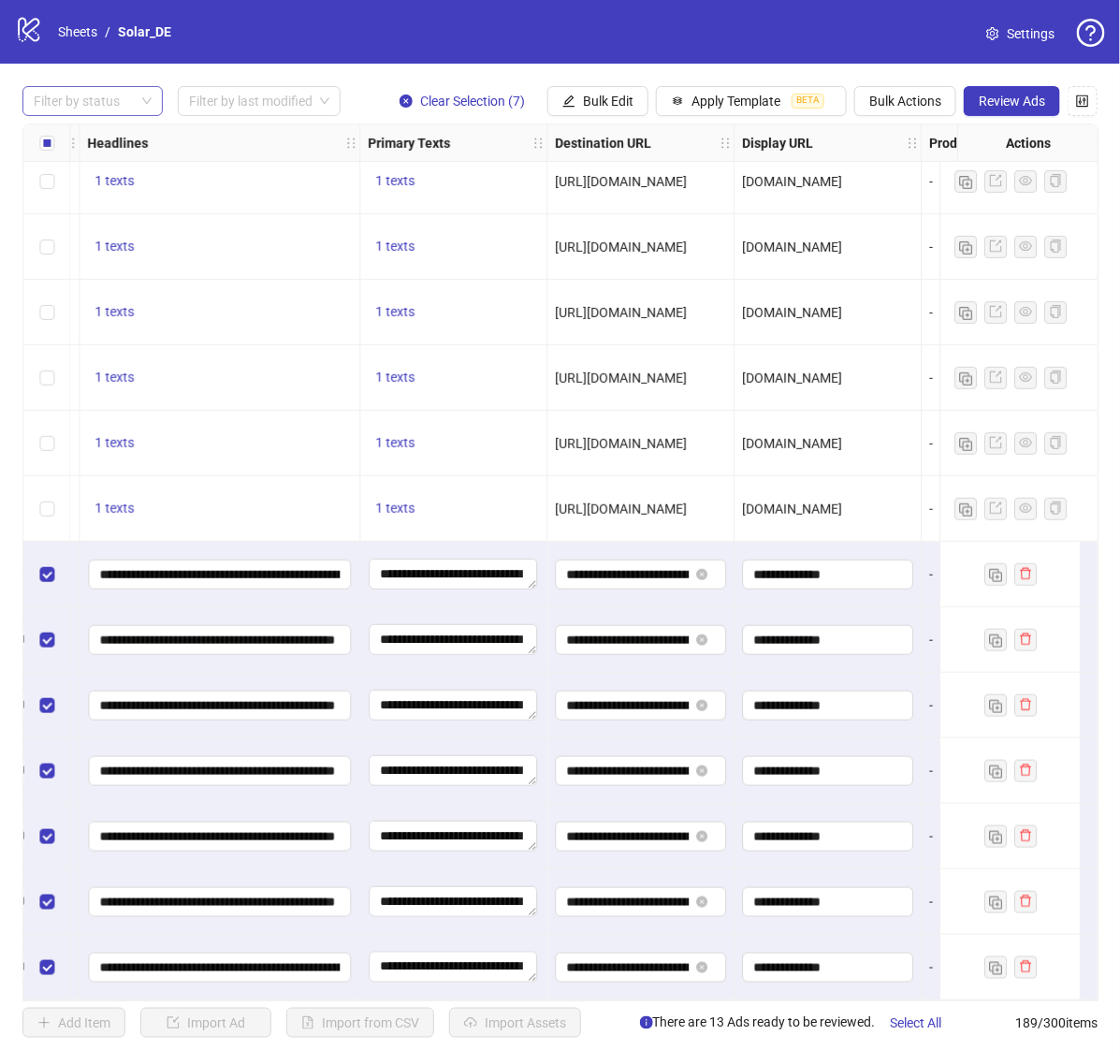
scroll to position [11550, 1629]
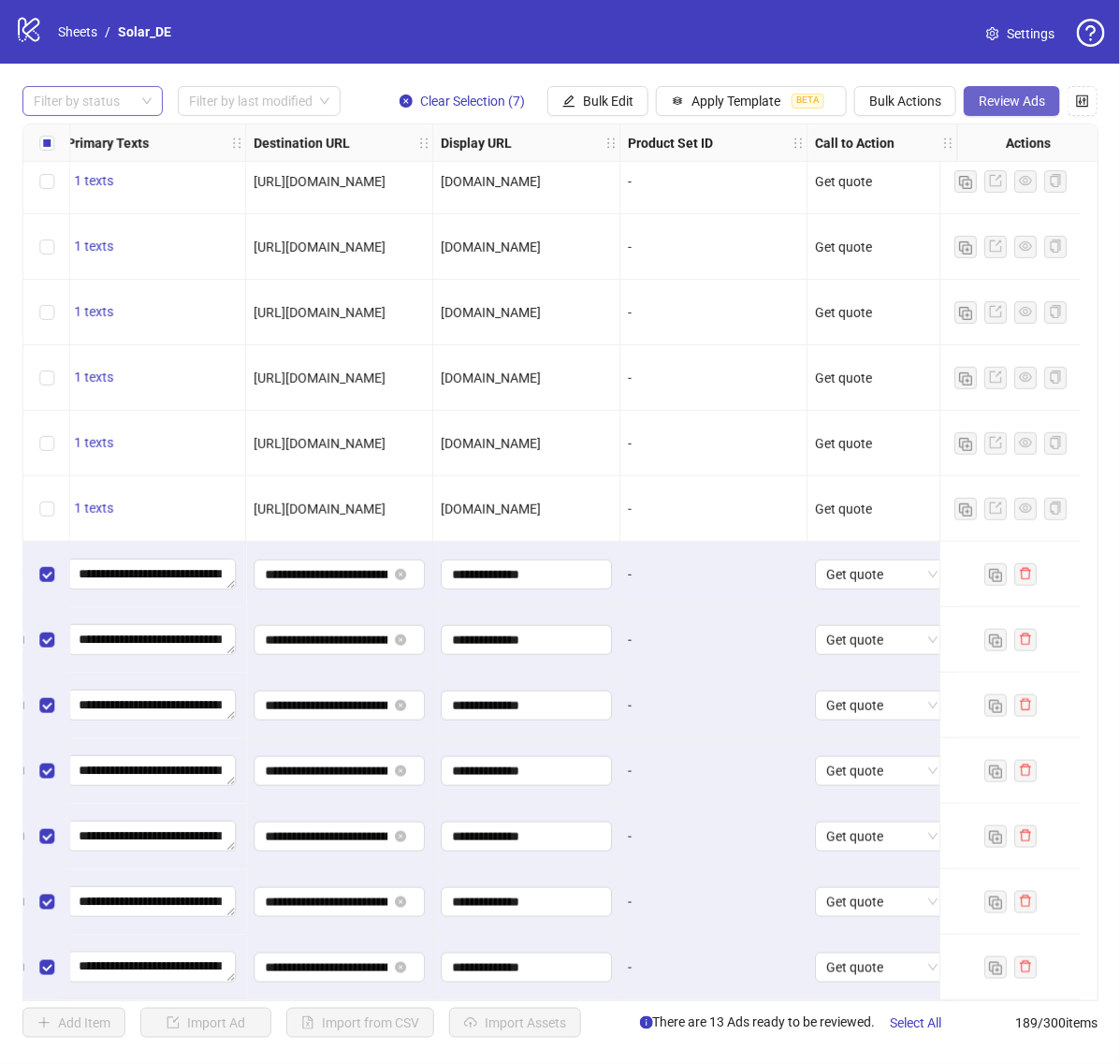
click at [1024, 110] on button "Review Ads" at bounding box center [1011, 101] width 97 height 30
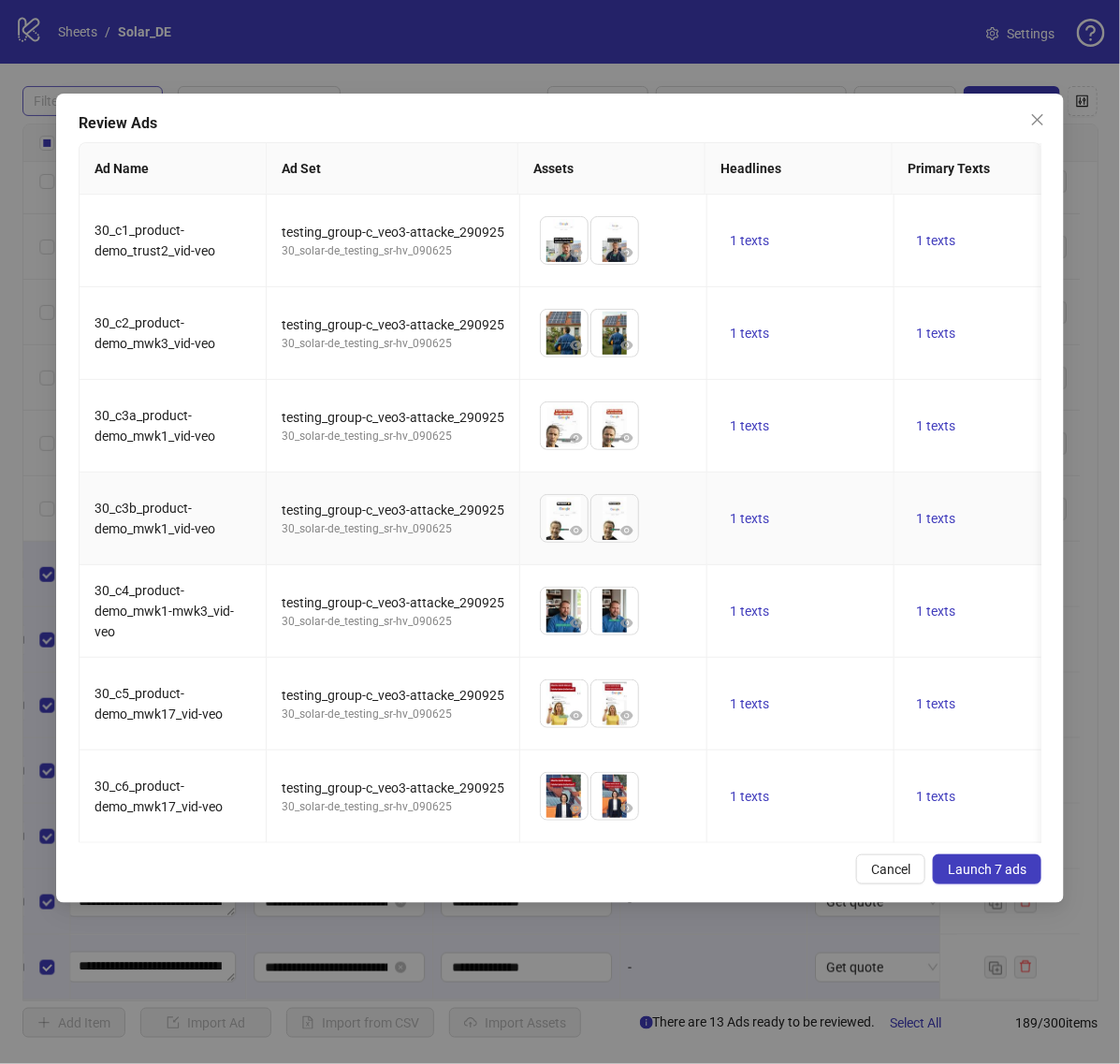
scroll to position [87, 0]
click at [969, 877] on span "Launch 7 ads" at bounding box center [988, 870] width 79 height 15
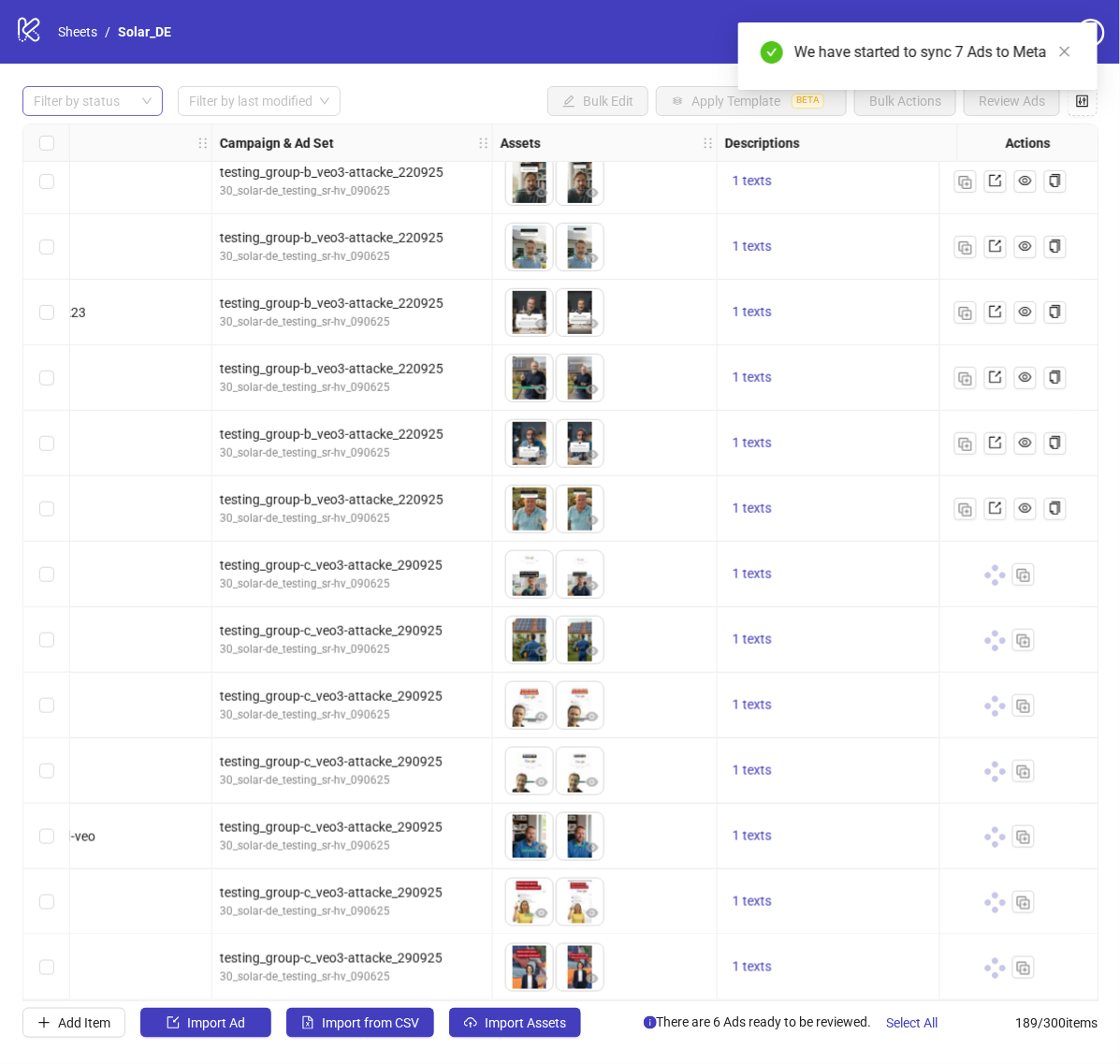
scroll to position [11550, 376]
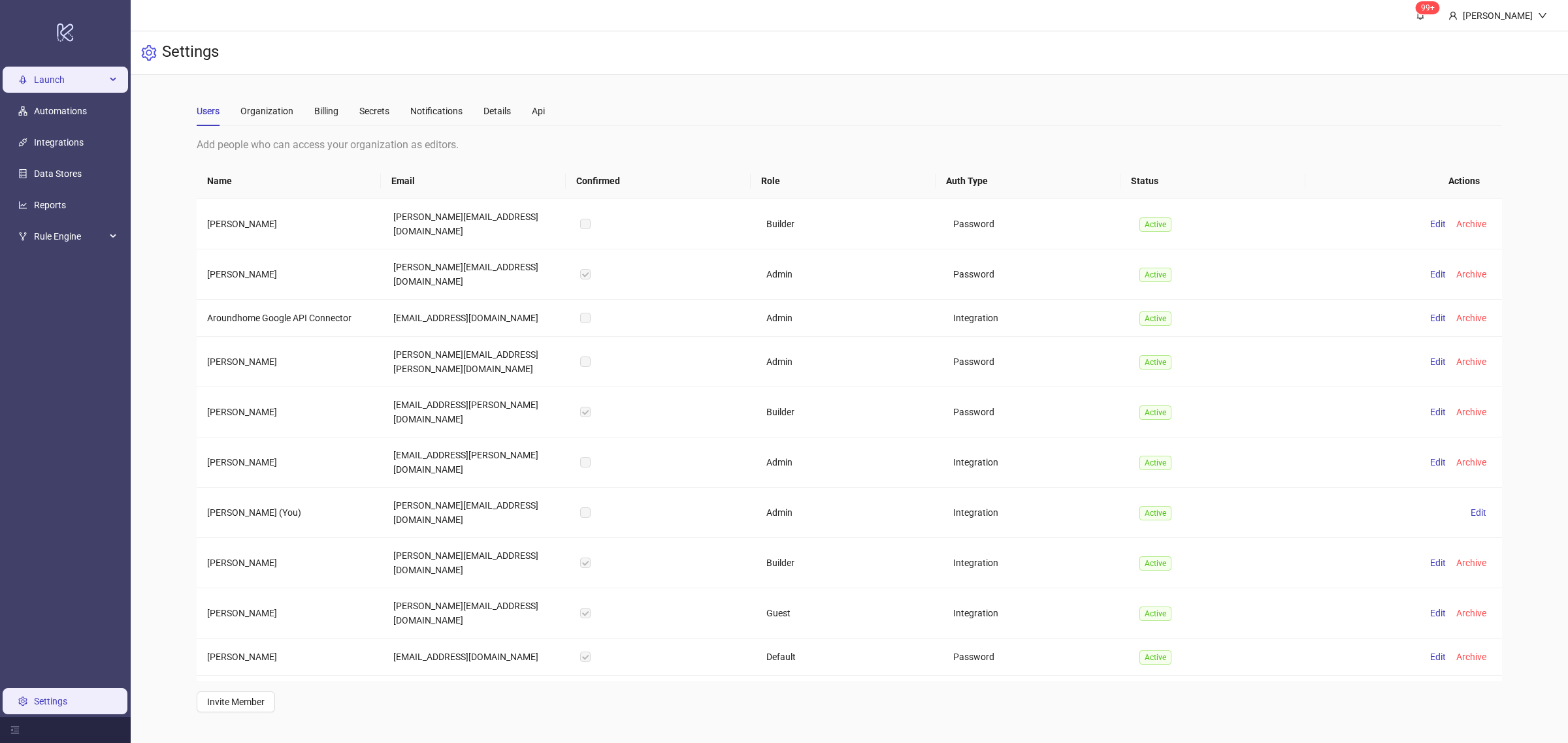
click at [64, 72] on span "Launch" at bounding box center [70, 80] width 72 height 26
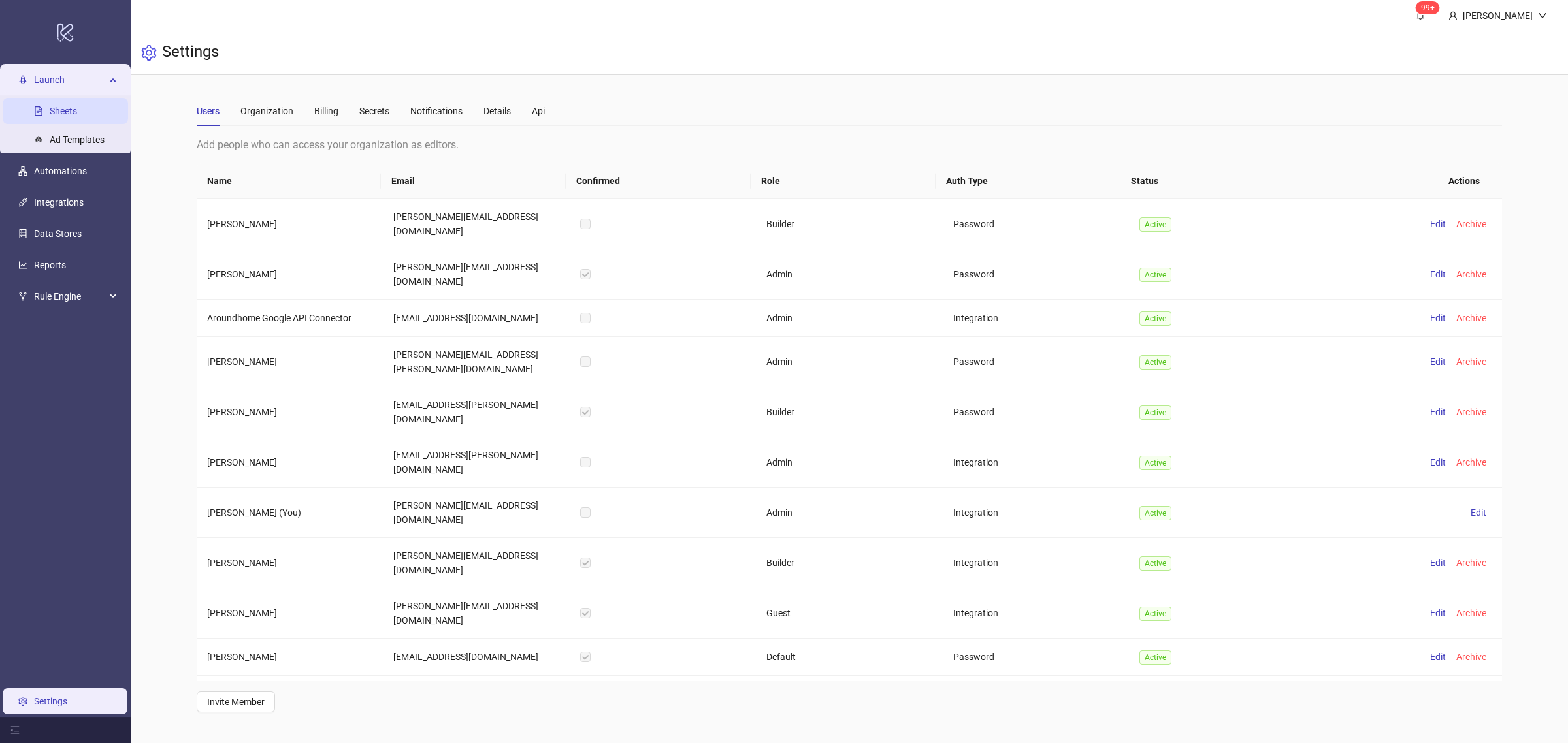
click at [77, 114] on link "Sheets" at bounding box center [64, 111] width 28 height 10
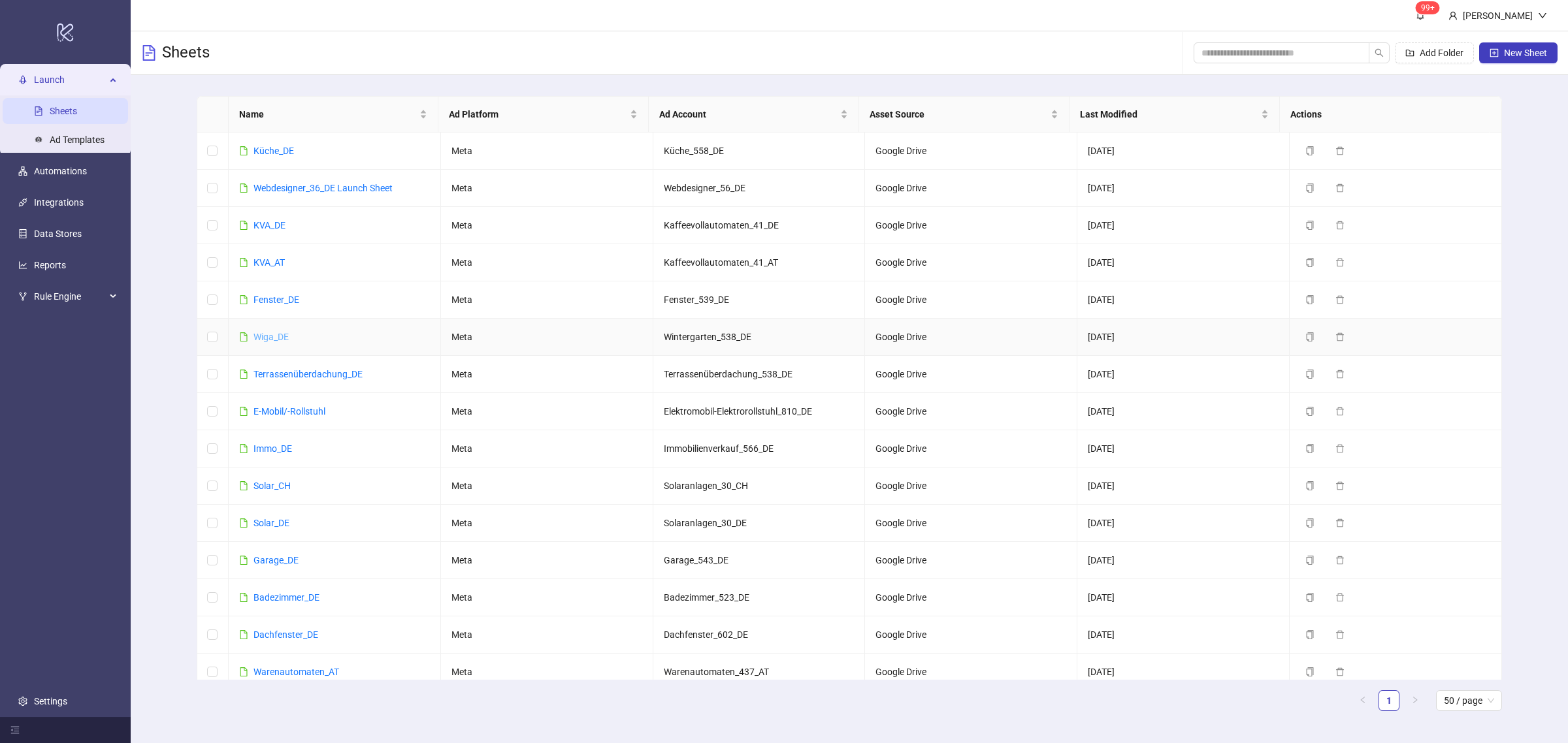
click at [273, 334] on link "Wiga_DE" at bounding box center [271, 337] width 35 height 10
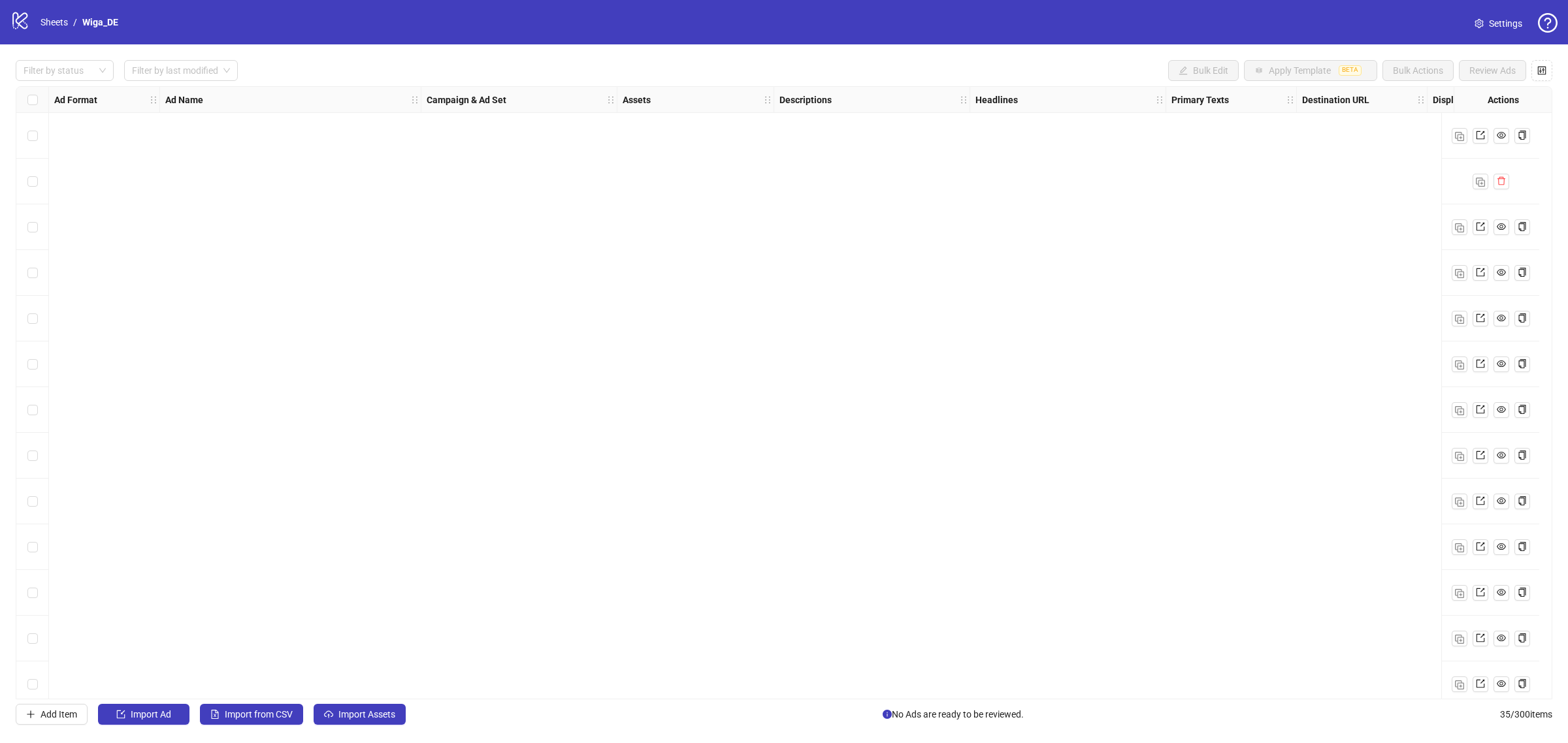
scroll to position [1019, 0]
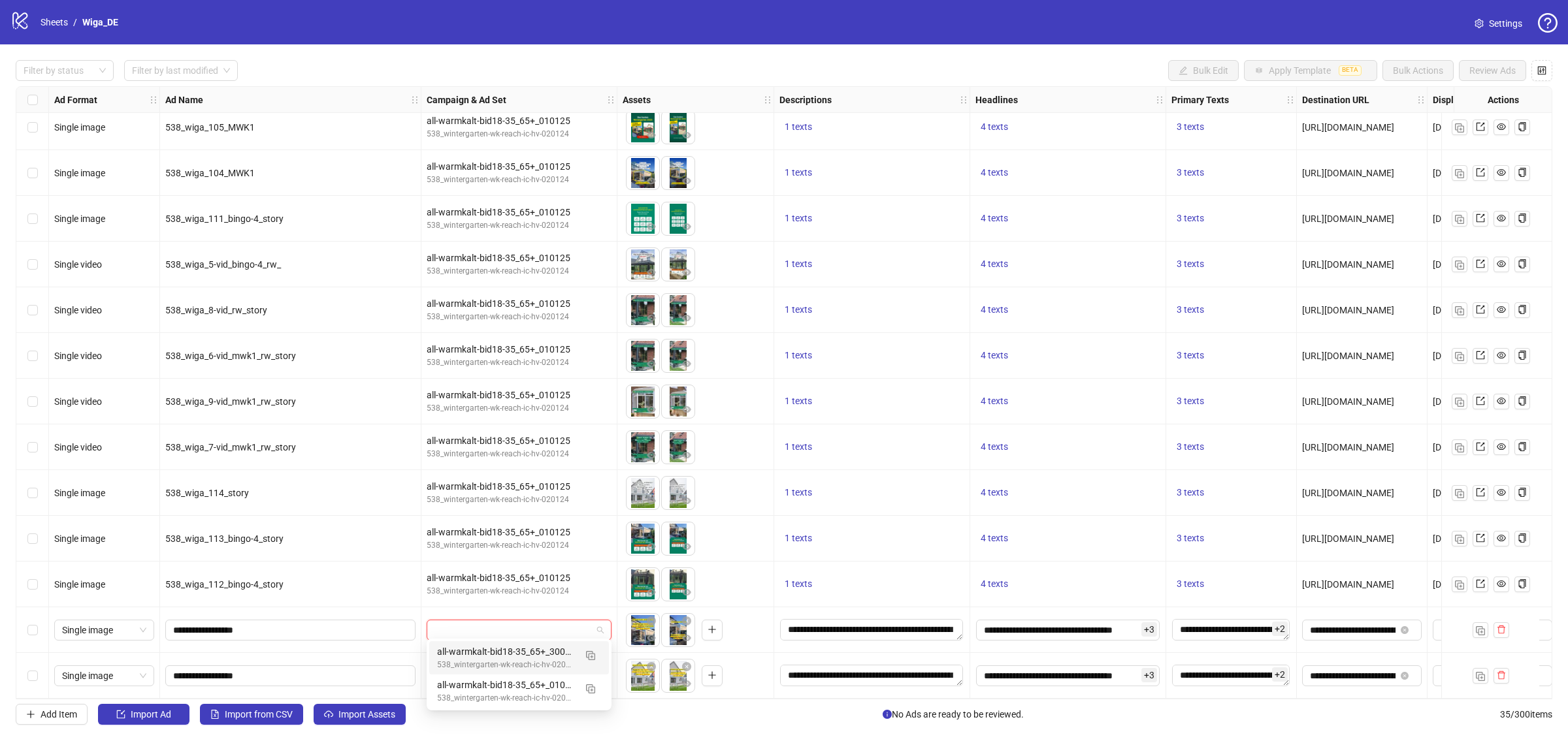
click at [444, 624] on input "search" at bounding box center [513, 630] width 157 height 20
click at [475, 650] on div "all-warmkalt-bid18-35_65+_300925" at bounding box center [506, 652] width 138 height 14
click at [471, 670] on input "search" at bounding box center [513, 676] width 157 height 20
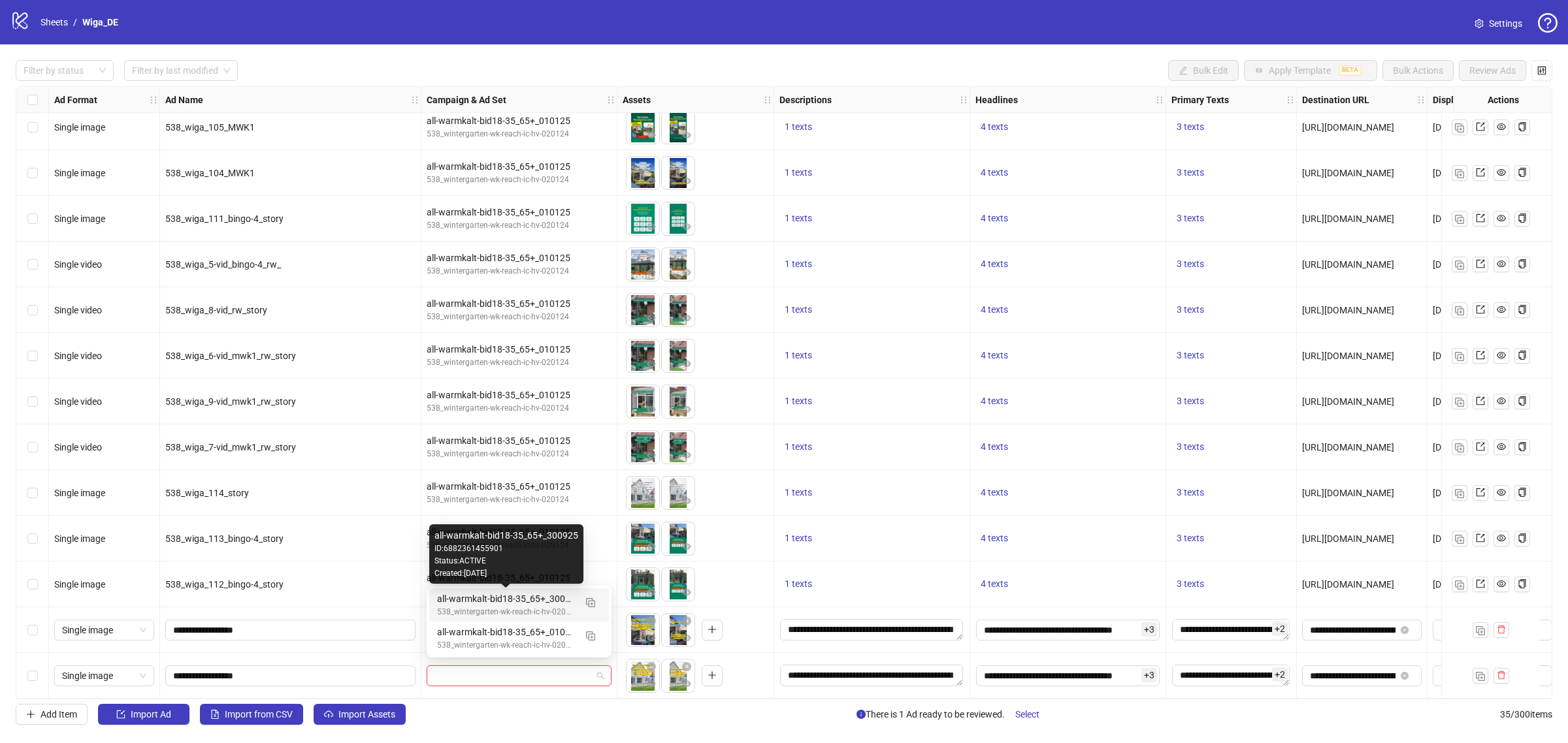
click at [474, 604] on div "all-warmkalt-bid18-35_65+_300925" at bounding box center [506, 599] width 138 height 14
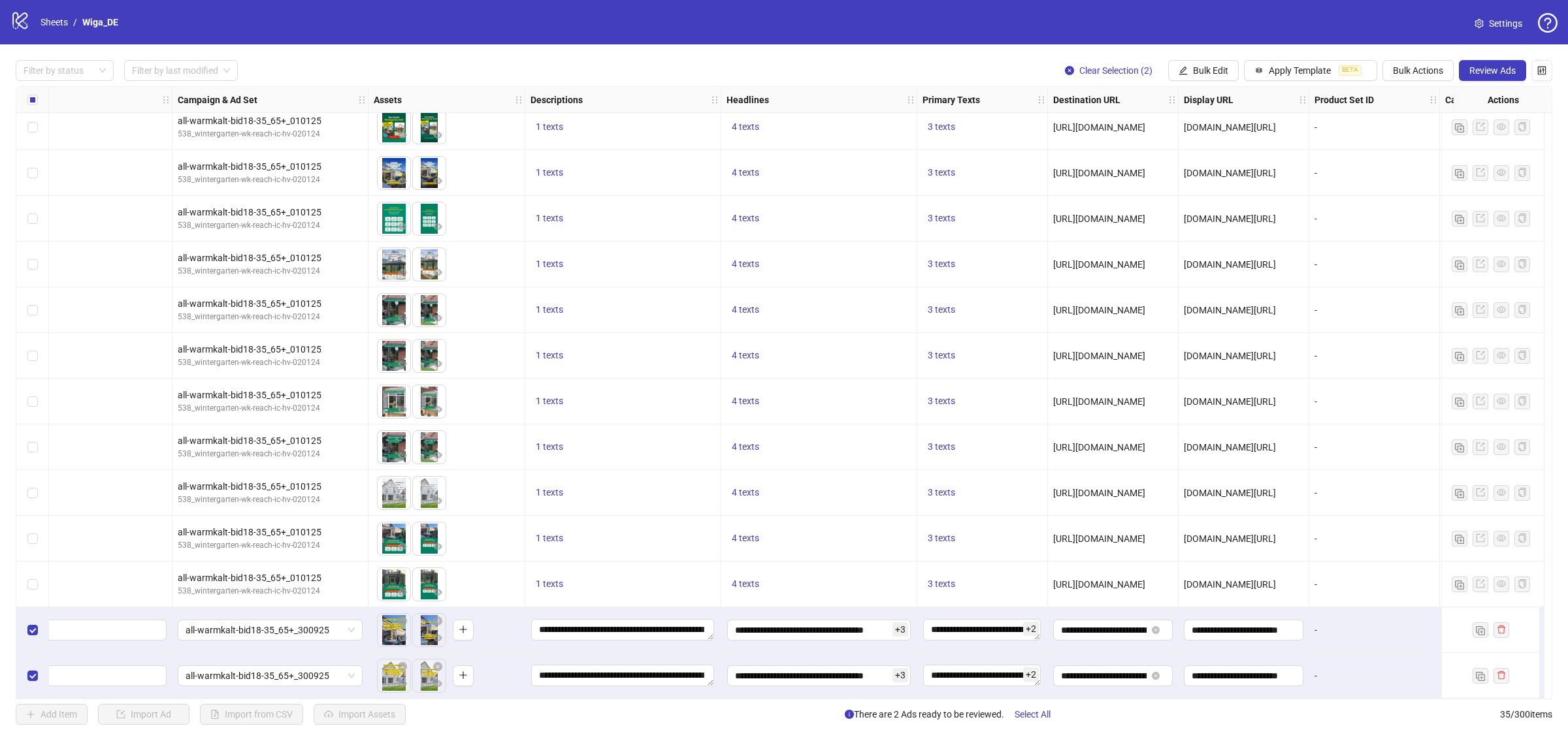
scroll to position [1019, 351]
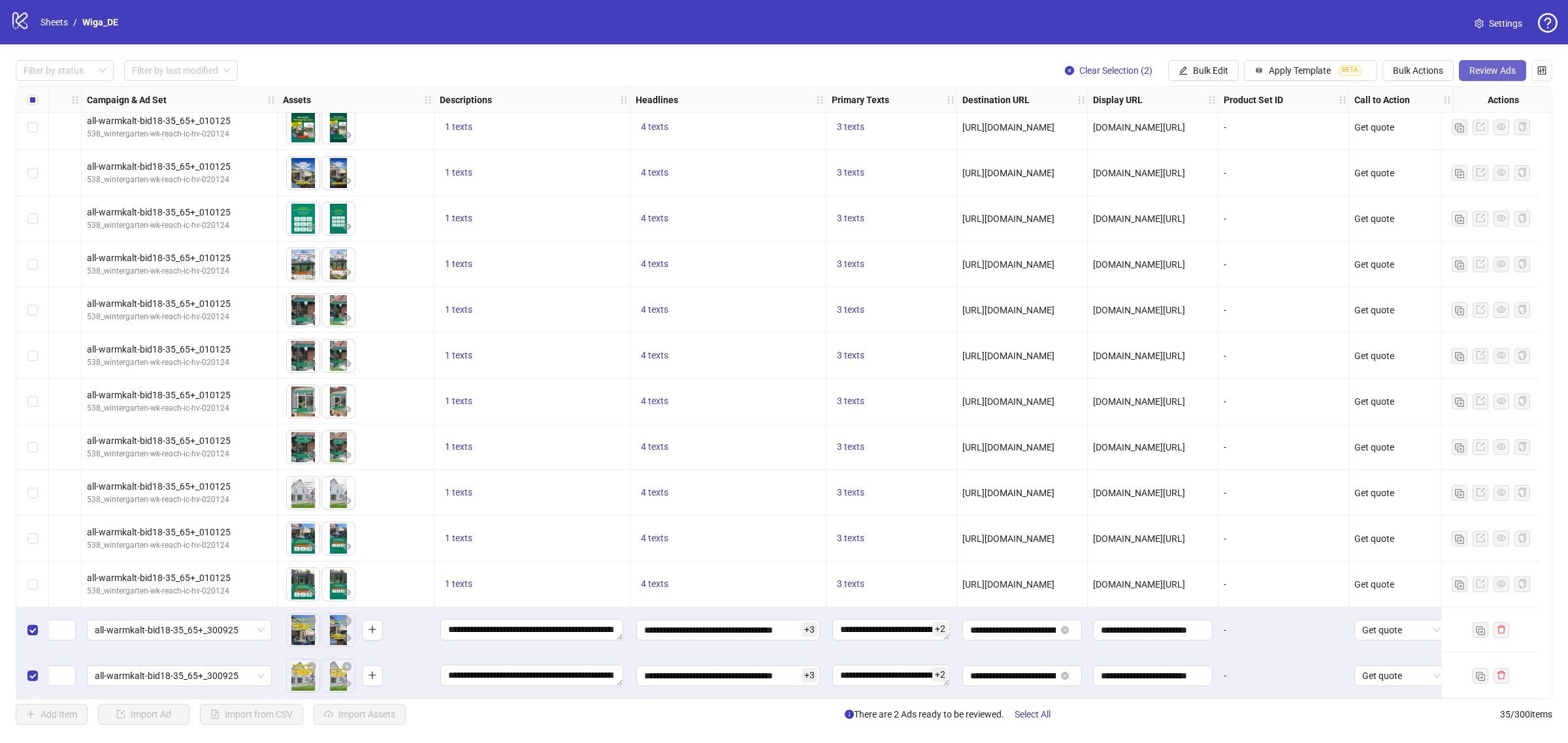
click at [1486, 79] on button "Review Ads" at bounding box center [1492, 71] width 68 height 21
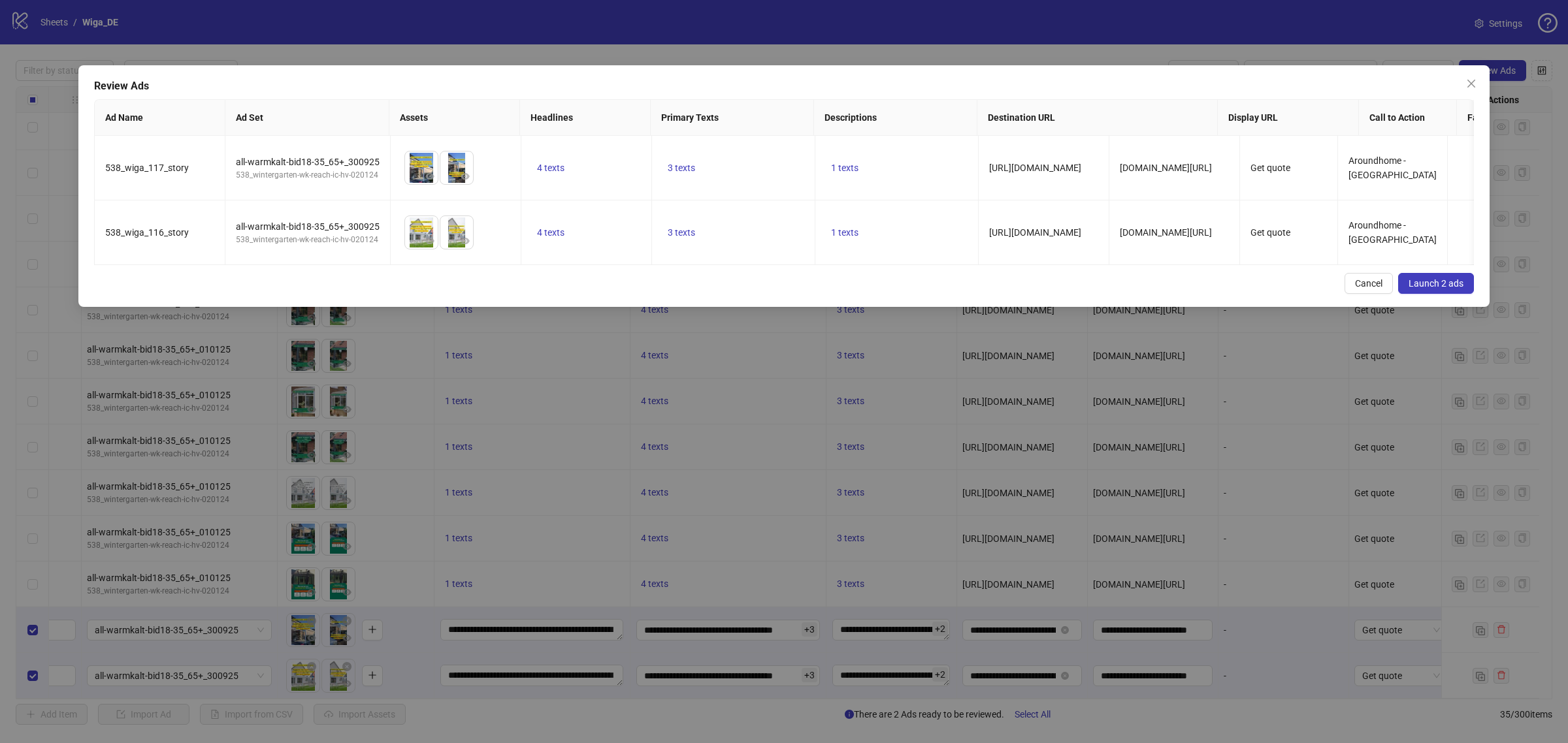
click at [1437, 288] on span "Launch 2 ads" at bounding box center [1436, 284] width 55 height 10
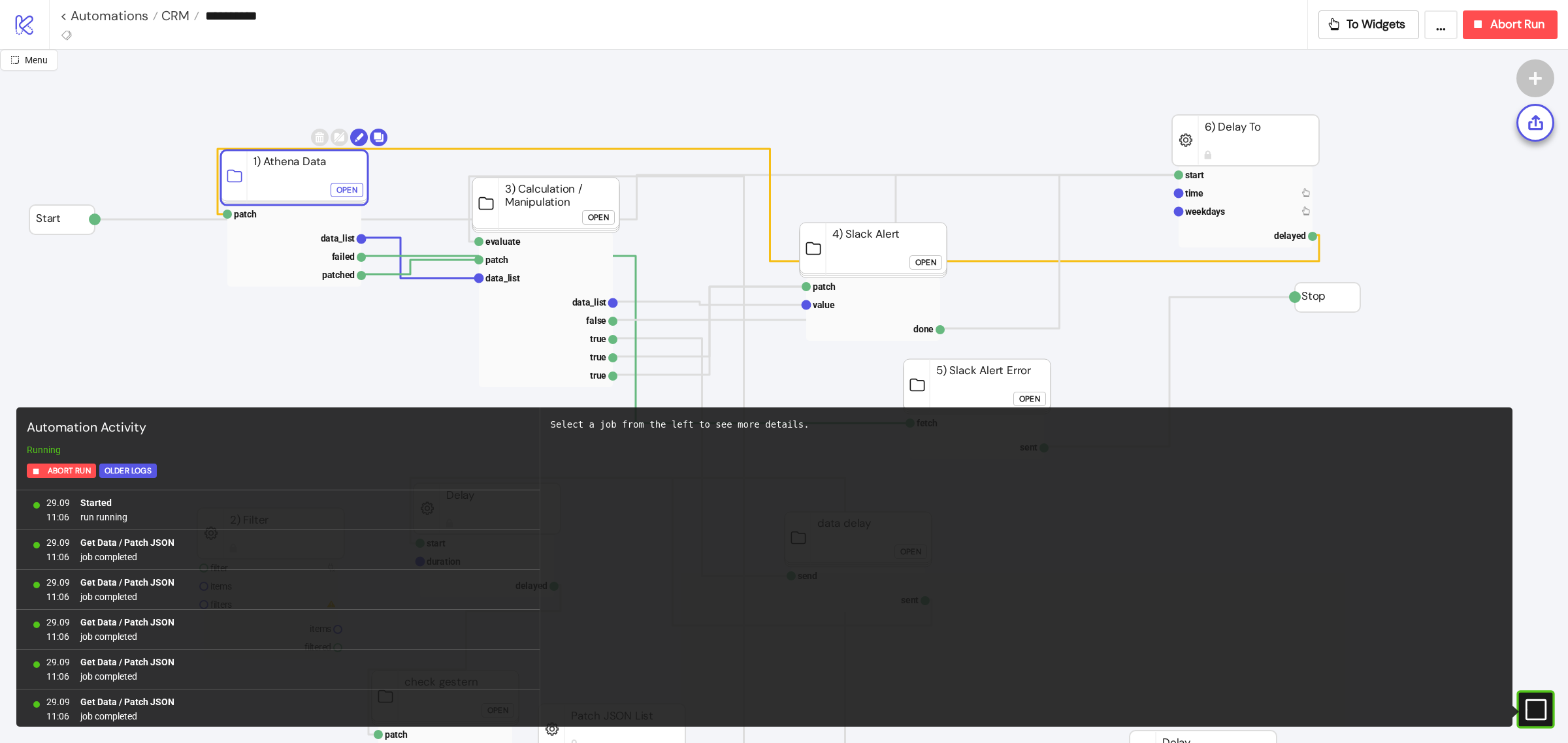
scroll to position [7438, 0]
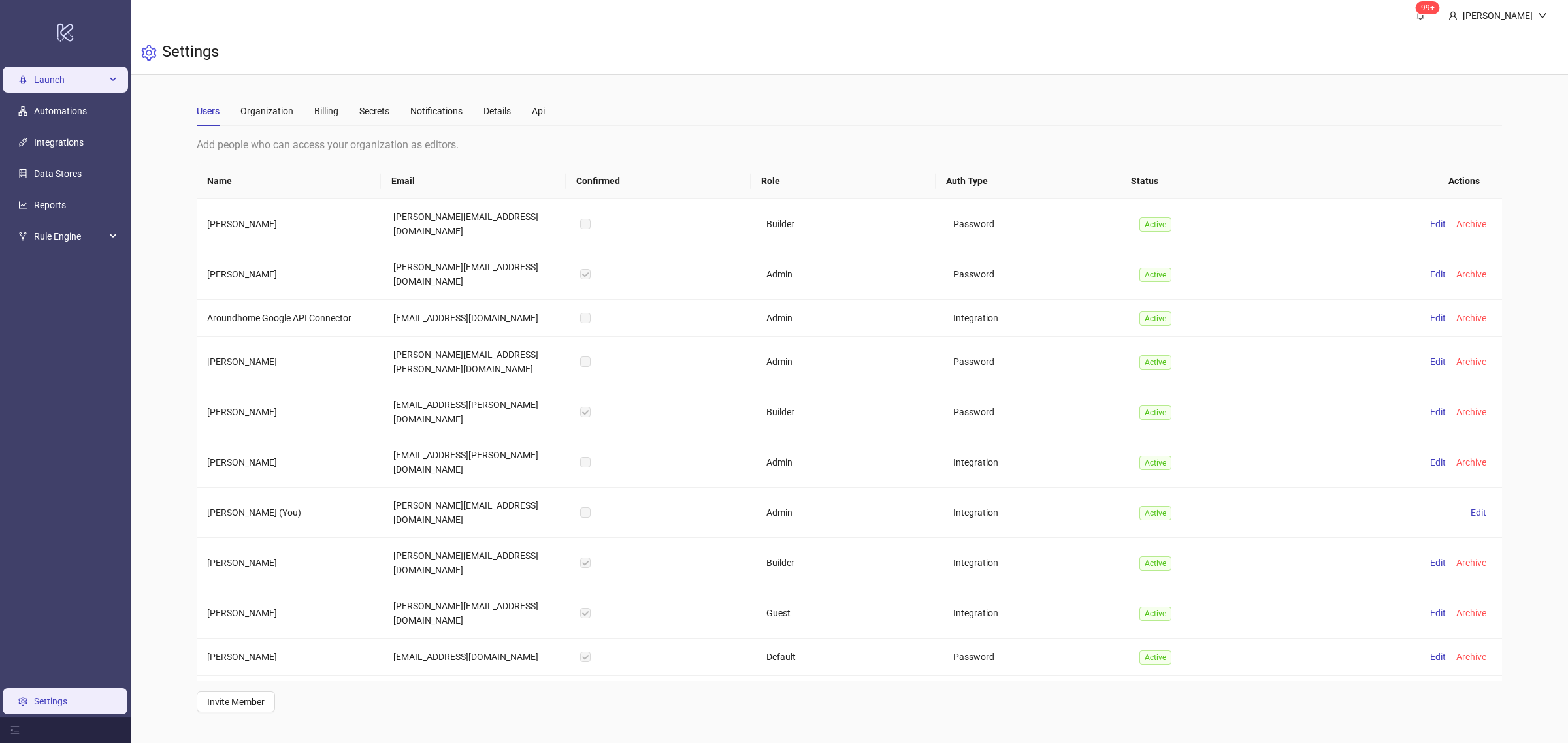
click at [43, 92] on span "Launch" at bounding box center [70, 80] width 72 height 26
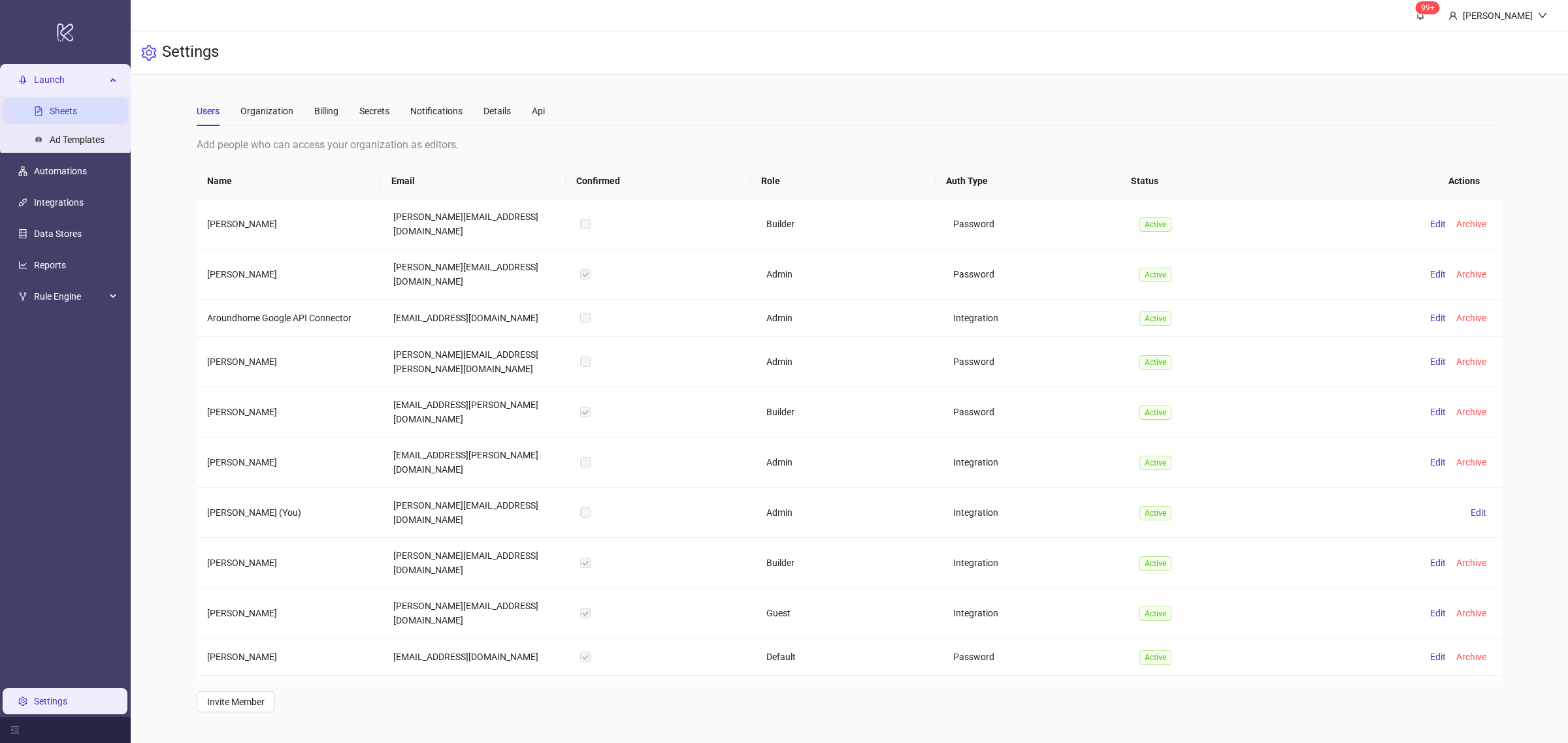
click at [77, 115] on link "Sheets" at bounding box center [64, 111] width 28 height 10
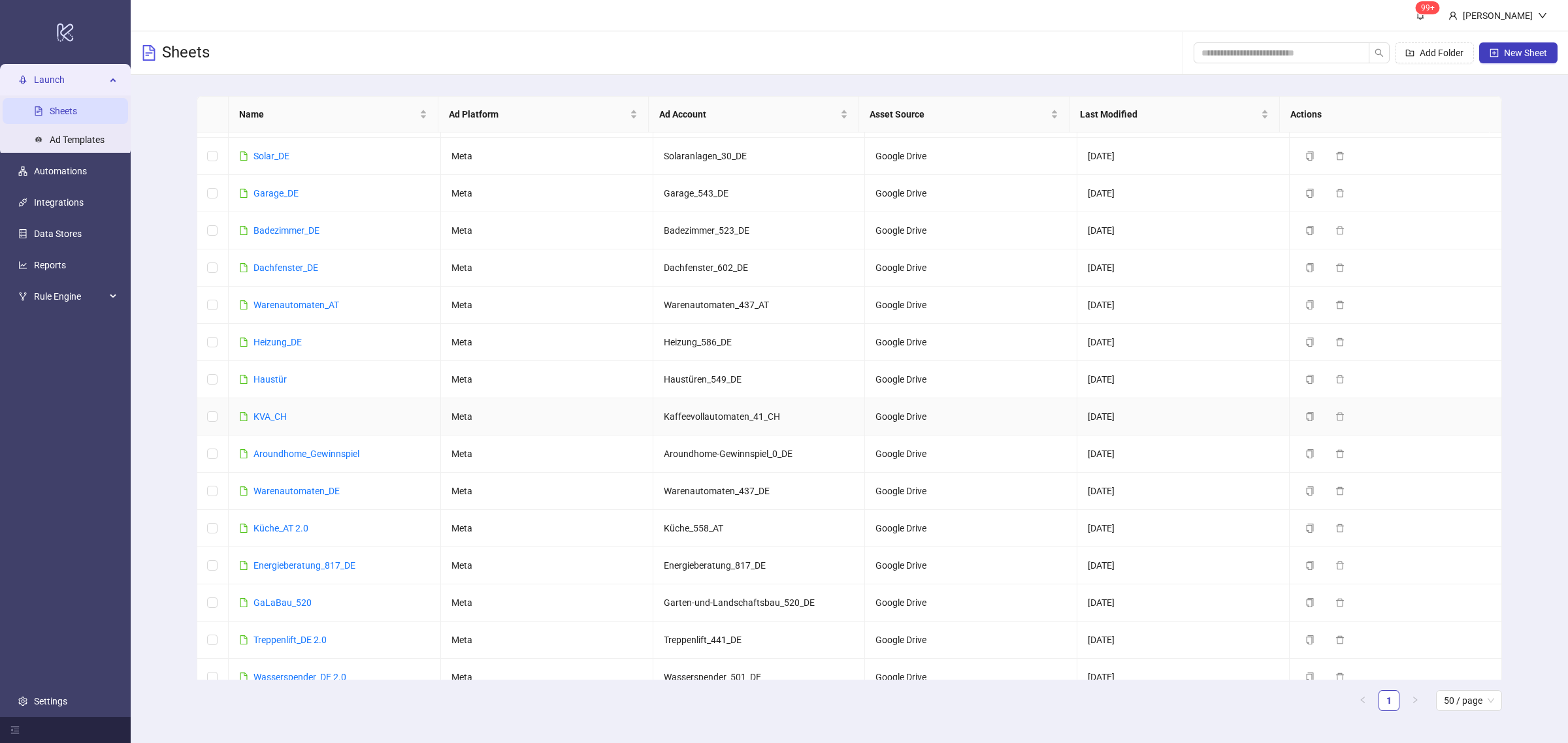
scroll to position [371, 0]
click at [321, 491] on link "Warenautomaten_DE" at bounding box center [297, 487] width 87 height 10
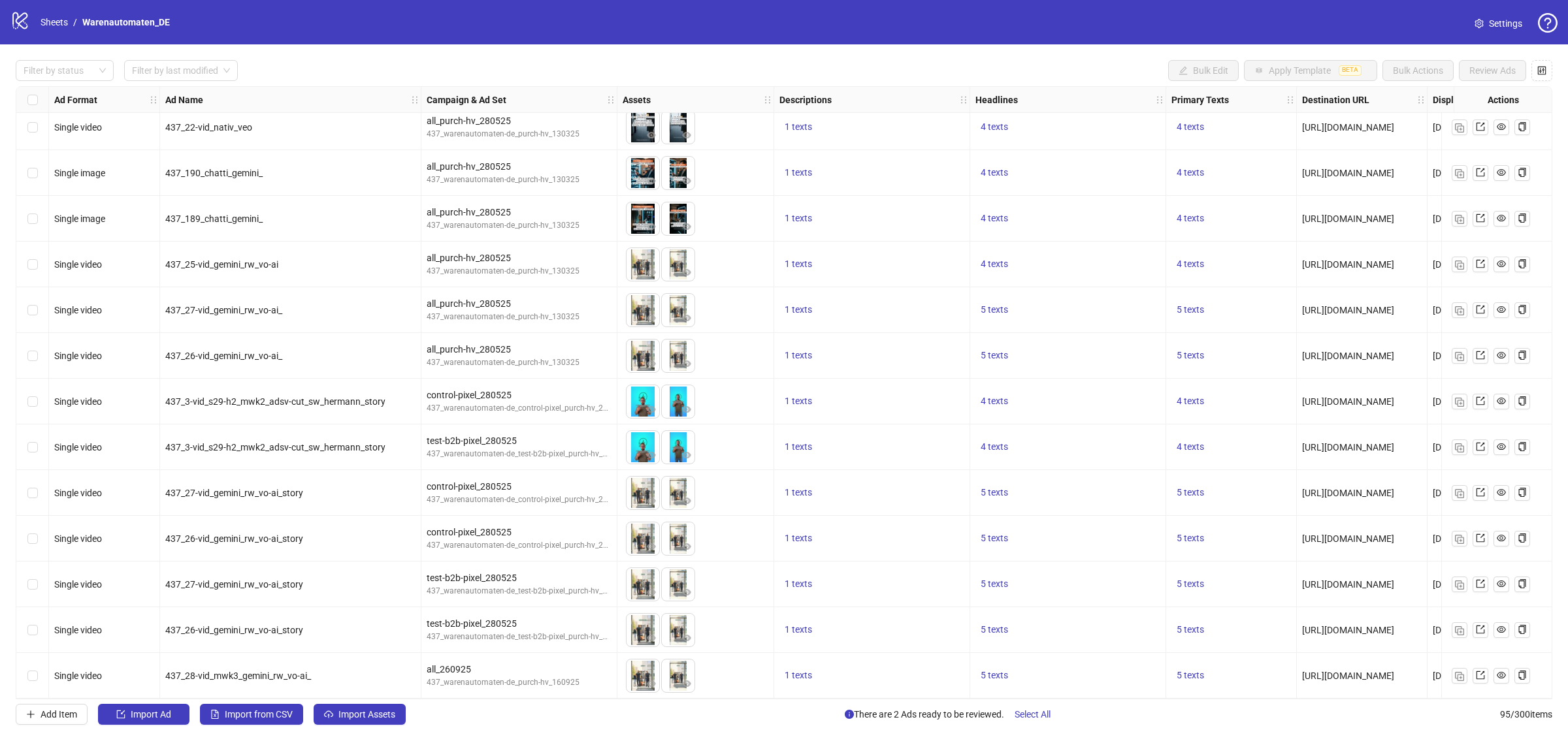
scroll to position [3762, 0]
click at [370, 706] on button "Import Assets" at bounding box center [359, 714] width 92 height 21
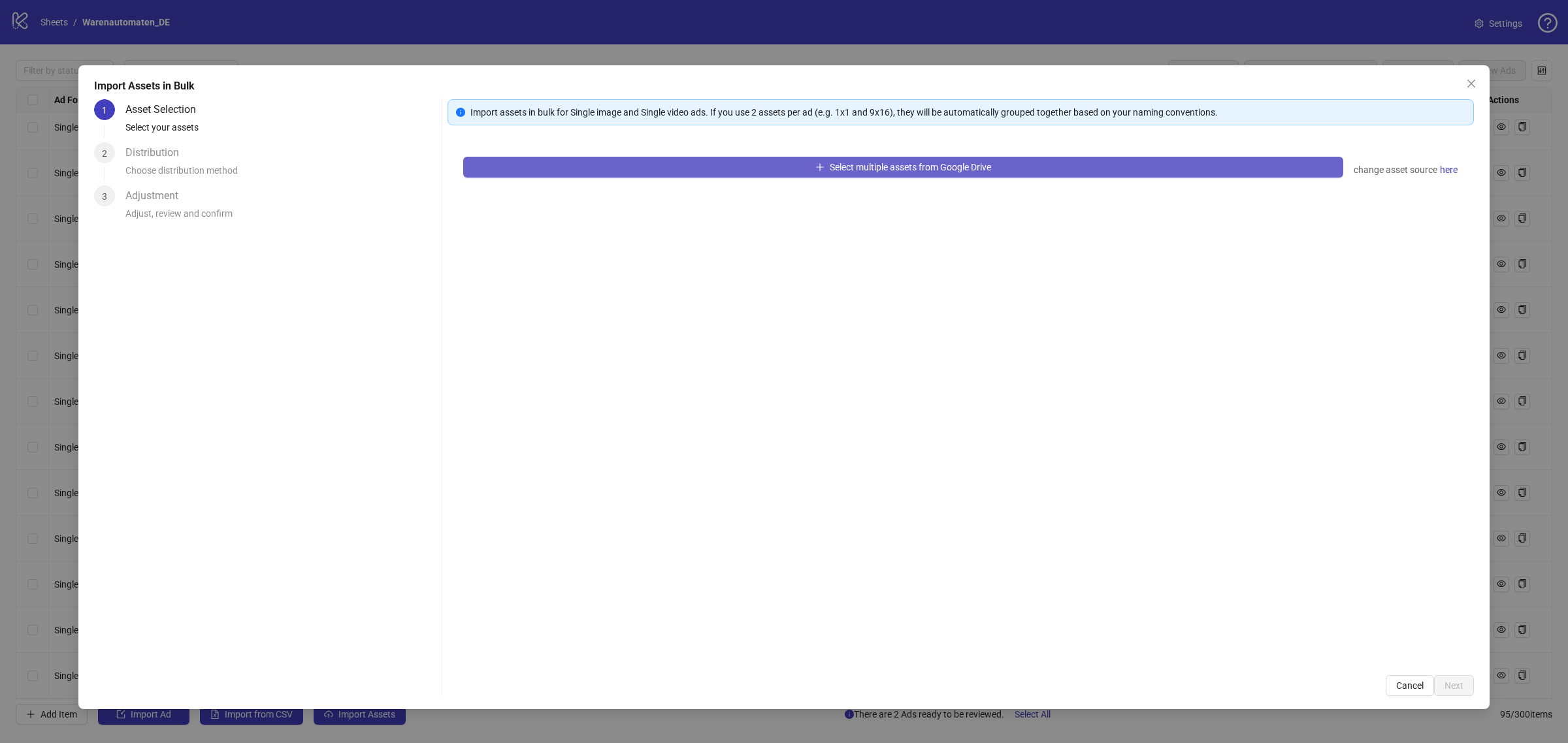
click at [840, 173] on button "Select multiple assets from Google Drive" at bounding box center [903, 167] width 880 height 21
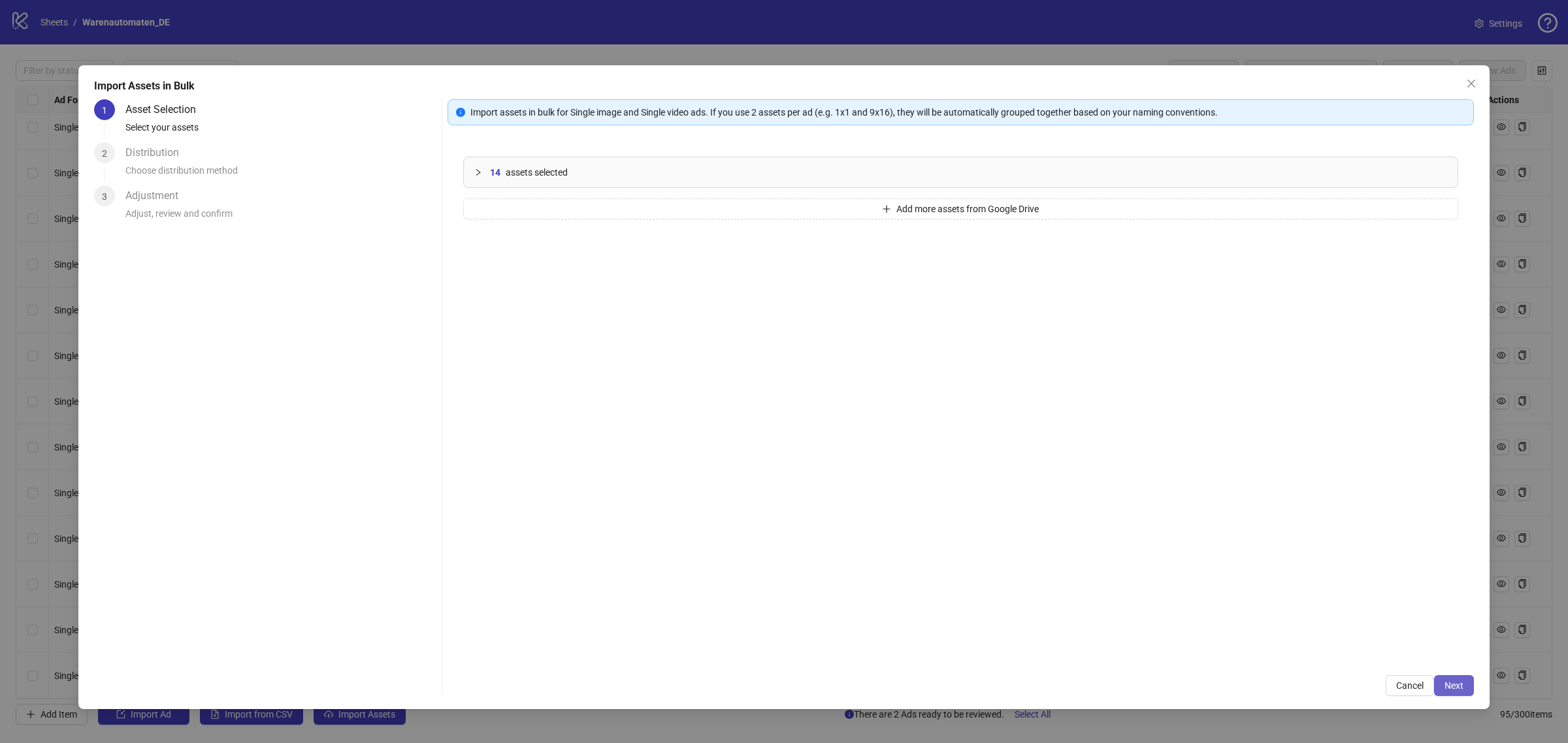
click at [1438, 679] on button "Next" at bounding box center [1453, 685] width 40 height 21
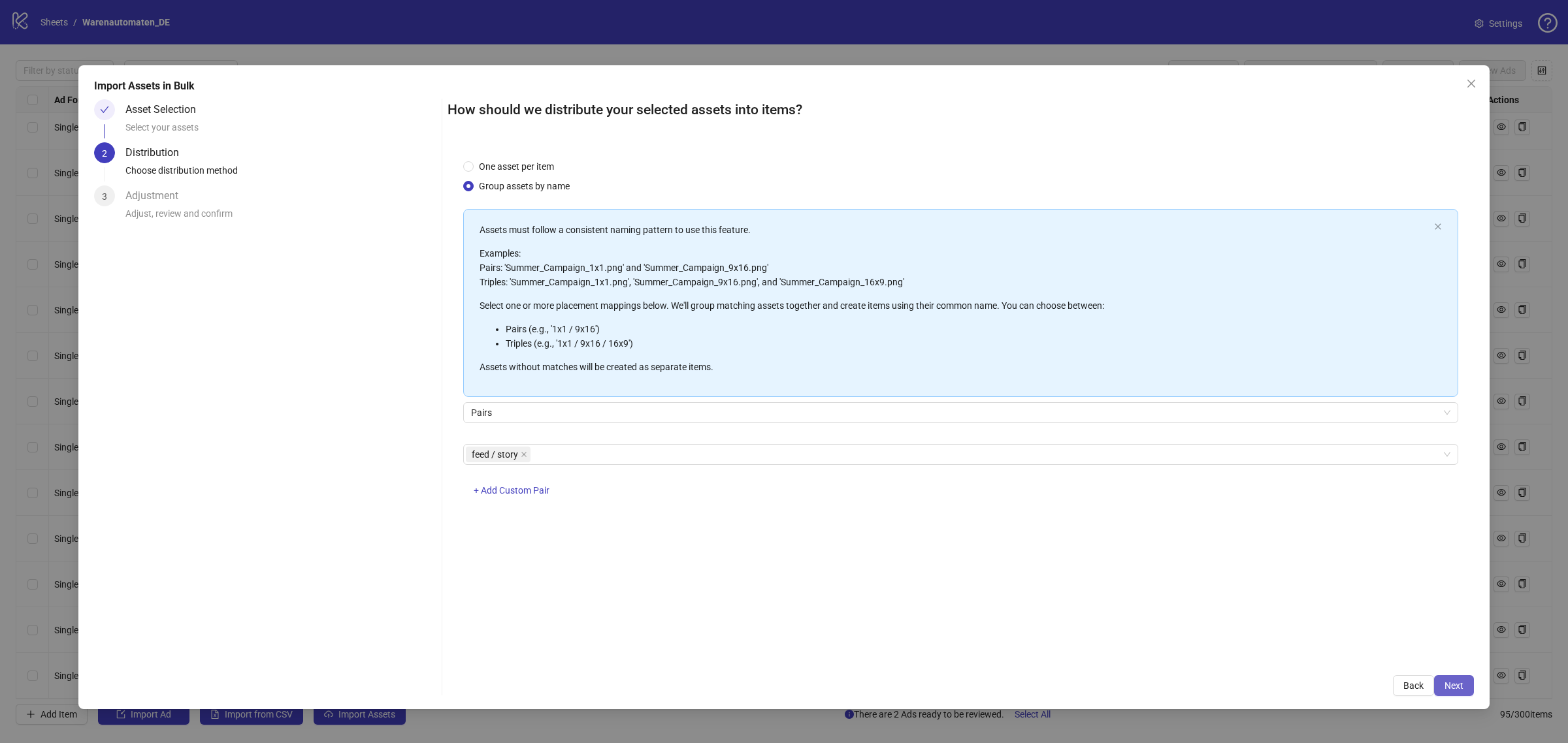
click at [1462, 684] on span "Next" at bounding box center [1453, 685] width 19 height 10
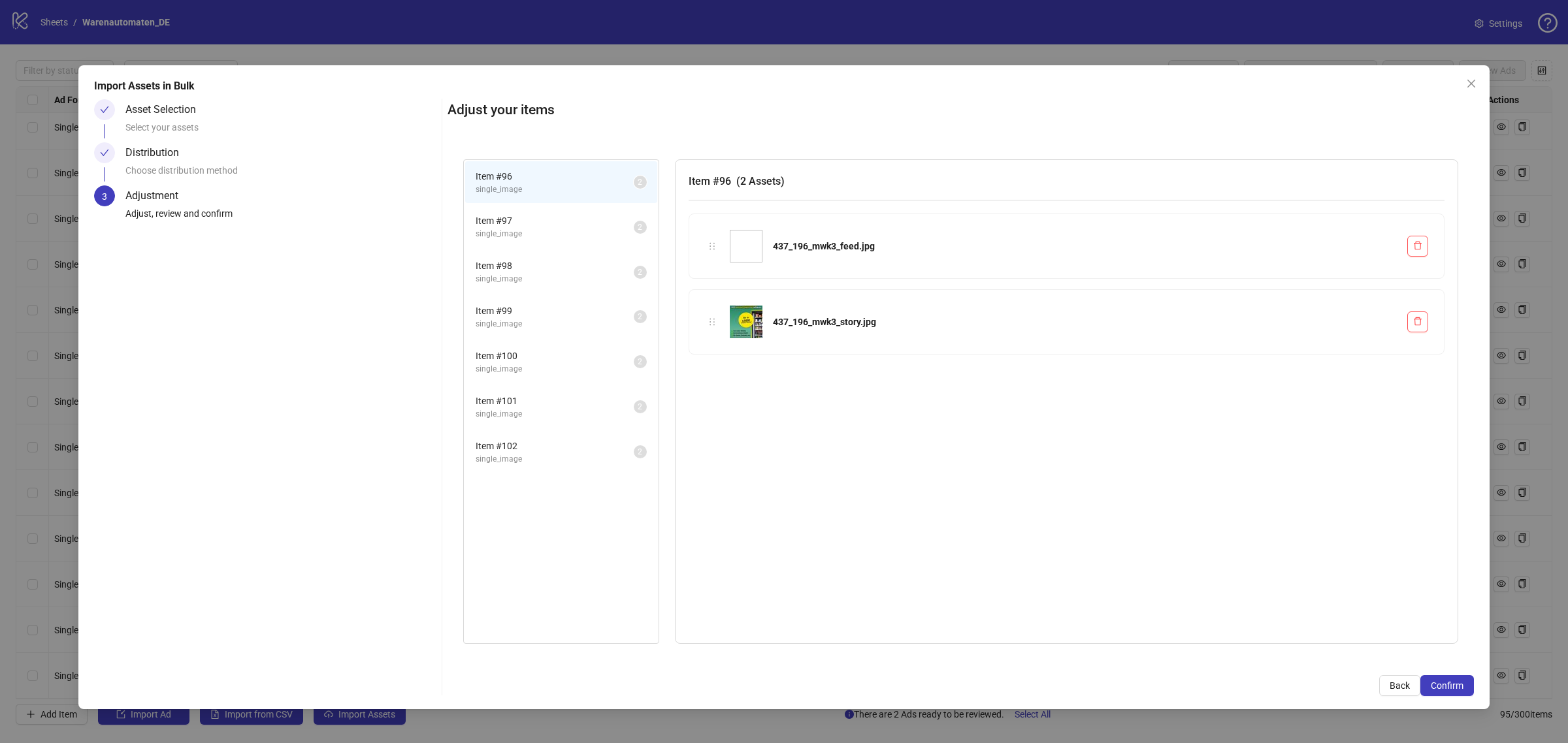
click at [1462, 684] on span "Confirm" at bounding box center [1447, 685] width 33 height 10
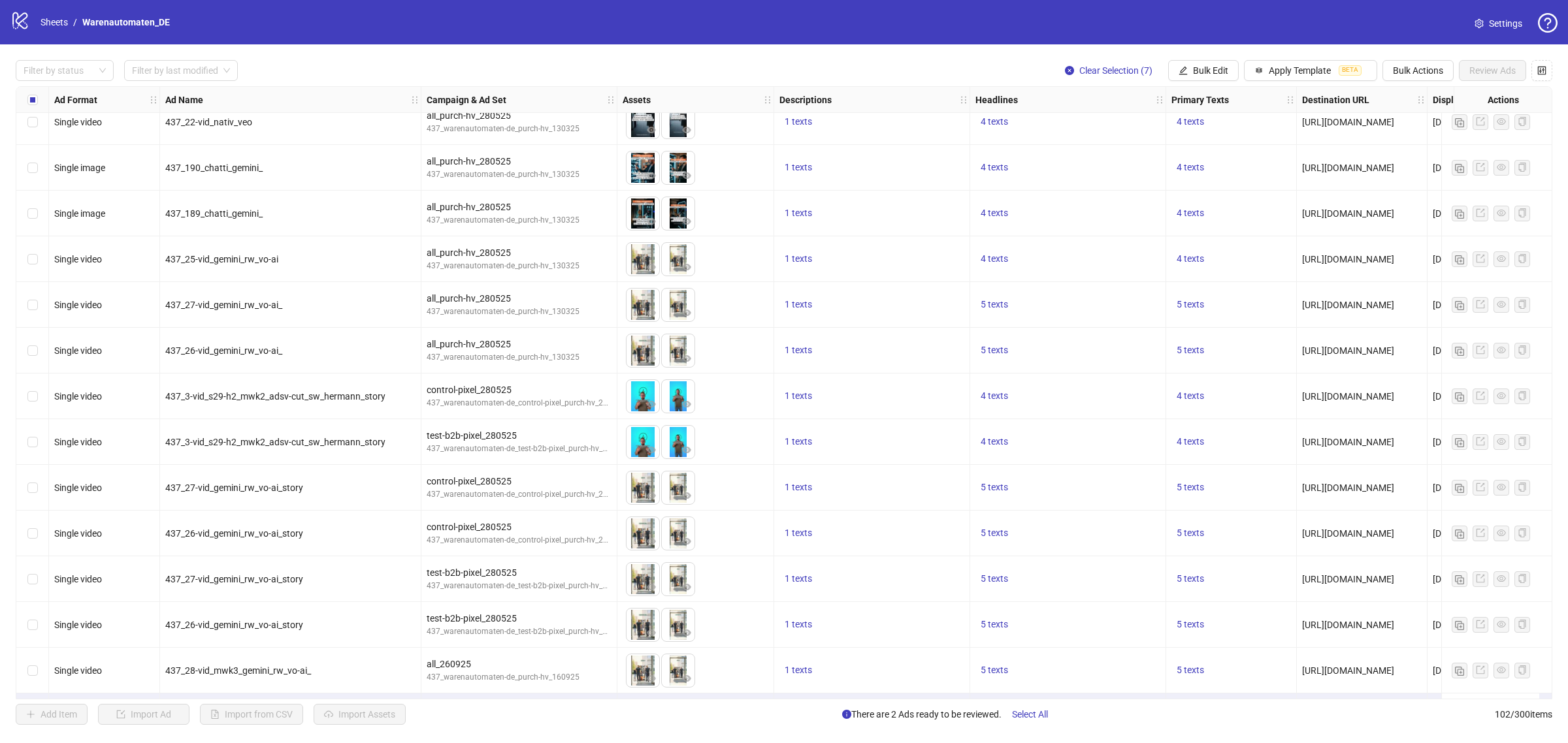
scroll to position [4081, 0]
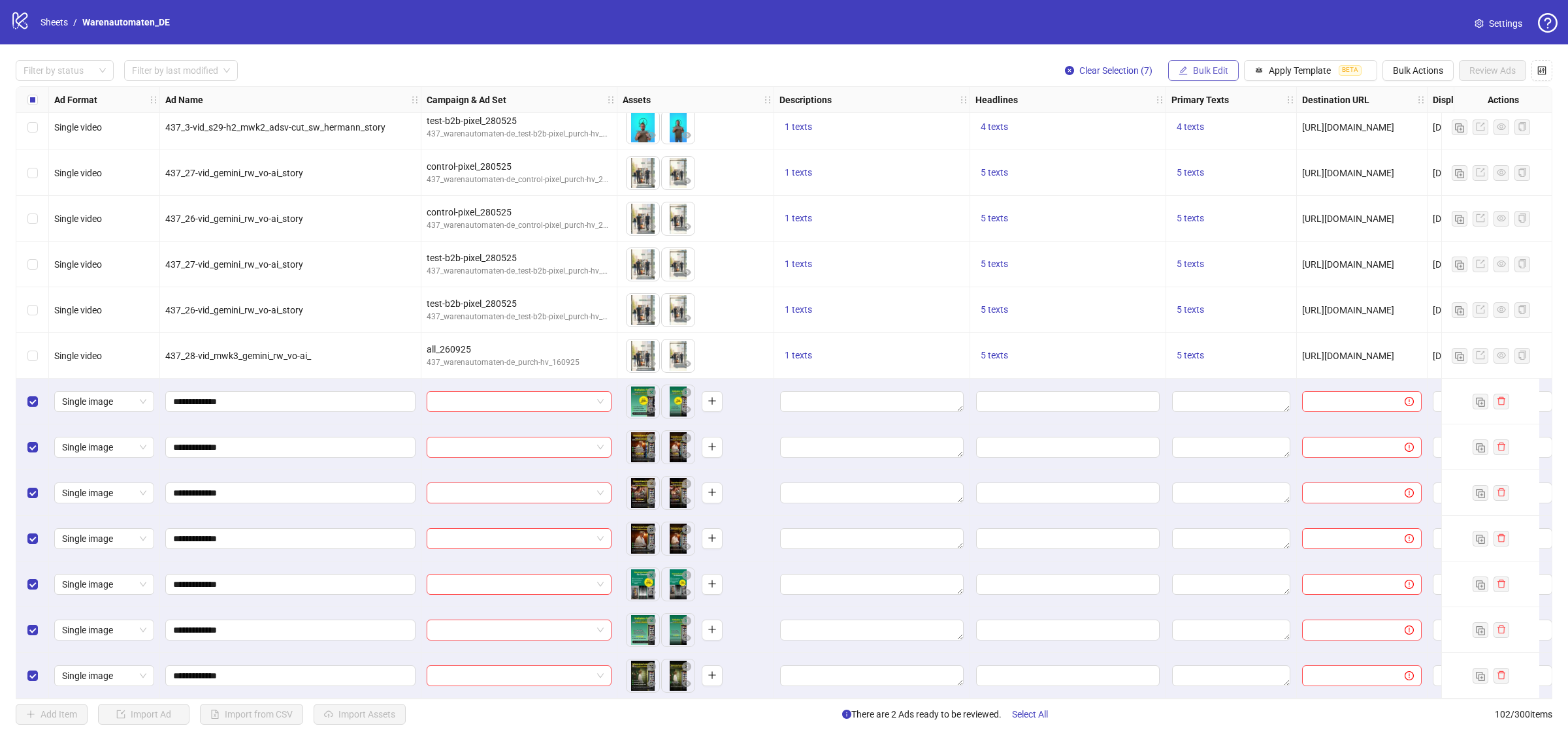
click at [1213, 67] on span "Bulk Edit" at bounding box center [1211, 71] width 35 height 10
click at [1200, 121] on span "Name" at bounding box center [1214, 118] width 78 height 14
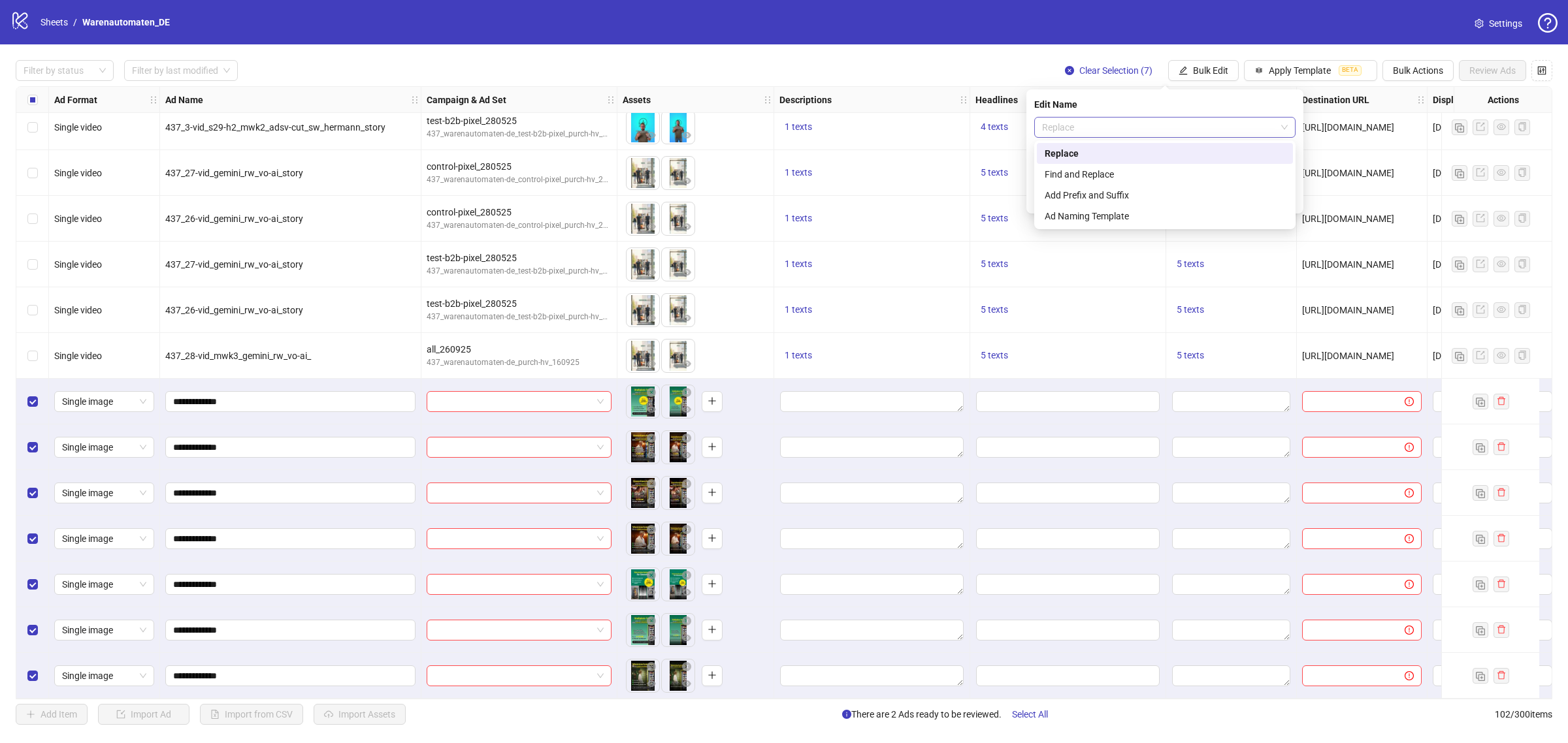
click at [1153, 129] on span "Replace" at bounding box center [1165, 127] width 246 height 20
click at [1151, 191] on div "Add Prefix and Suffix" at bounding box center [1164, 195] width 241 height 14
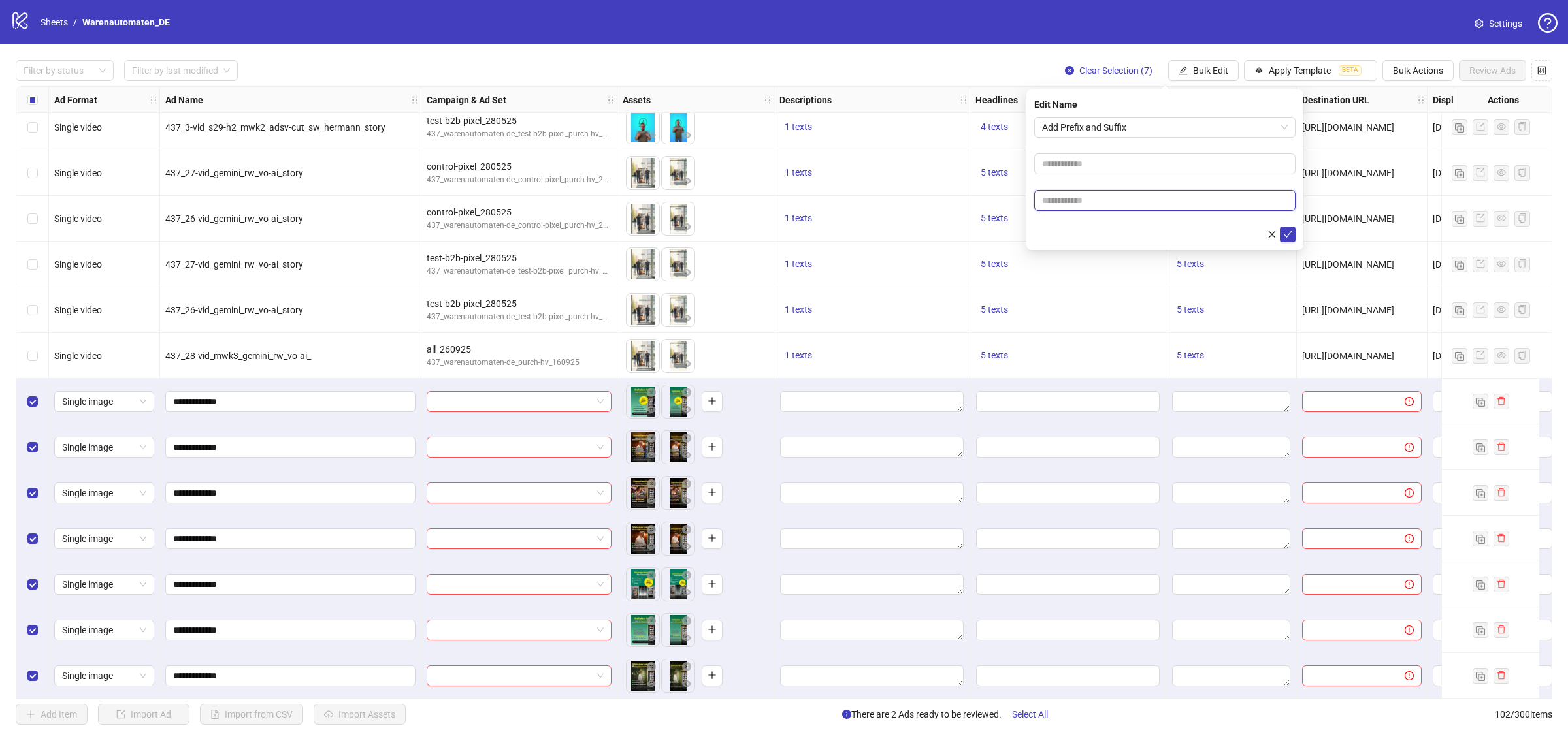
drag, startPoint x: 1151, startPoint y: 206, endPoint x: 1157, endPoint y: 242, distance: 36.5
click at [1157, 242] on form "Add Prefix and Suffix" at bounding box center [1165, 179] width 262 height 125
type input "*****"
click at [1281, 233] on button "submit" at bounding box center [1287, 235] width 16 height 16
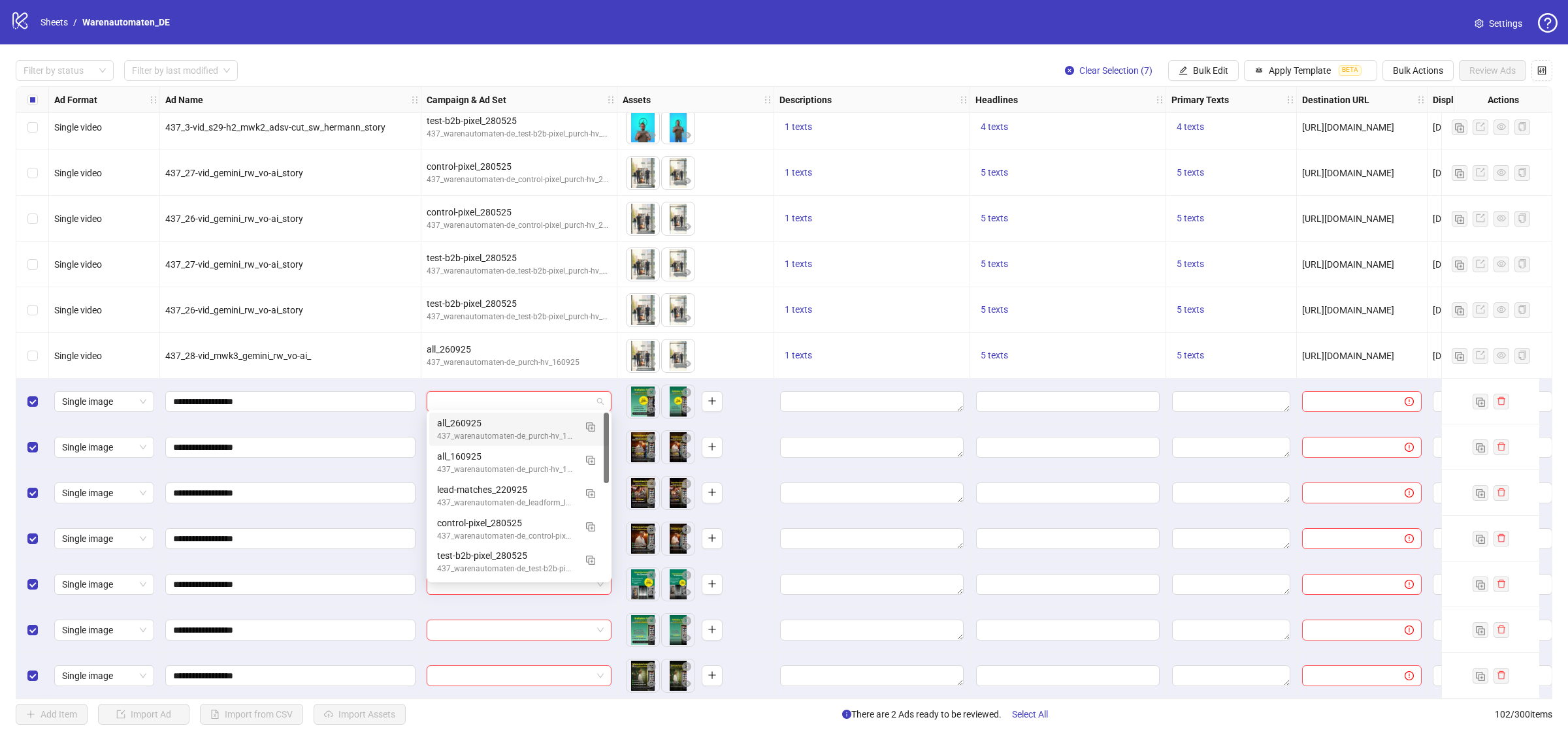
click at [551, 404] on input "search" at bounding box center [513, 402] width 157 height 20
click at [544, 428] on div "all_260925" at bounding box center [506, 423] width 138 height 14
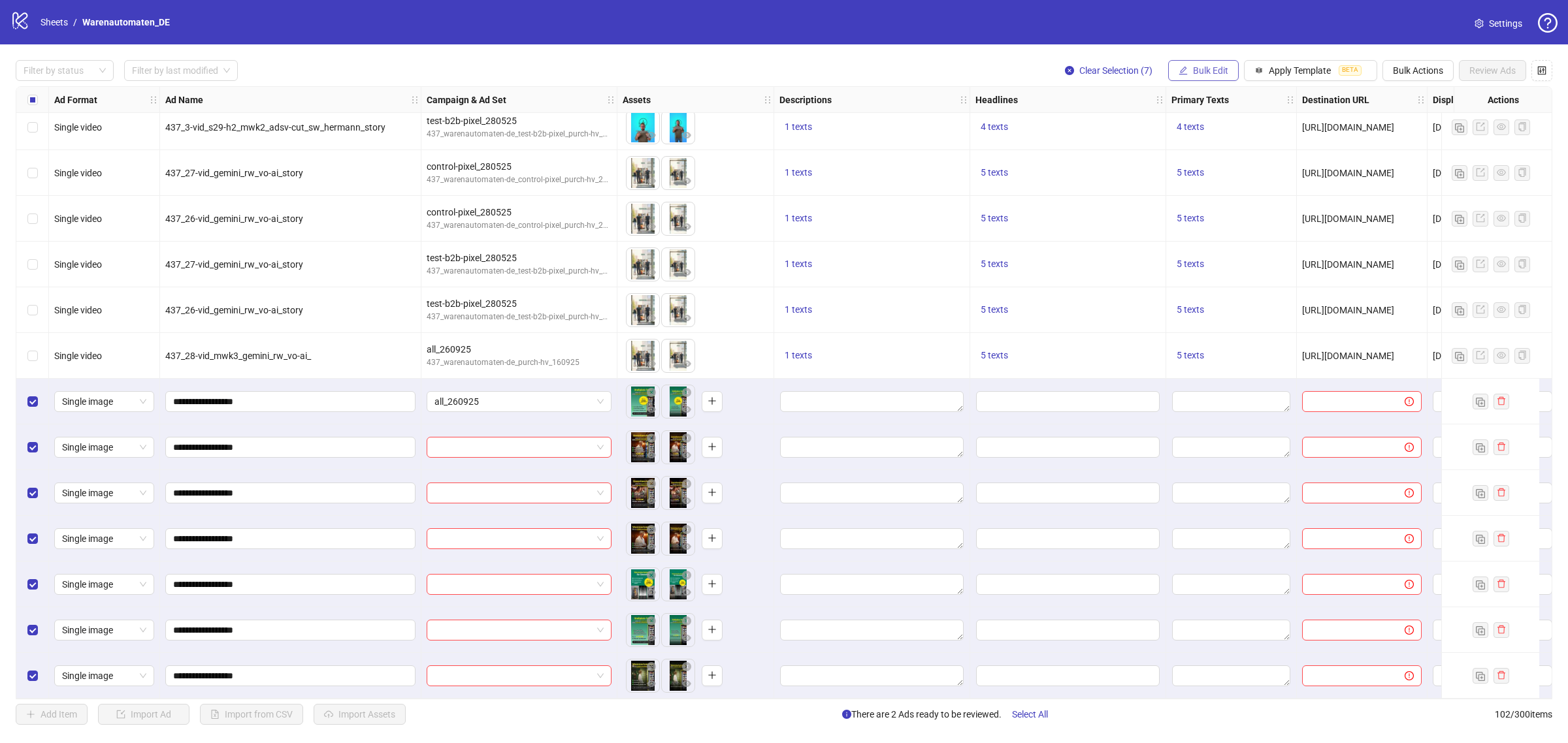
click at [1194, 79] on button "Bulk Edit" at bounding box center [1204, 71] width 71 height 21
click at [1206, 139] on span "Campaign & Ad Set" at bounding box center [1214, 139] width 78 height 14
click at [1287, 163] on icon "check" at bounding box center [1287, 161] width 9 height 7
click at [43, 76] on div at bounding box center [58, 71] width 79 height 18
click at [57, 100] on div "Draft" at bounding box center [65, 98] width 77 height 14
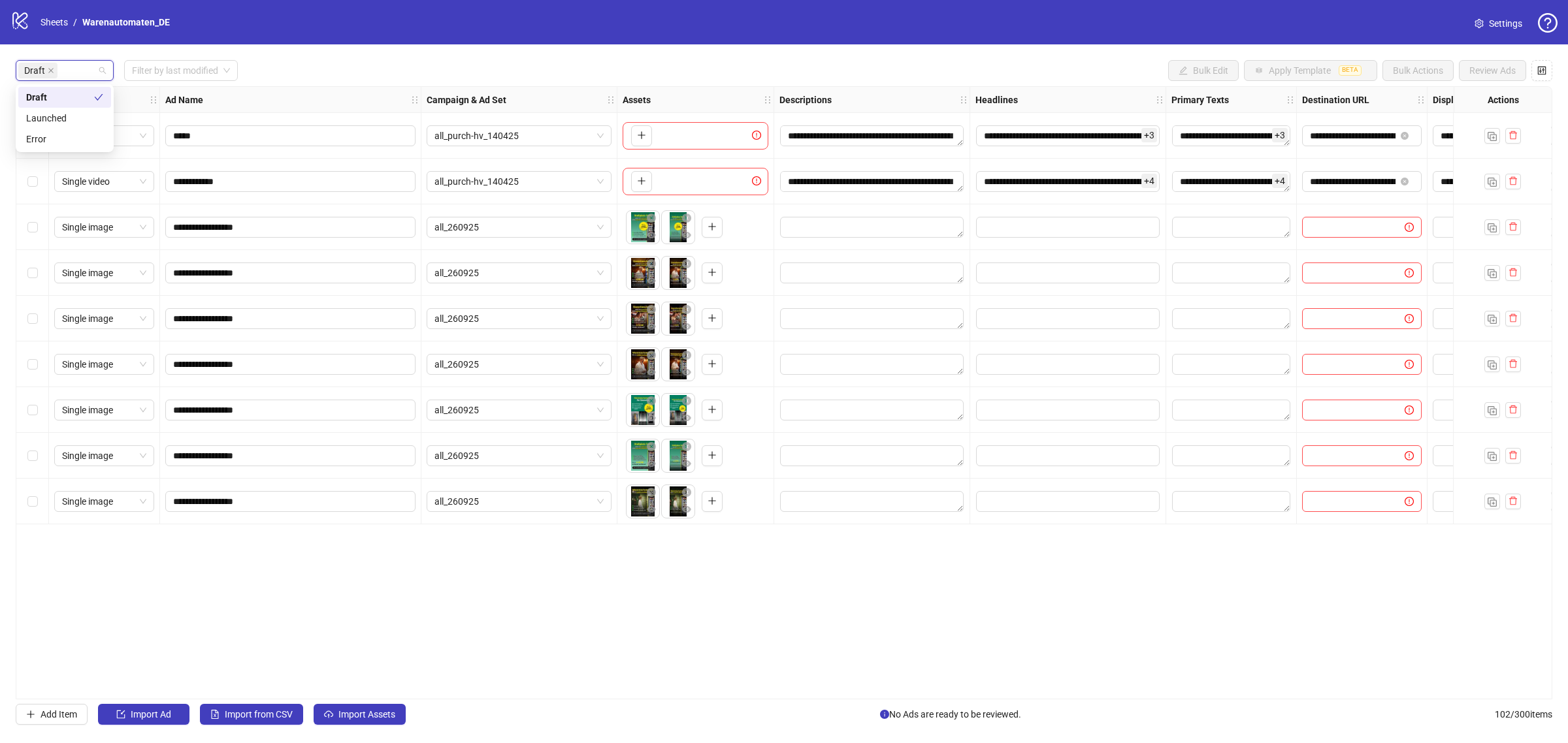
scroll to position [0, 0]
click at [396, 63] on div "Draft Filter by last modified Bulk Edit Apply Template BETA Bulk Actions Review…" at bounding box center [784, 71] width 1537 height 21
click at [1026, 134] on input "**********" at bounding box center [1068, 136] width 184 height 21
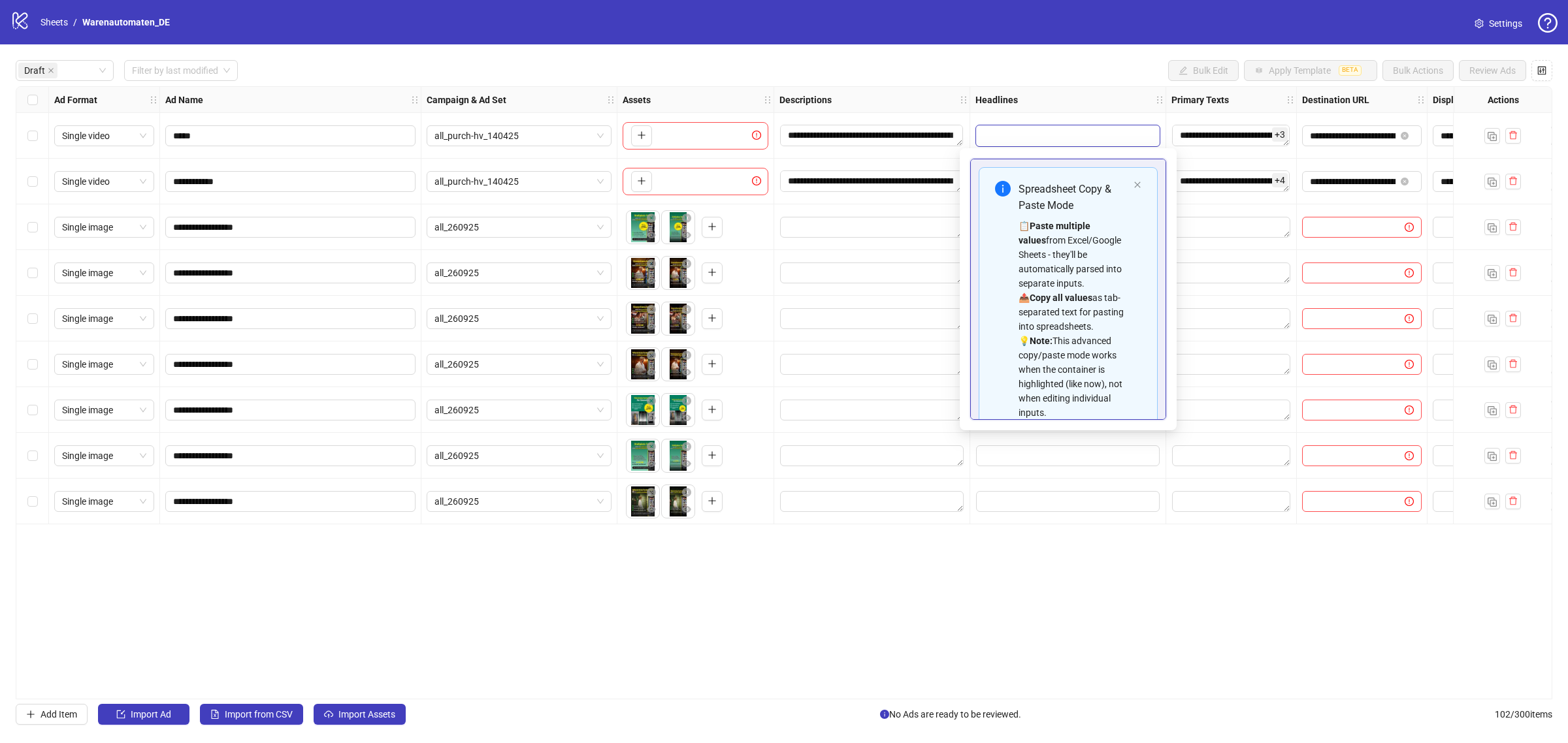
scroll to position [206, 0]
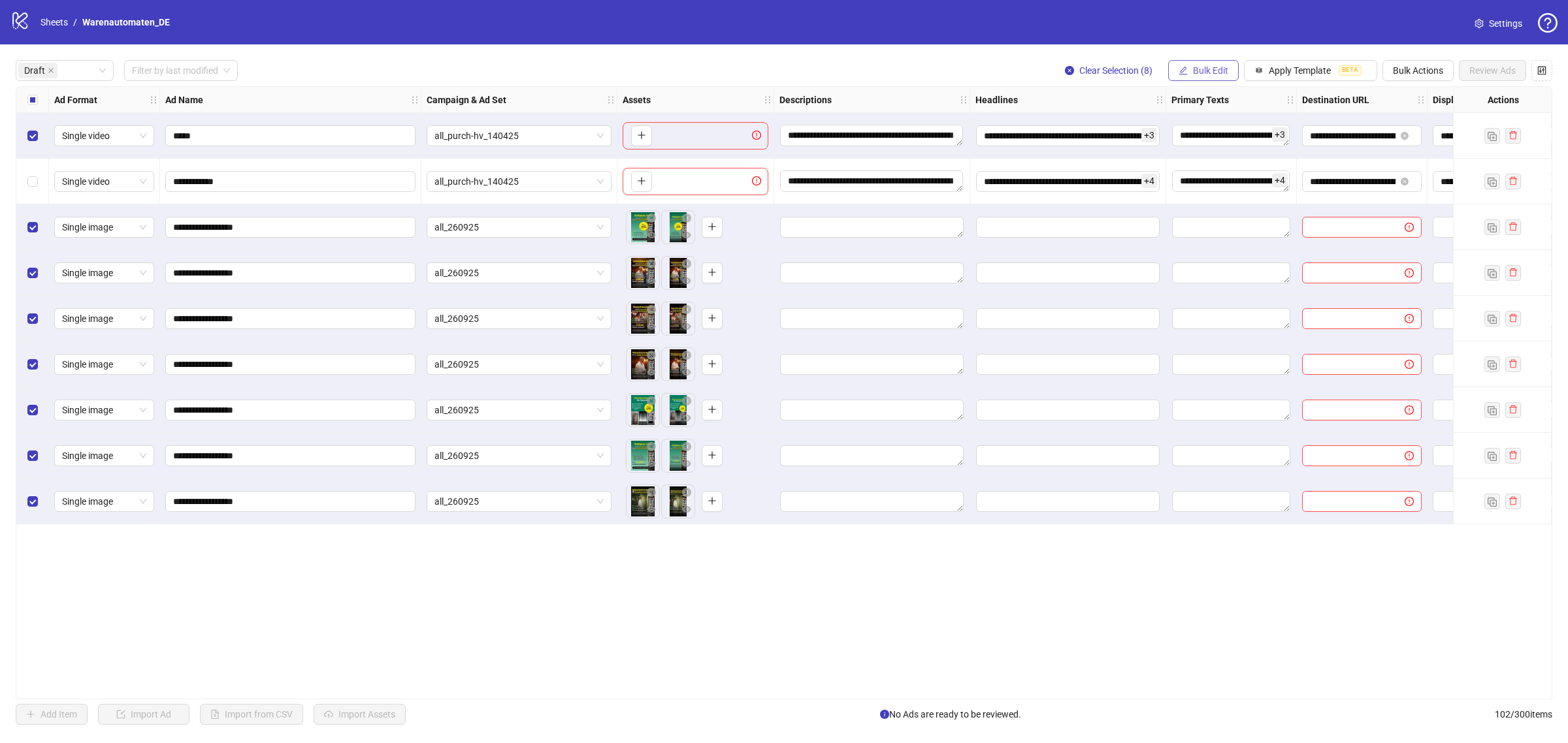
click at [1196, 70] on span "Bulk Edit" at bounding box center [1211, 71] width 35 height 10
click at [1219, 161] on span "Descriptions" at bounding box center [1214, 160] width 78 height 14
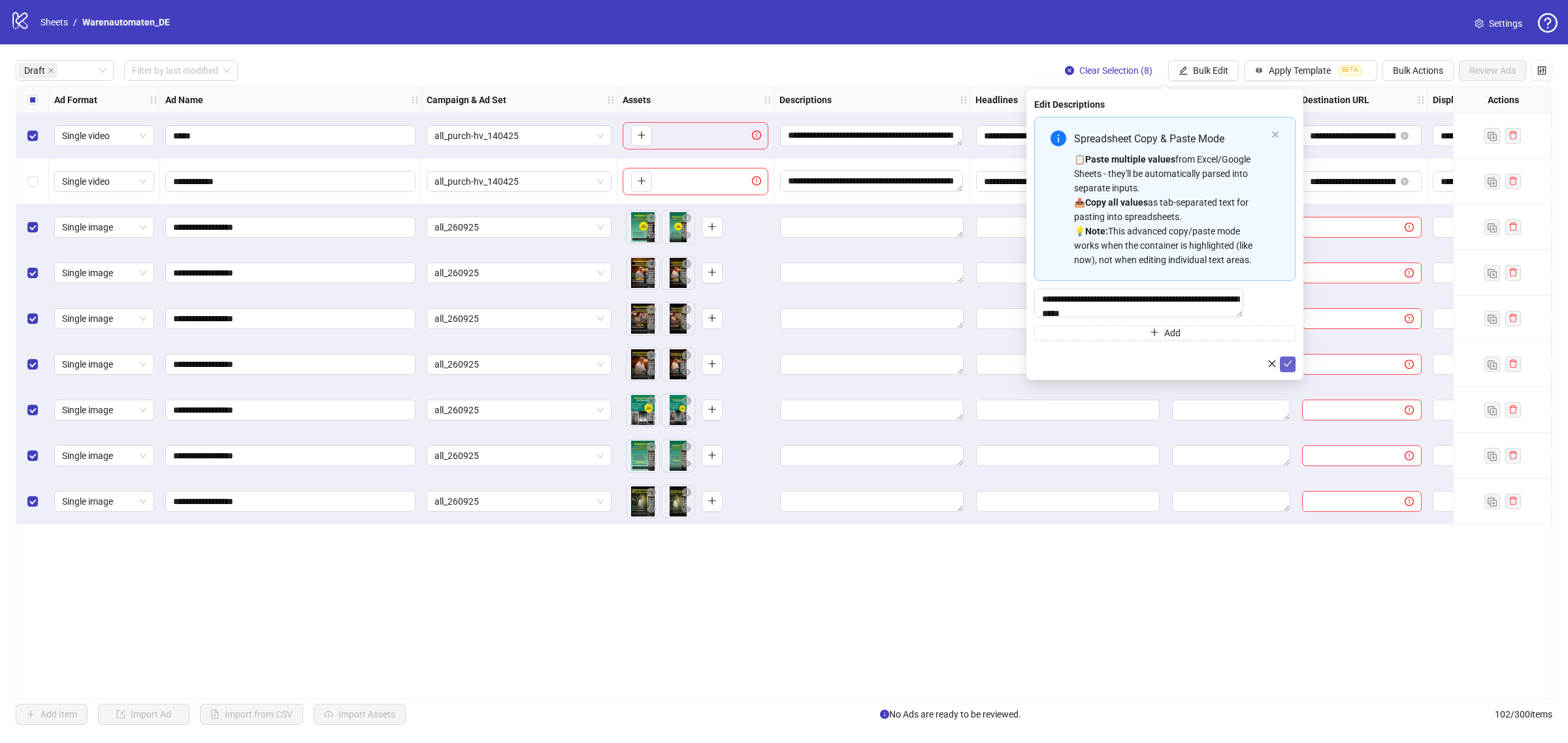
click at [1284, 372] on button "submit" at bounding box center [1287, 364] width 16 height 16
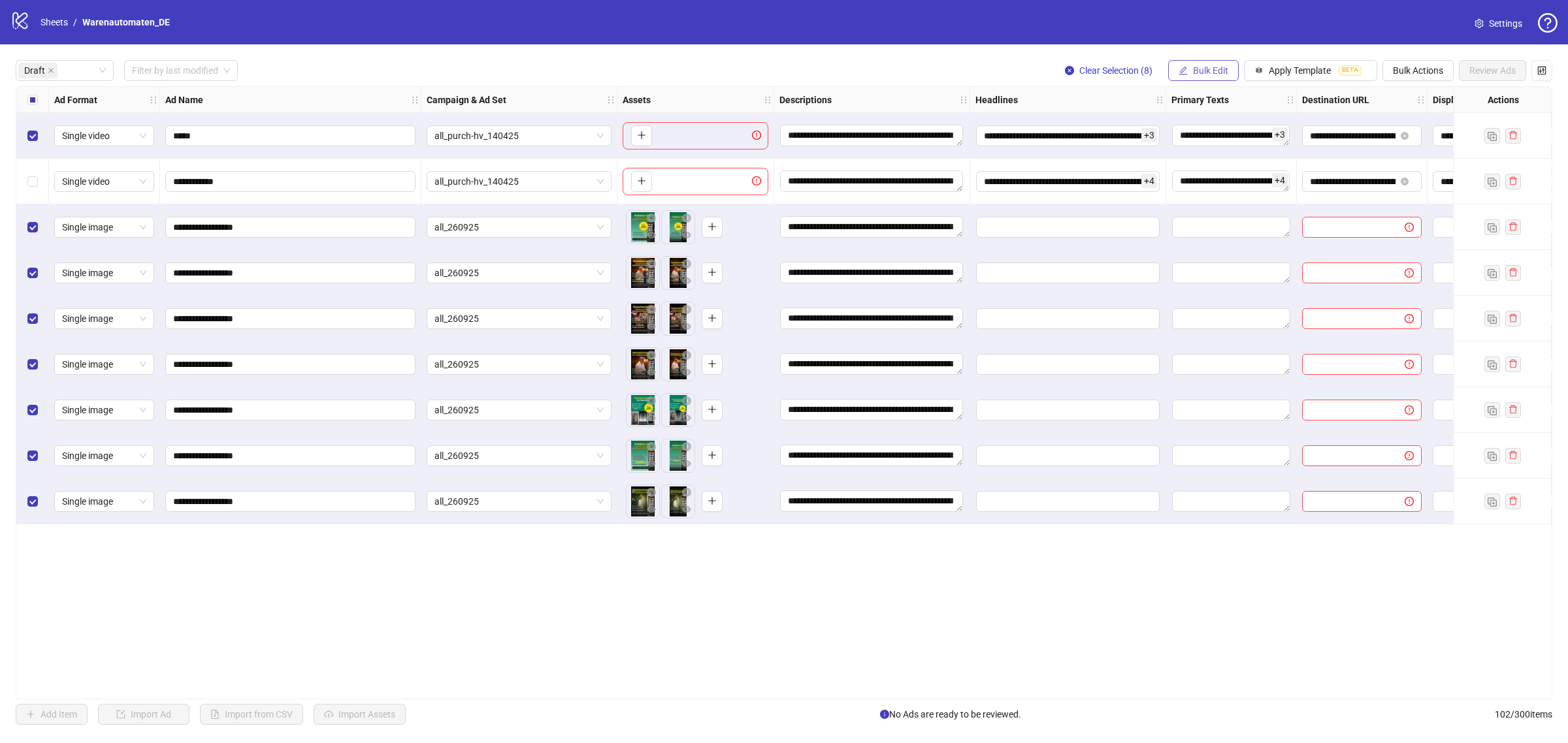
click at [1198, 75] on span "Bulk Edit" at bounding box center [1211, 71] width 35 height 10
click at [1236, 188] on li "Headlines" at bounding box center [1214, 181] width 94 height 21
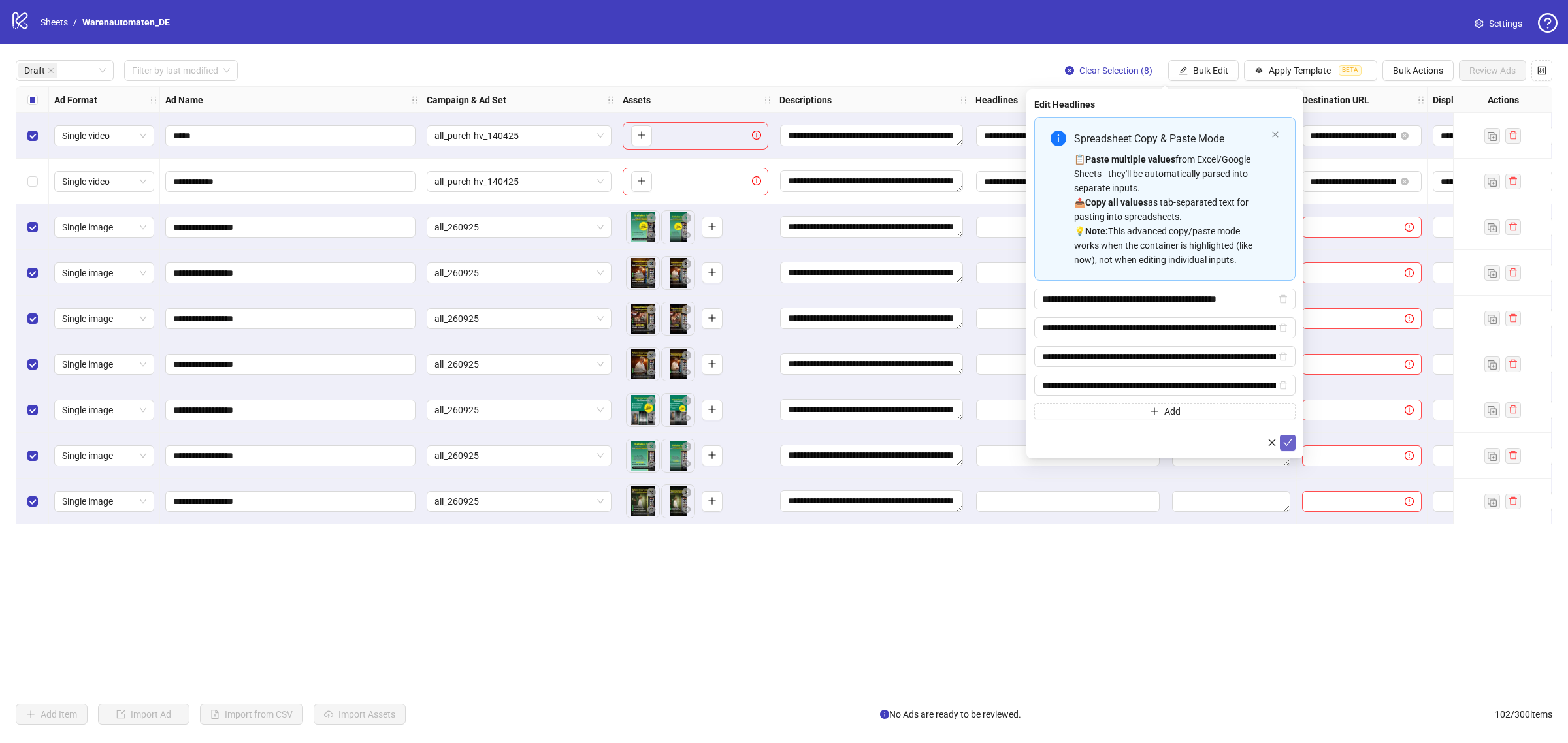
click at [1289, 444] on icon "check" at bounding box center [1287, 443] width 9 height 9
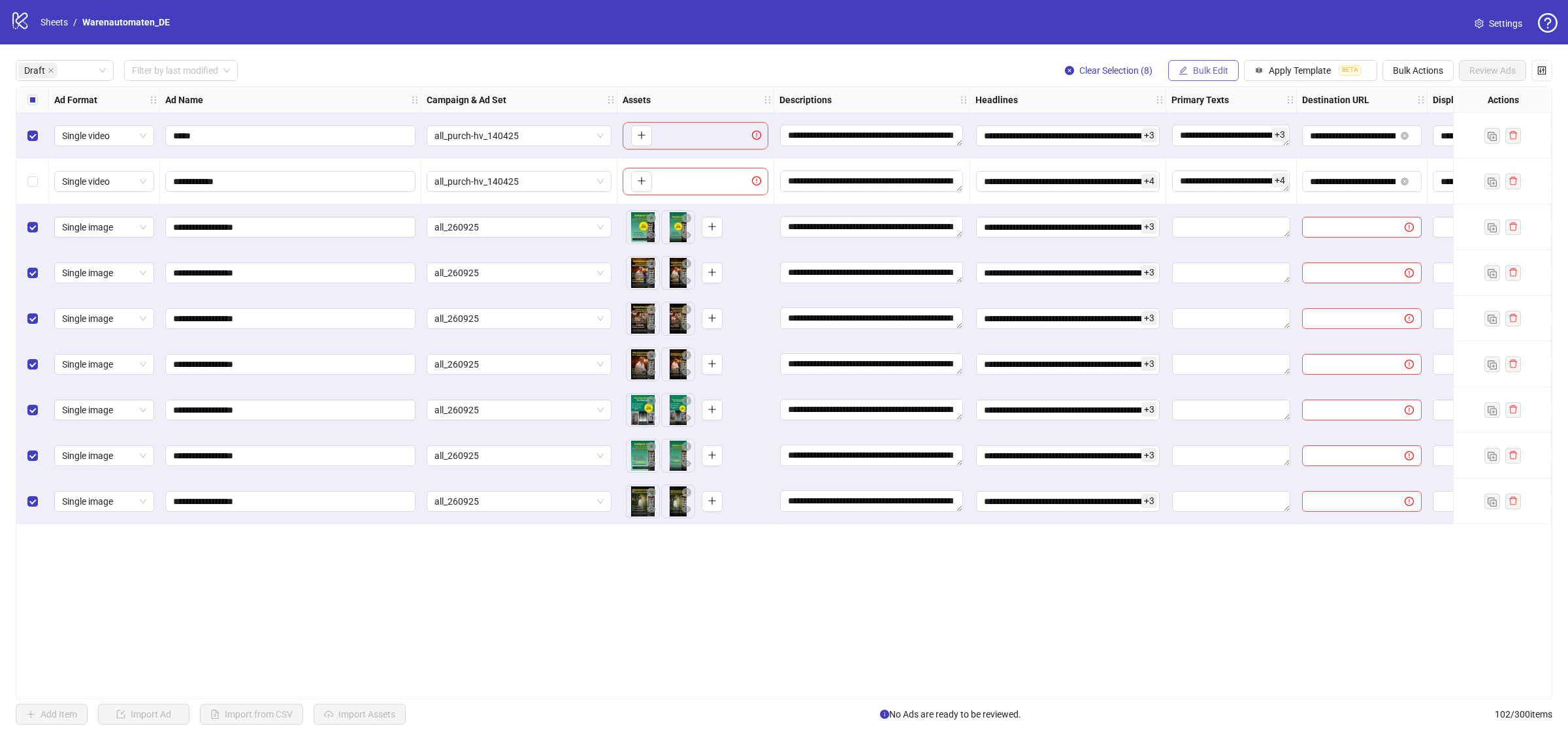
click at [1220, 69] on span "Bulk Edit" at bounding box center [1211, 71] width 35 height 10
click at [1233, 201] on span "Primary Texts" at bounding box center [1214, 202] width 78 height 14
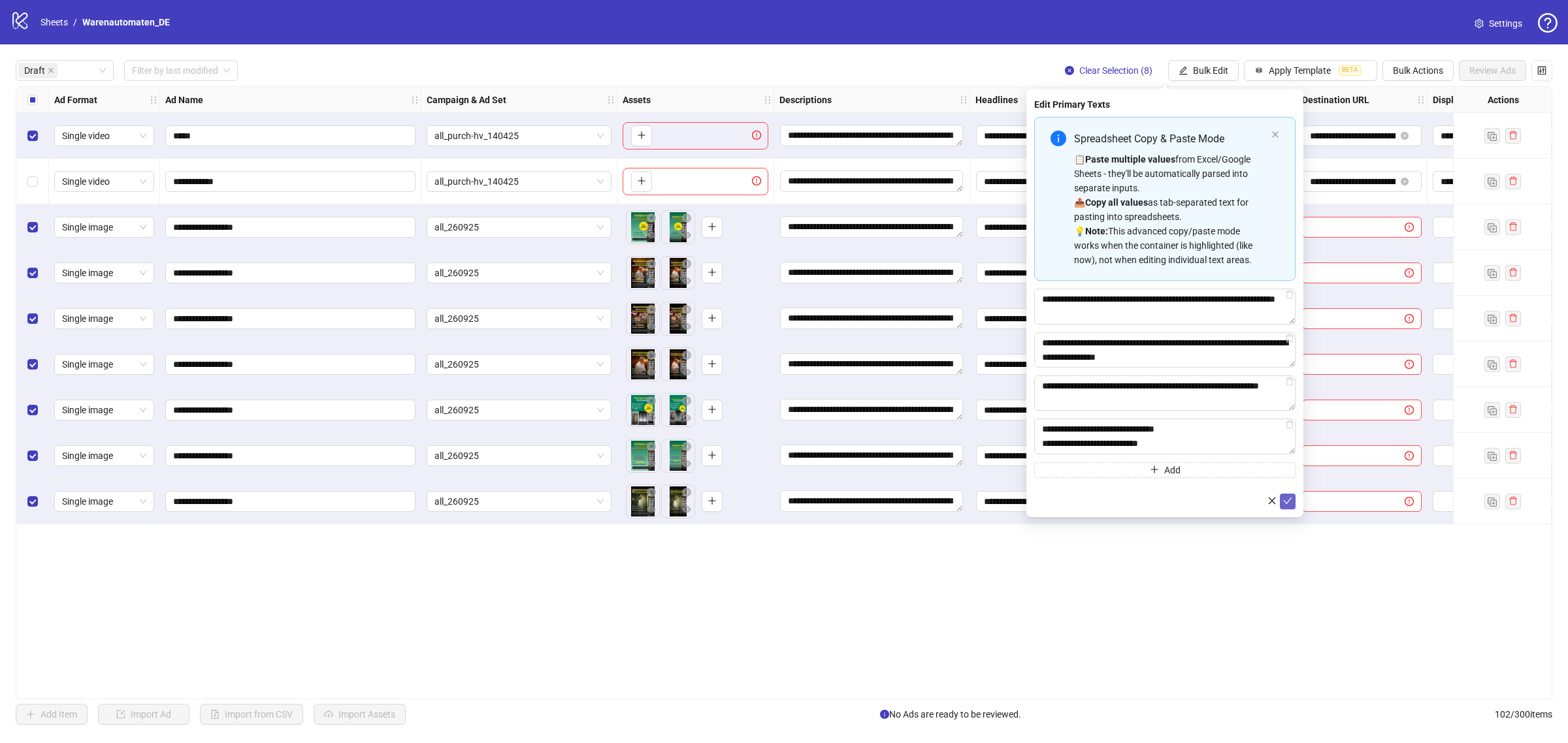
click at [1291, 501] on icon "check" at bounding box center [1287, 501] width 9 height 9
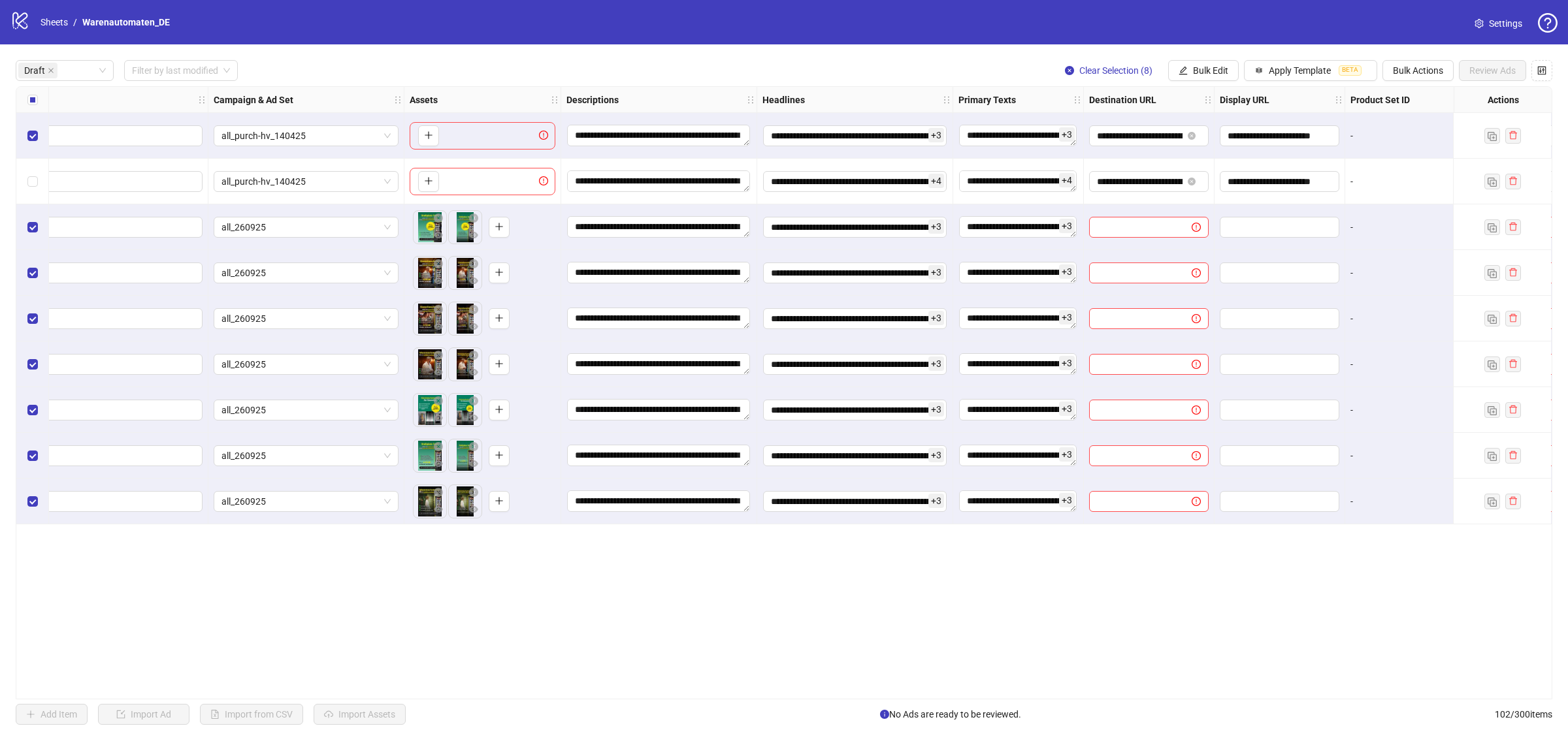
scroll to position [0, 225]
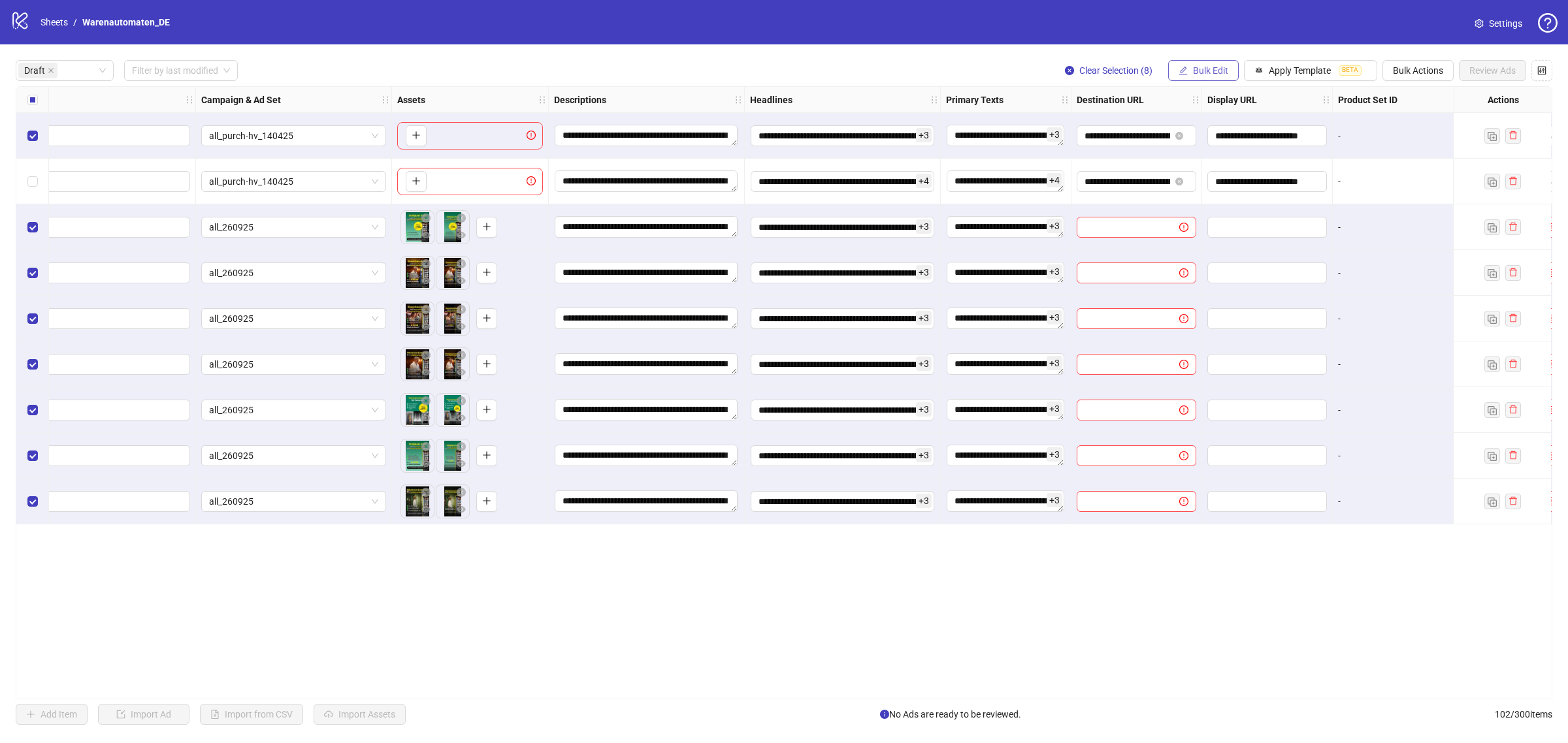
click at [1202, 81] on button "Bulk Edit" at bounding box center [1204, 71] width 71 height 21
click at [1238, 218] on span "Destination URL" at bounding box center [1214, 223] width 78 height 14
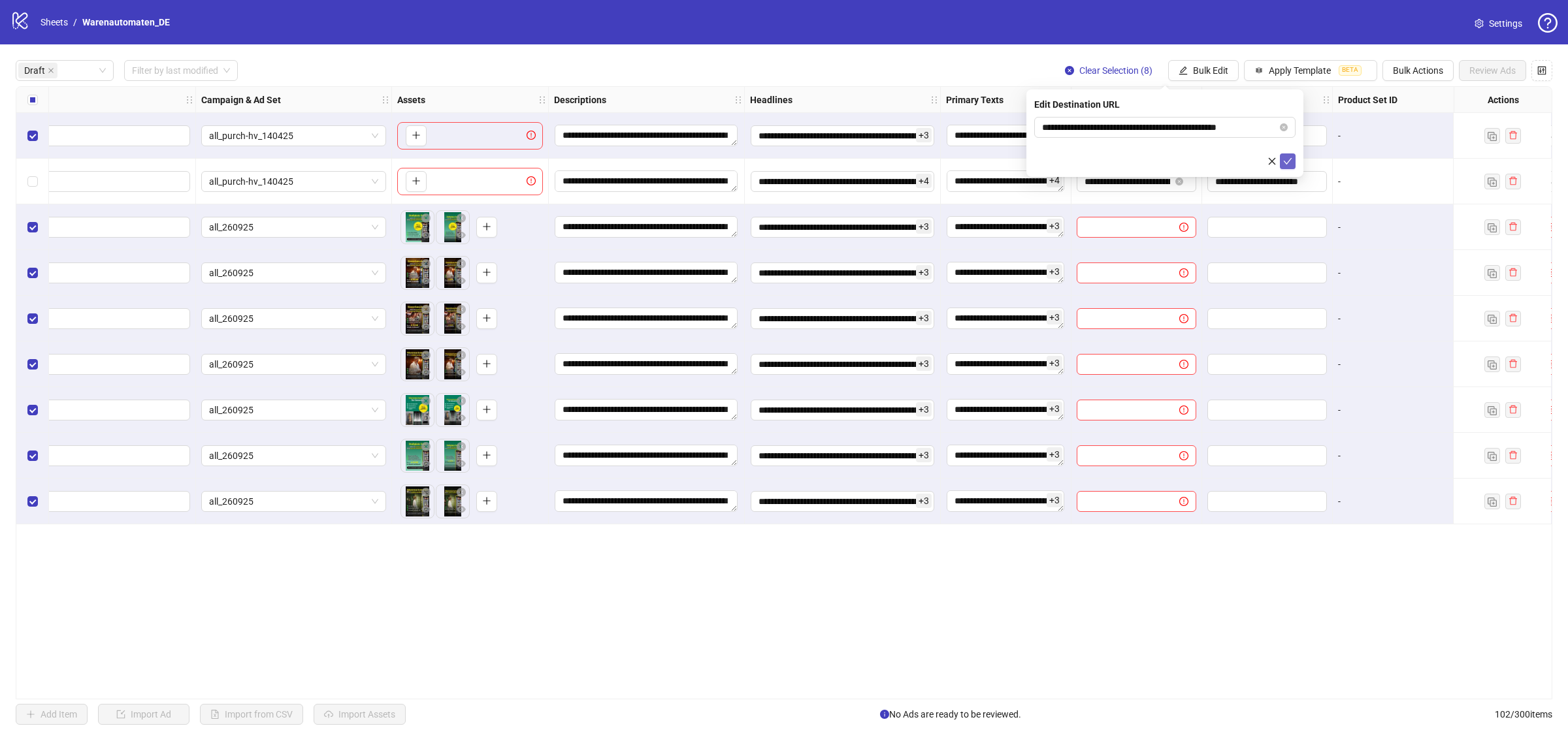
click at [1287, 161] on icon "check" at bounding box center [1287, 161] width 9 height 7
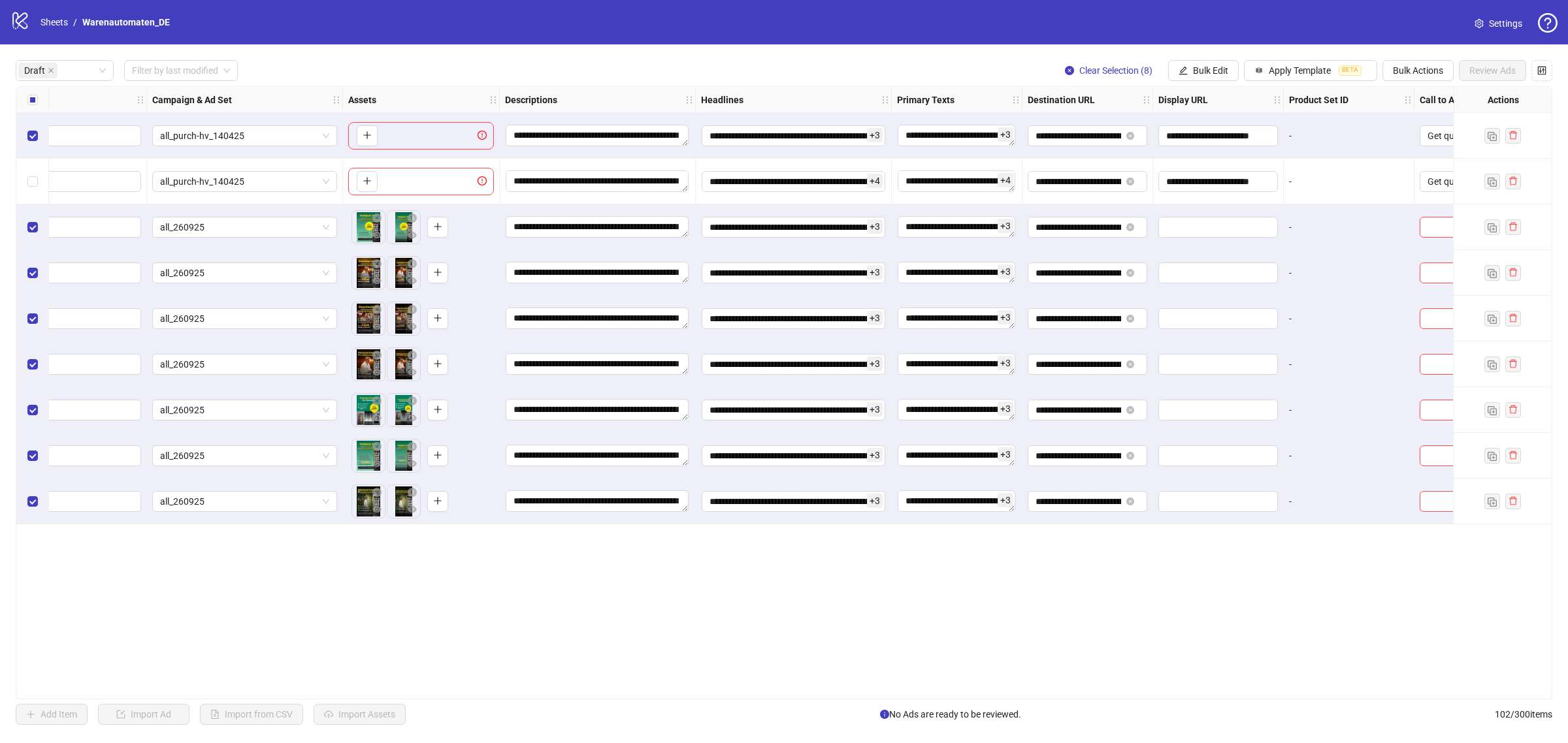
scroll to position [0, 275]
click at [1190, 79] on button "Bulk Edit" at bounding box center [1204, 71] width 71 height 21
click at [1232, 237] on span "Display URL" at bounding box center [1214, 244] width 78 height 14
click at [1284, 164] on icon "check" at bounding box center [1287, 161] width 9 height 9
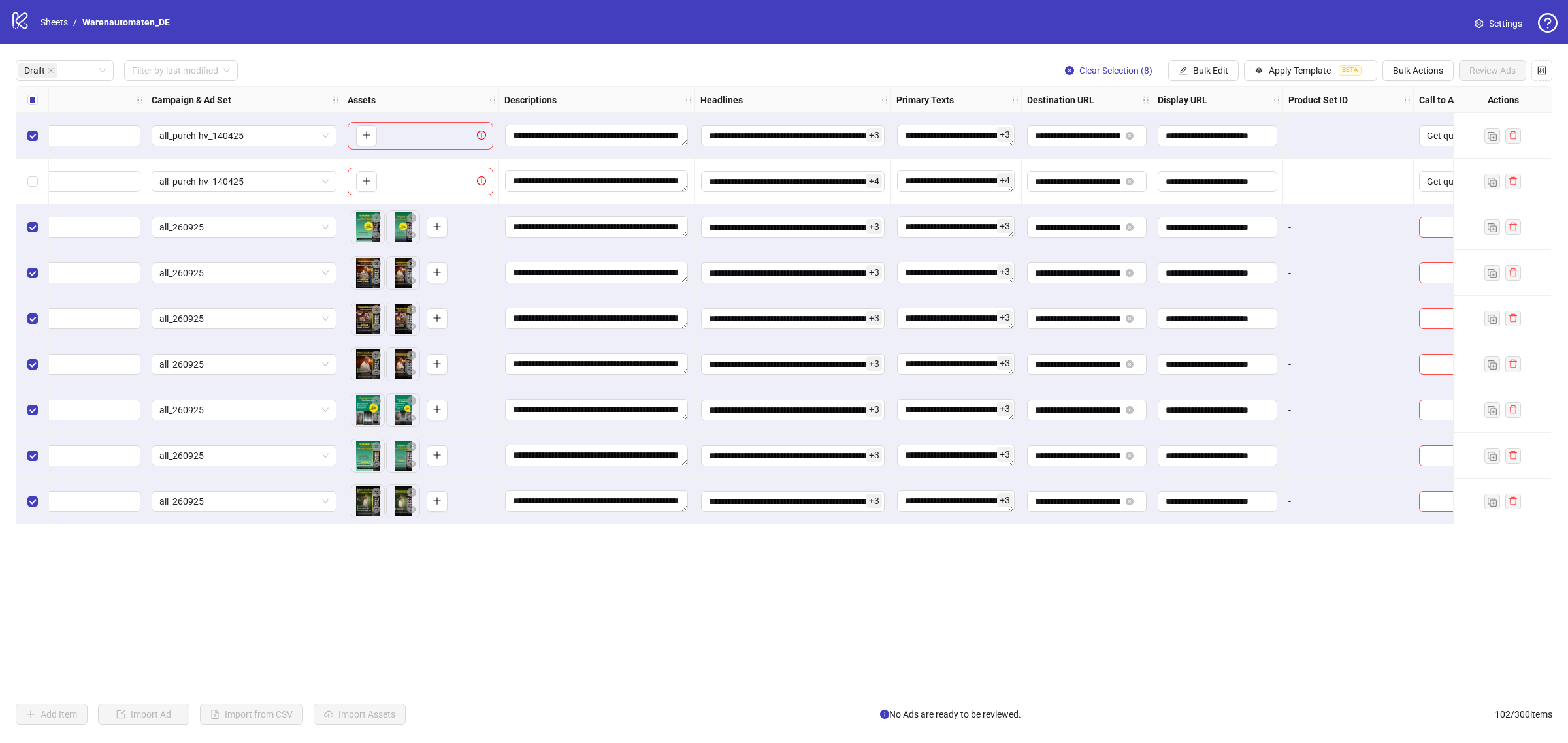
scroll to position [0, 340]
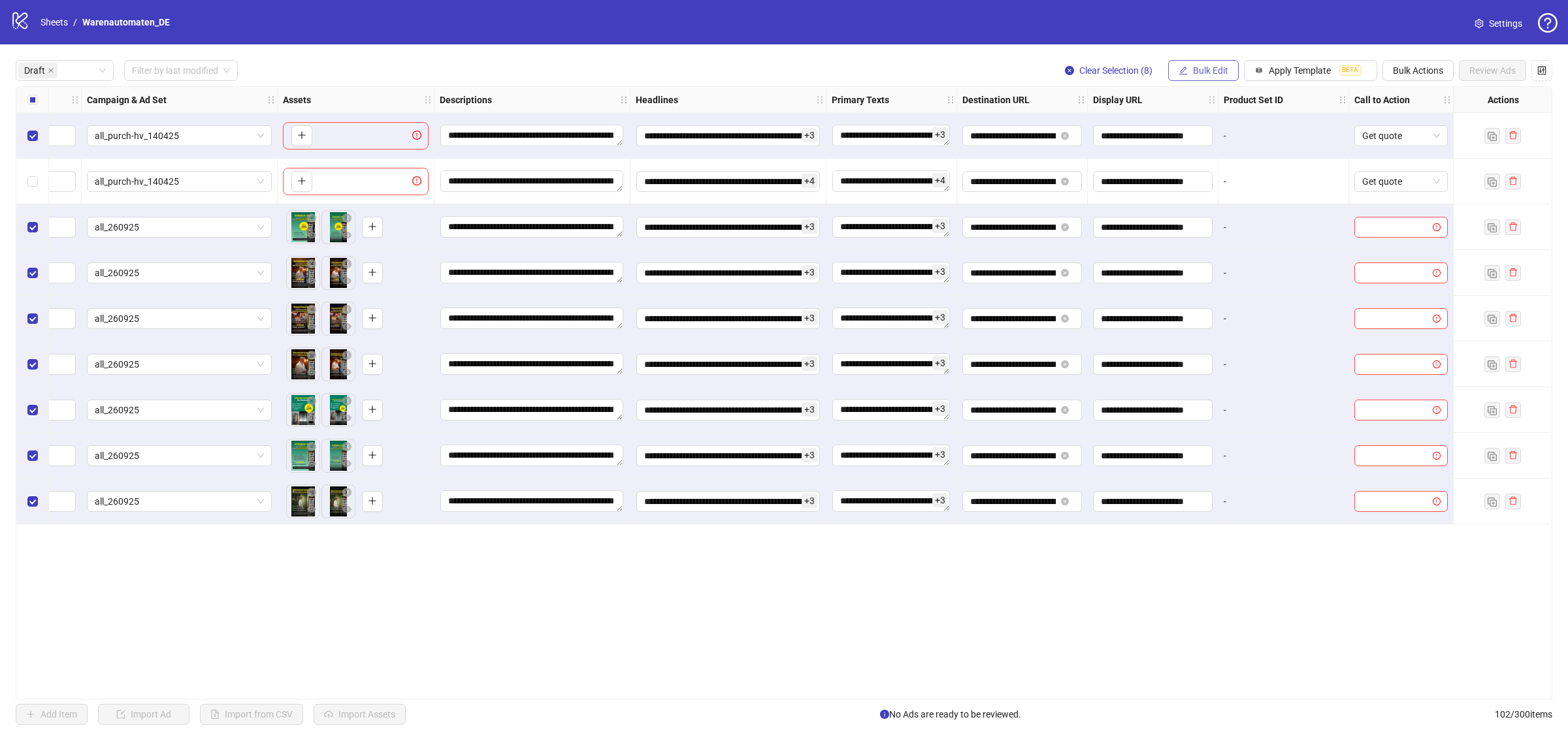
click at [1202, 69] on span "Bulk Edit" at bounding box center [1211, 71] width 35 height 10
click at [1233, 283] on span "Call to Action" at bounding box center [1214, 286] width 78 height 14
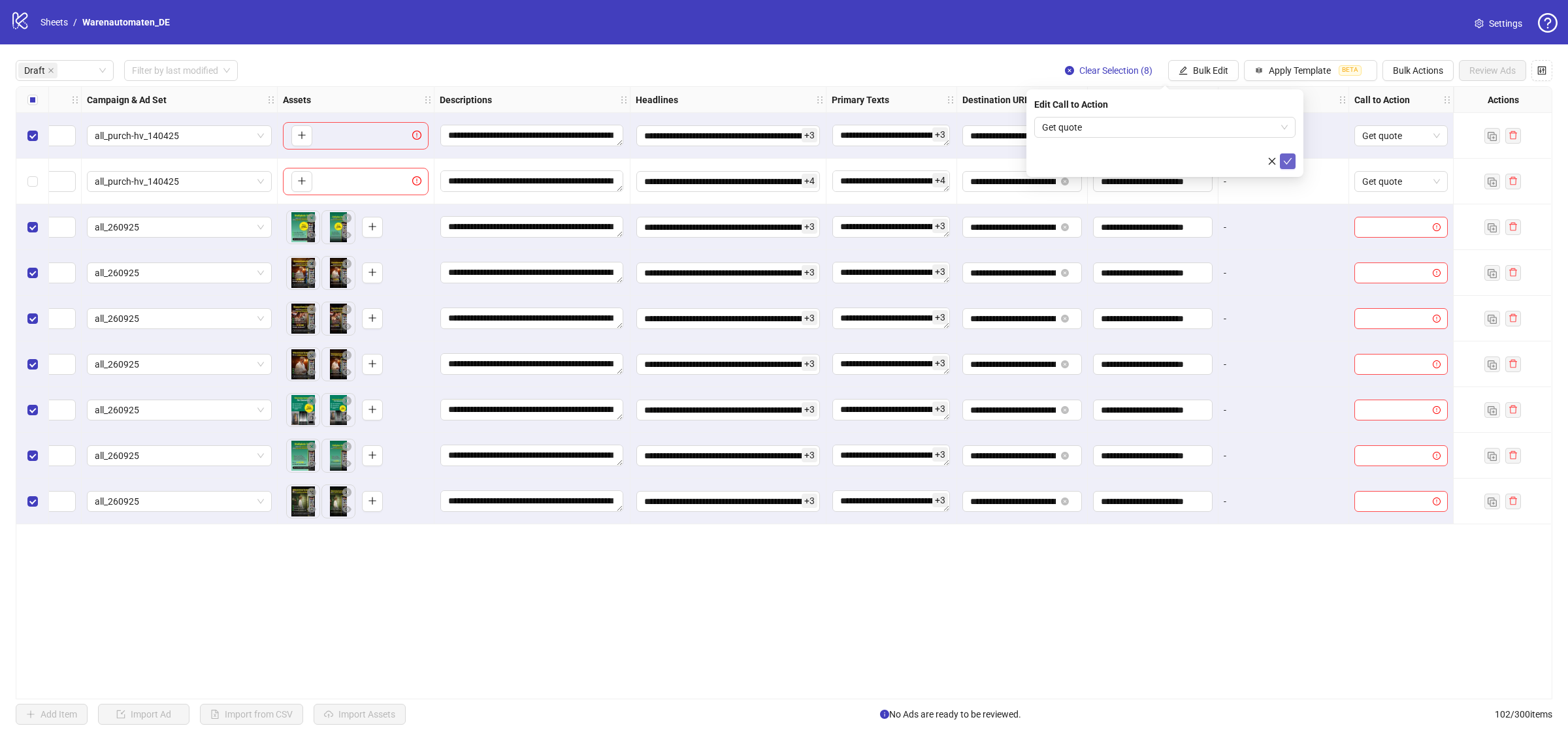
click at [1282, 164] on button "submit" at bounding box center [1287, 161] width 16 height 16
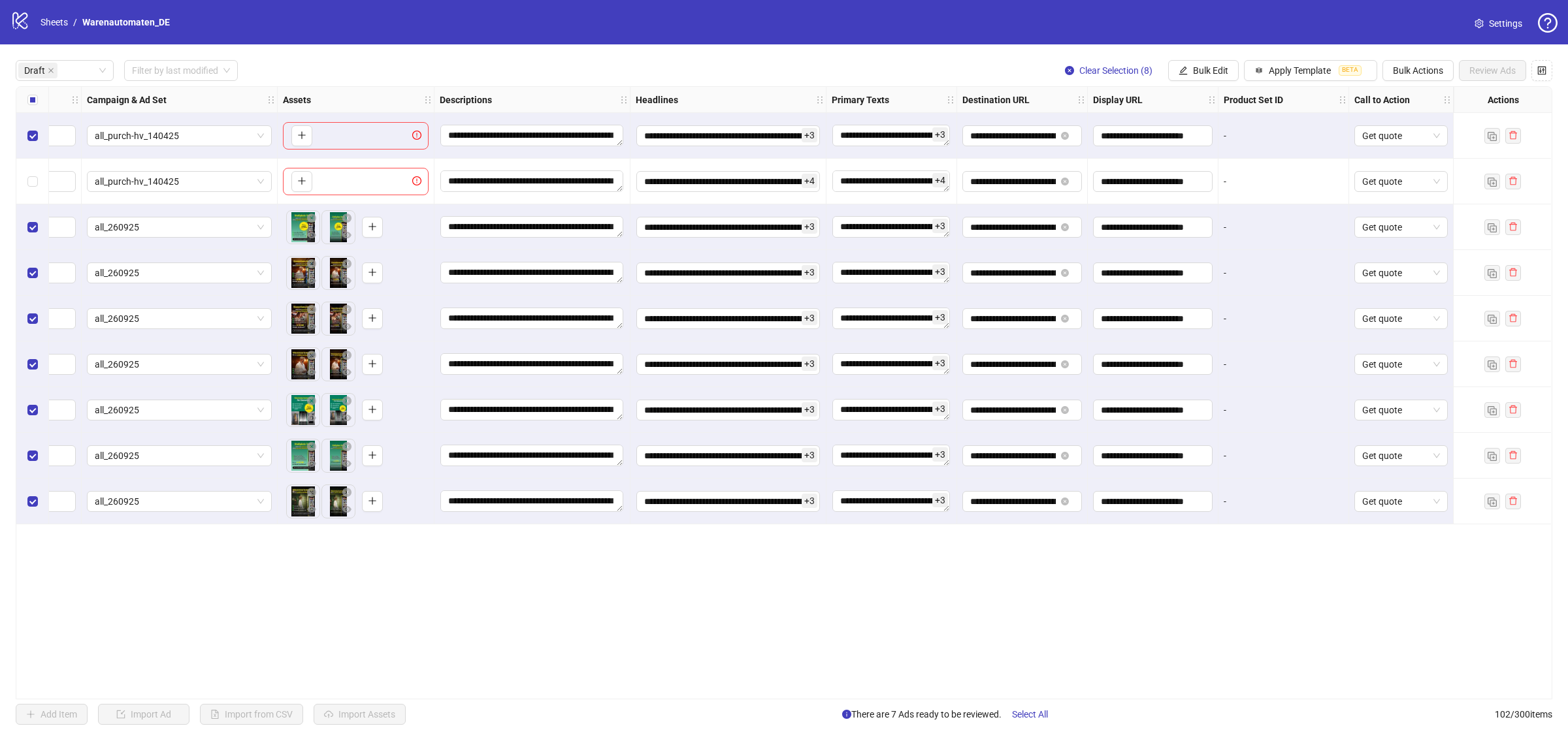
scroll to position [0, 0]
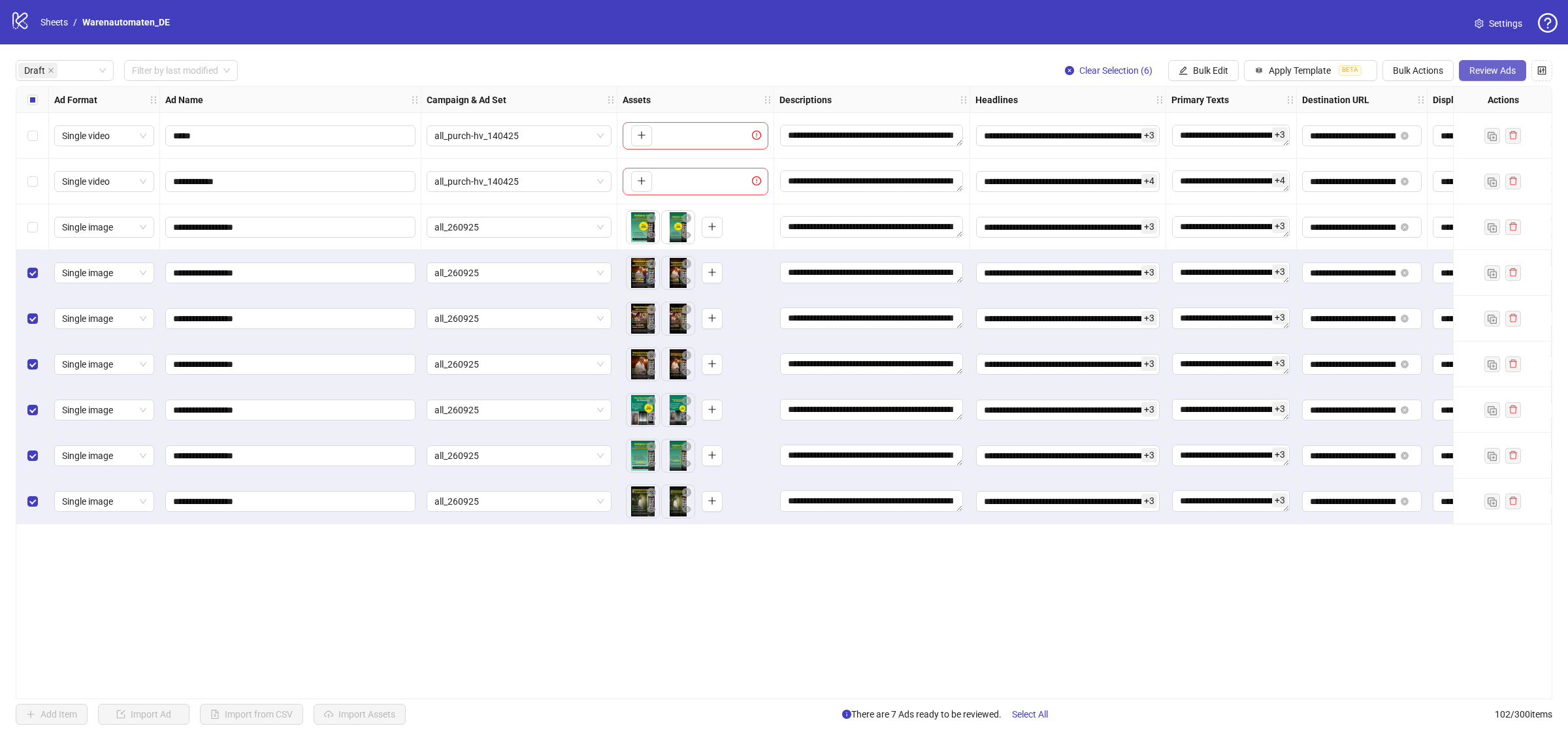
click at [1510, 77] on button "Review Ads" at bounding box center [1492, 71] width 68 height 21
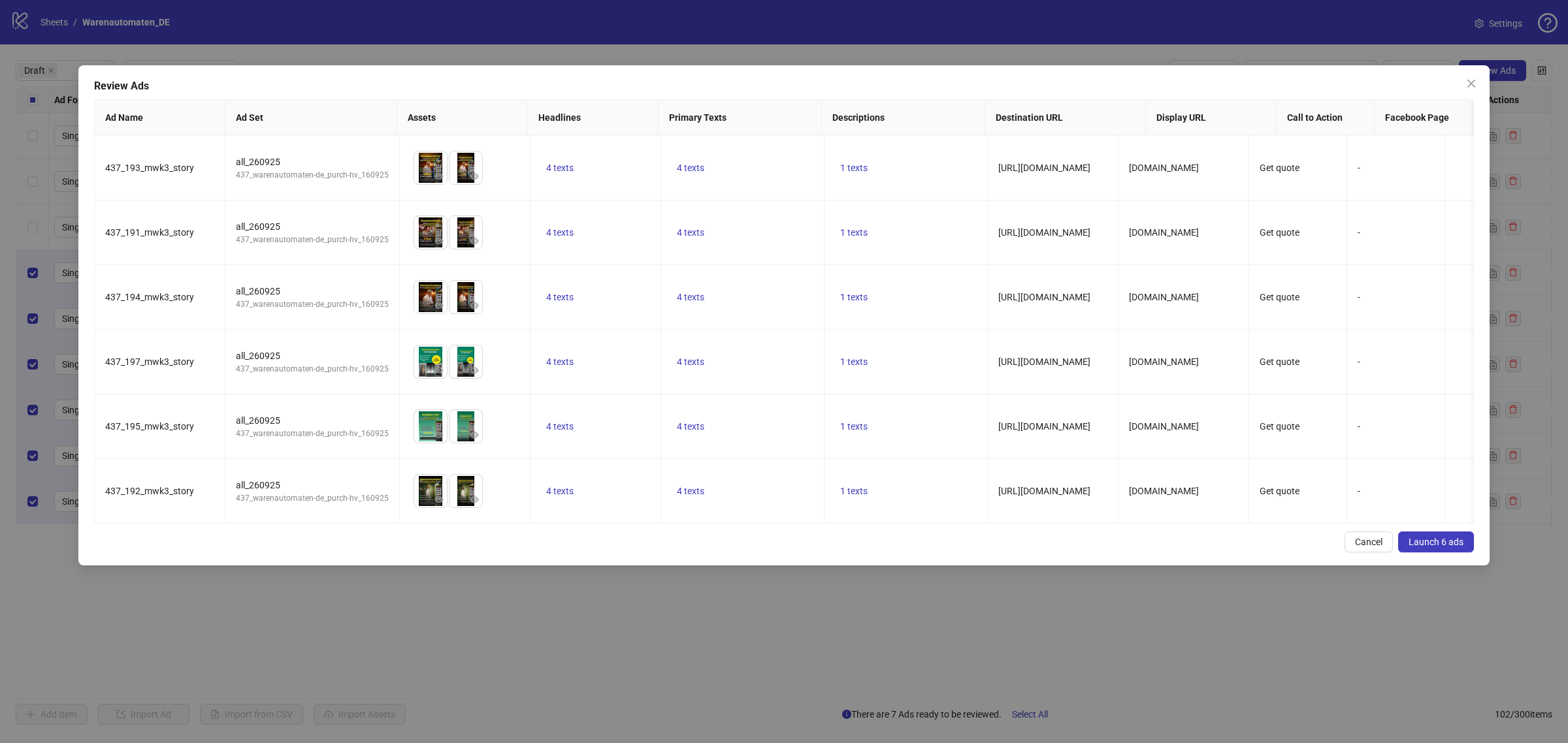
click at [1447, 552] on button "Launch 6 ads" at bounding box center [1436, 542] width 76 height 21
